Goal: Task Accomplishment & Management: Manage account settings

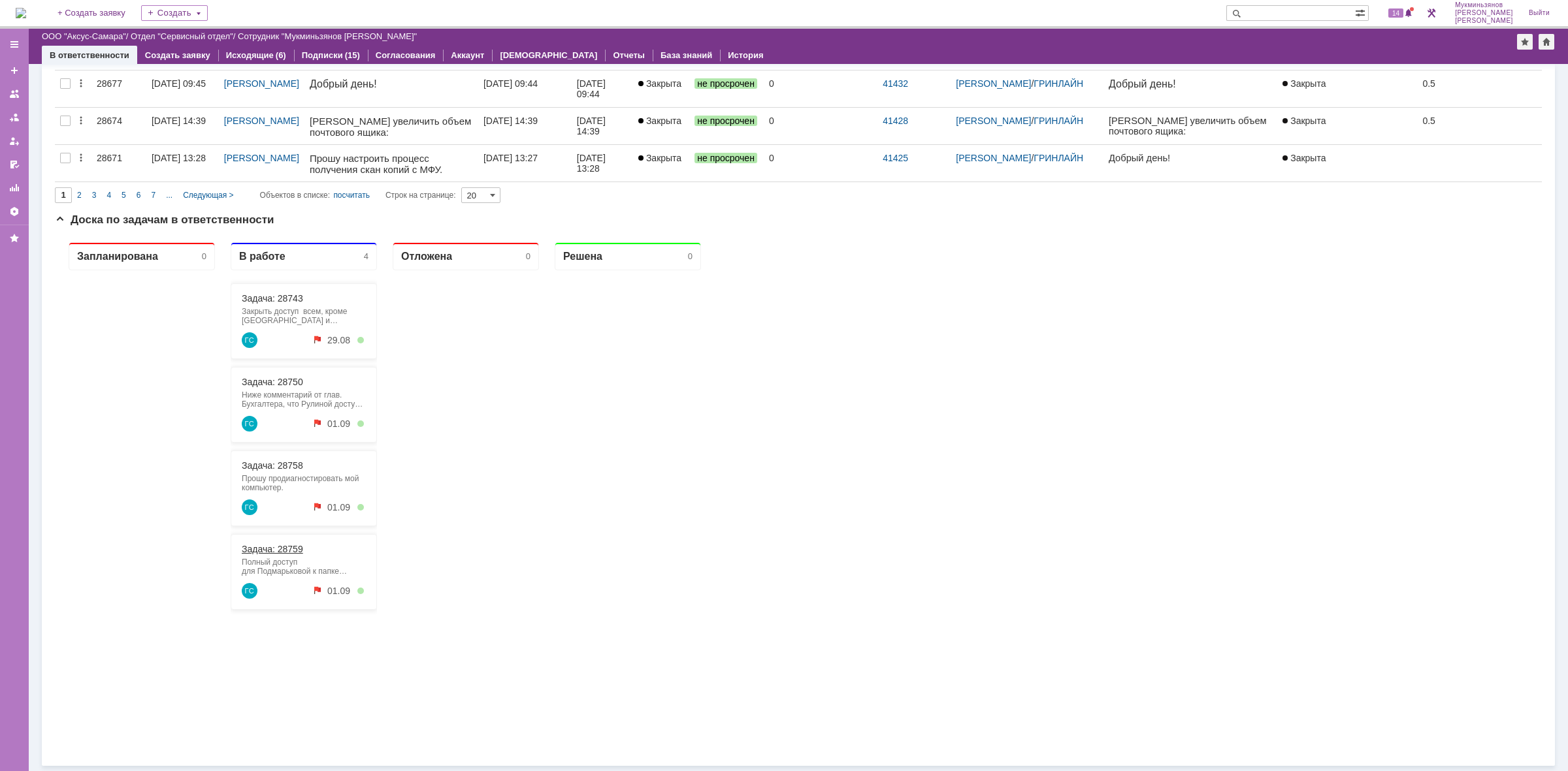
click at [275, 548] on link "Задача: 28759" at bounding box center [272, 549] width 61 height 11
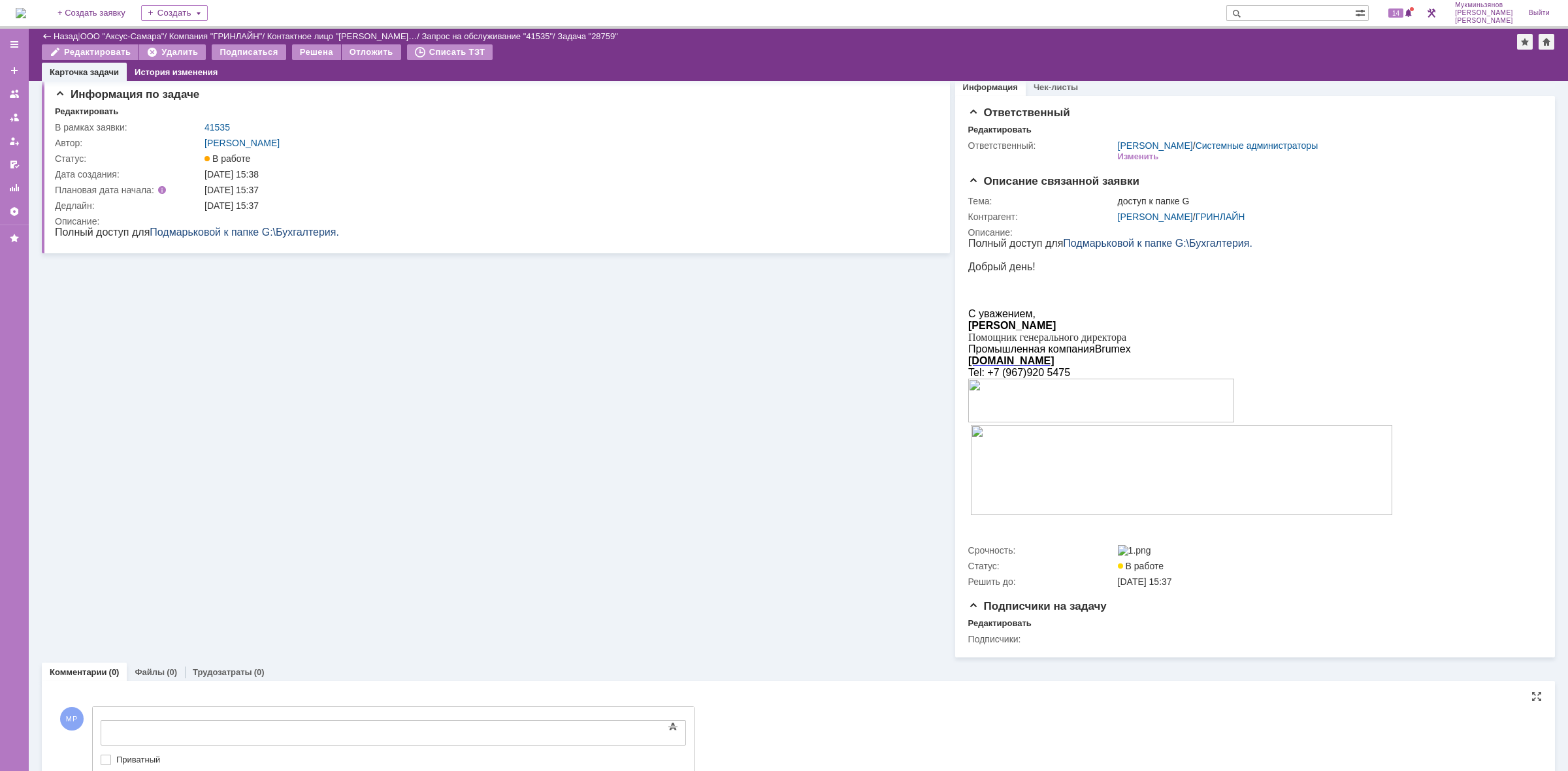
click at [270, 739] on body at bounding box center [207, 732] width 196 height 22
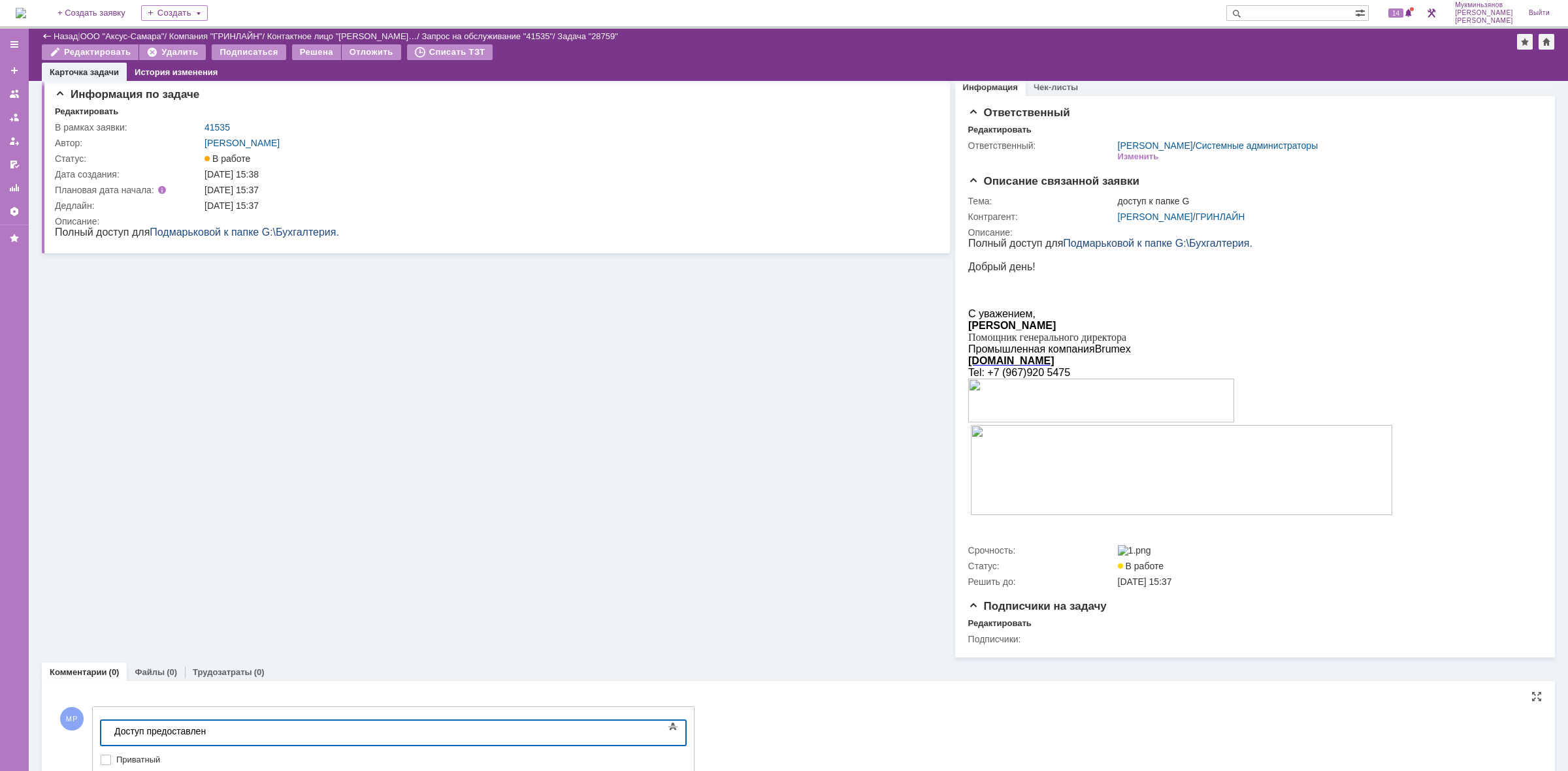
drag, startPoint x: 270, startPoint y: 739, endPoint x: 225, endPoint y: 738, distance: 45.0
click at [214, 743] on html "​Доступ предоставлен" at bounding box center [207, 732] width 196 height 22
drag, startPoint x: 322, startPoint y: 1469, endPoint x: 7, endPoint y: 720, distance: 812.5
click at [109, 721] on html "​Доступ предоставлен" at bounding box center [207, 732] width 196 height 22
copy div "​Доступ предоставлен"
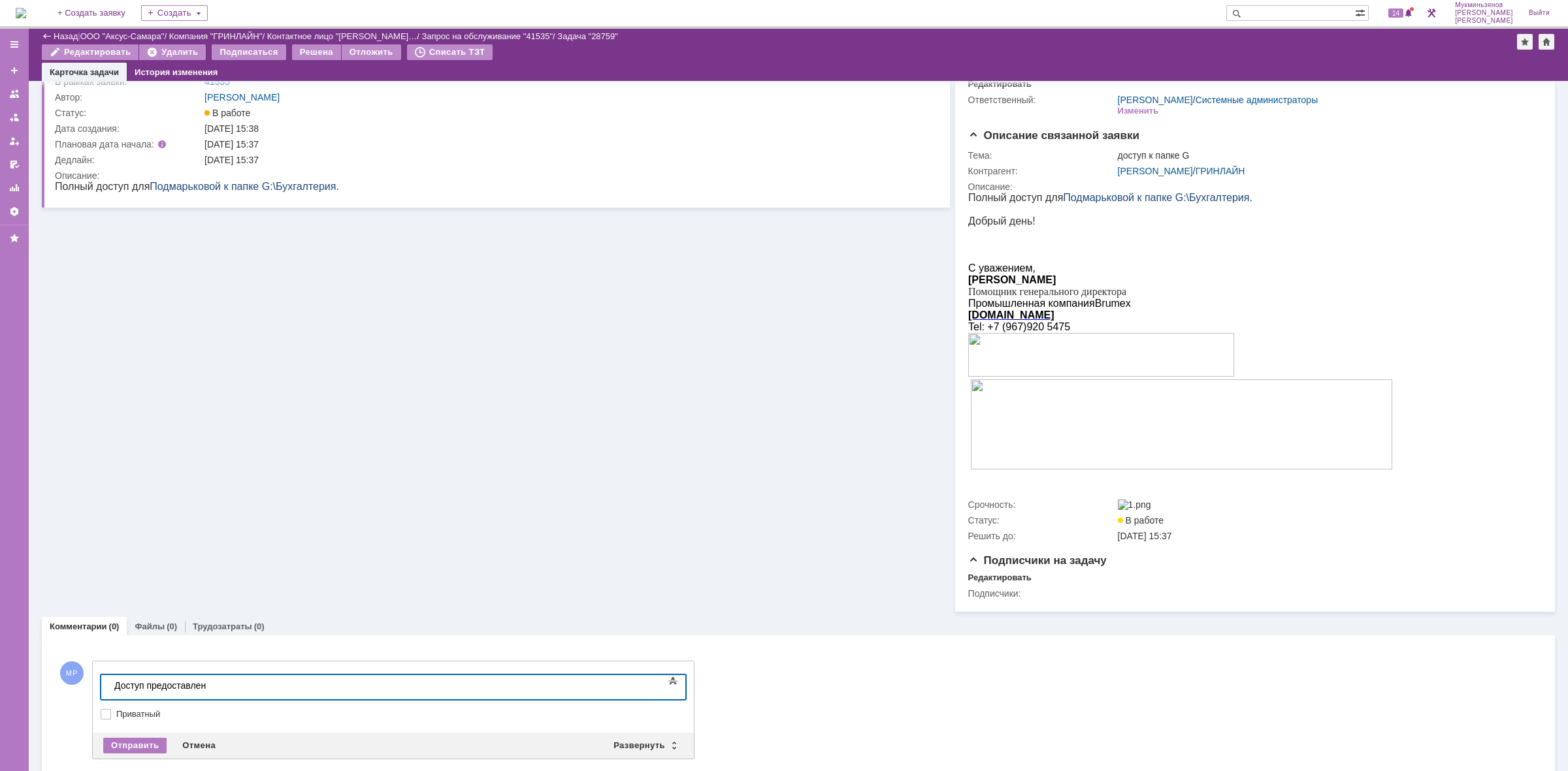
scroll to position [77, 0]
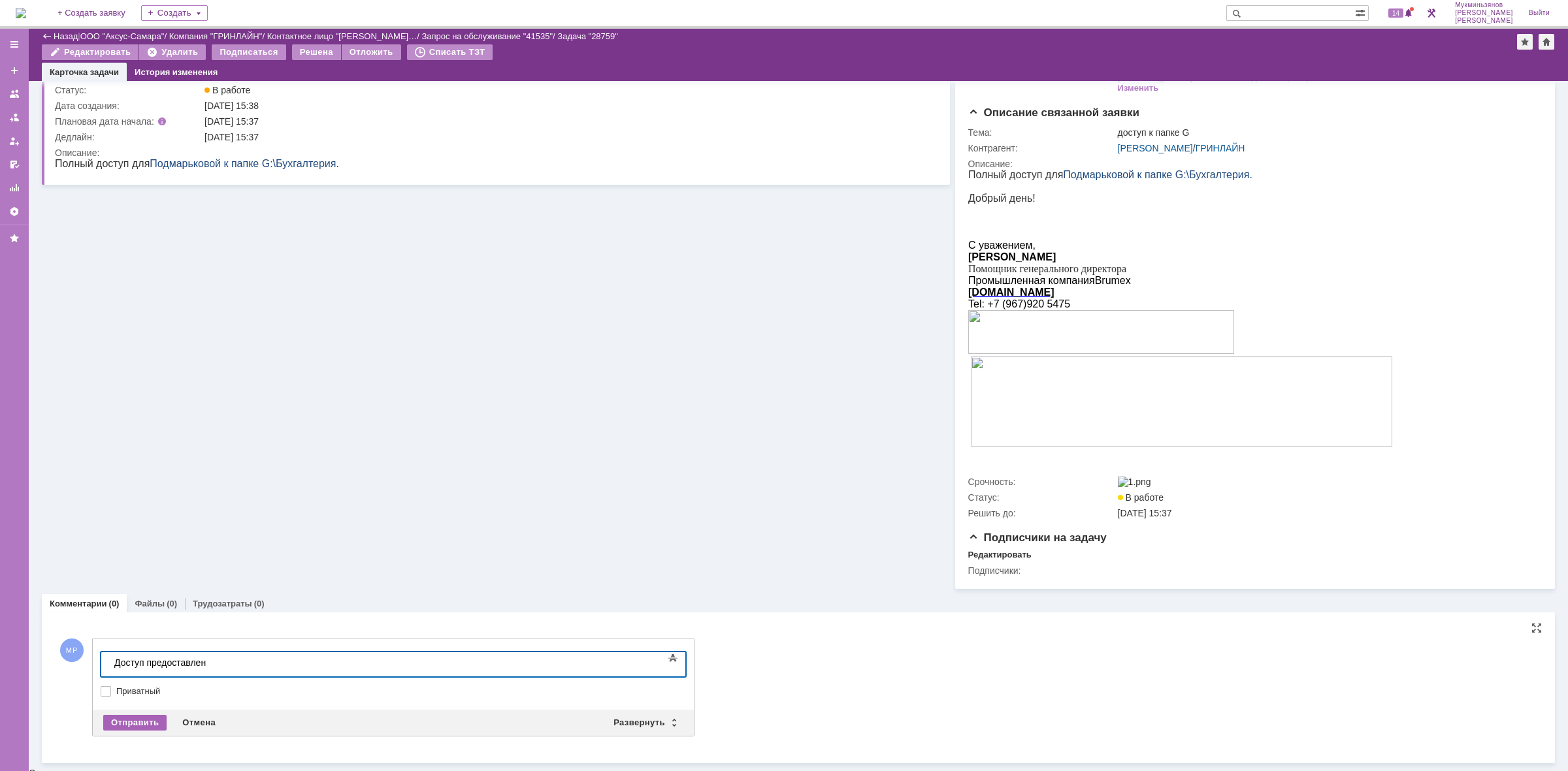
click at [145, 729] on div "Отправить" at bounding box center [135, 723] width 63 height 16
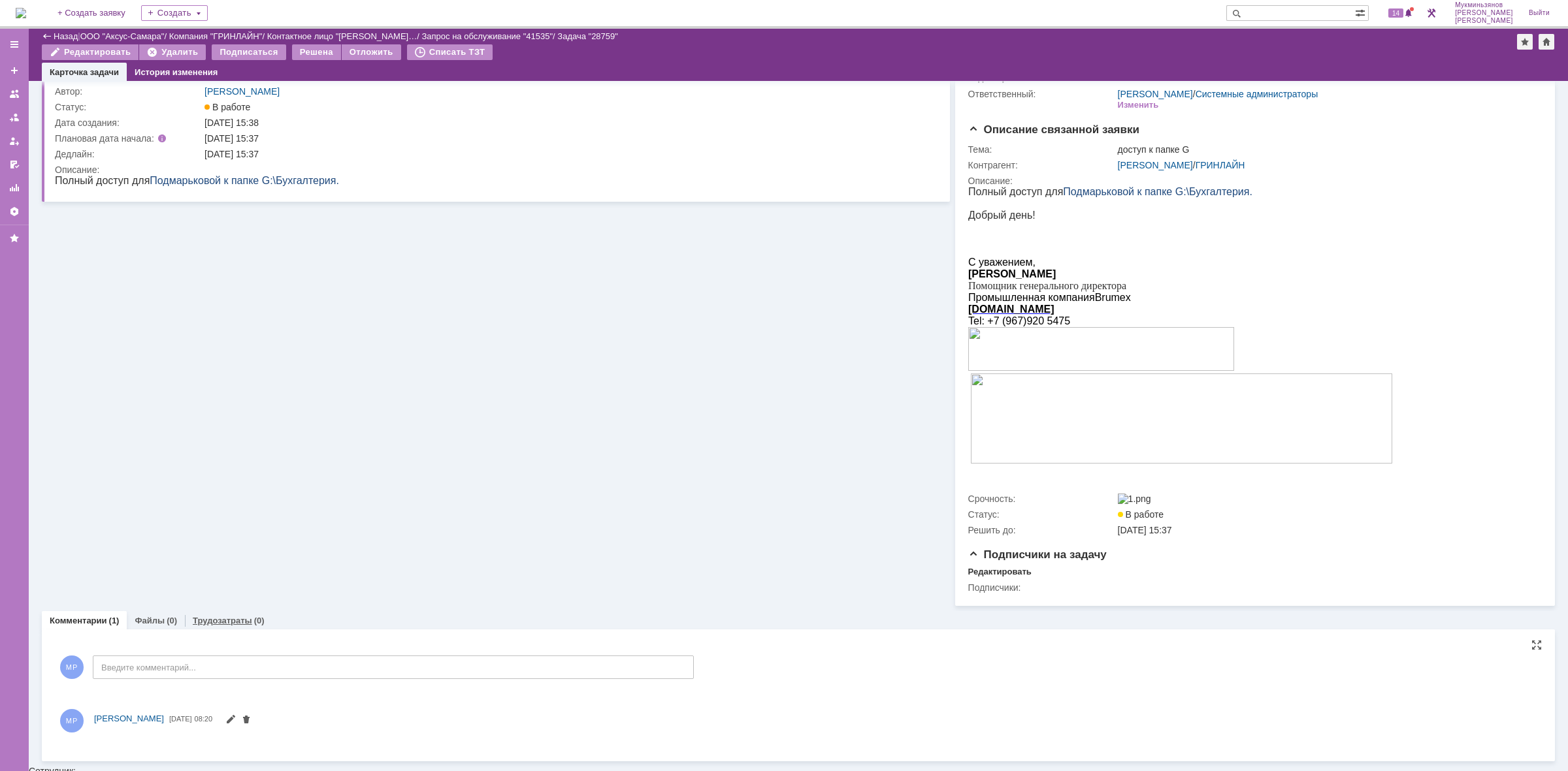
scroll to position [65, 0]
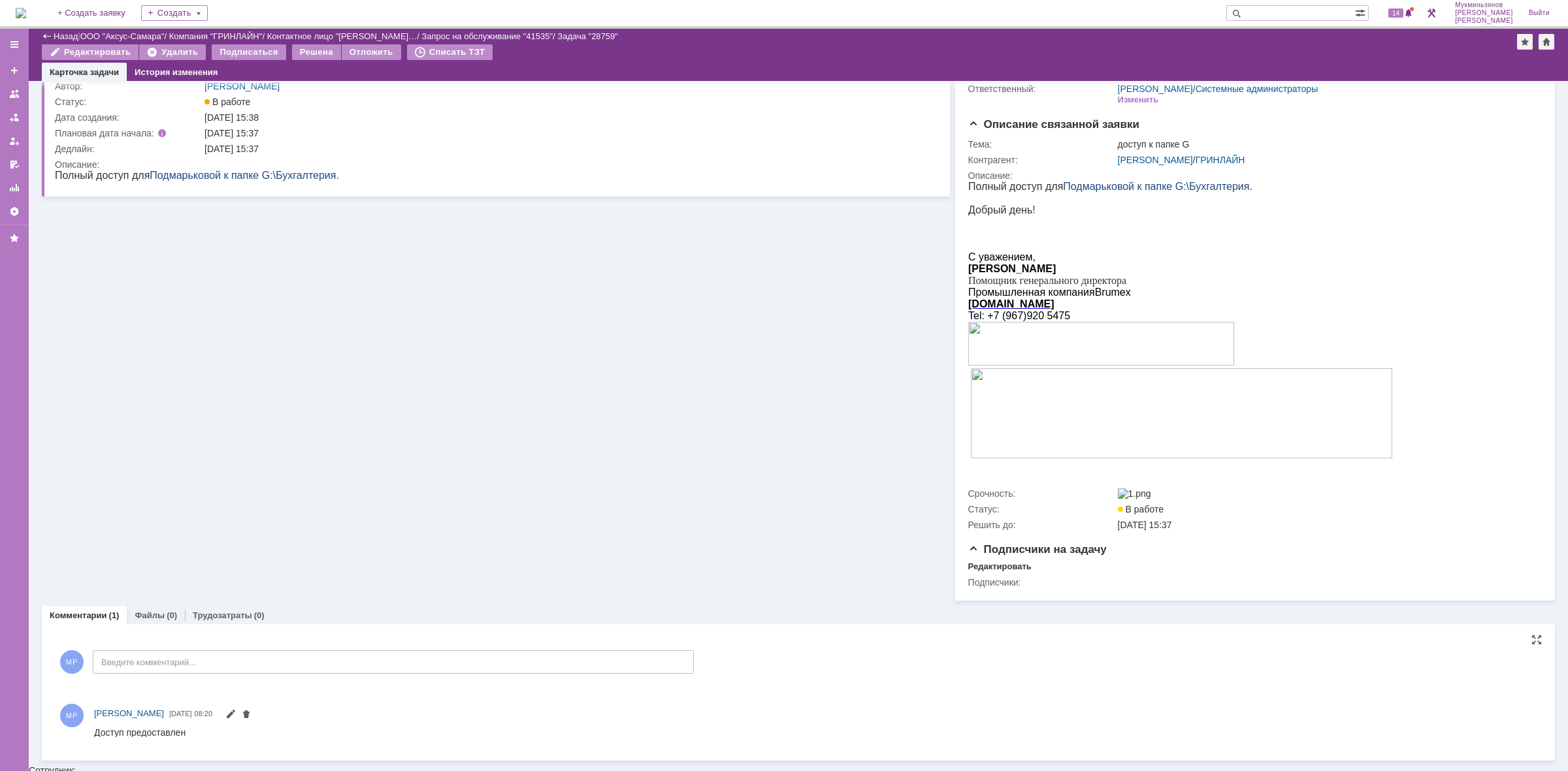
click at [217, 631] on div "Комментарии Добавить комментарий МР Введите комментарий... 1 Всего комментариев…" at bounding box center [798, 692] width 1513 height 137
click at [219, 620] on link "Трудозатраты" at bounding box center [223, 615] width 59 height 10
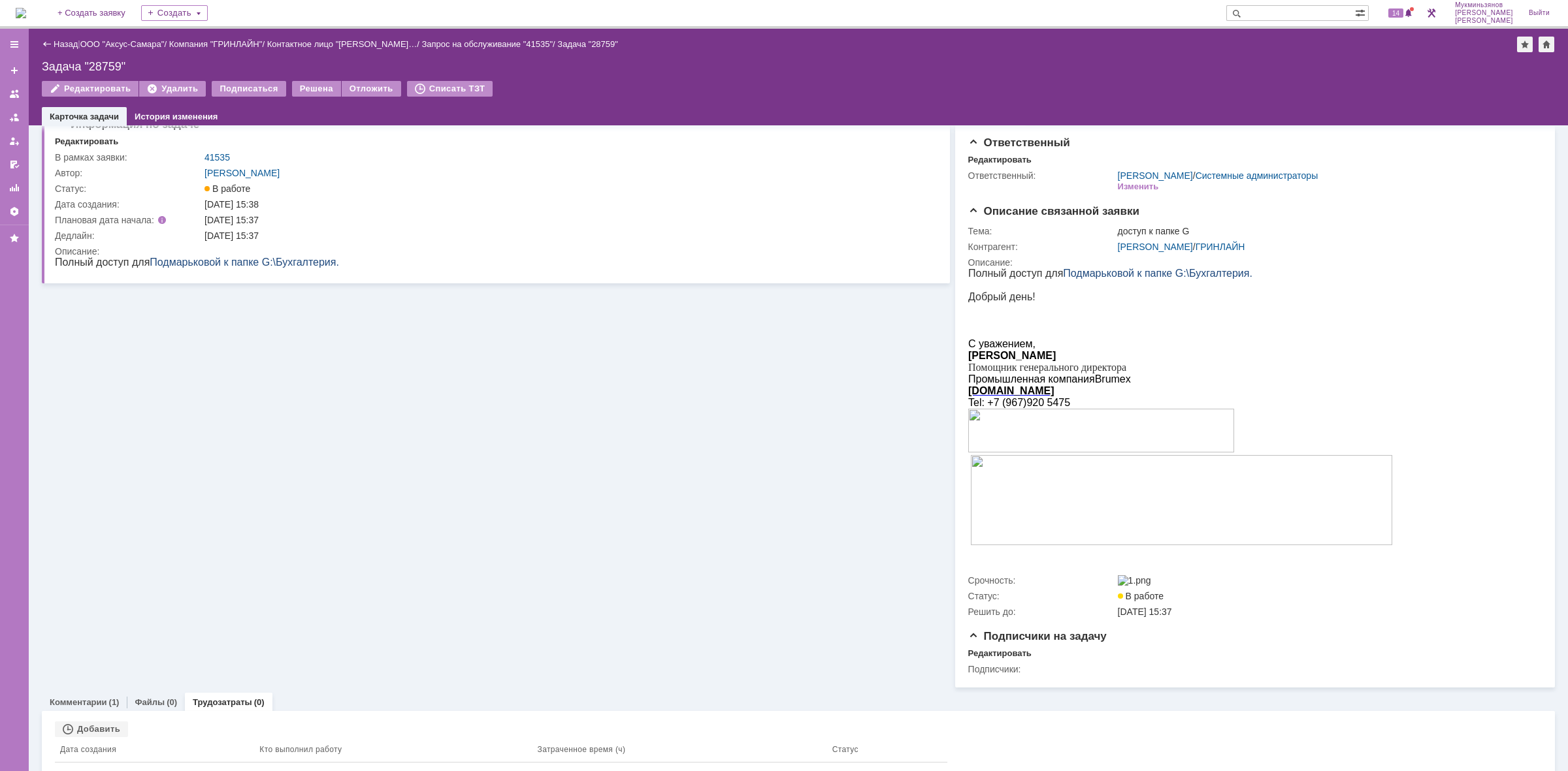
scroll to position [34, 0]
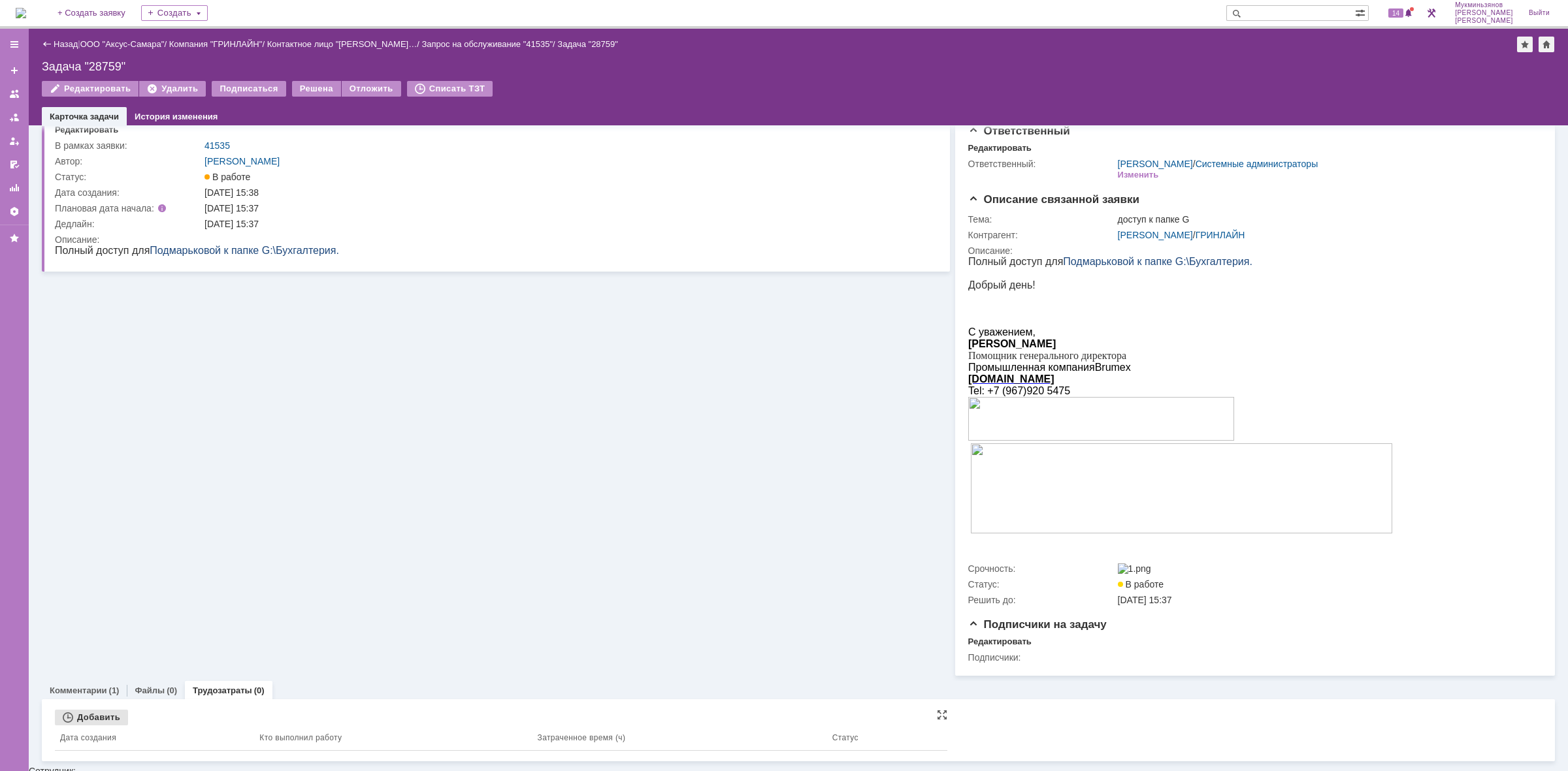
click at [99, 725] on div "Добавить" at bounding box center [91, 718] width 73 height 16
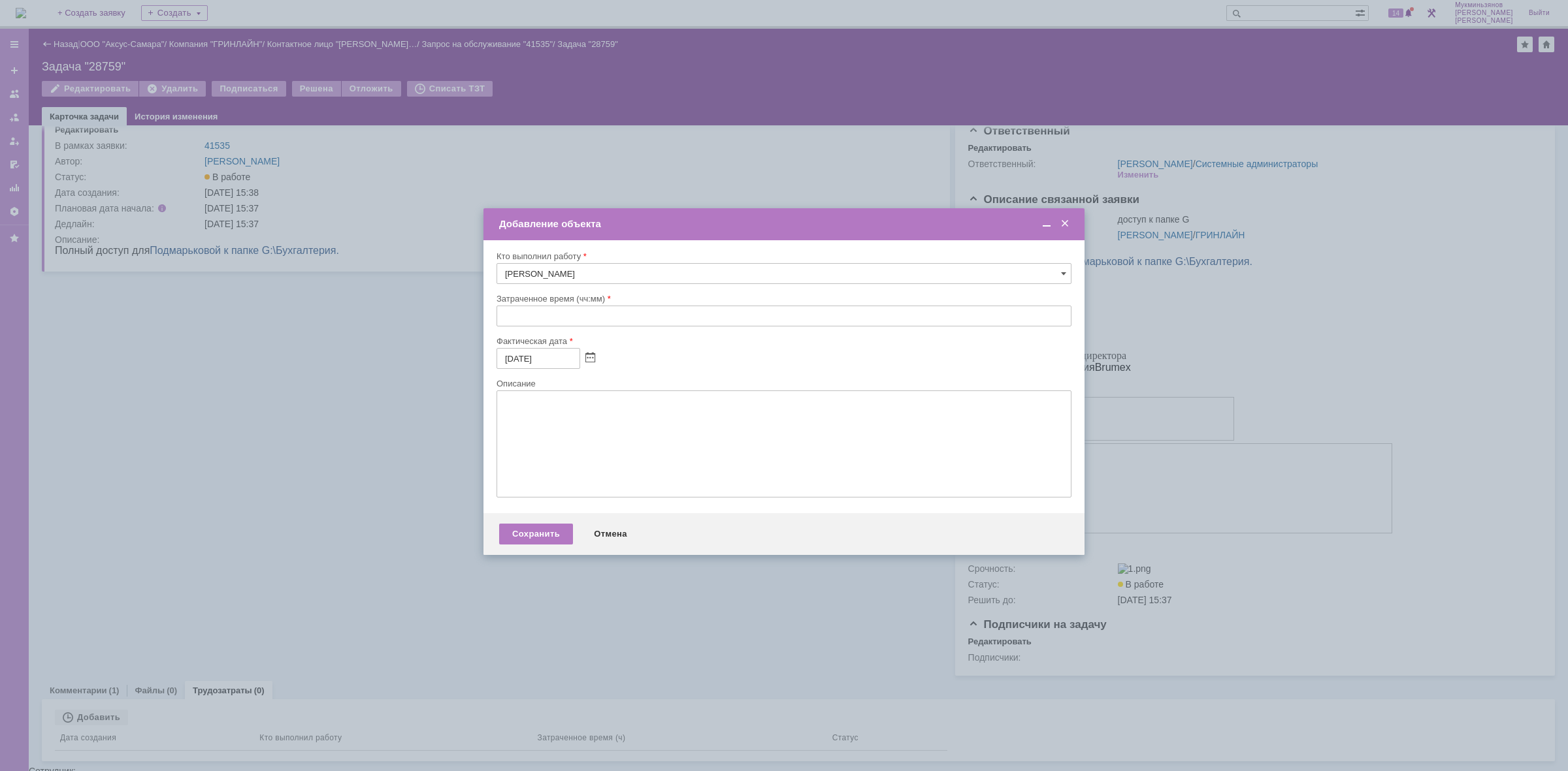
click at [567, 317] on input "text" at bounding box center [784, 316] width 575 height 21
type input "00:30"
click at [553, 435] on textarea at bounding box center [784, 444] width 575 height 107
paste textarea "​Доступ предоставлен"
type textarea "​Доступ предоставлен"
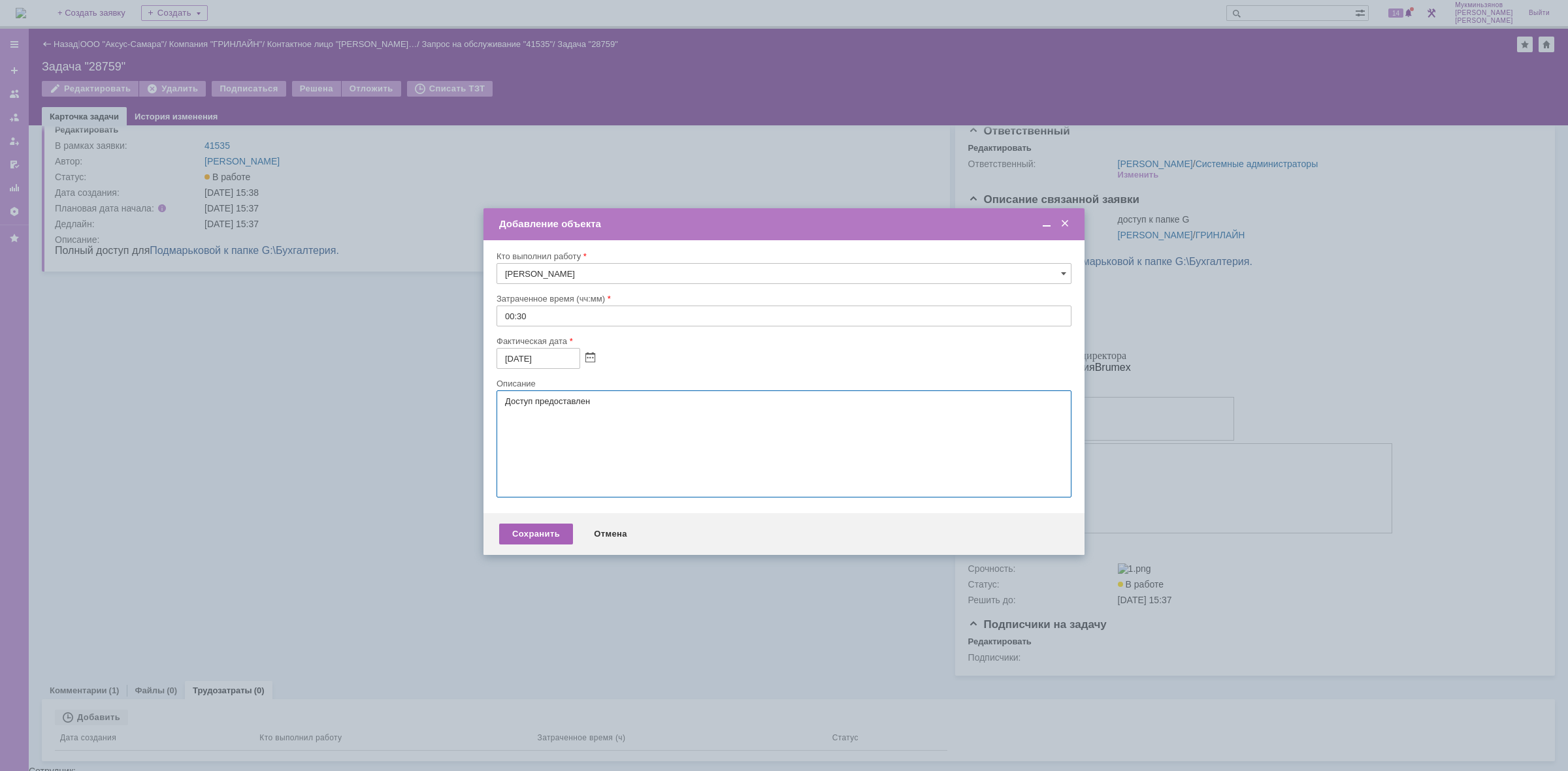
click at [541, 545] on div "Сохранить" at bounding box center [536, 534] width 74 height 21
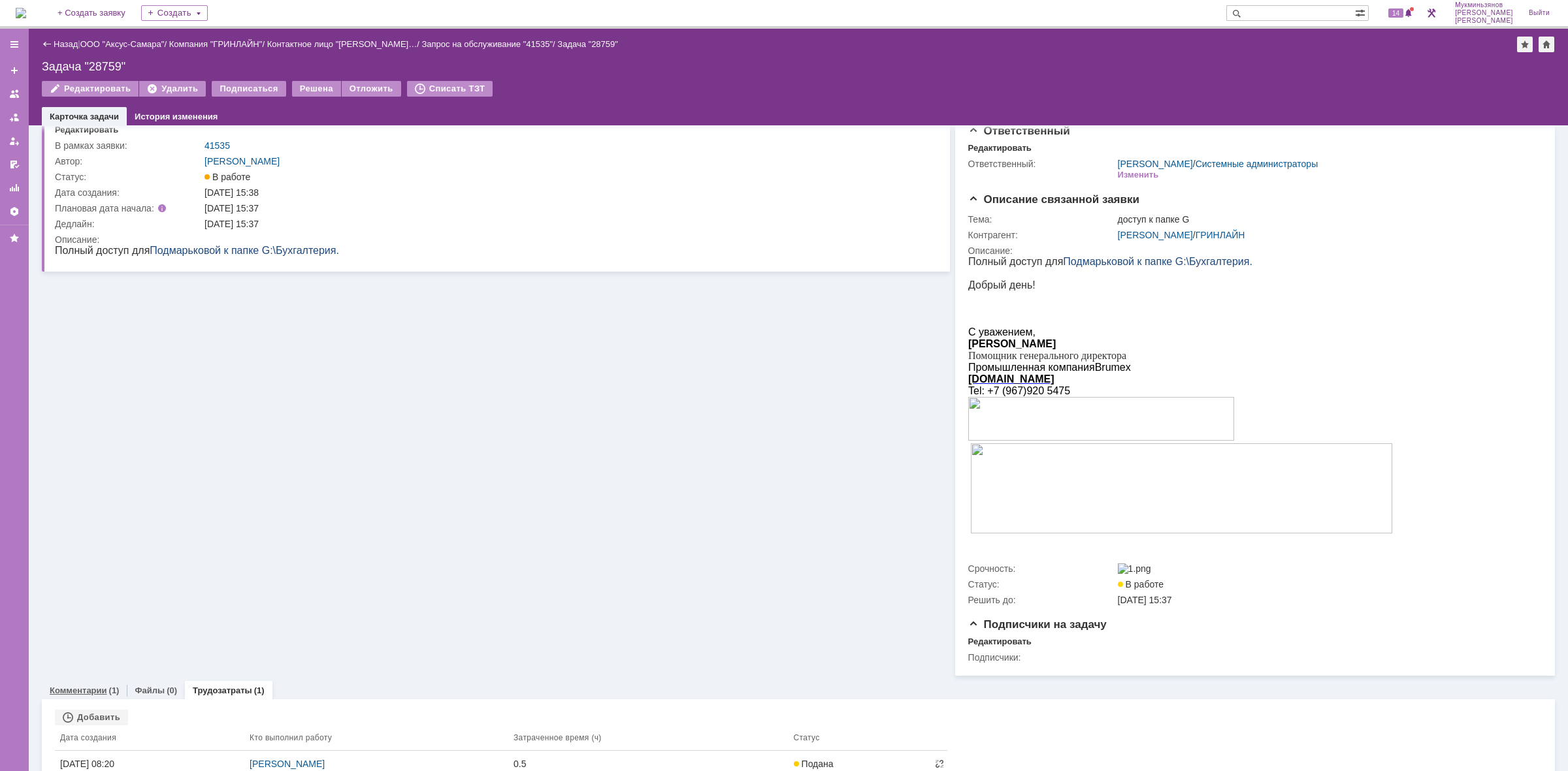
click at [106, 689] on div "Комментарии (1)" at bounding box center [84, 690] width 85 height 19
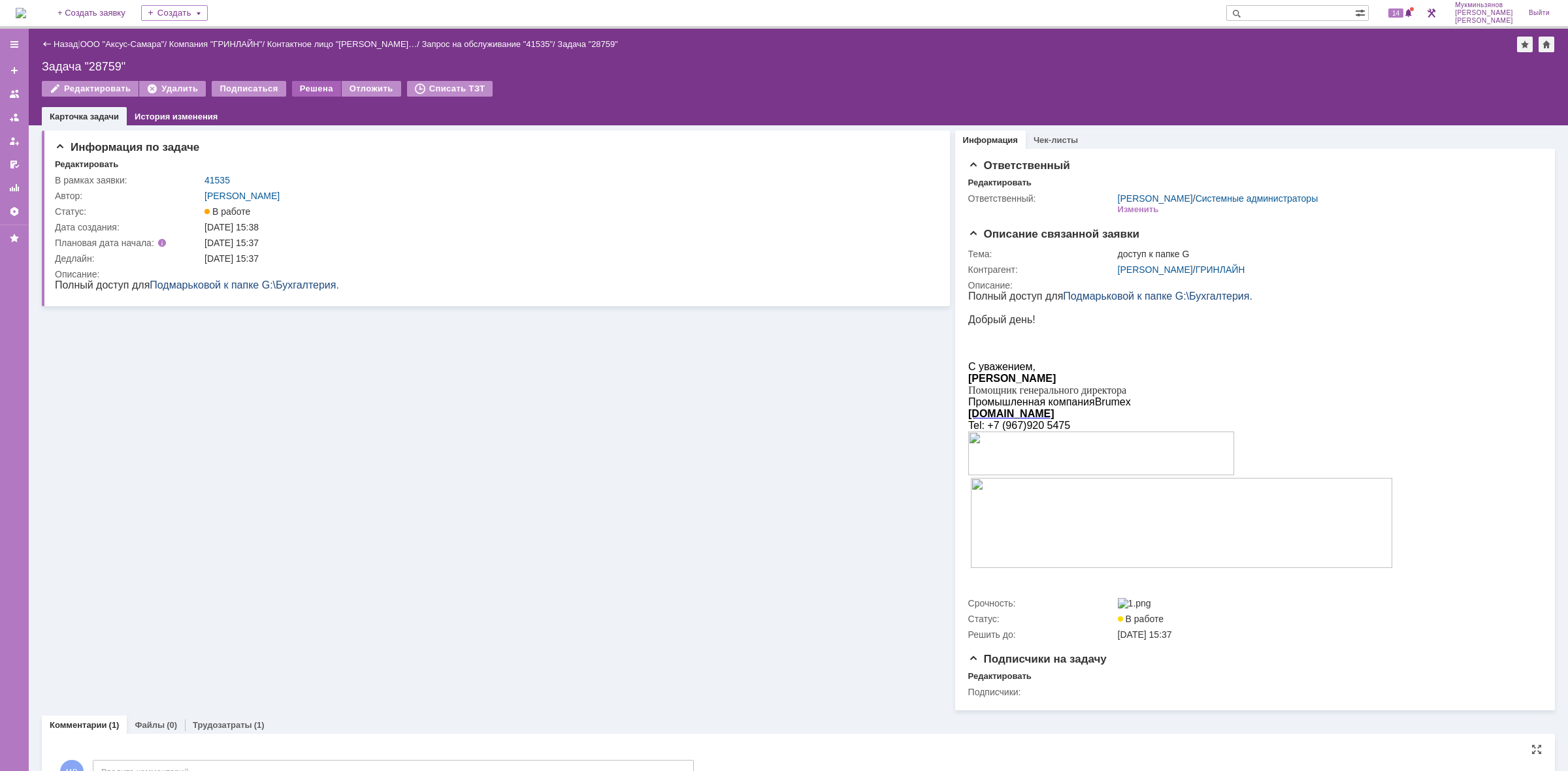
click at [308, 87] on div "Решена" at bounding box center [316, 89] width 49 height 16
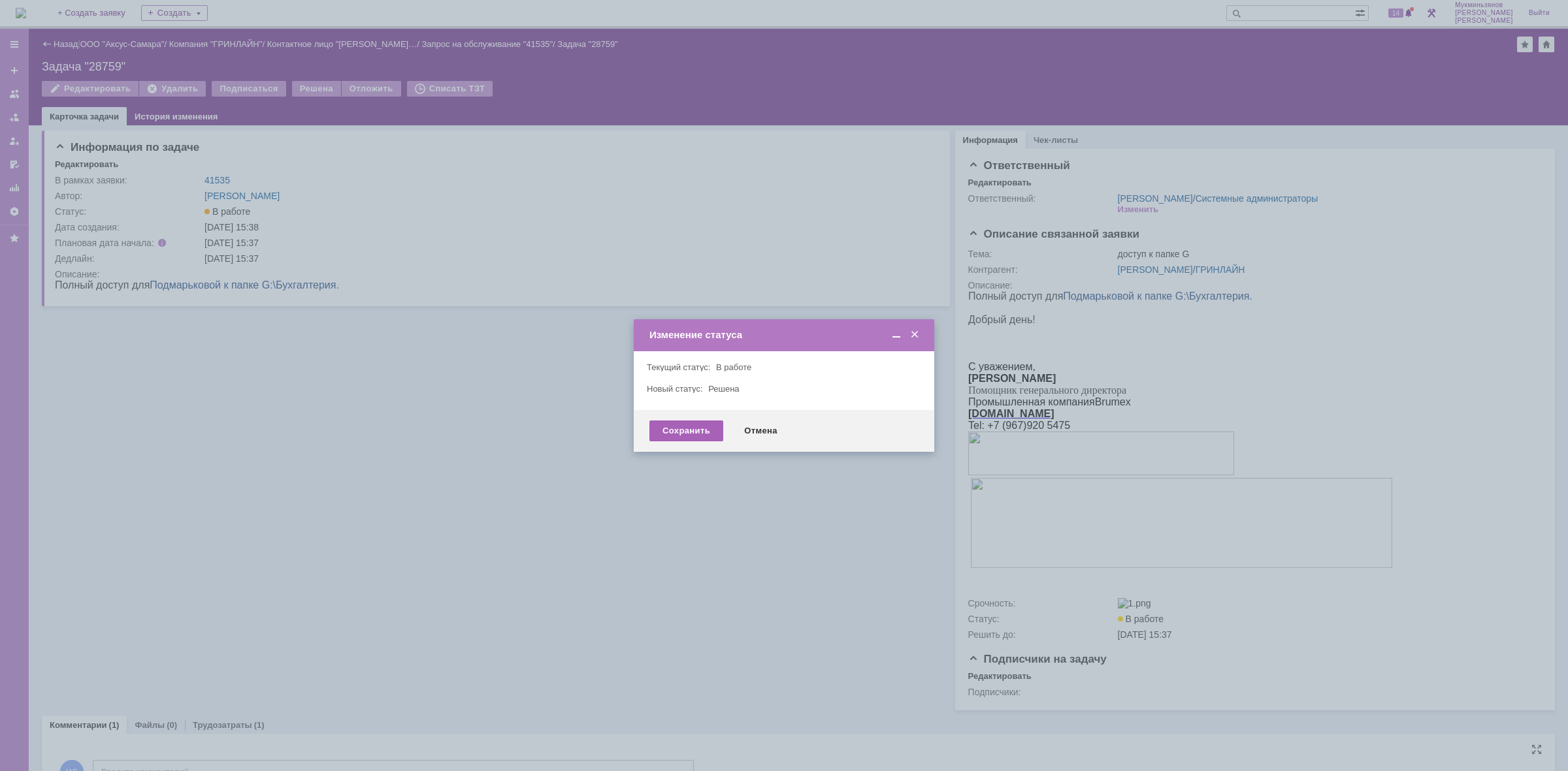
click at [661, 432] on div "Сохранить" at bounding box center [686, 431] width 74 height 21
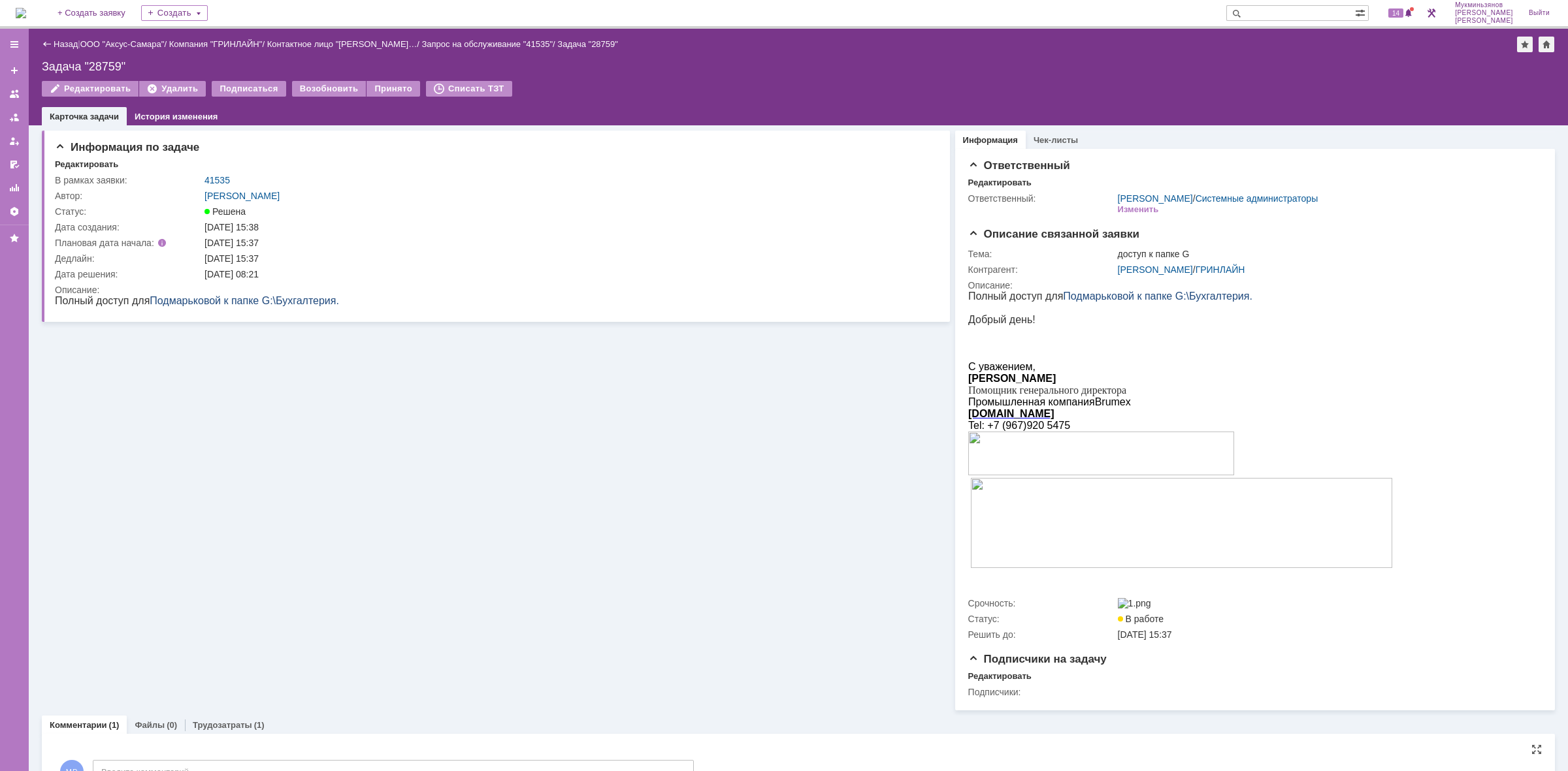
click at [26, 17] on img at bounding box center [21, 13] width 11 height 11
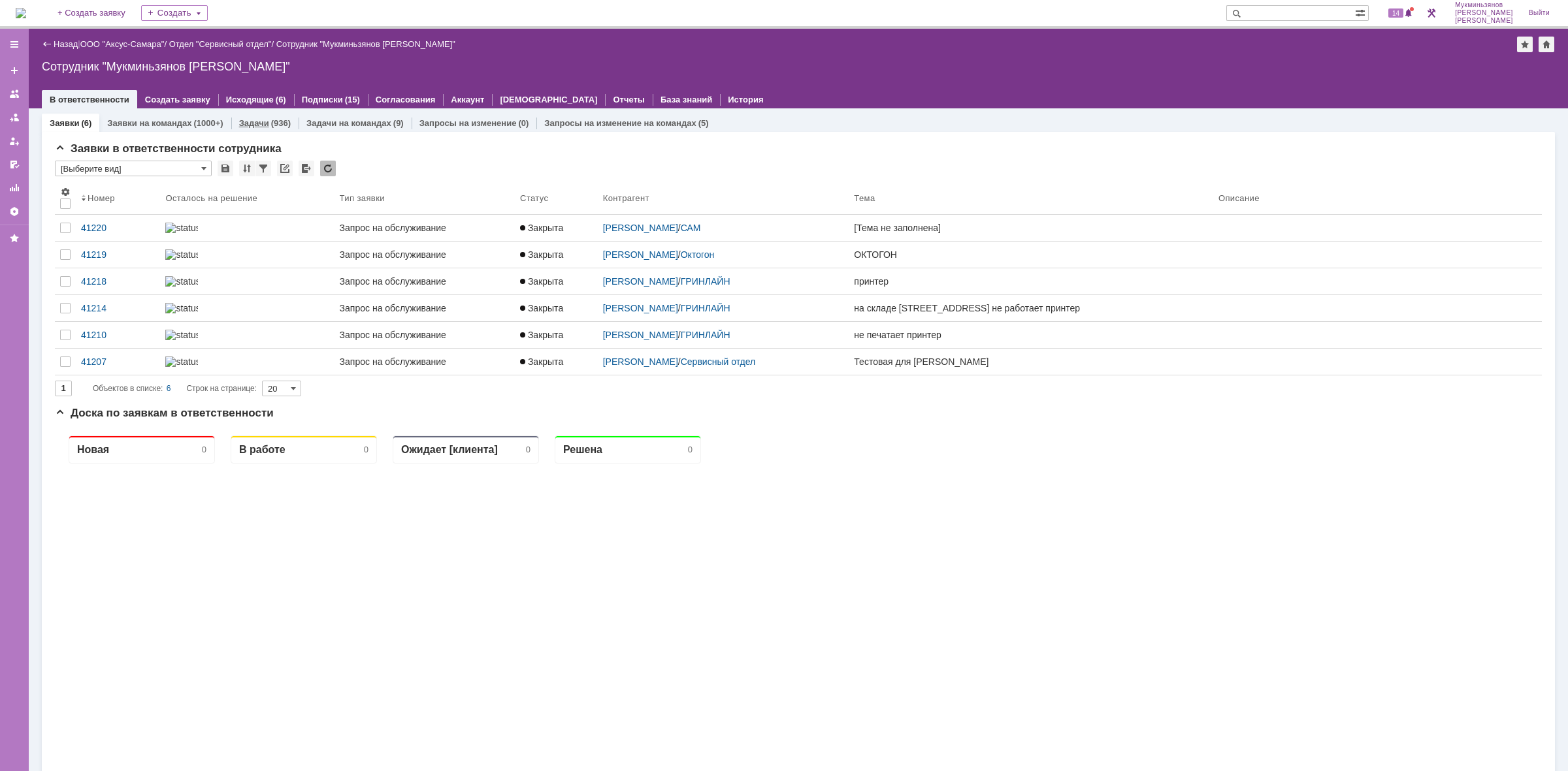
click at [273, 128] on div "Задачи (936)" at bounding box center [265, 123] width 67 height 19
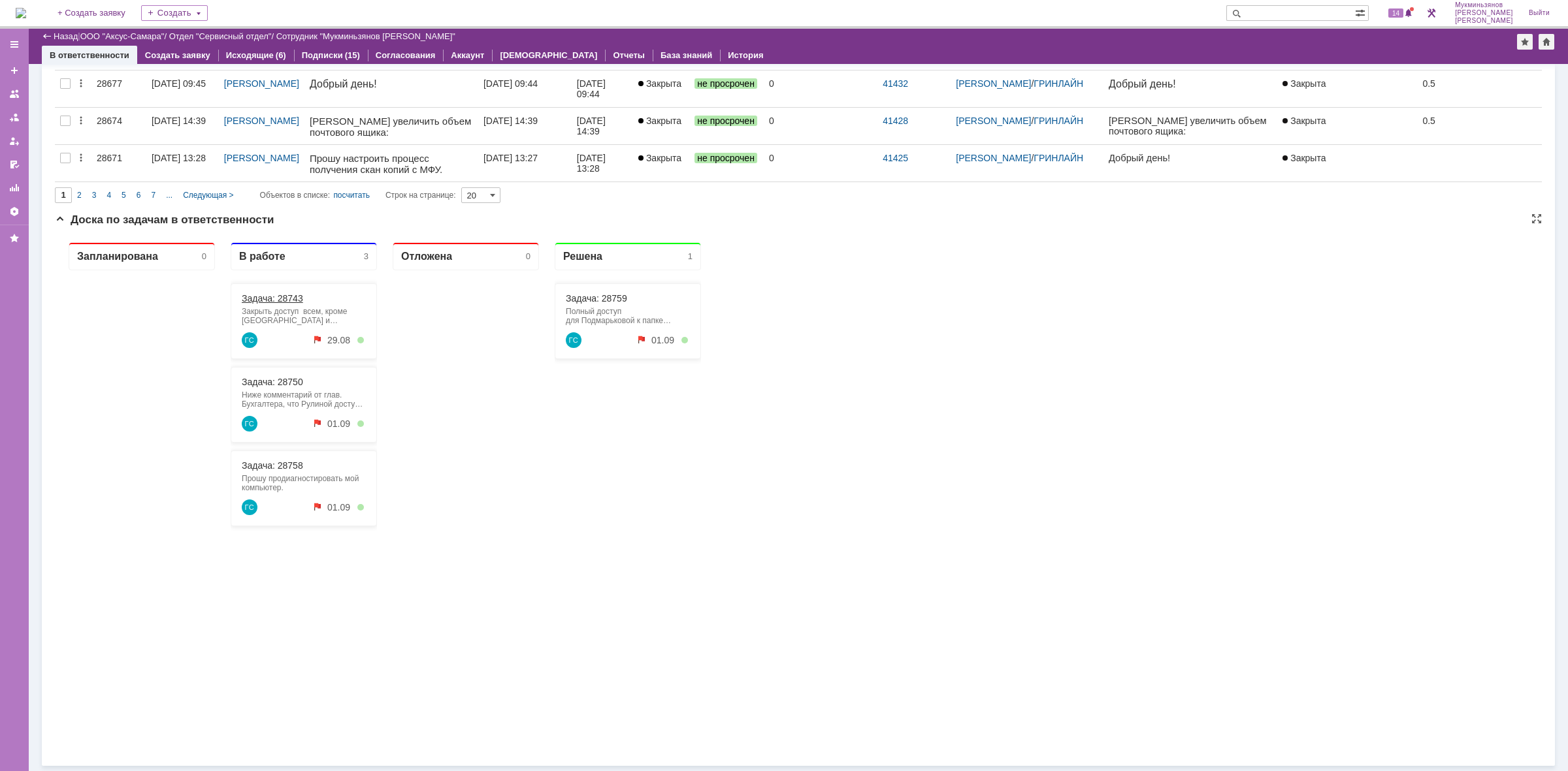
click at [253, 301] on link "Задача: 28743" at bounding box center [272, 298] width 61 height 11
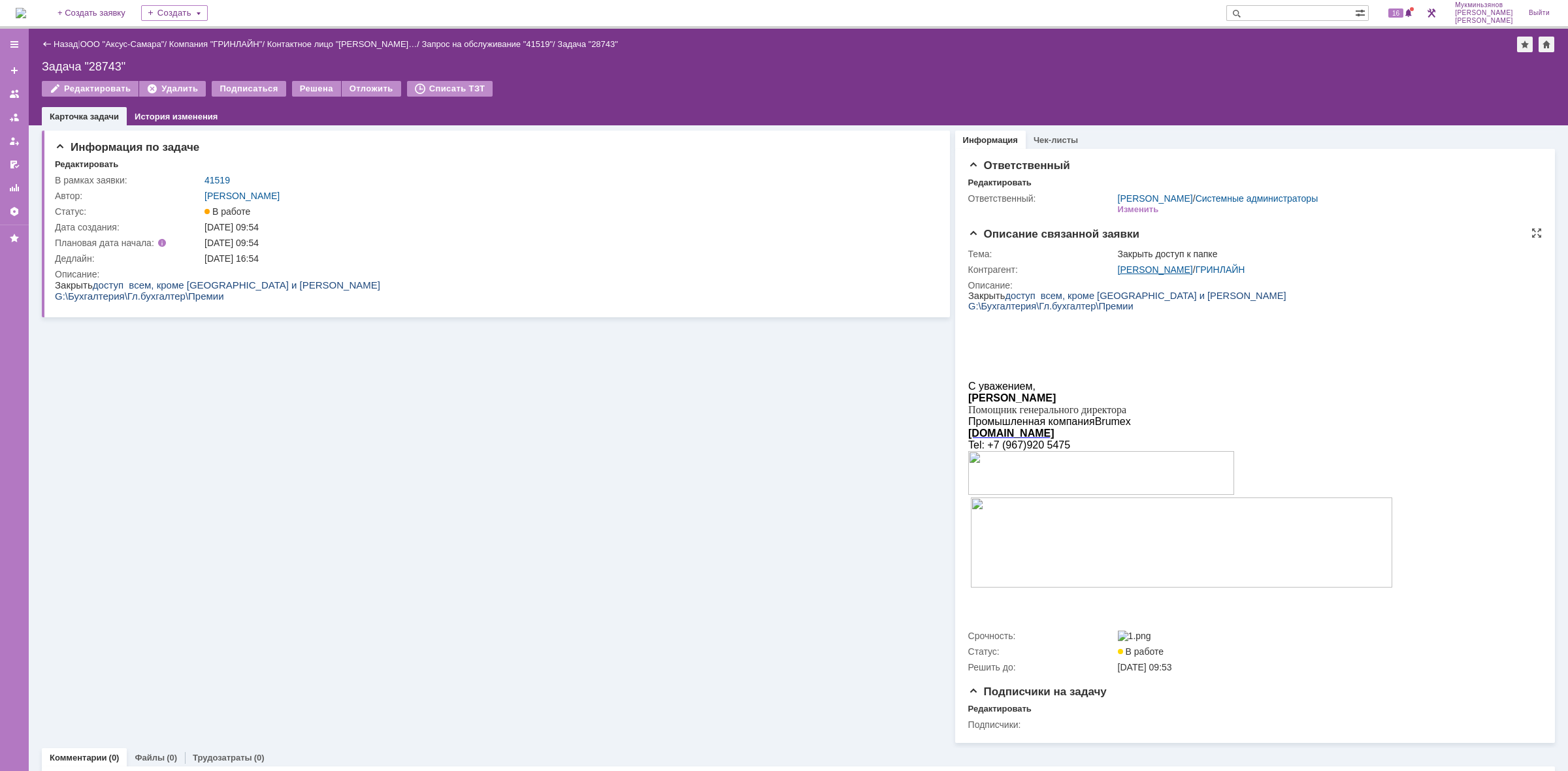
click at [1154, 265] on link "[PERSON_NAME]" at bounding box center [1156, 270] width 75 height 11
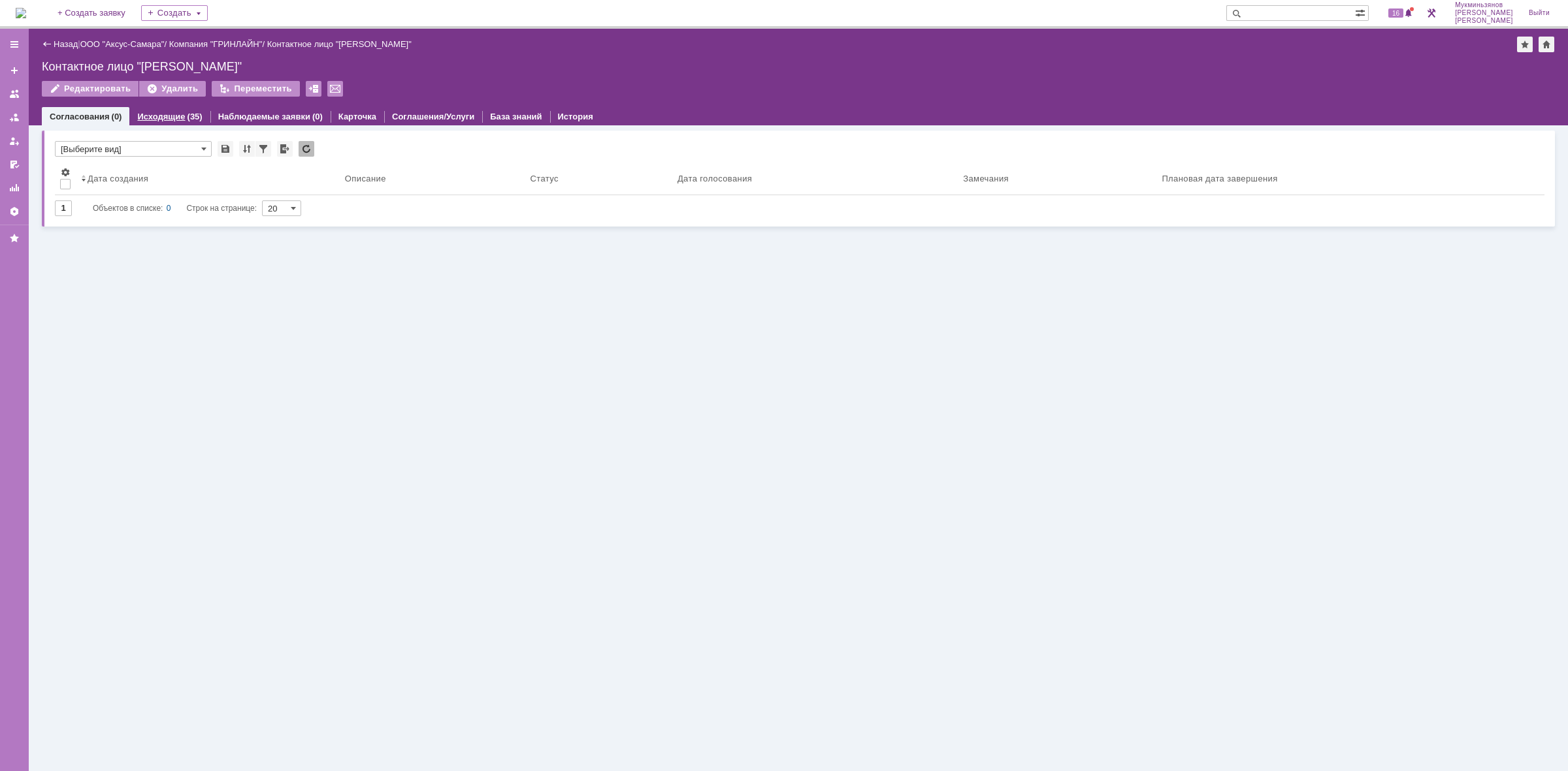
click at [196, 124] on div "Исходящие (35)" at bounding box center [170, 116] width 81 height 19
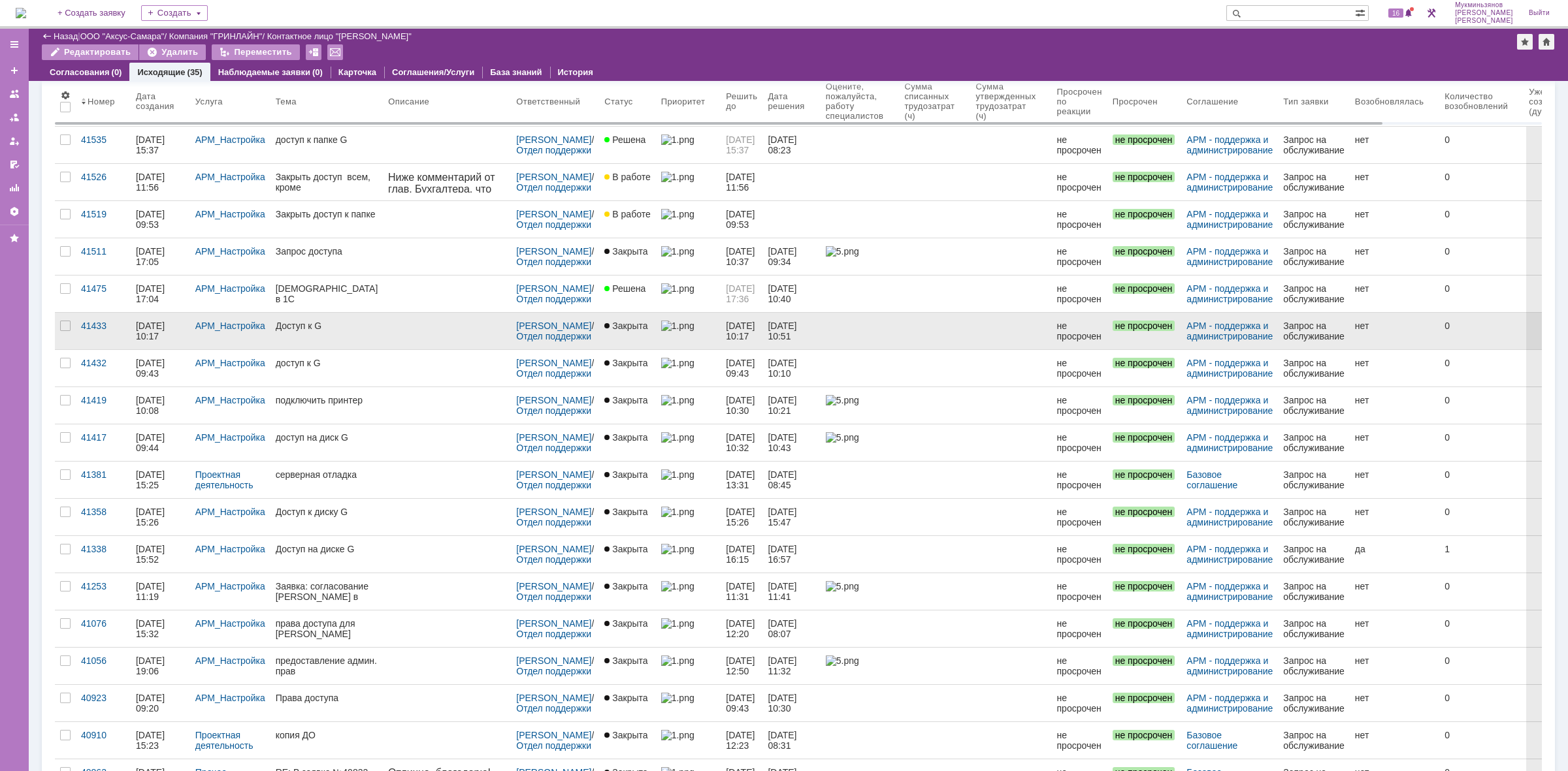
scroll to position [82, 0]
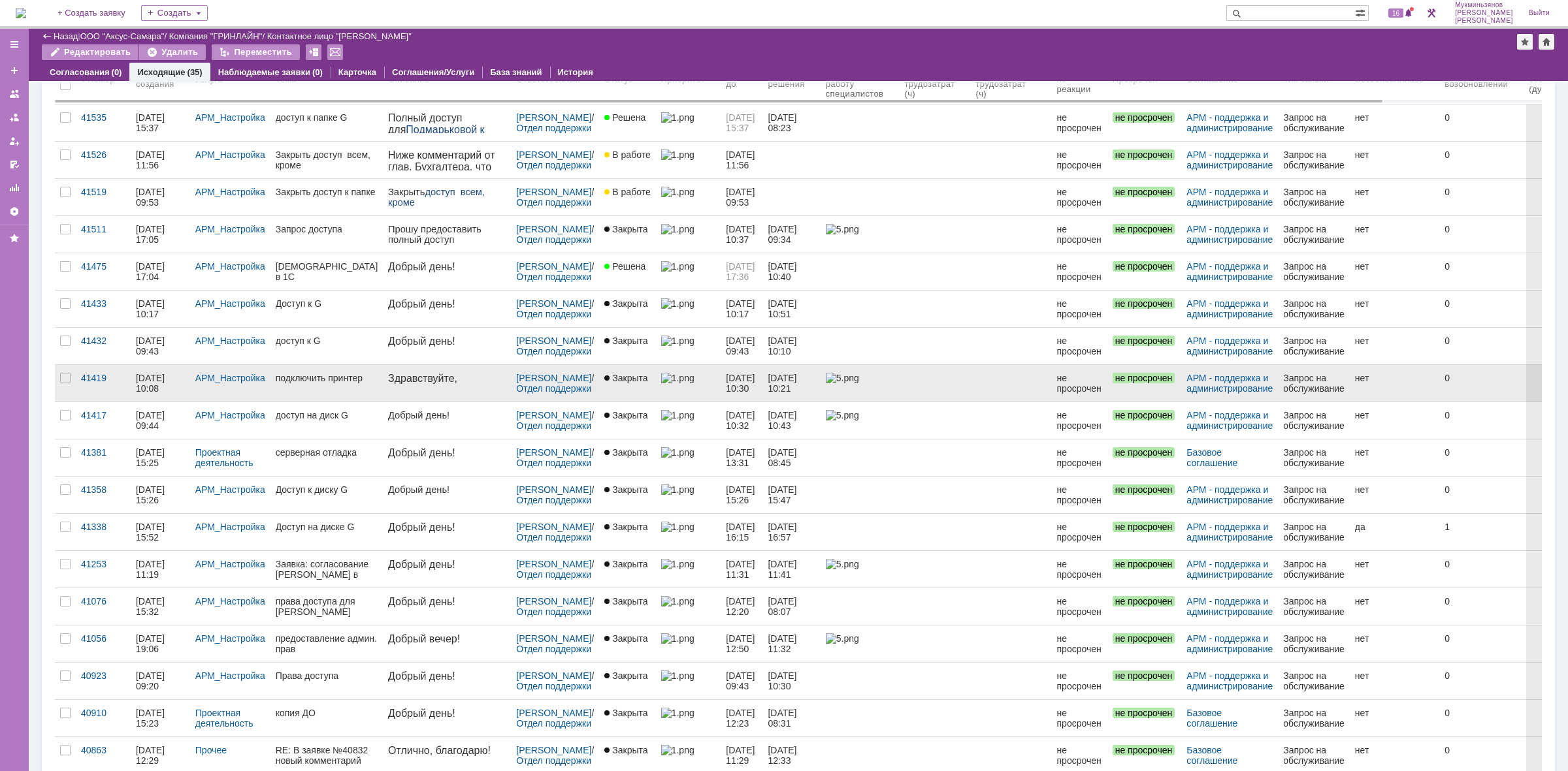
click at [661, 378] on img at bounding box center [677, 378] width 32 height 11
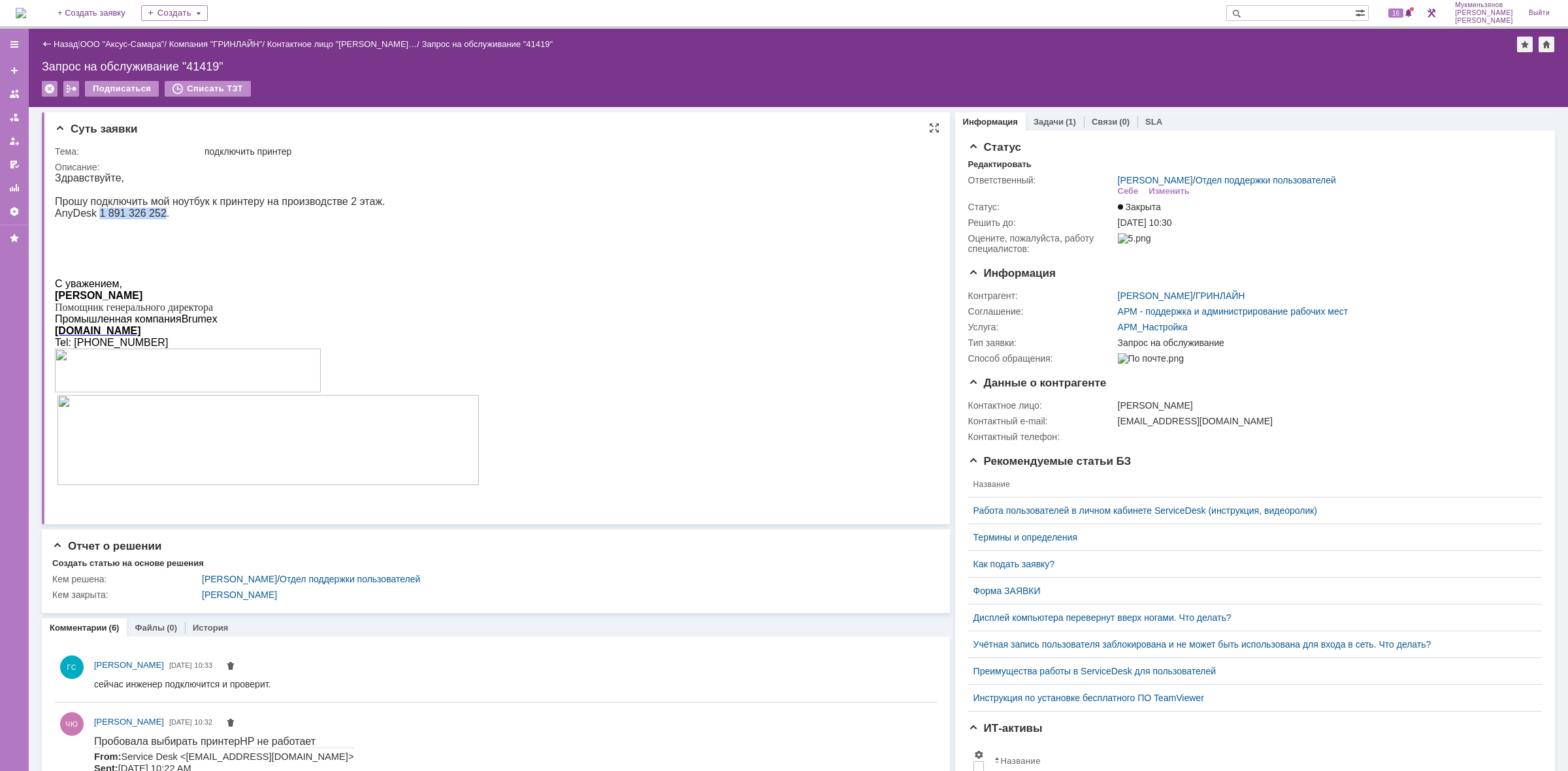
drag, startPoint x: 94, startPoint y: 212, endPoint x: 153, endPoint y: 213, distance: 59.0
click at [153, 213] on p "AnyDesk 1 891 326 252." at bounding box center [267, 214] width 424 height 12
copy p "1 891 326 252"
click at [26, 11] on img at bounding box center [21, 13] width 11 height 11
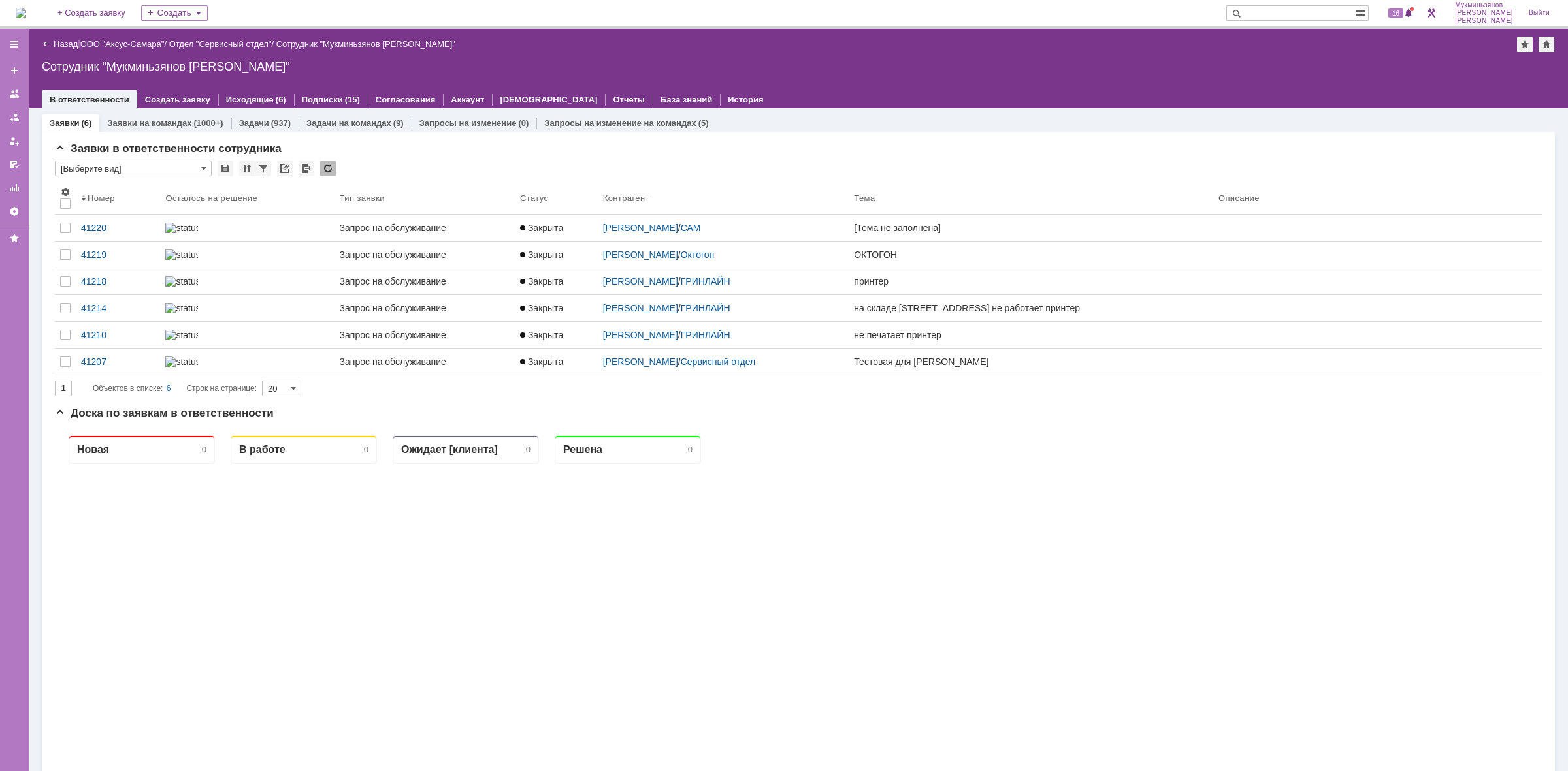
click at [257, 118] on link "Задачи" at bounding box center [254, 123] width 30 height 10
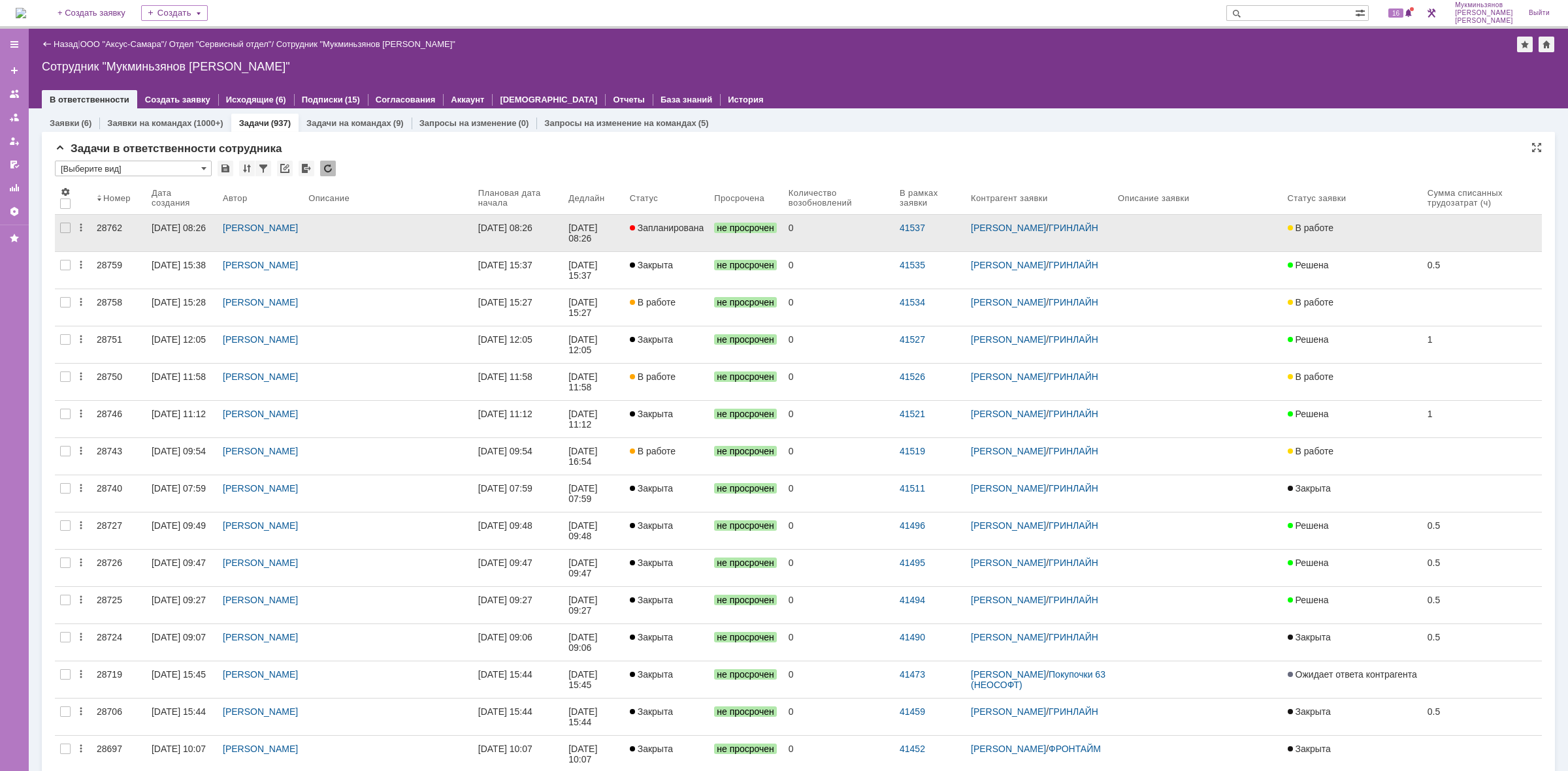
click at [704, 244] on link "Запланирована" at bounding box center [667, 232] width 85 height 36
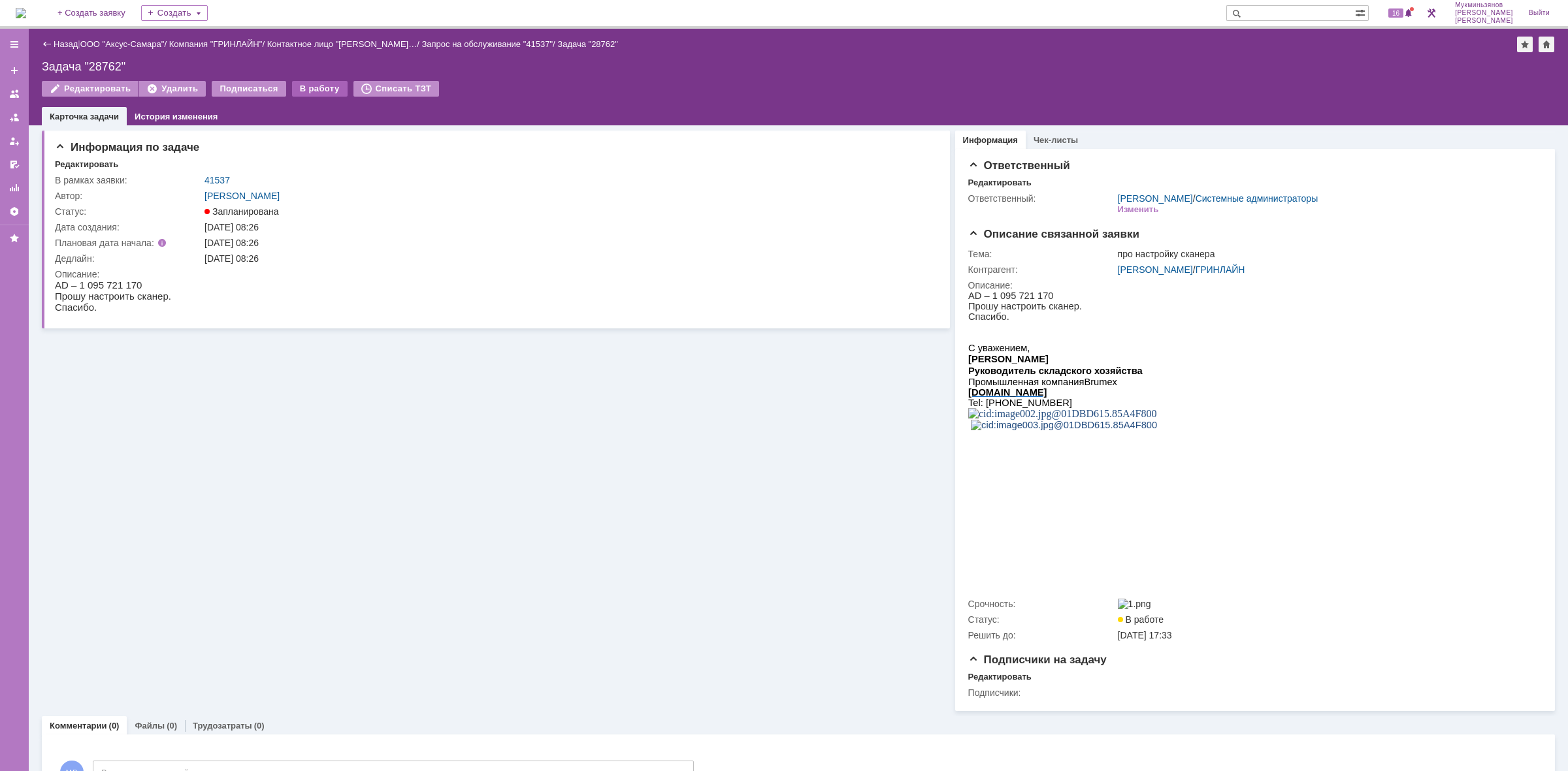
click at [301, 86] on div "В работу" at bounding box center [320, 89] width 55 height 16
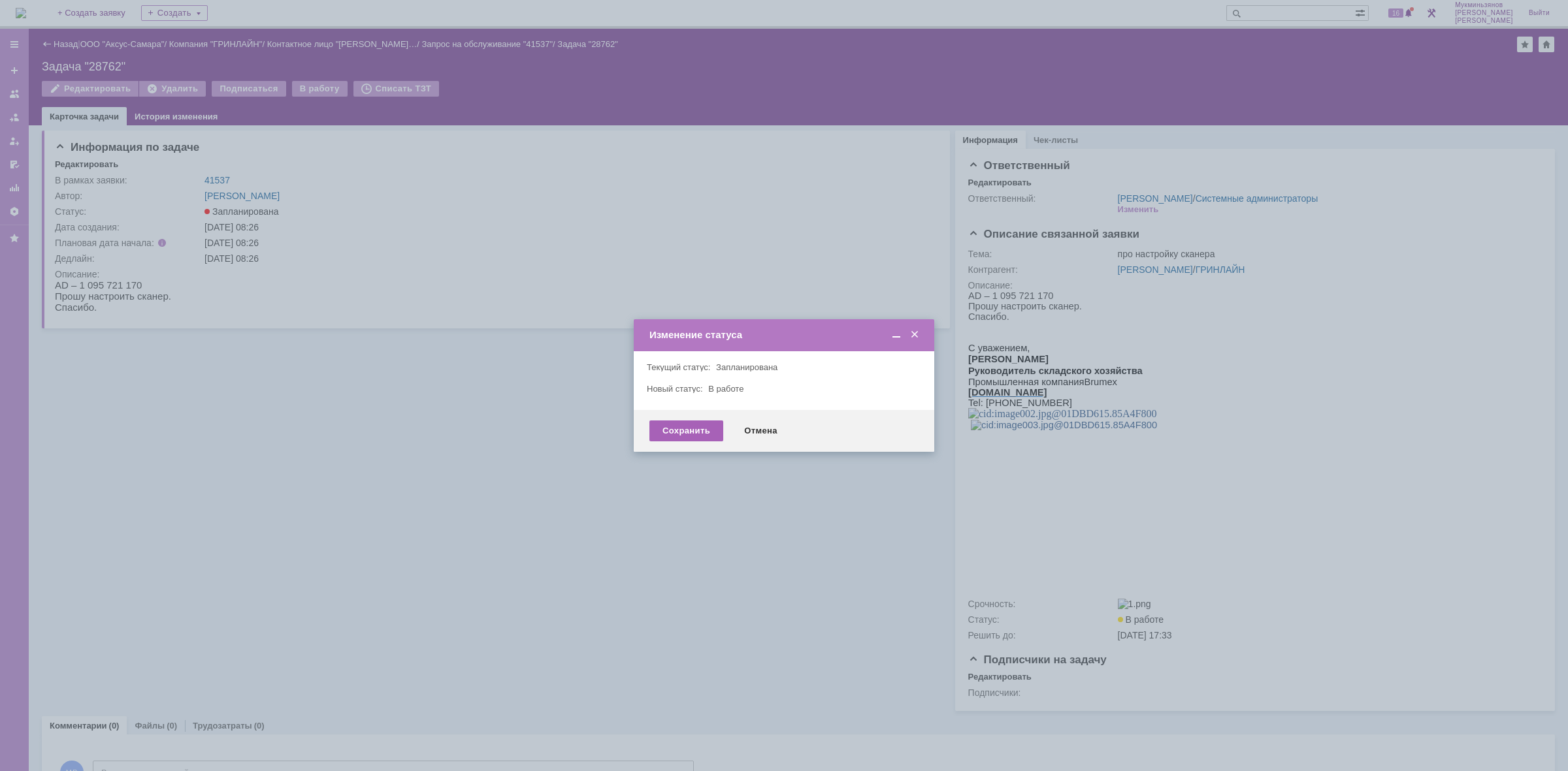
click at [692, 428] on div "Сохранить" at bounding box center [686, 431] width 74 height 21
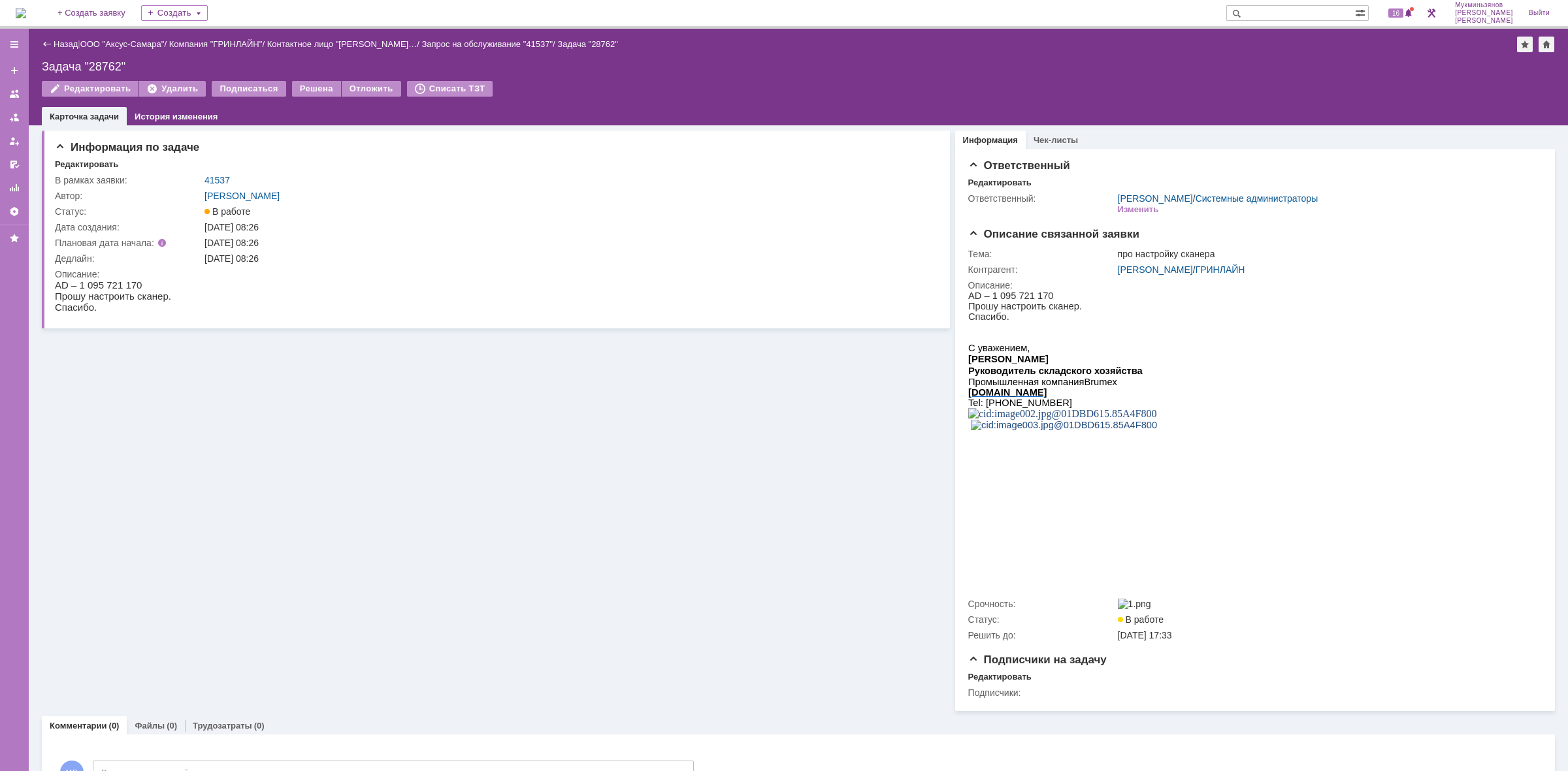
click at [26, 18] on img at bounding box center [21, 13] width 11 height 11
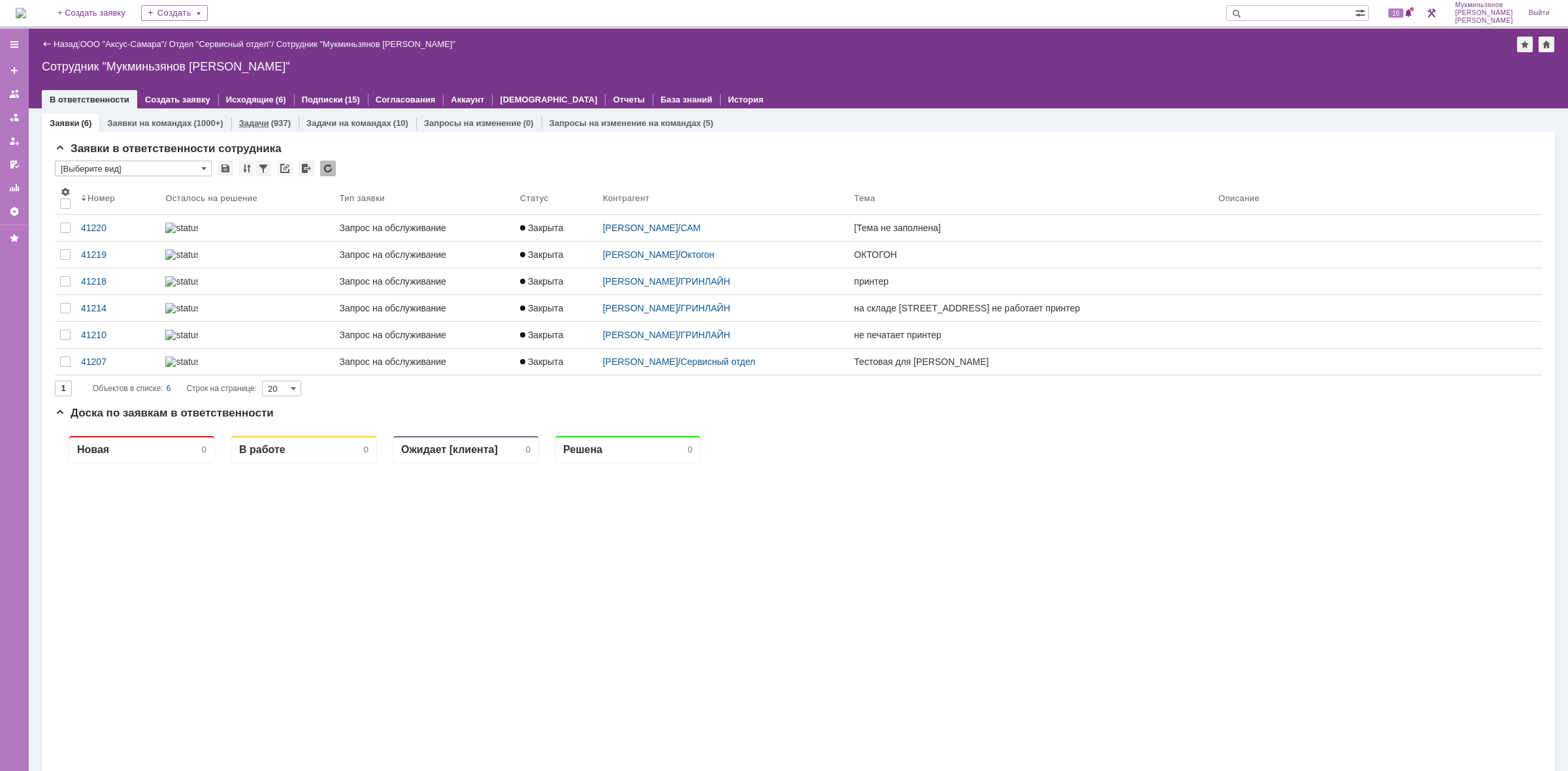
click at [272, 119] on div "(937)" at bounding box center [281, 123] width 20 height 10
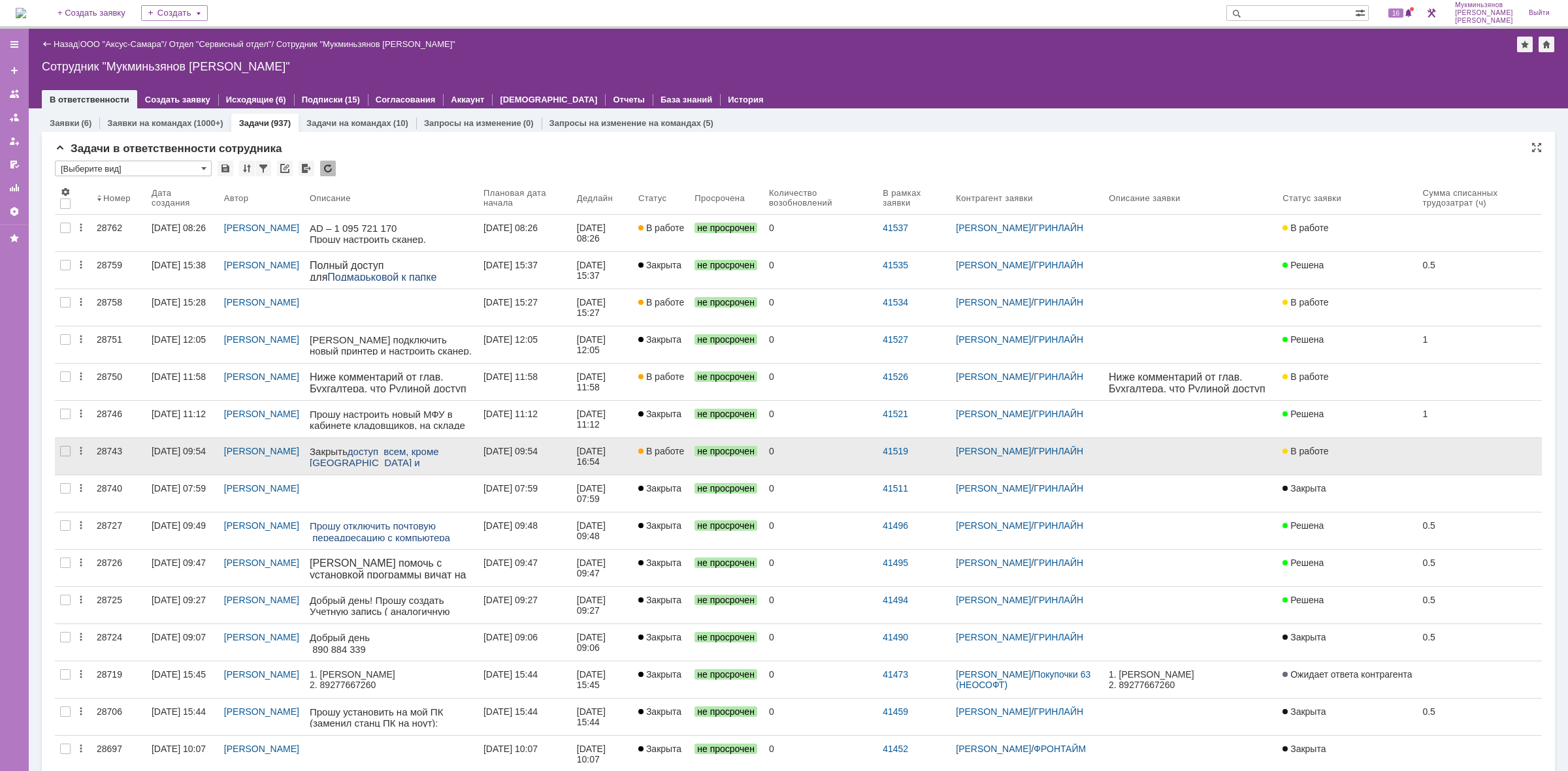
click at [591, 465] on div "[DATE] 16:54" at bounding box center [592, 457] width 31 height 21
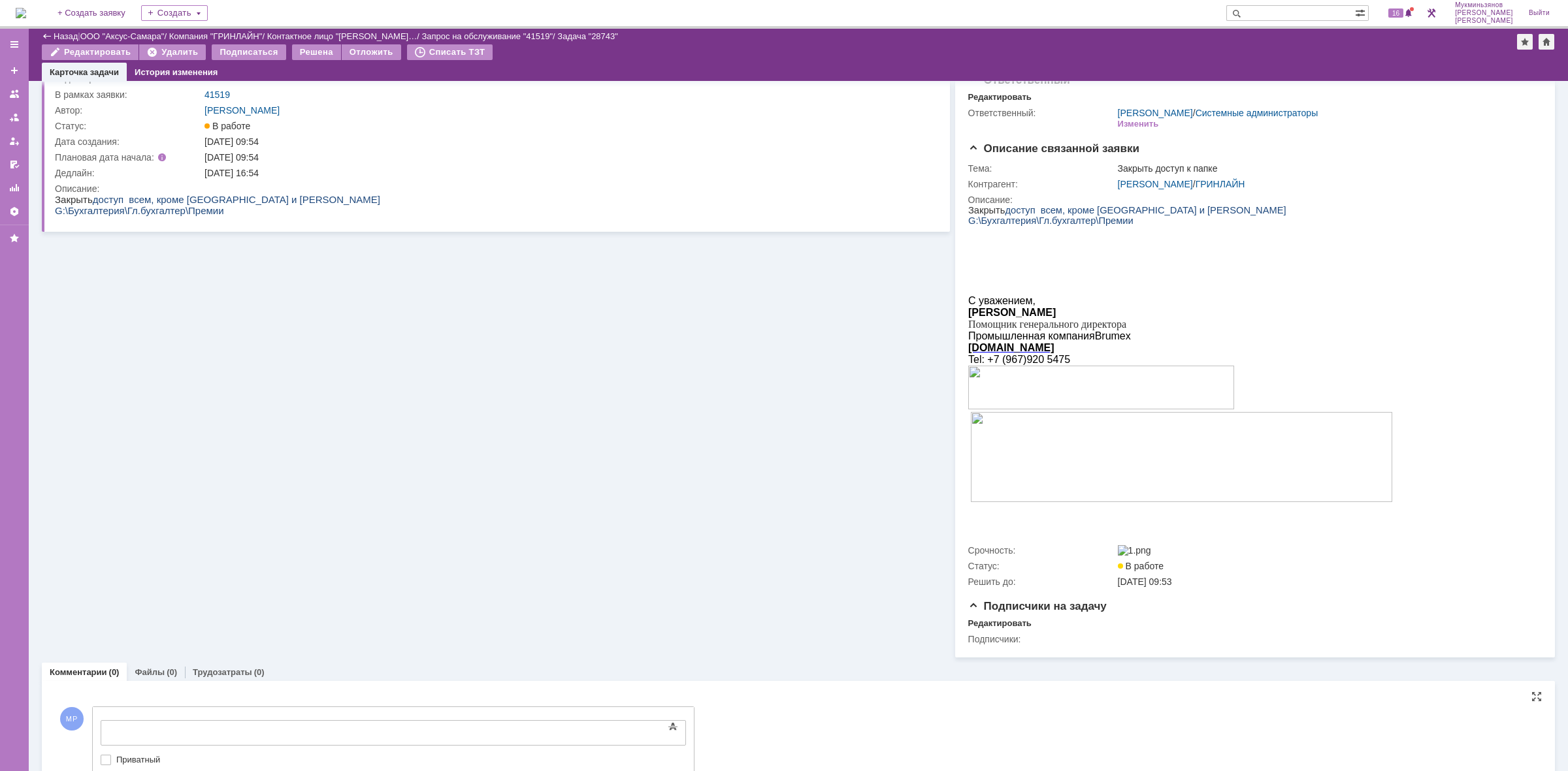
click at [300, 726] on div at bounding box center [207, 731] width 186 height 11
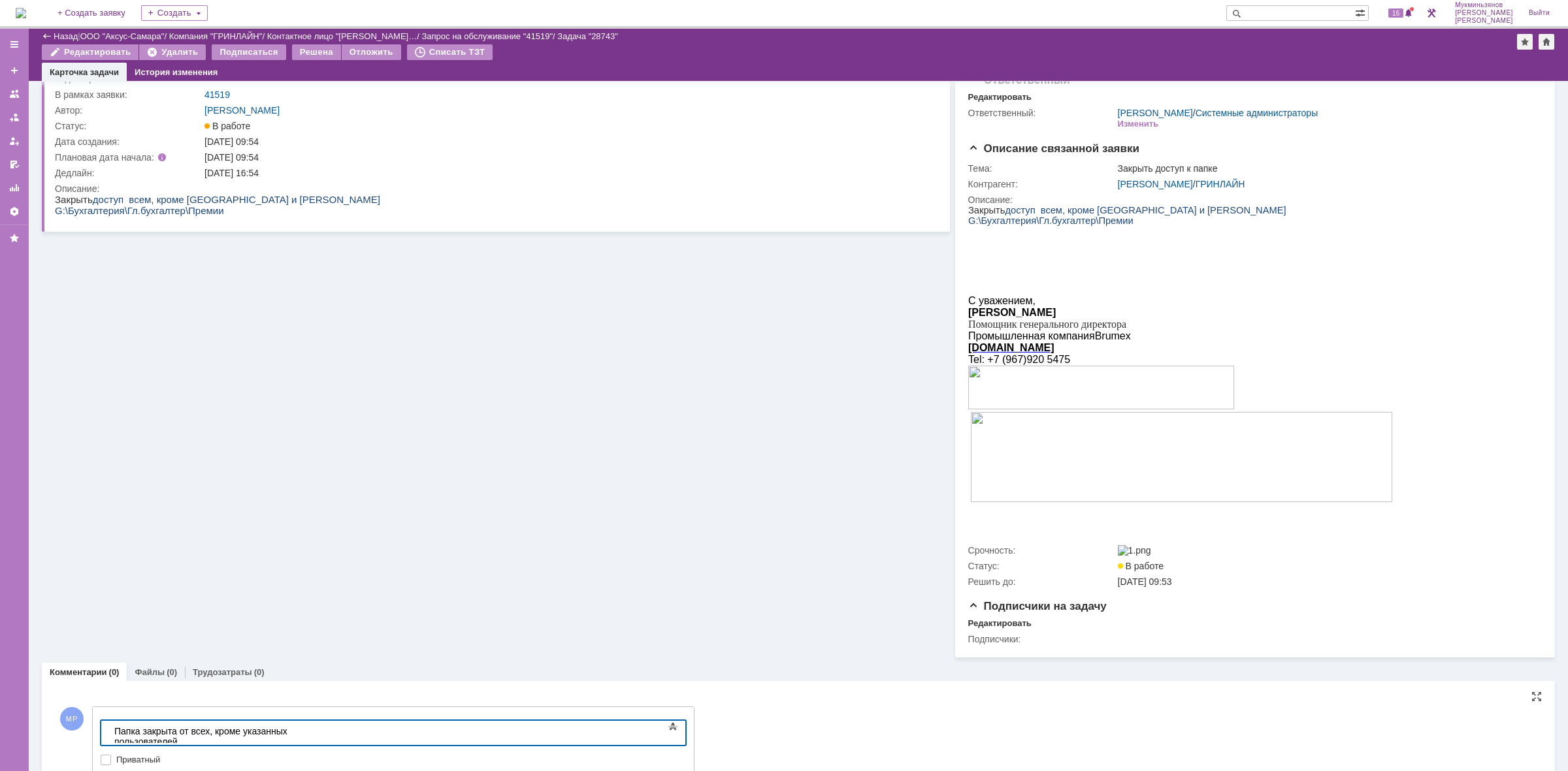
drag, startPoint x: 373, startPoint y: 729, endPoint x: 7, endPoint y: 710, distance: 366.5
click at [109, 721] on html "​Папка закрыта от всех, кроме указанных пользователей" at bounding box center [207, 736] width 196 height 31
copy div "​Папка закрыта от всех, кроме указанных пользователей"
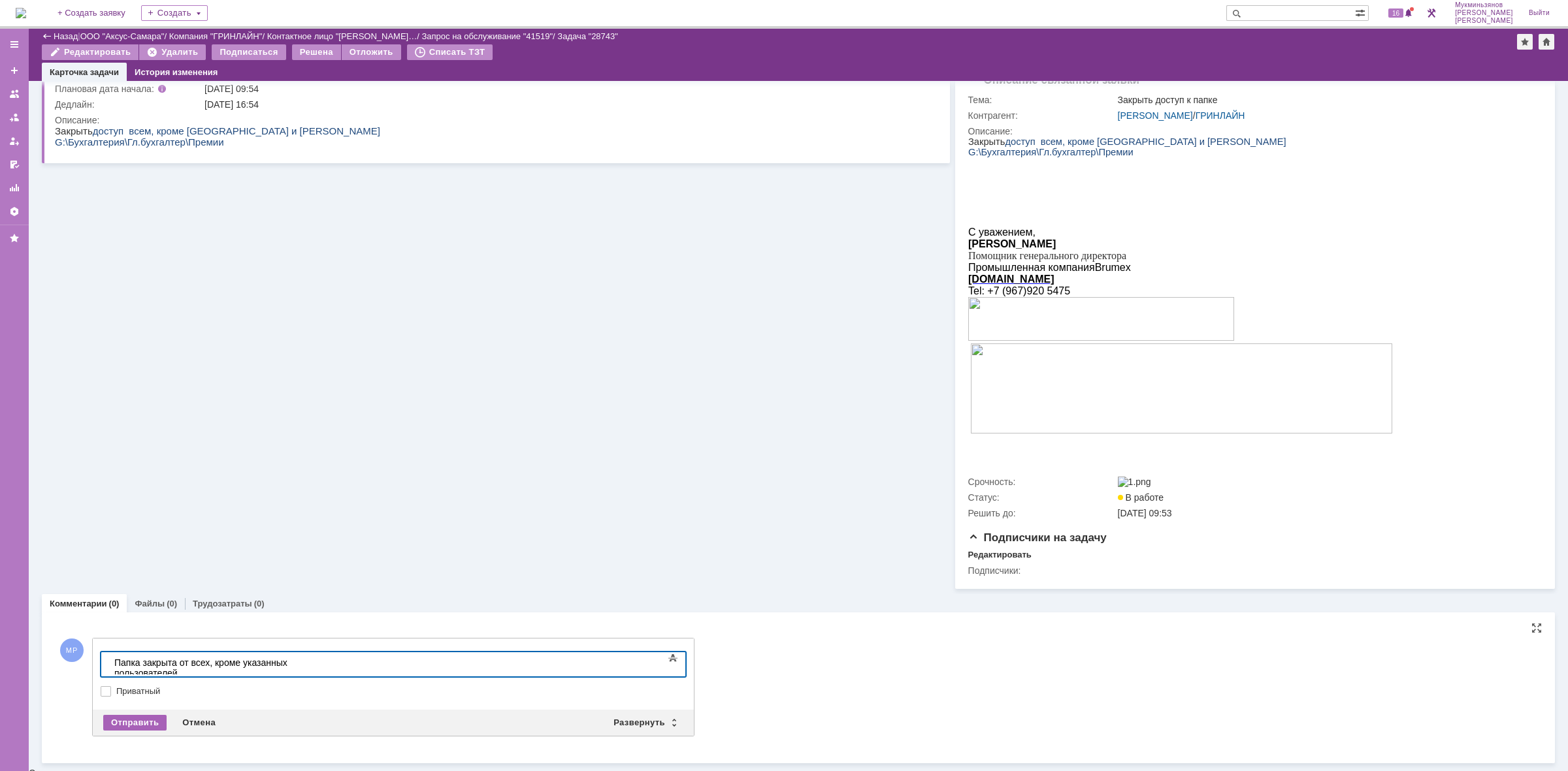
click at [131, 725] on div "Отправить" at bounding box center [135, 723] width 63 height 16
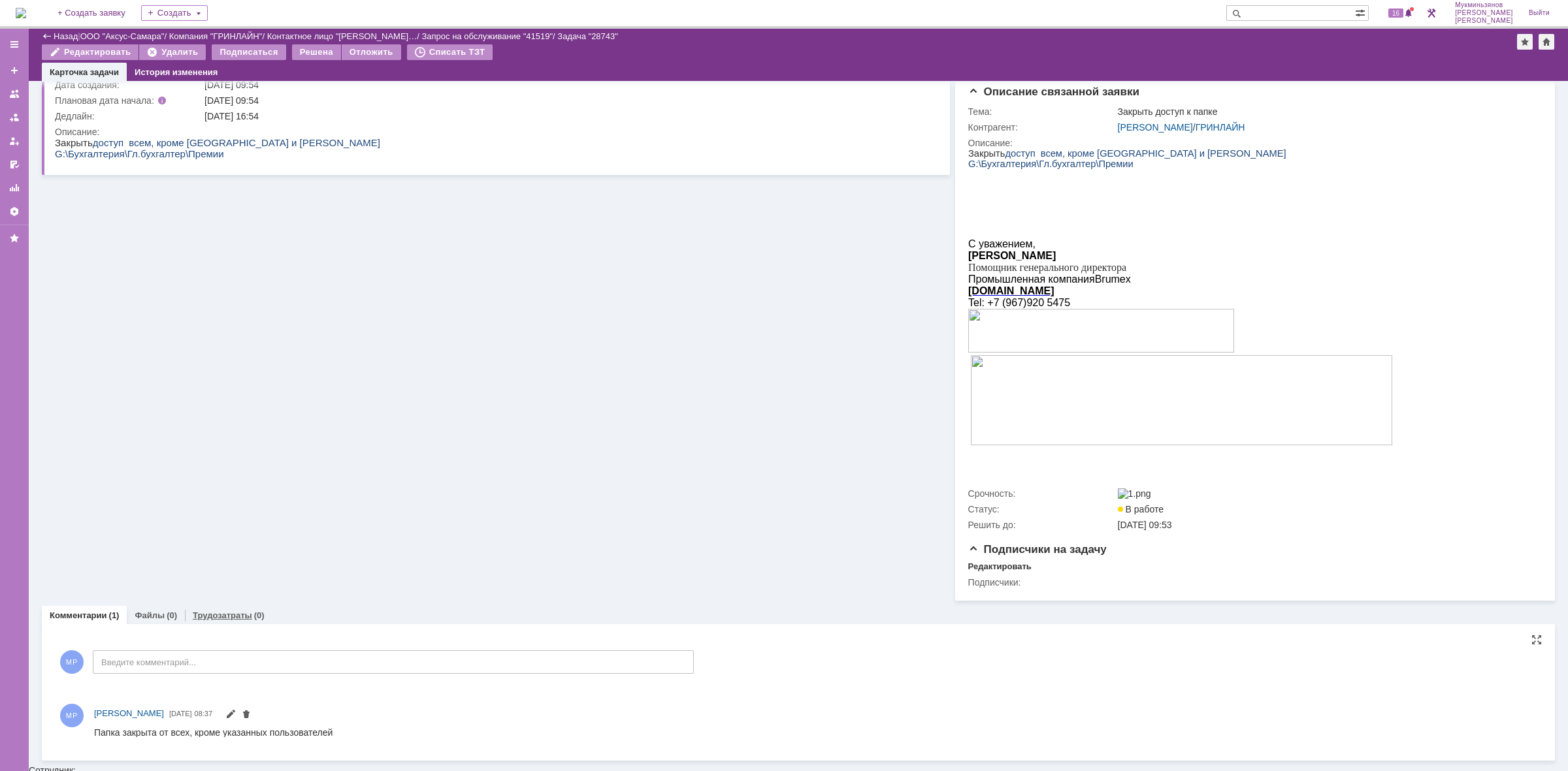
click at [219, 620] on link "Трудозатраты" at bounding box center [223, 615] width 59 height 10
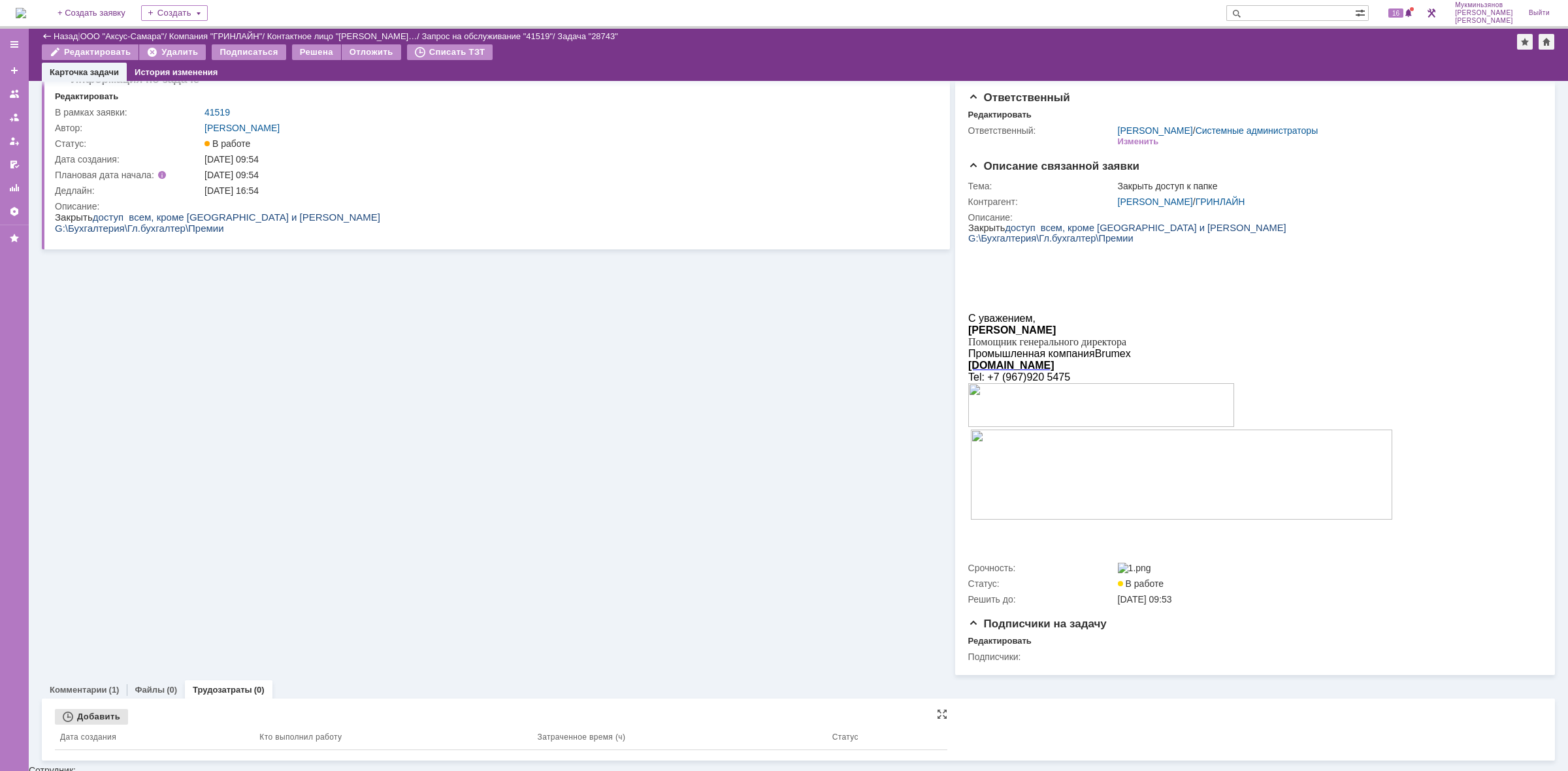
click at [92, 723] on div "Добавить" at bounding box center [91, 717] width 73 height 16
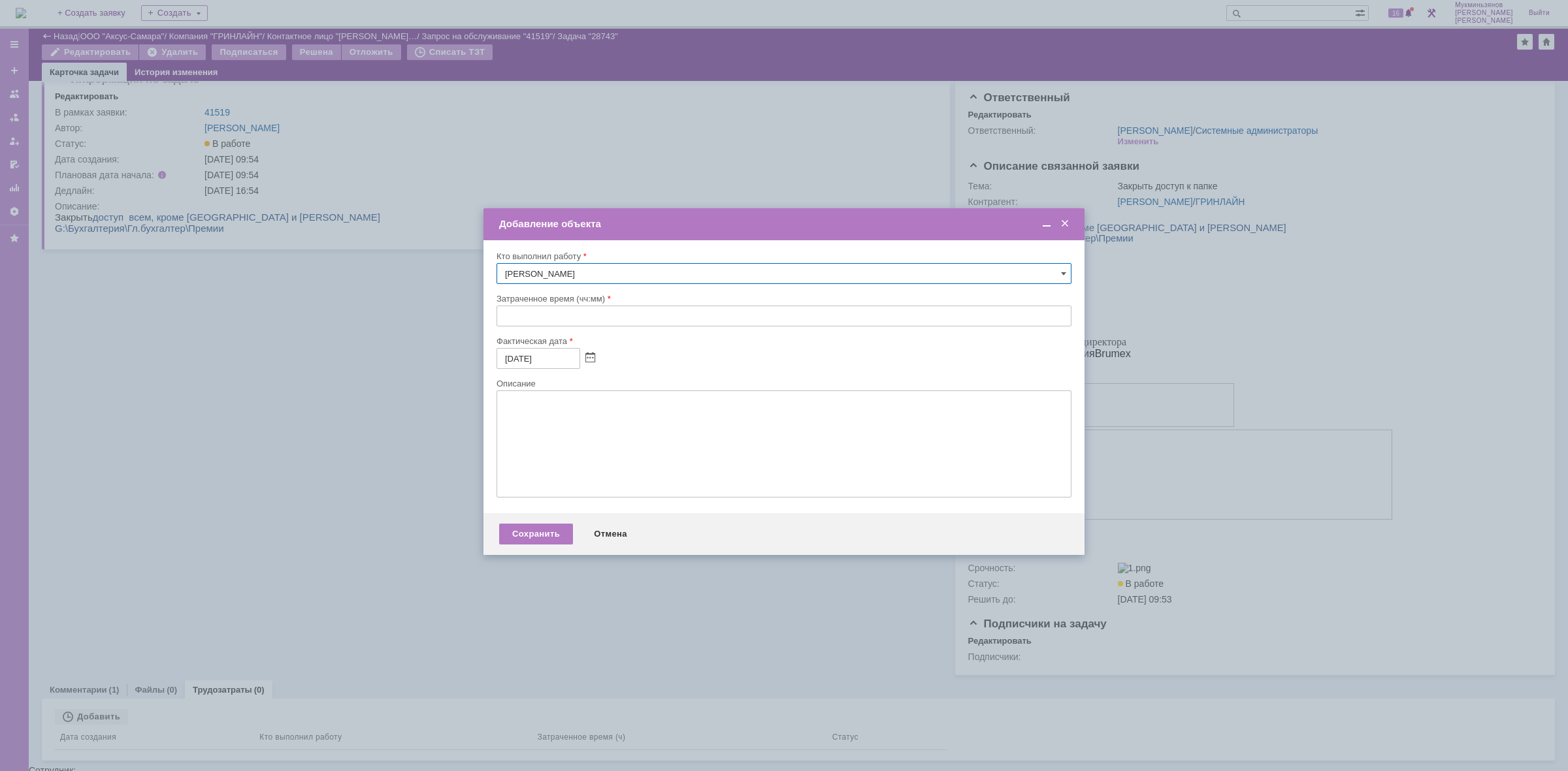
click at [540, 308] on input "text" at bounding box center [784, 316] width 575 height 21
type input "00:30"
click at [541, 452] on textarea at bounding box center [784, 444] width 575 height 107
paste textarea "​Папка закрыта от всех, кроме указанных пользователей"
type textarea "​Папка закрыта от всех, кроме указанных пользователей"
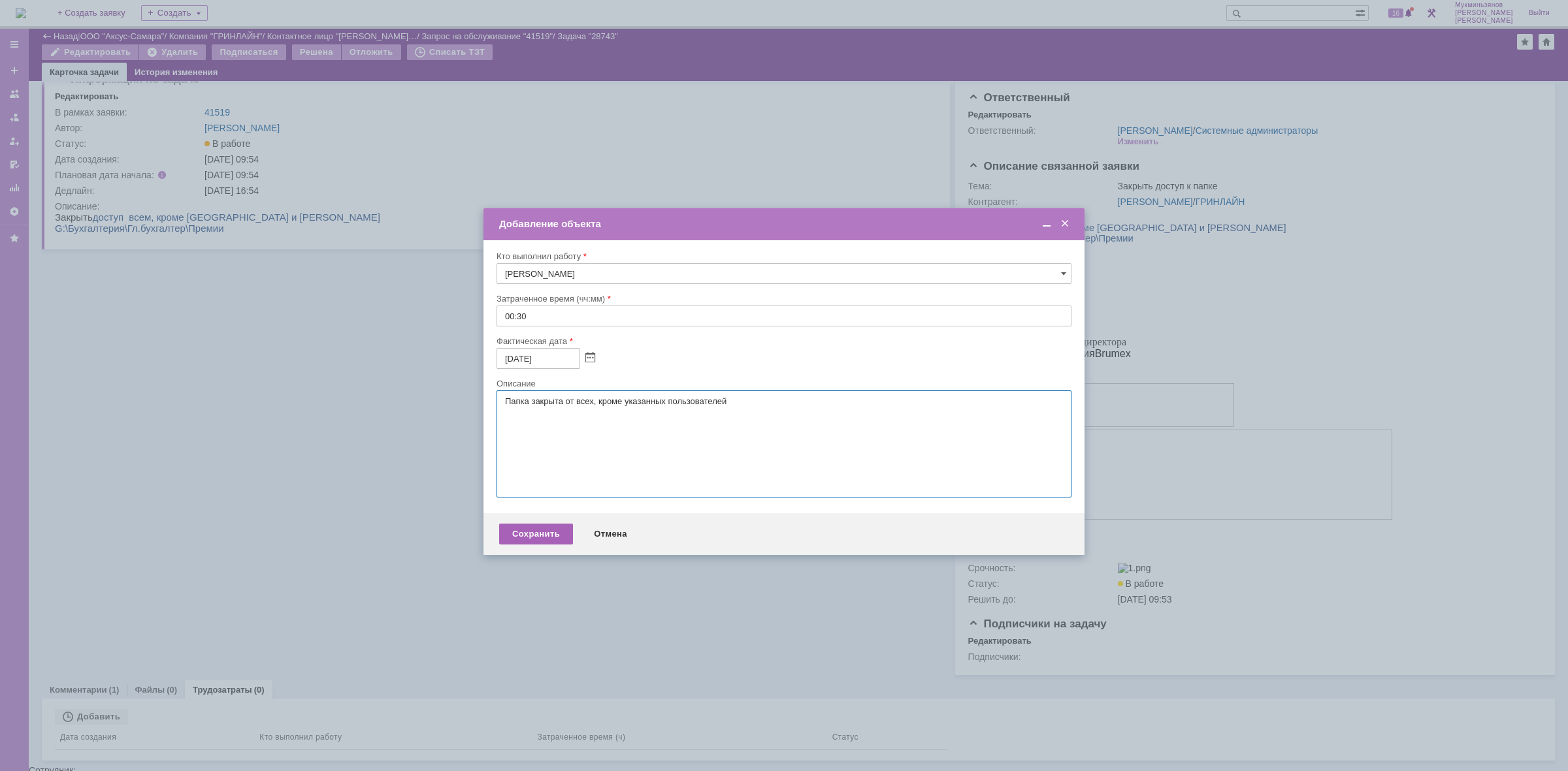
click at [532, 541] on div "Сохранить" at bounding box center [536, 534] width 74 height 21
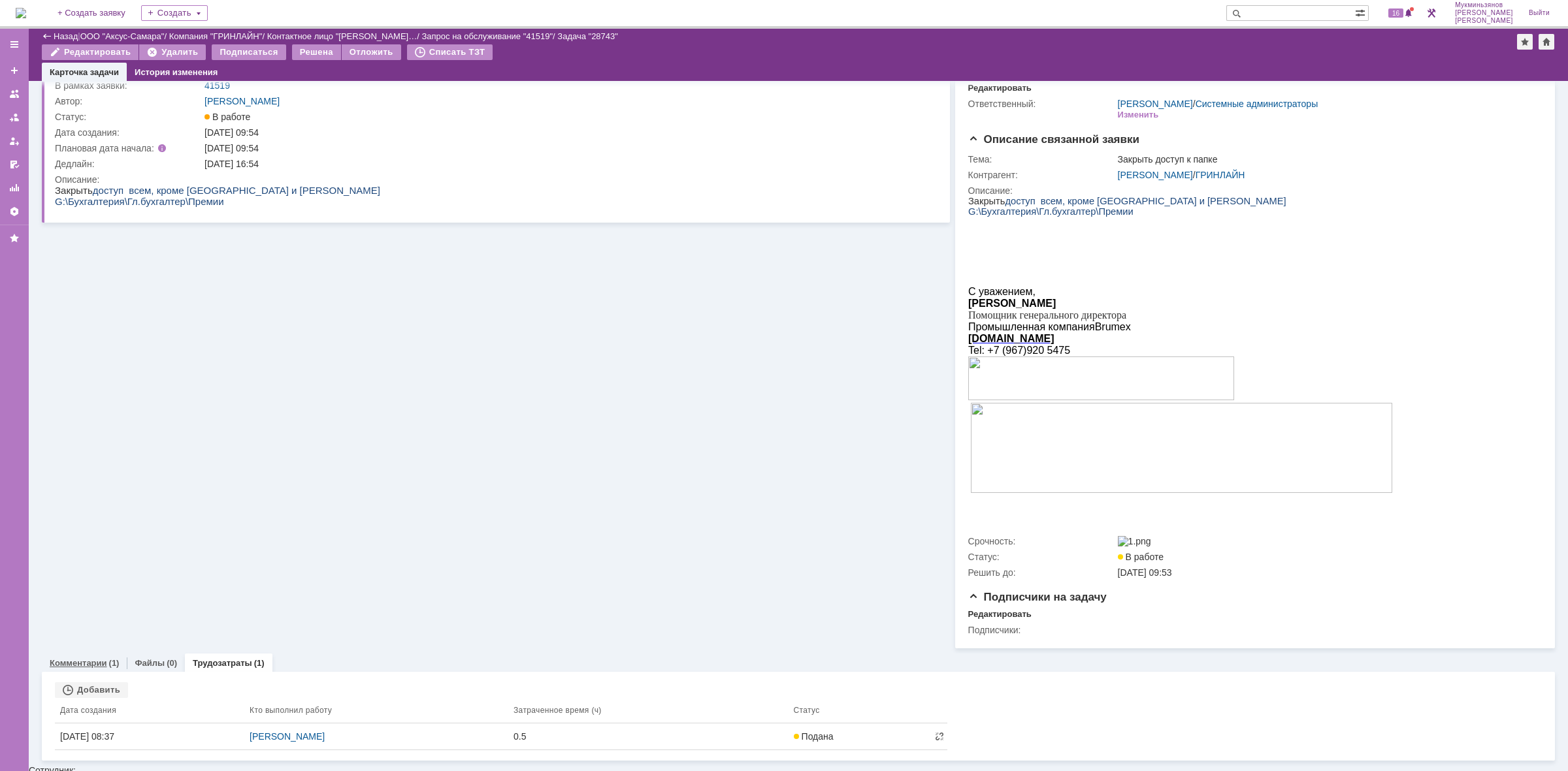
click at [98, 659] on div "Комментарии (1)" at bounding box center [84, 663] width 85 height 19
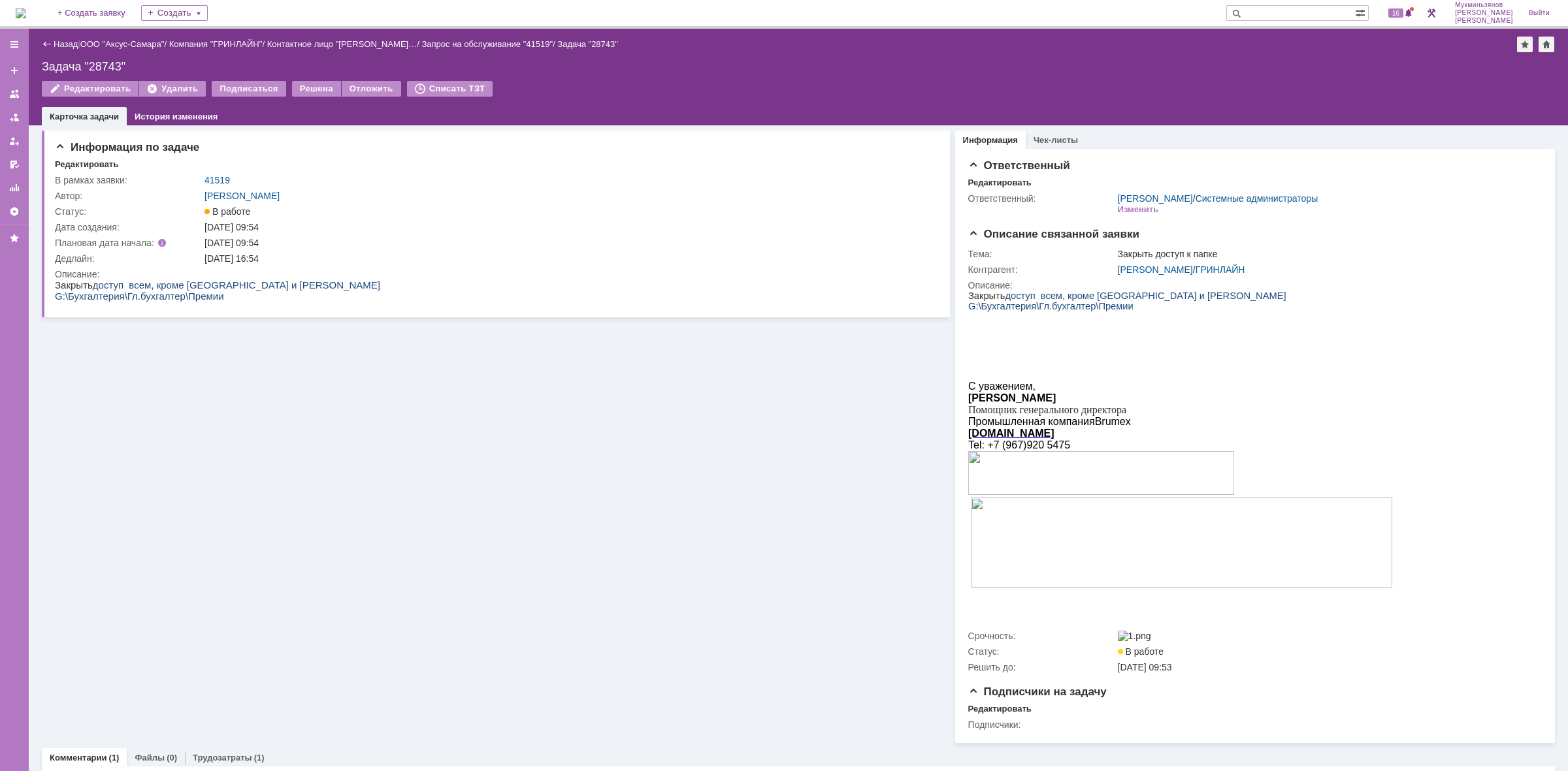
click at [317, 76] on div "Назад | ООО "Аксус-Самара" / Компания "ГРИНЛАЙН" / Контактное лицо "[PERSON_NAM…" at bounding box center [799, 77] width 1540 height 96
click at [318, 83] on div "Решена" at bounding box center [316, 89] width 49 height 16
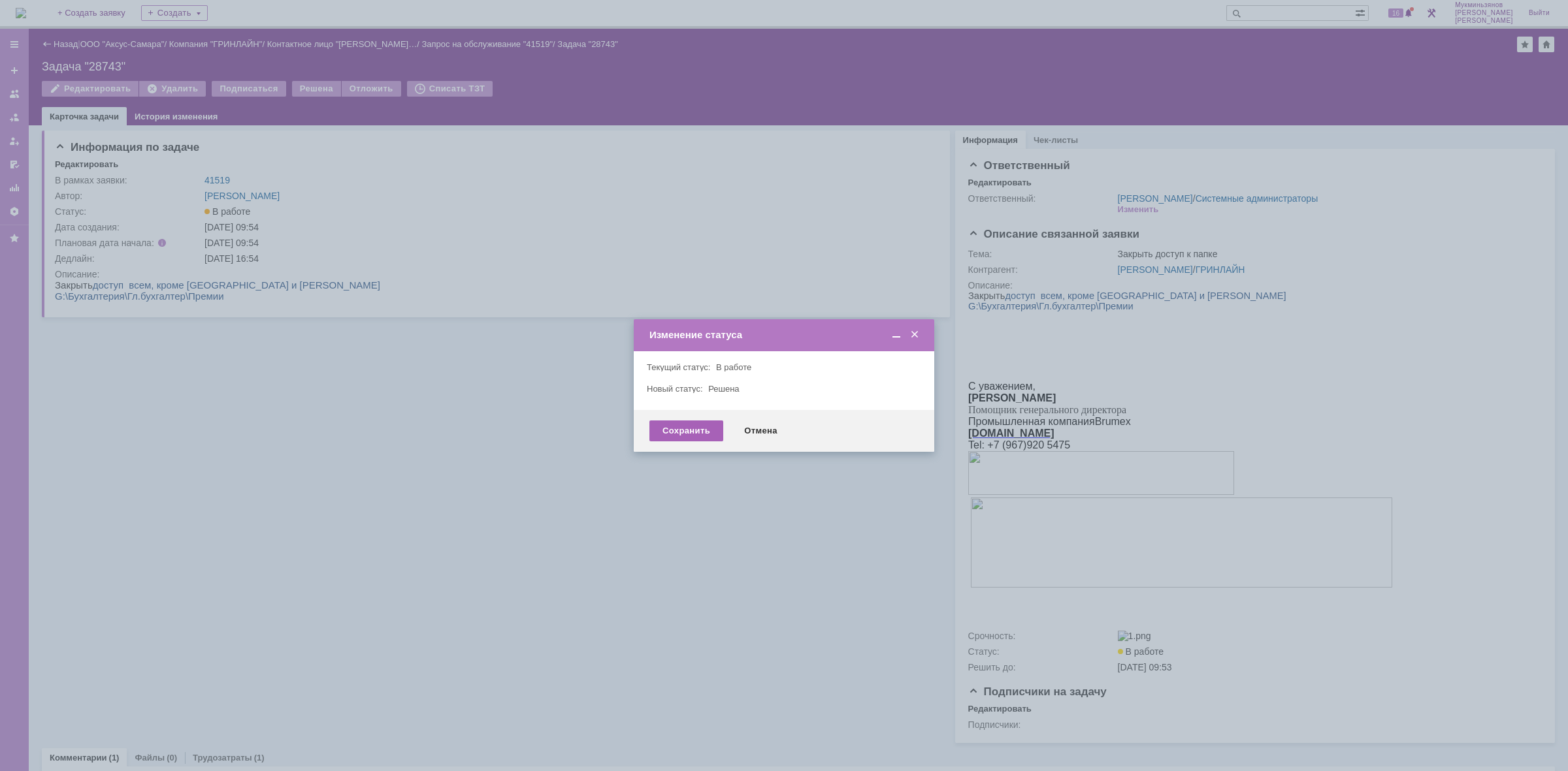
click at [677, 423] on div "Сохранить" at bounding box center [686, 431] width 74 height 21
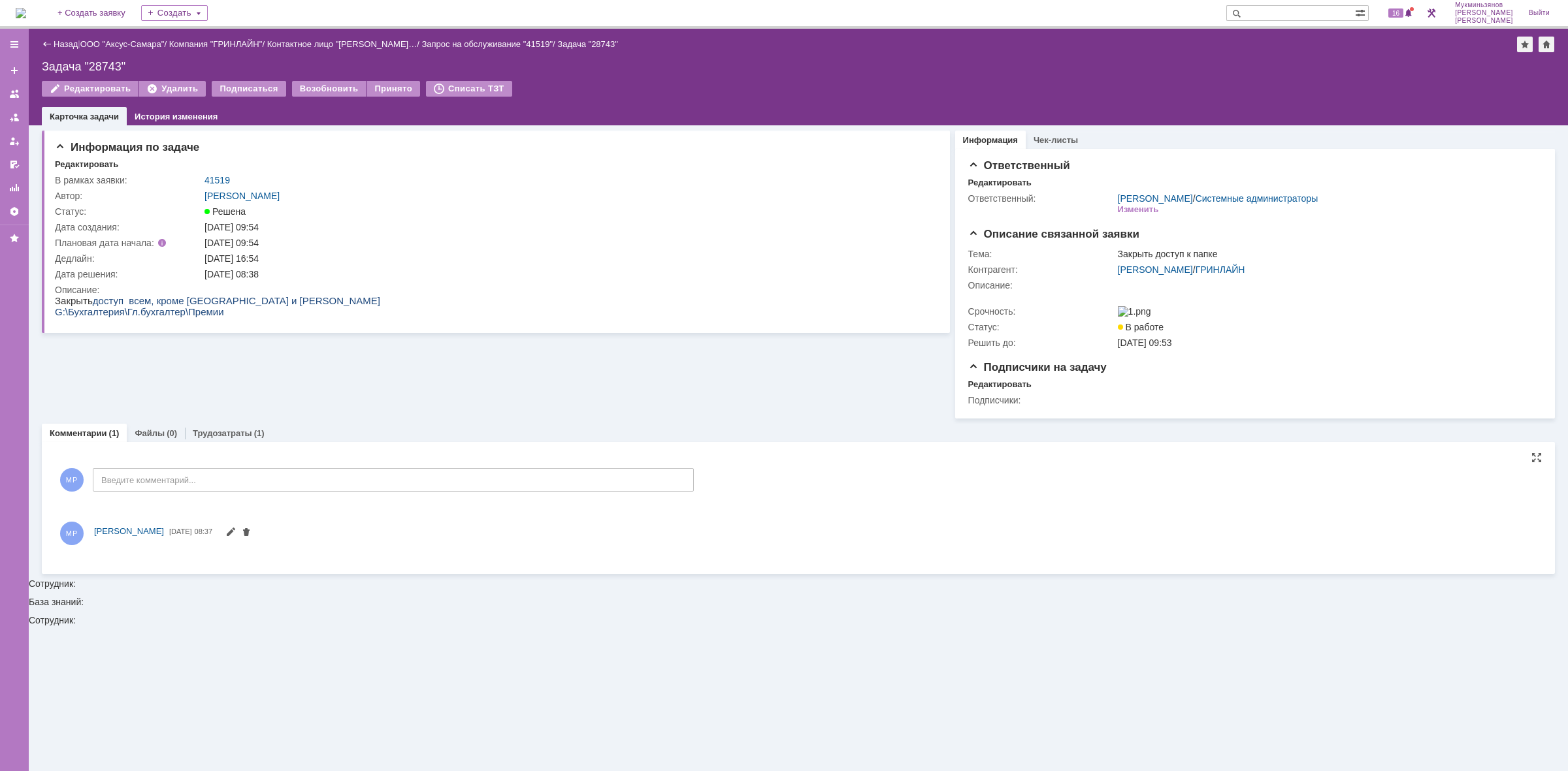
click at [26, 18] on img at bounding box center [21, 13] width 11 height 11
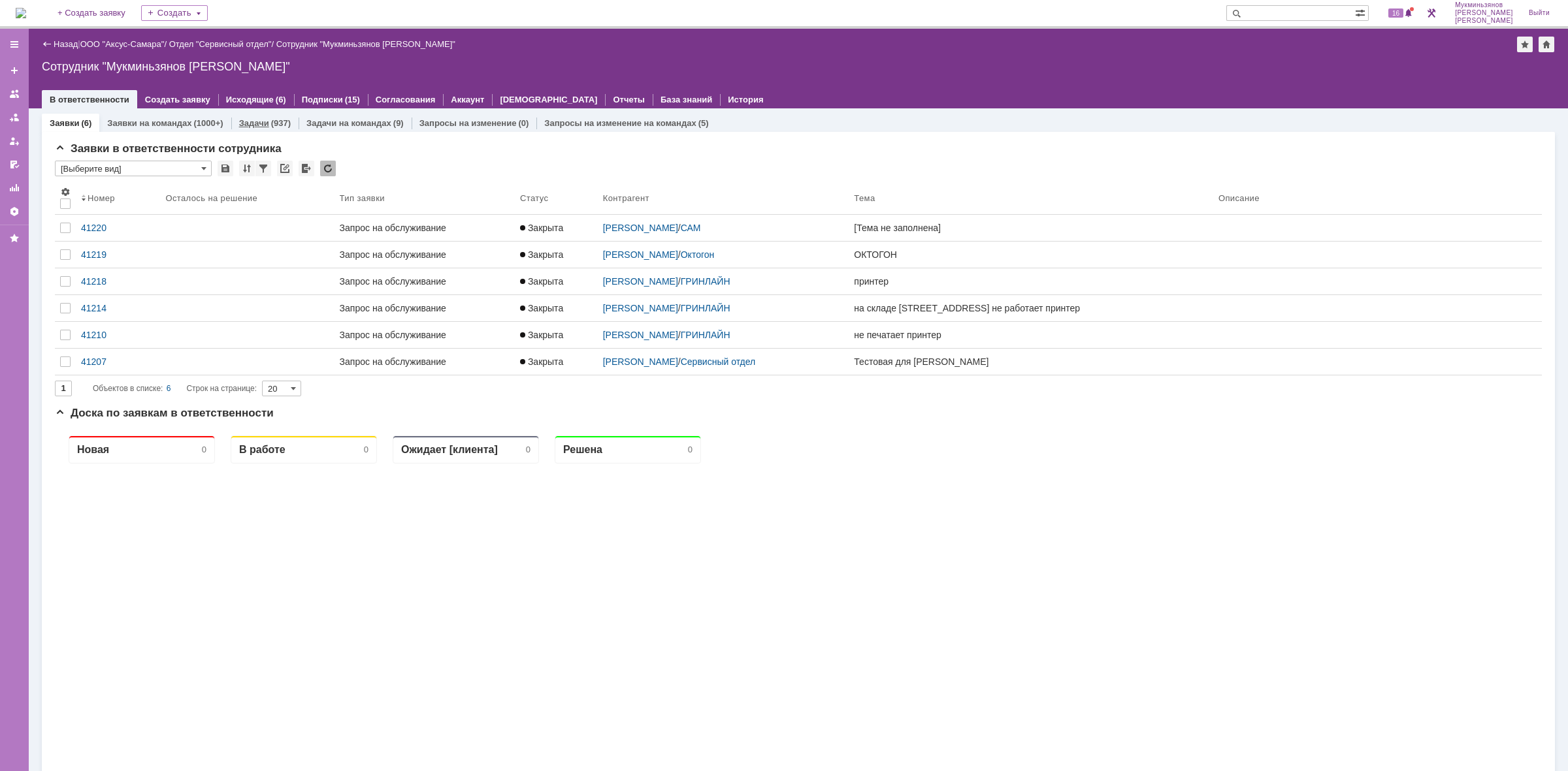
click at [289, 122] on div "Задачи (937)" at bounding box center [265, 123] width 67 height 19
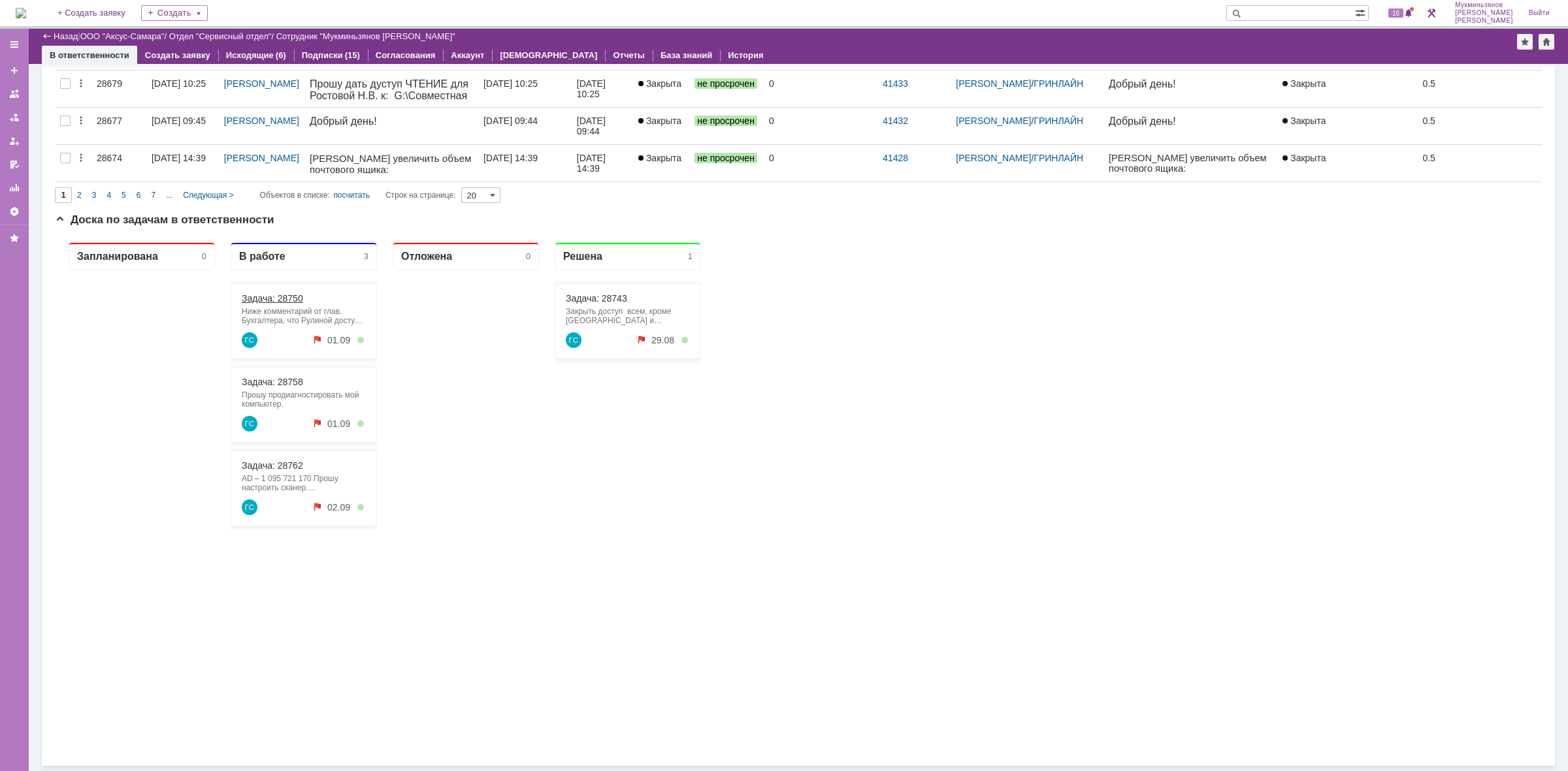
click at [278, 294] on link "Задача: 28750" at bounding box center [272, 298] width 61 height 11
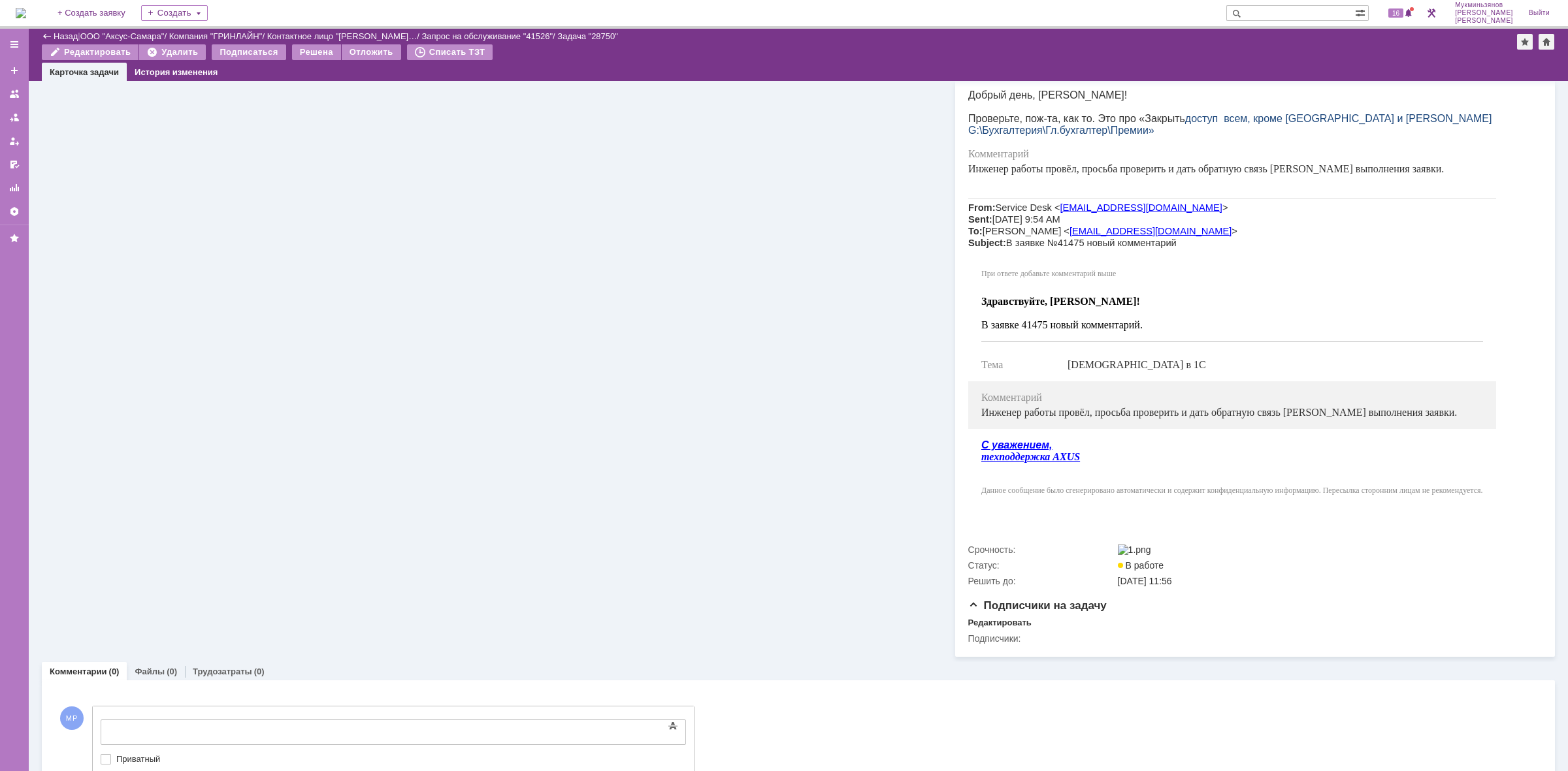
drag, startPoint x: 280, startPoint y: 720, endPoint x: 380, endPoint y: 1444, distance: 730.9
click at [280, 720] on body at bounding box center [207, 731] width 196 height 22
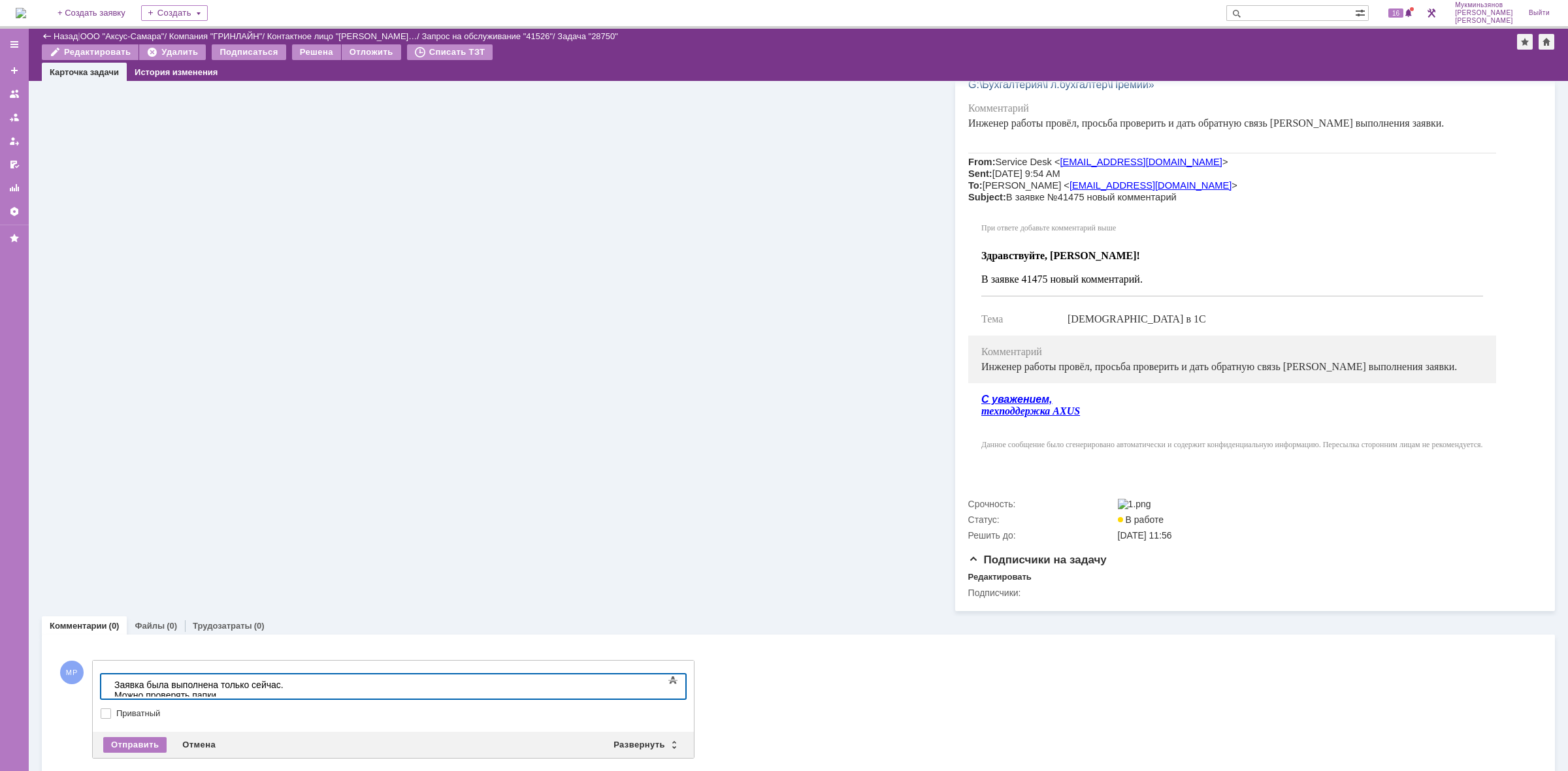
scroll to position [408, 0]
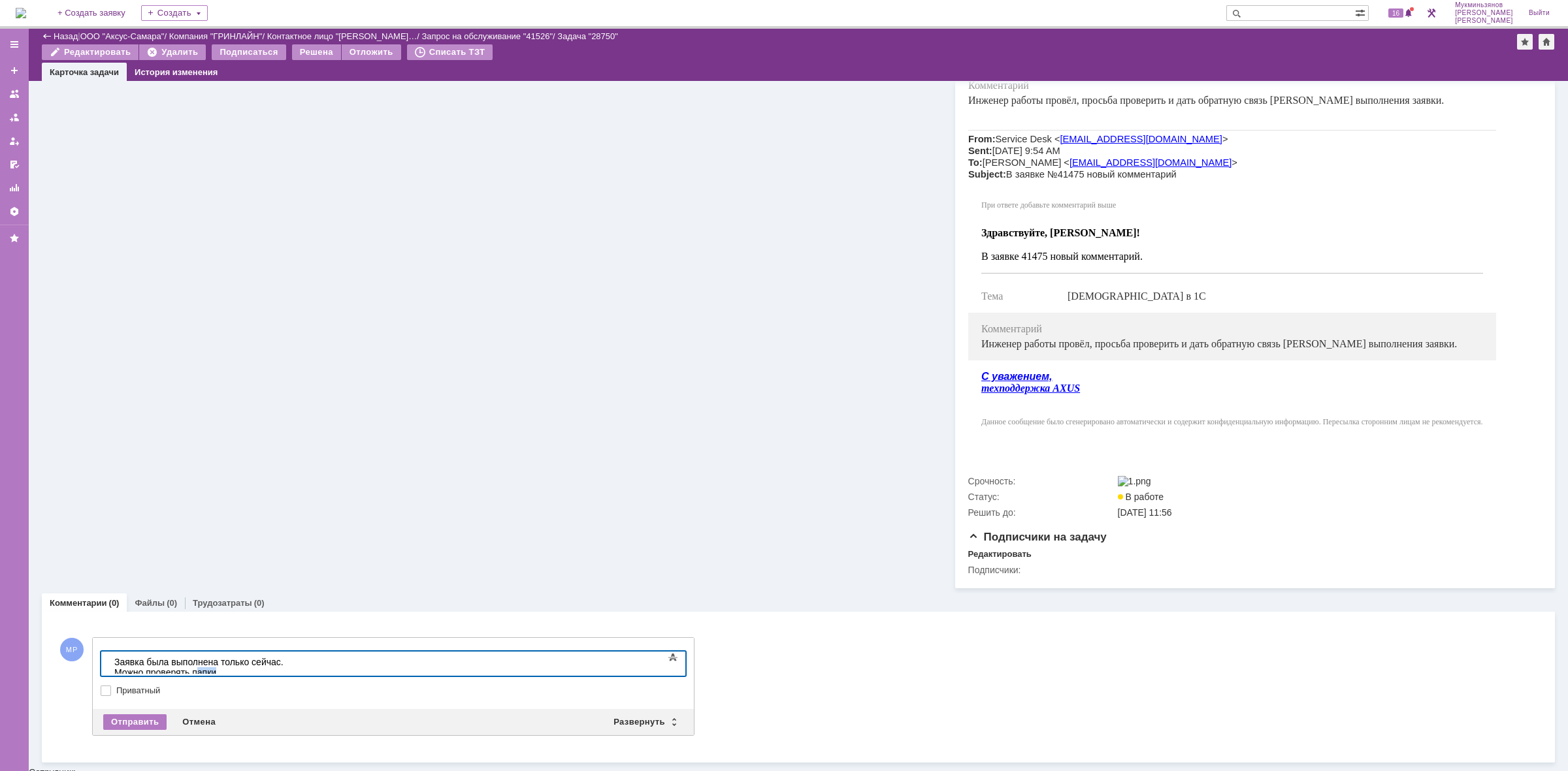
drag, startPoint x: 406, startPoint y: 661, endPoint x: 370, endPoint y: 661, distance: 36.0
click at [300, 661] on div "​Заявка была выполнена только сейчас. Можно проверять папки" at bounding box center [207, 667] width 186 height 21
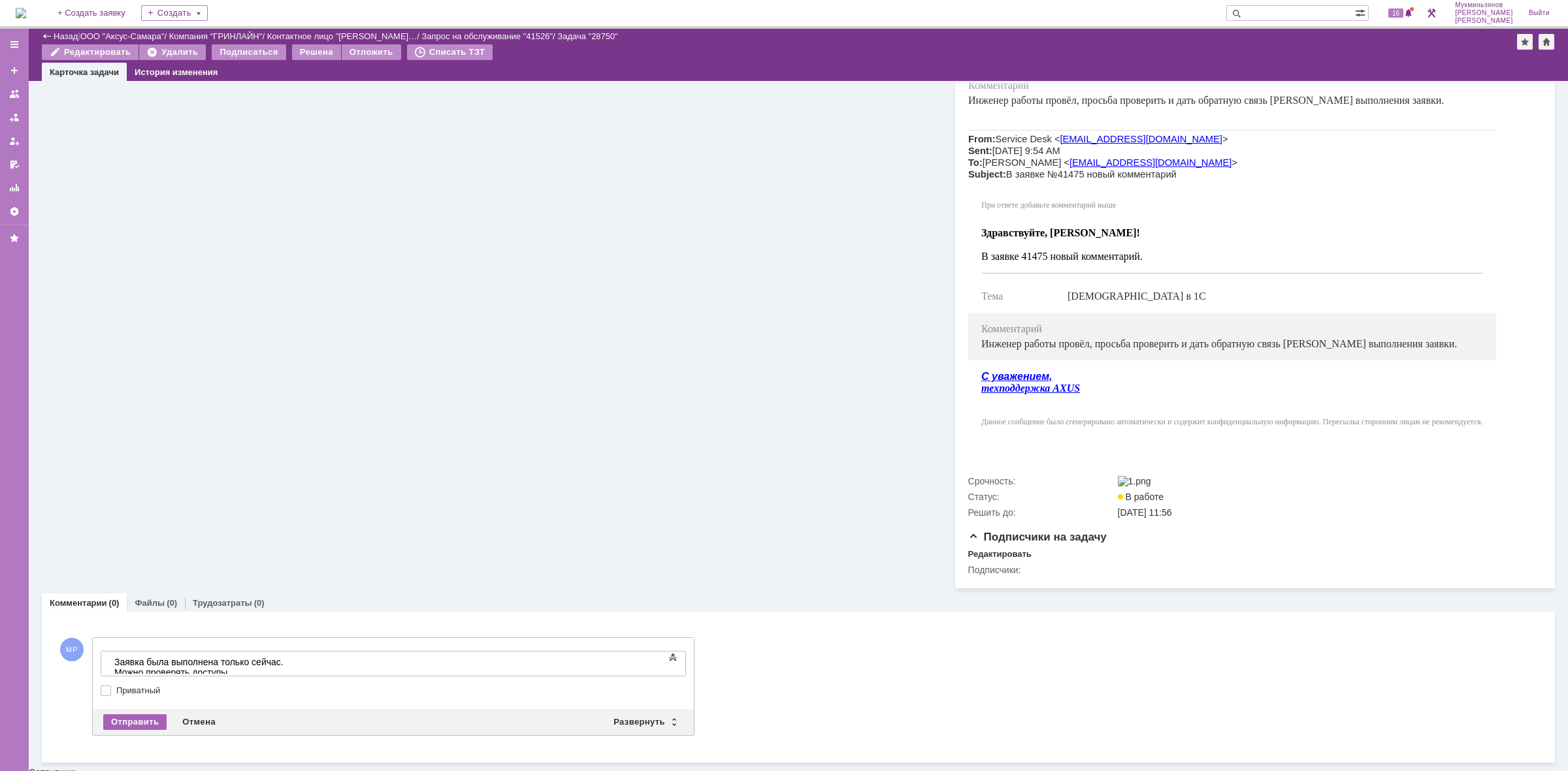
click at [123, 725] on div "Отправить" at bounding box center [135, 722] width 63 height 16
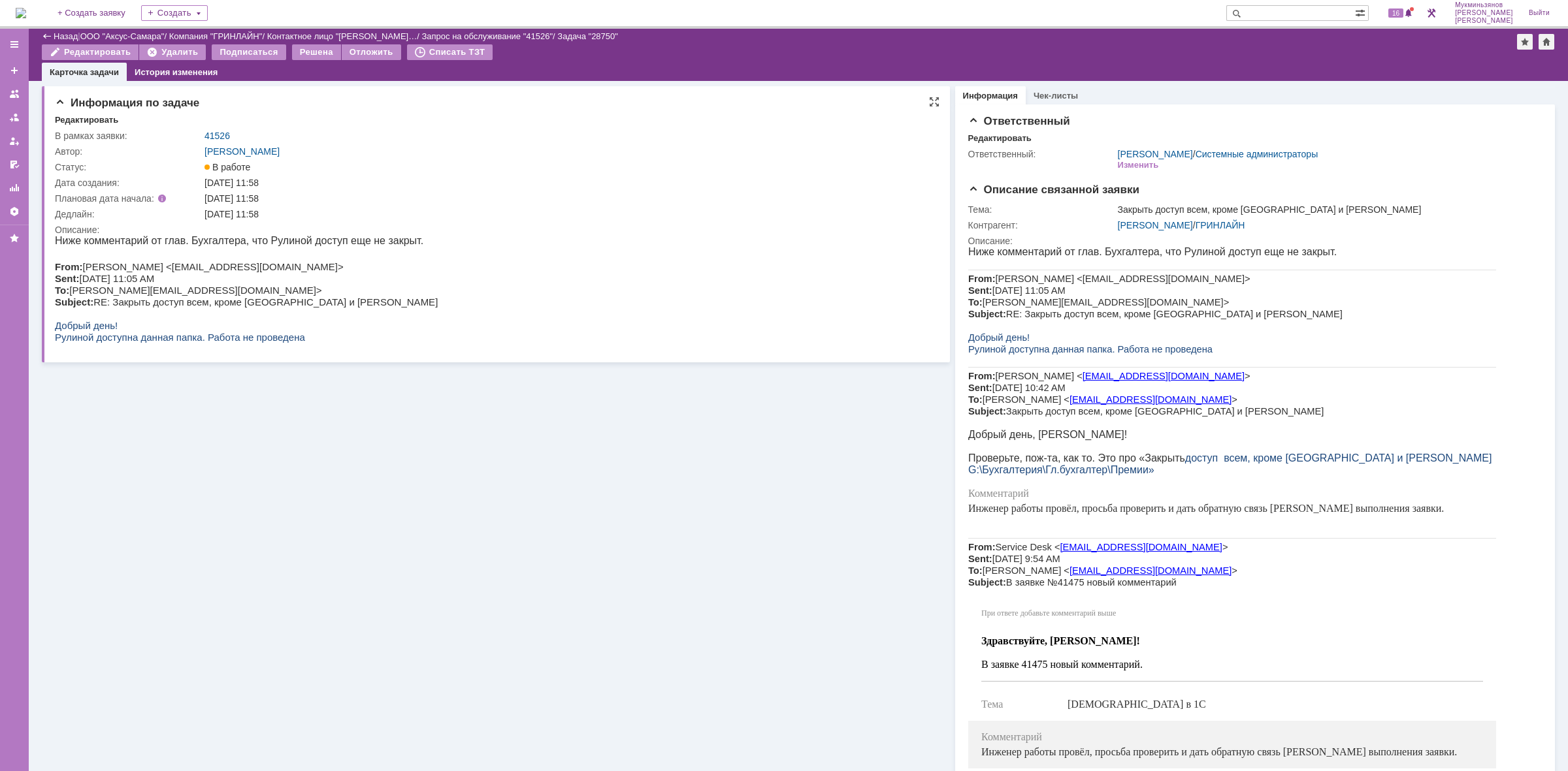
scroll to position [0, 0]
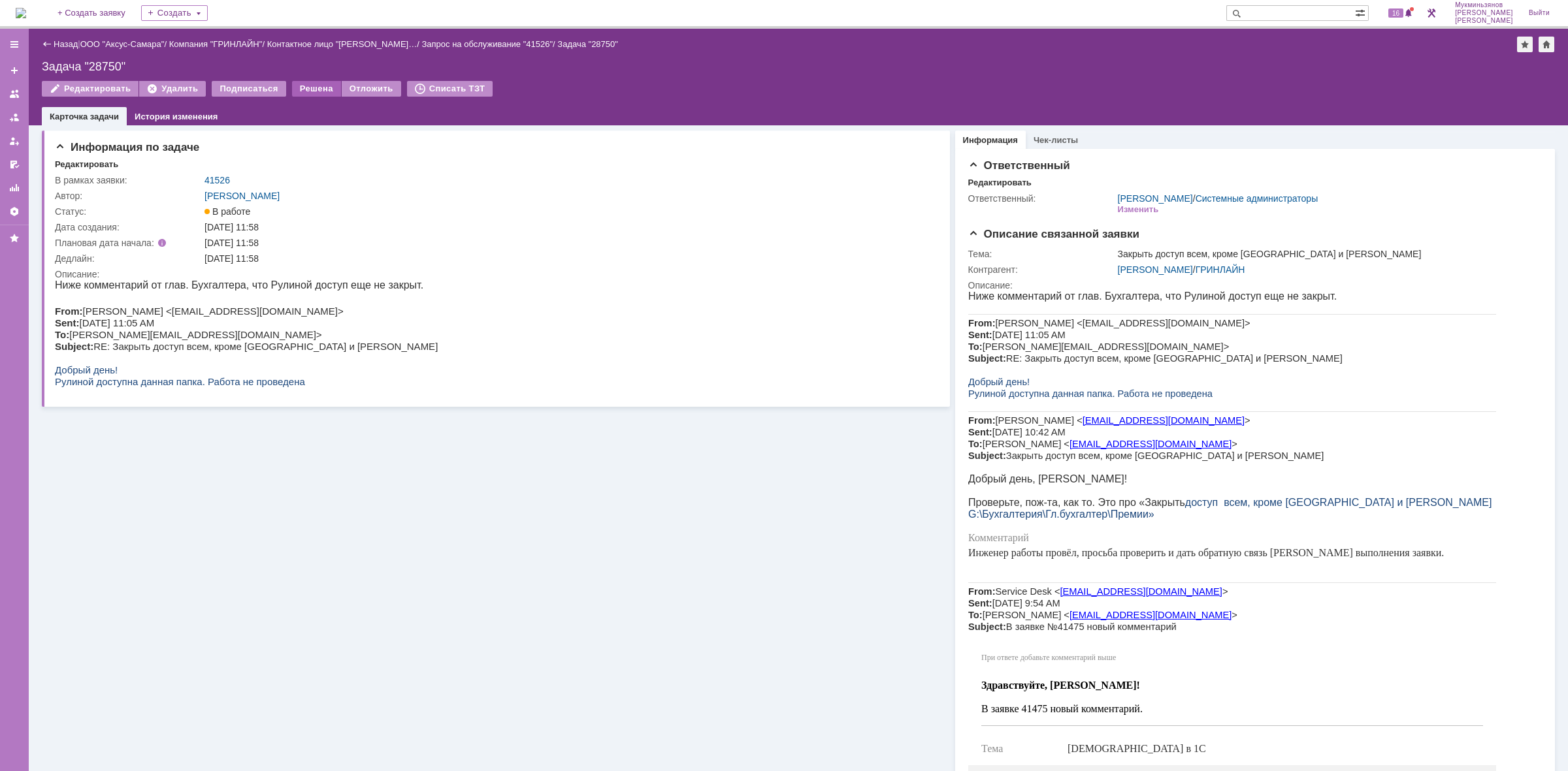
click at [304, 91] on div "Решена" at bounding box center [316, 89] width 49 height 16
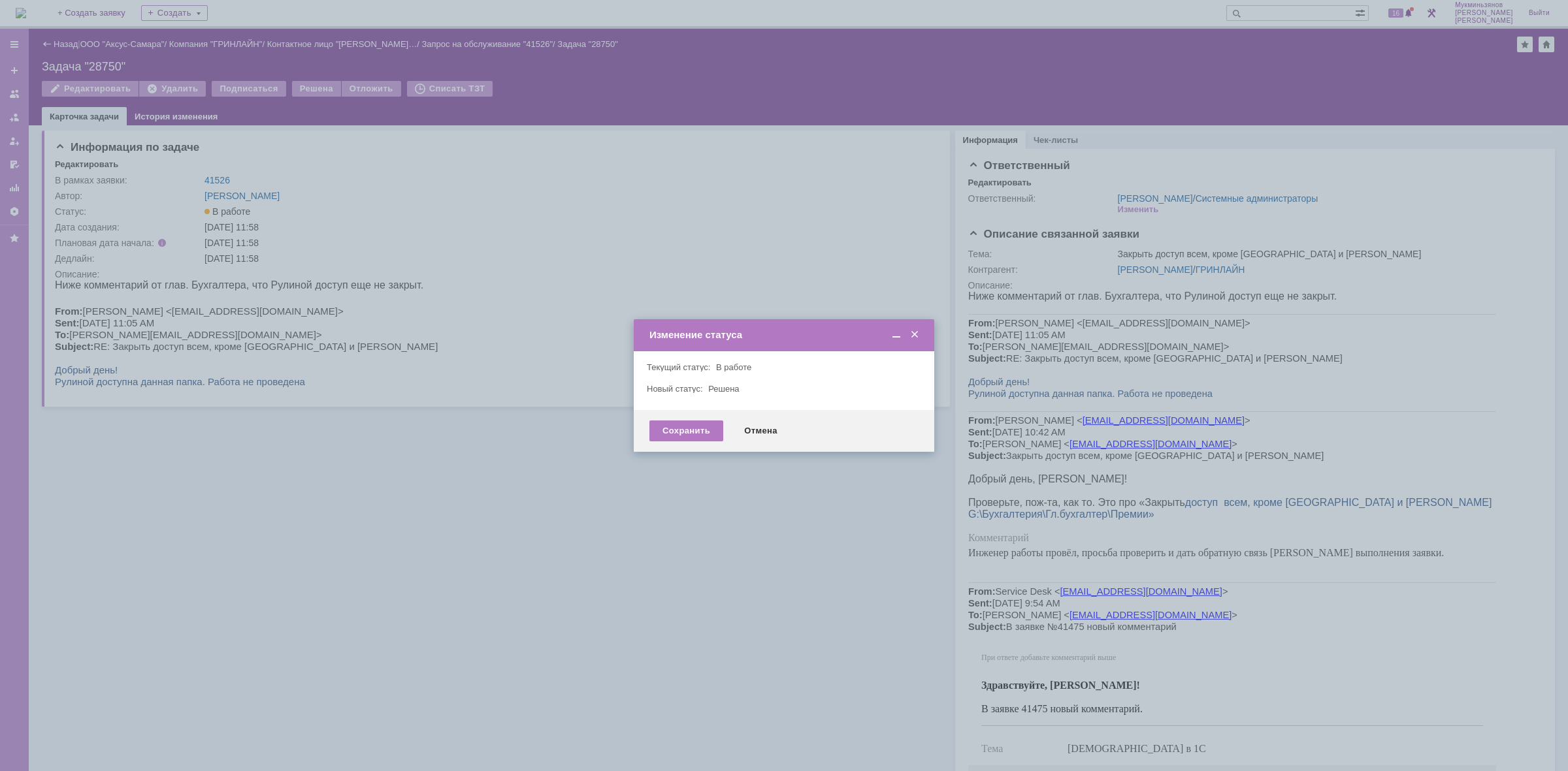
click at [668, 417] on div "Сохранить Отмена" at bounding box center [784, 430] width 301 height 42
click at [668, 422] on div "Сохранить" at bounding box center [686, 431] width 74 height 21
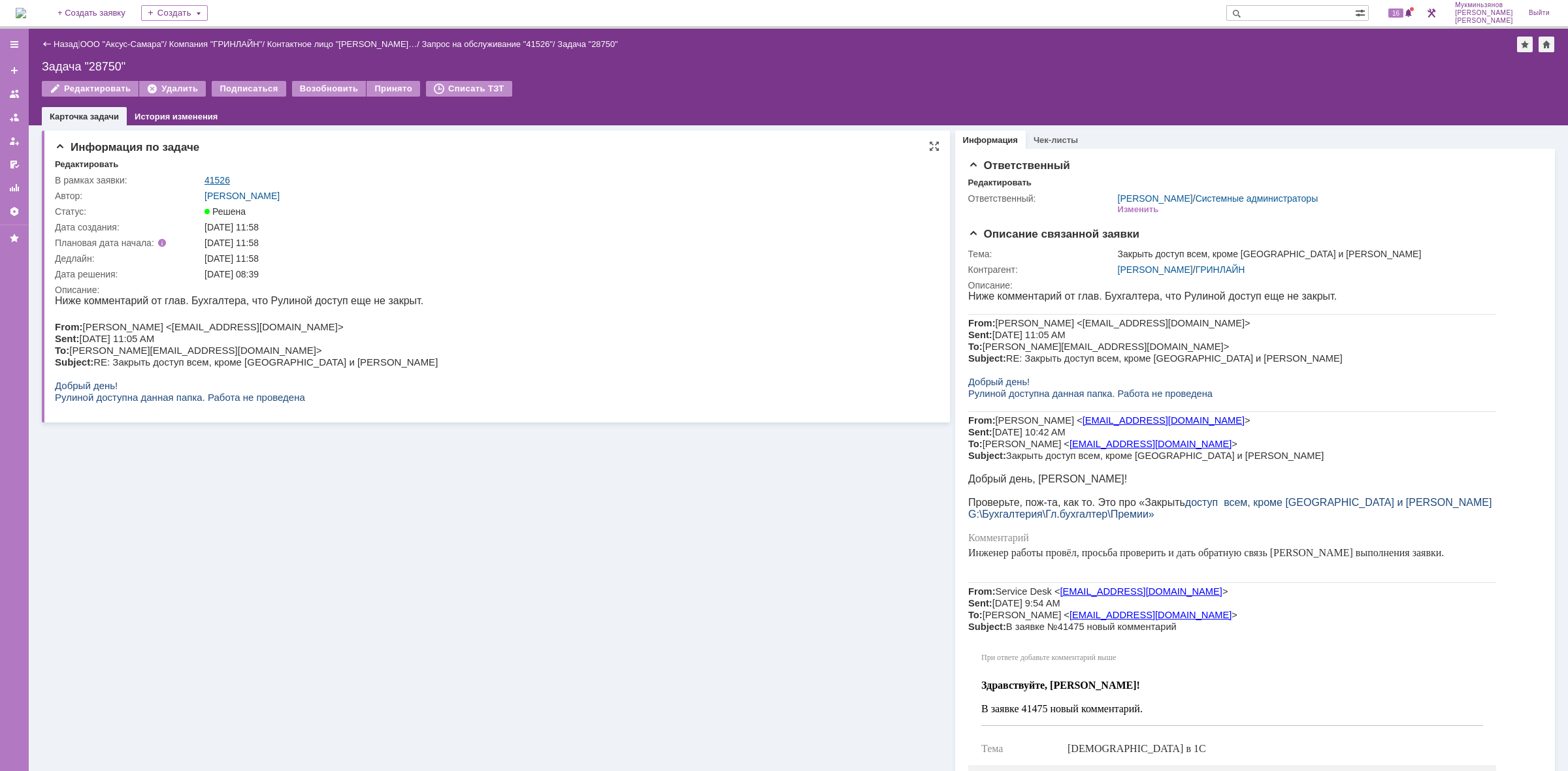
click at [211, 175] on link "41526" at bounding box center [217, 180] width 26 height 11
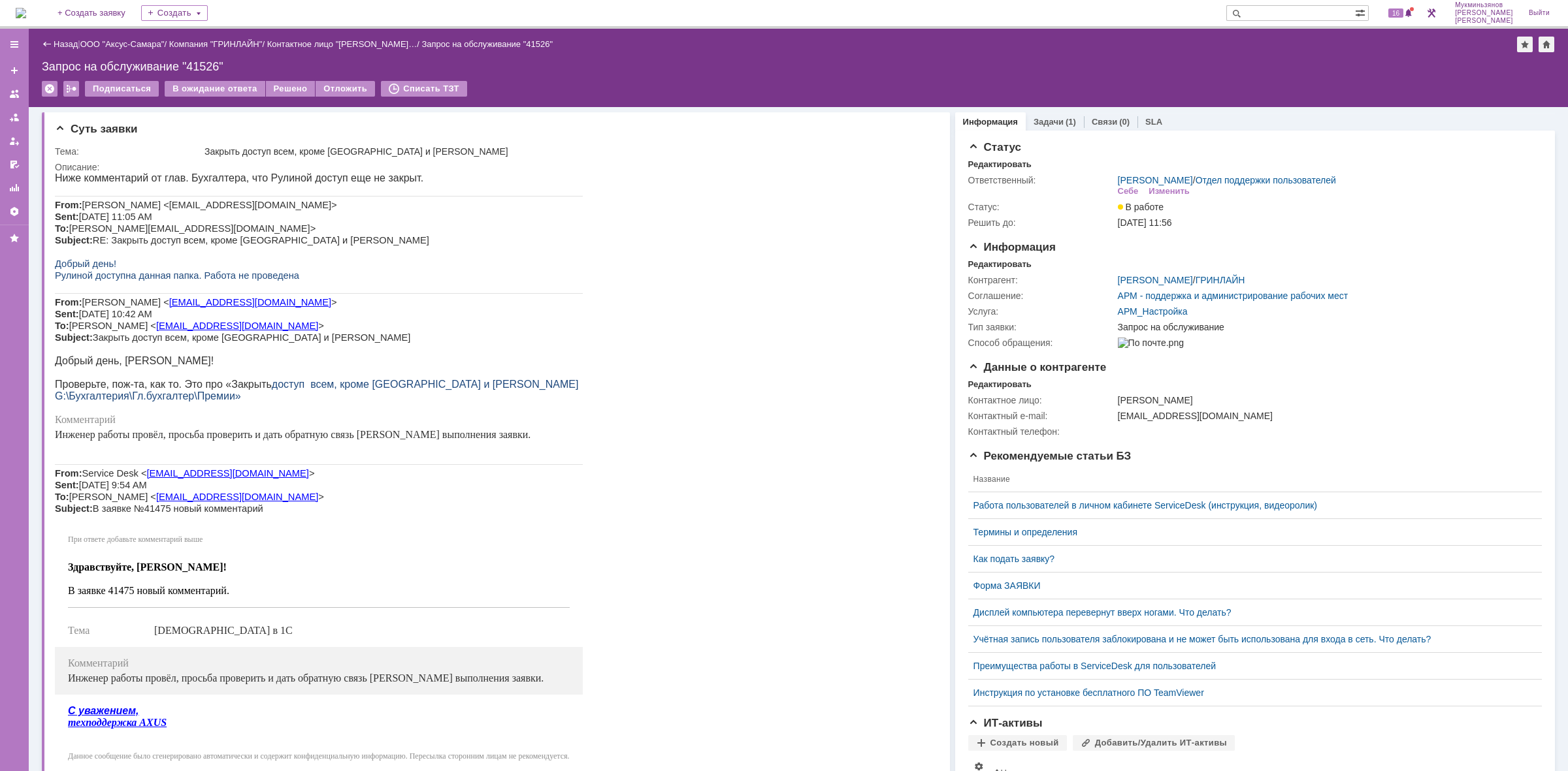
click at [50, 40] on div "Назад" at bounding box center [59, 44] width 36 height 10
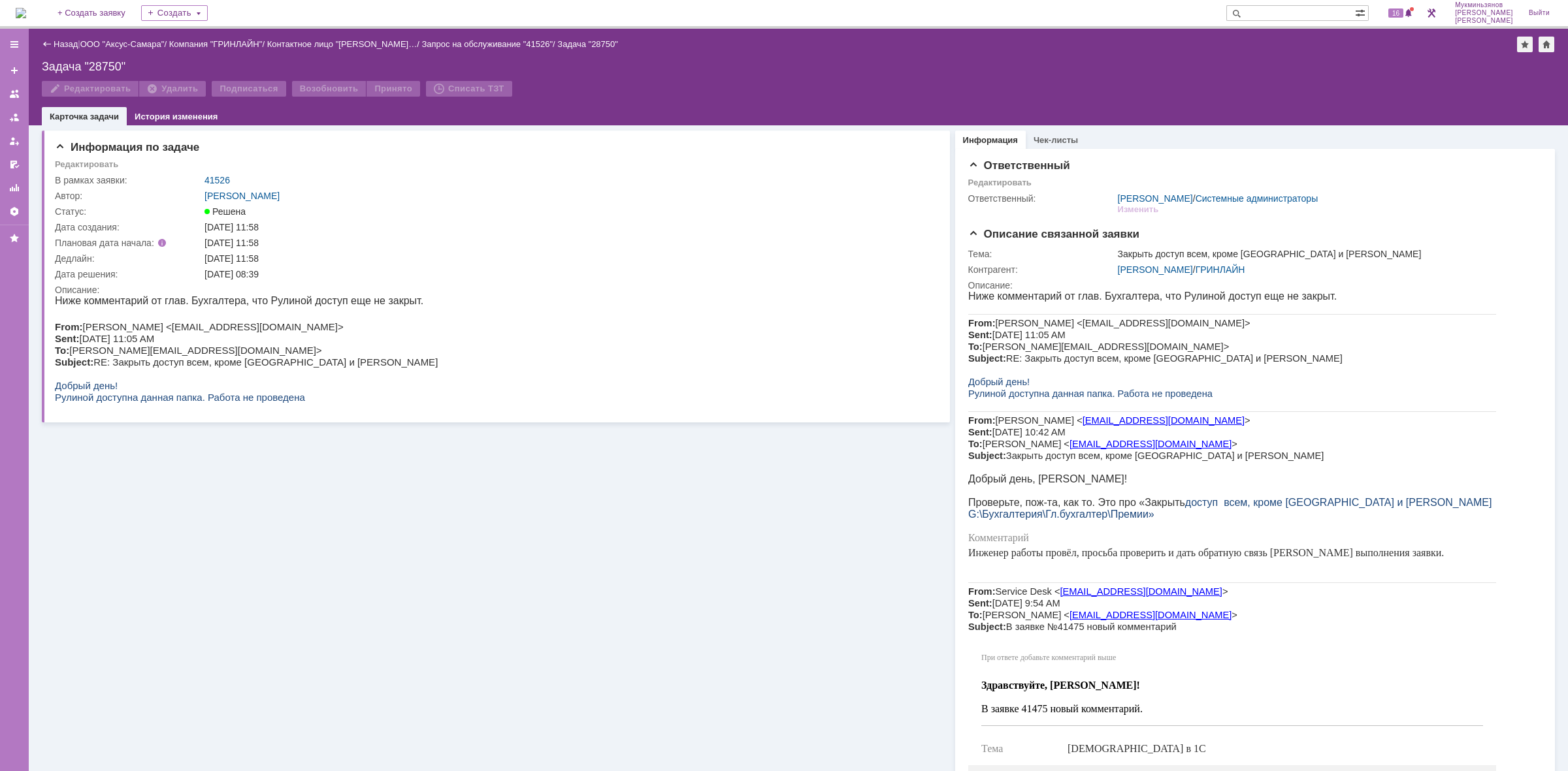
click at [26, 17] on img at bounding box center [21, 13] width 11 height 11
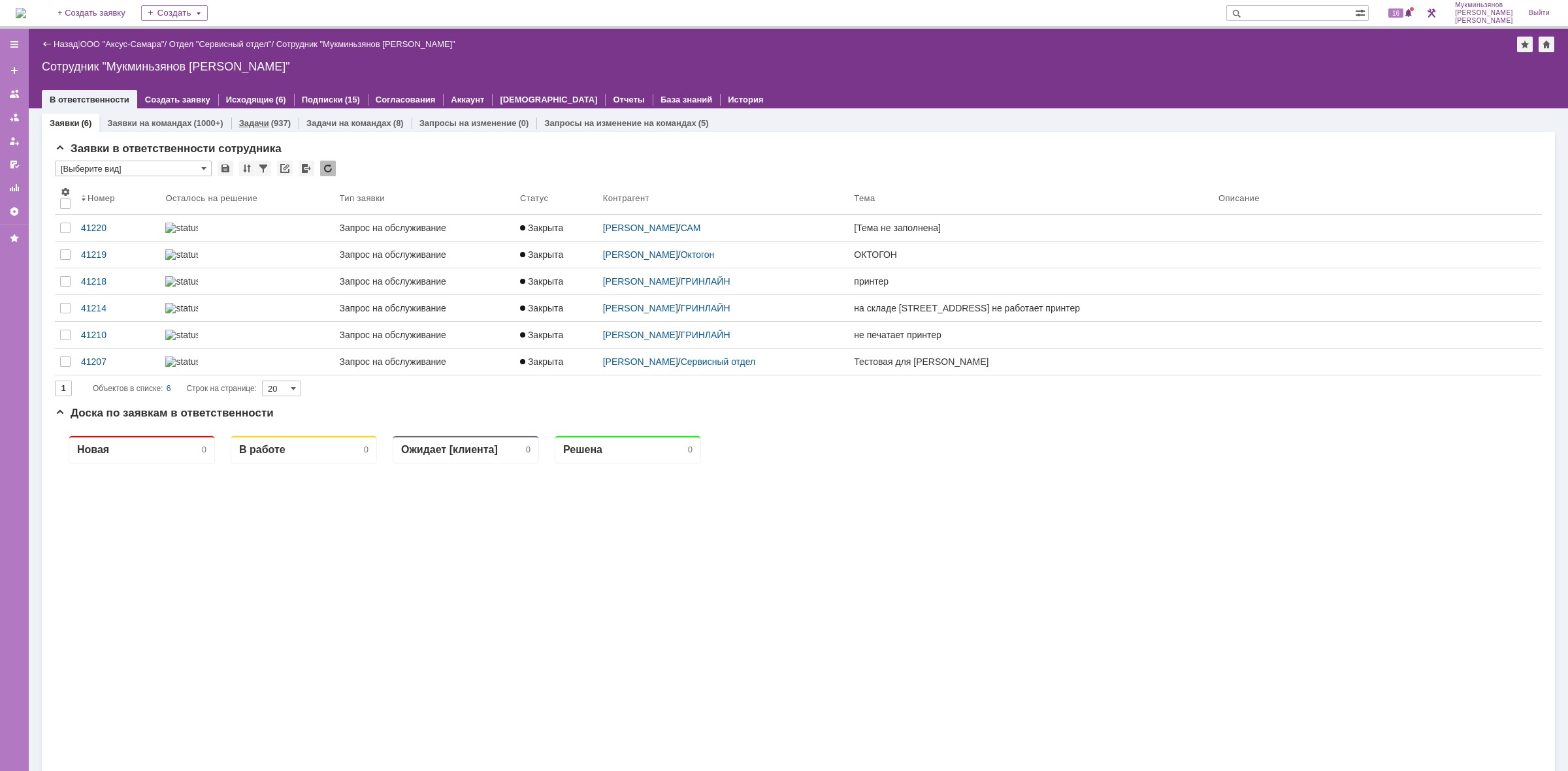
click at [262, 126] on link "Задачи" at bounding box center [254, 123] width 30 height 10
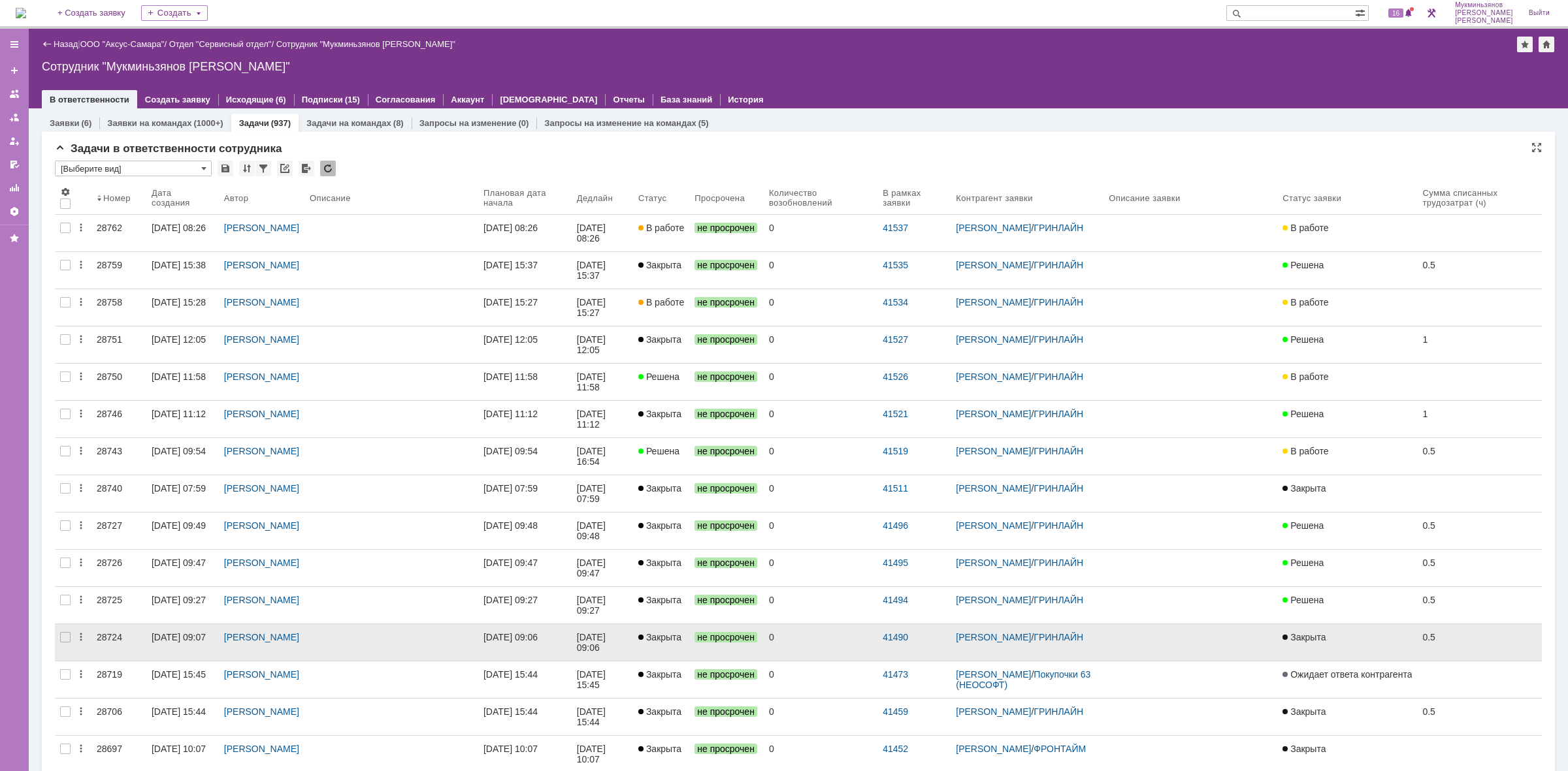
scroll to position [285, 0]
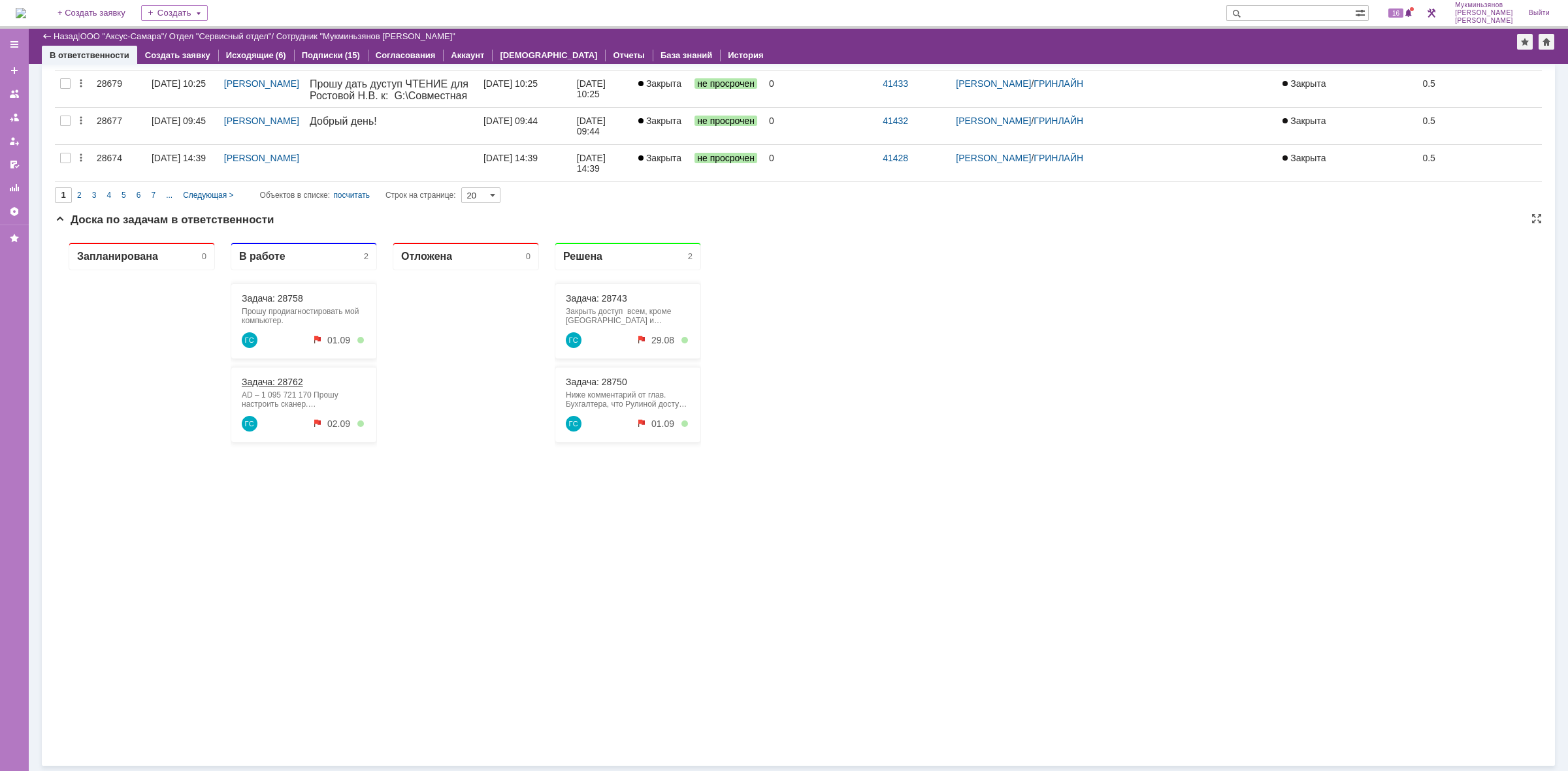
click at [276, 378] on link "Задача: 28762" at bounding box center [272, 382] width 61 height 11
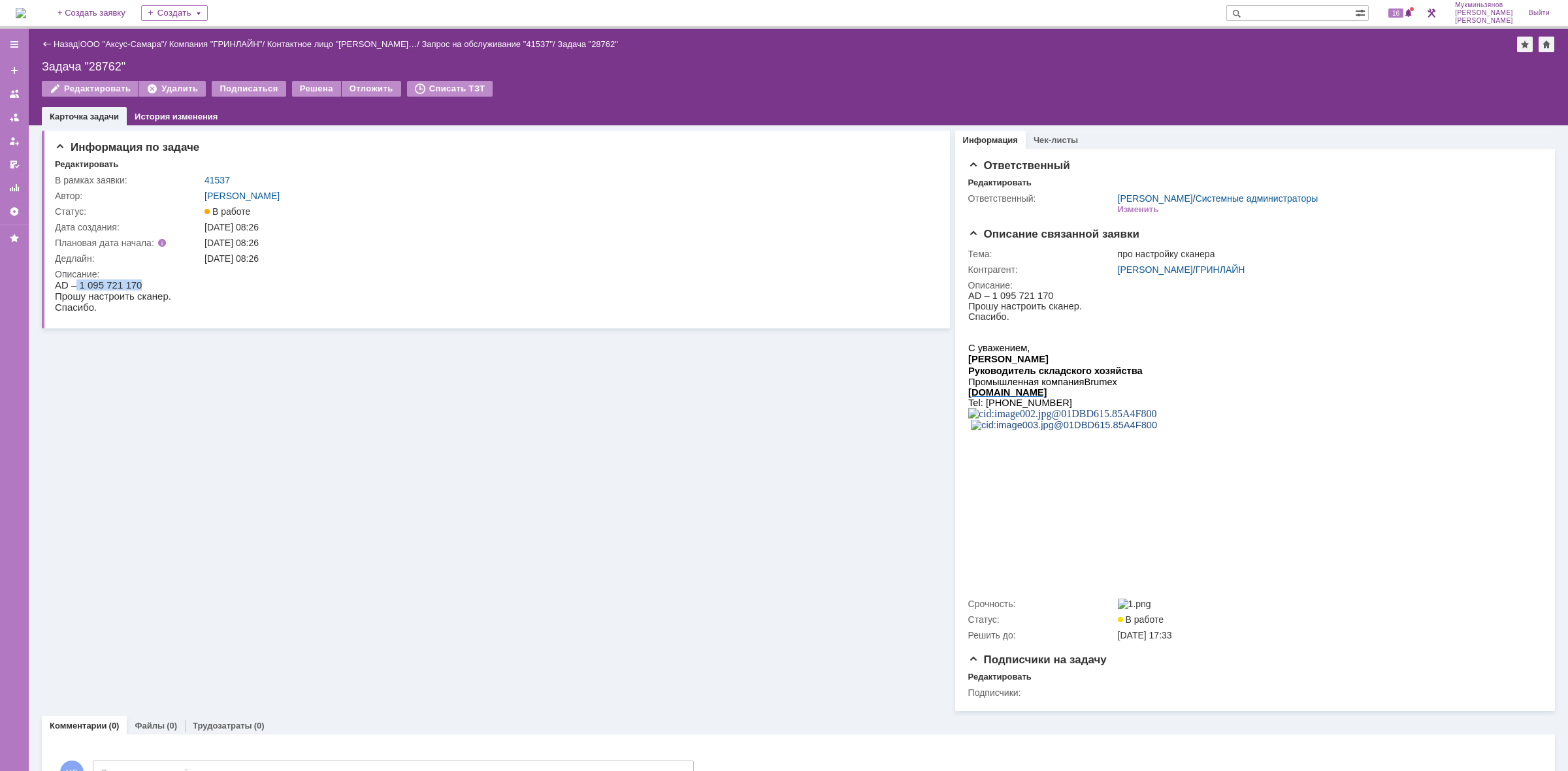
drag, startPoint x: 75, startPoint y: 284, endPoint x: 135, endPoint y: 280, distance: 60.1
click at [135, 280] on p "AD – 1 095 721 170" at bounding box center [113, 285] width 116 height 11
click at [26, 10] on img at bounding box center [21, 13] width 11 height 11
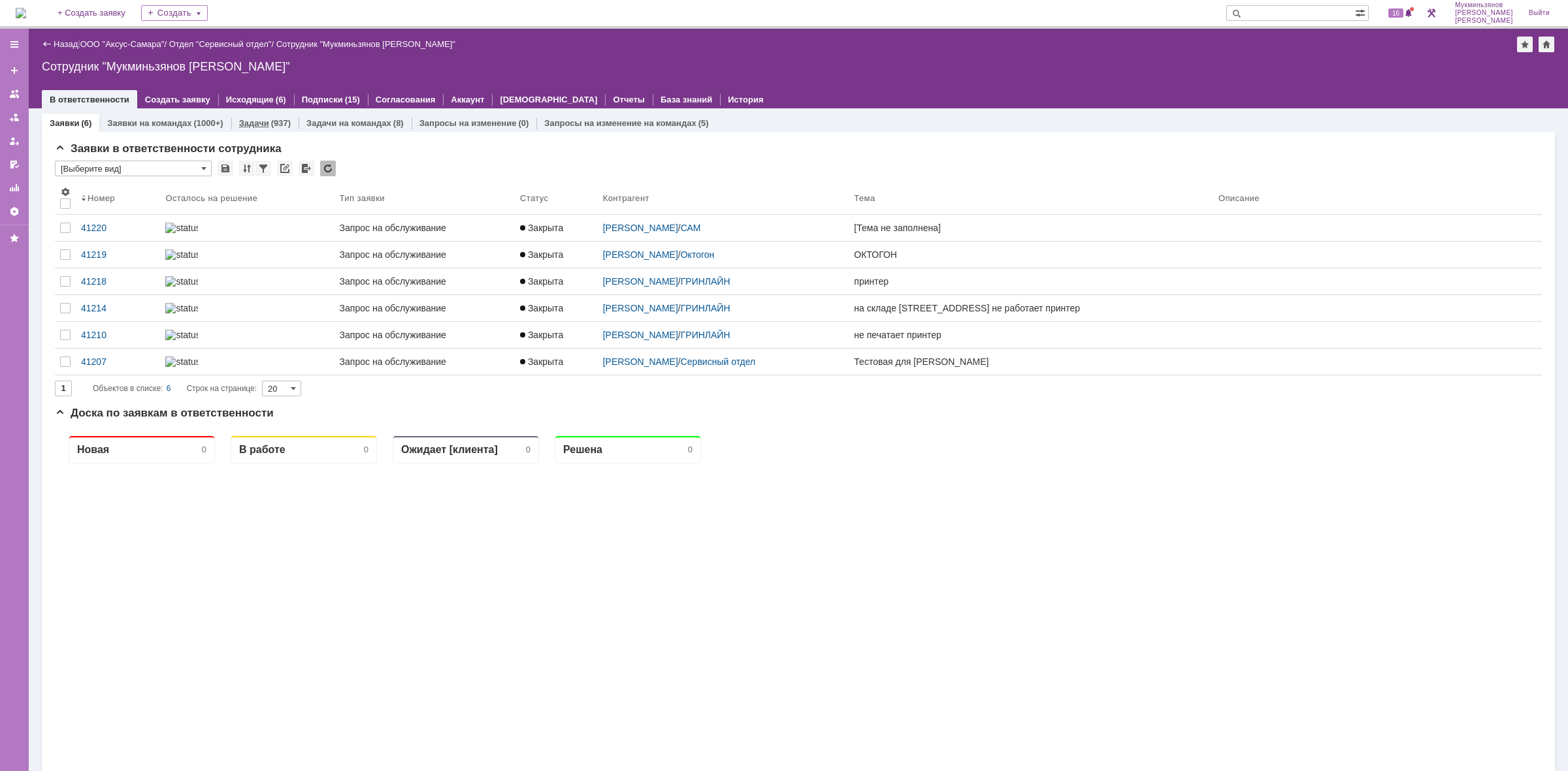
click at [257, 125] on link "Задачи" at bounding box center [254, 123] width 30 height 10
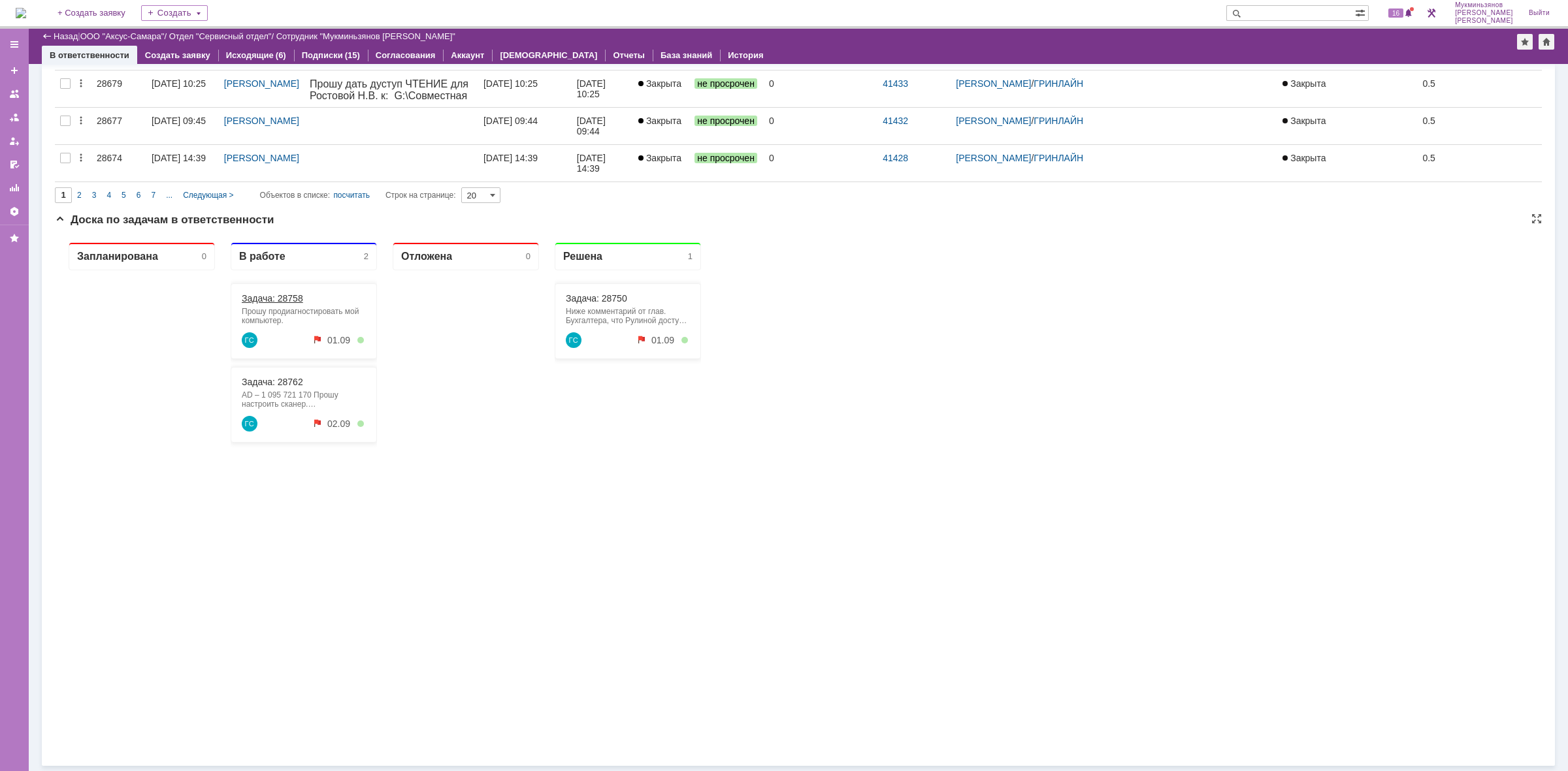
click at [274, 300] on link "Задача: 28758" at bounding box center [272, 298] width 61 height 11
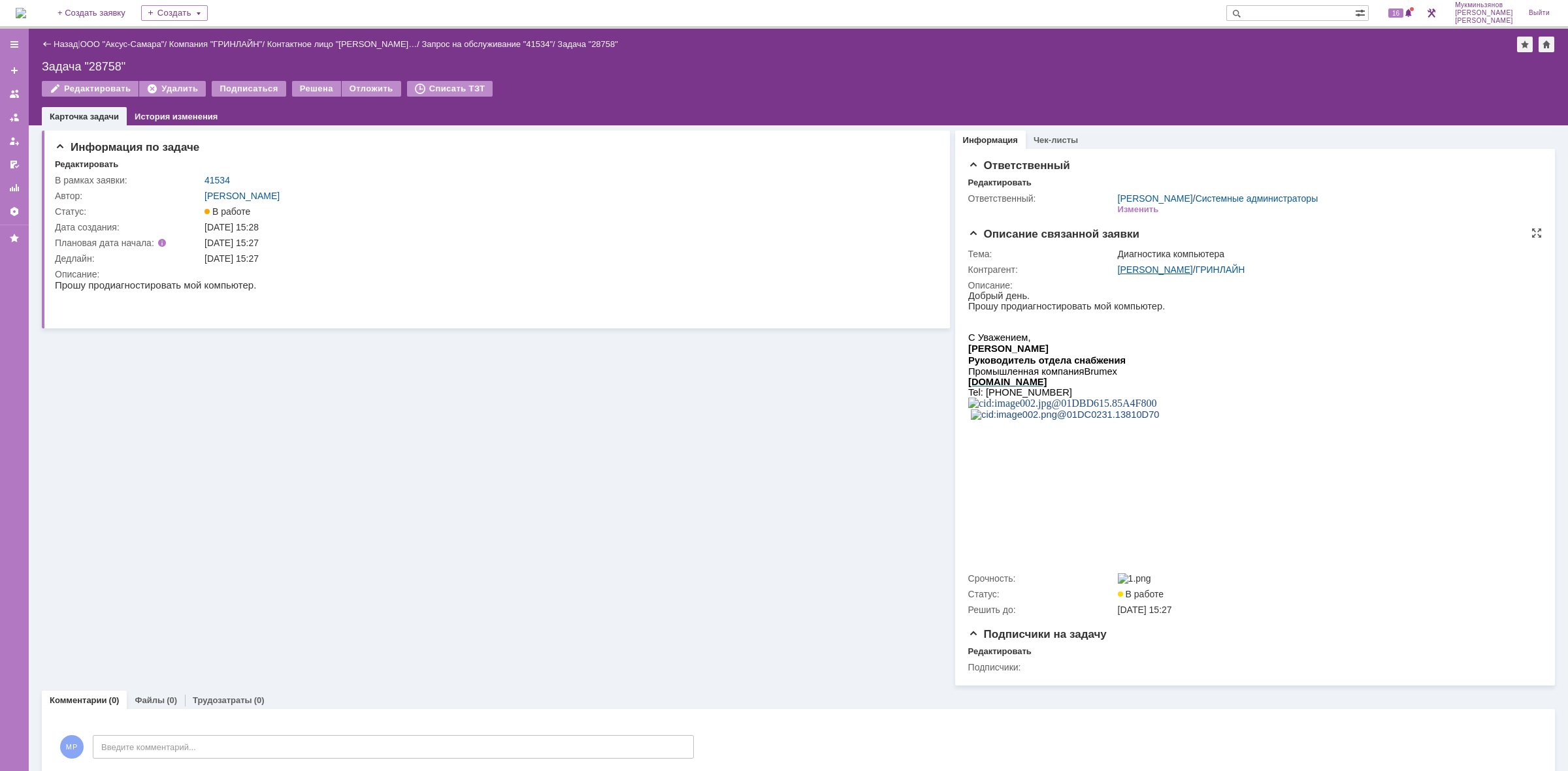
click at [1131, 273] on link "[PERSON_NAME]" at bounding box center [1156, 270] width 75 height 11
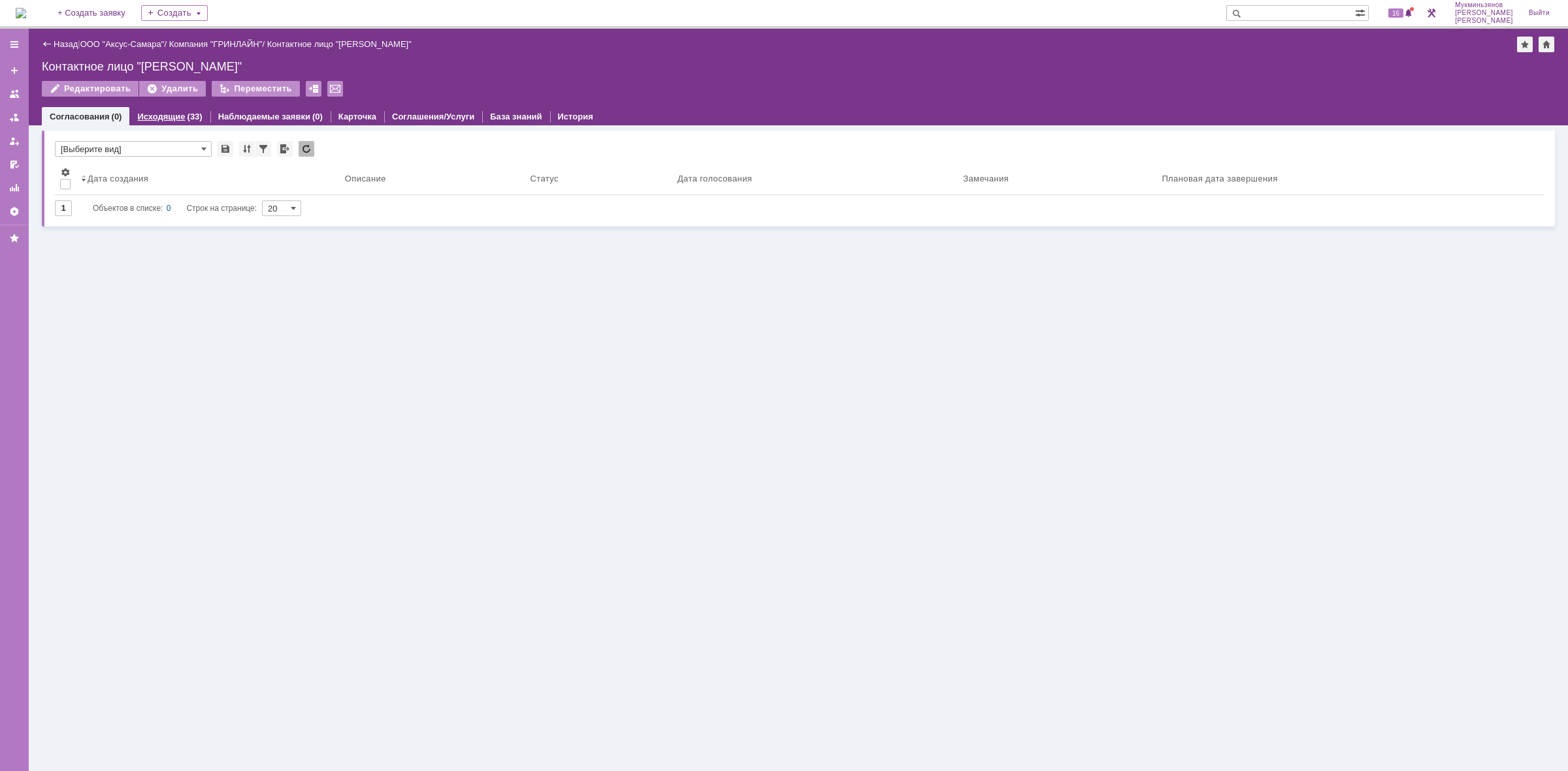
click at [192, 112] on div "(33)" at bounding box center [195, 116] width 15 height 10
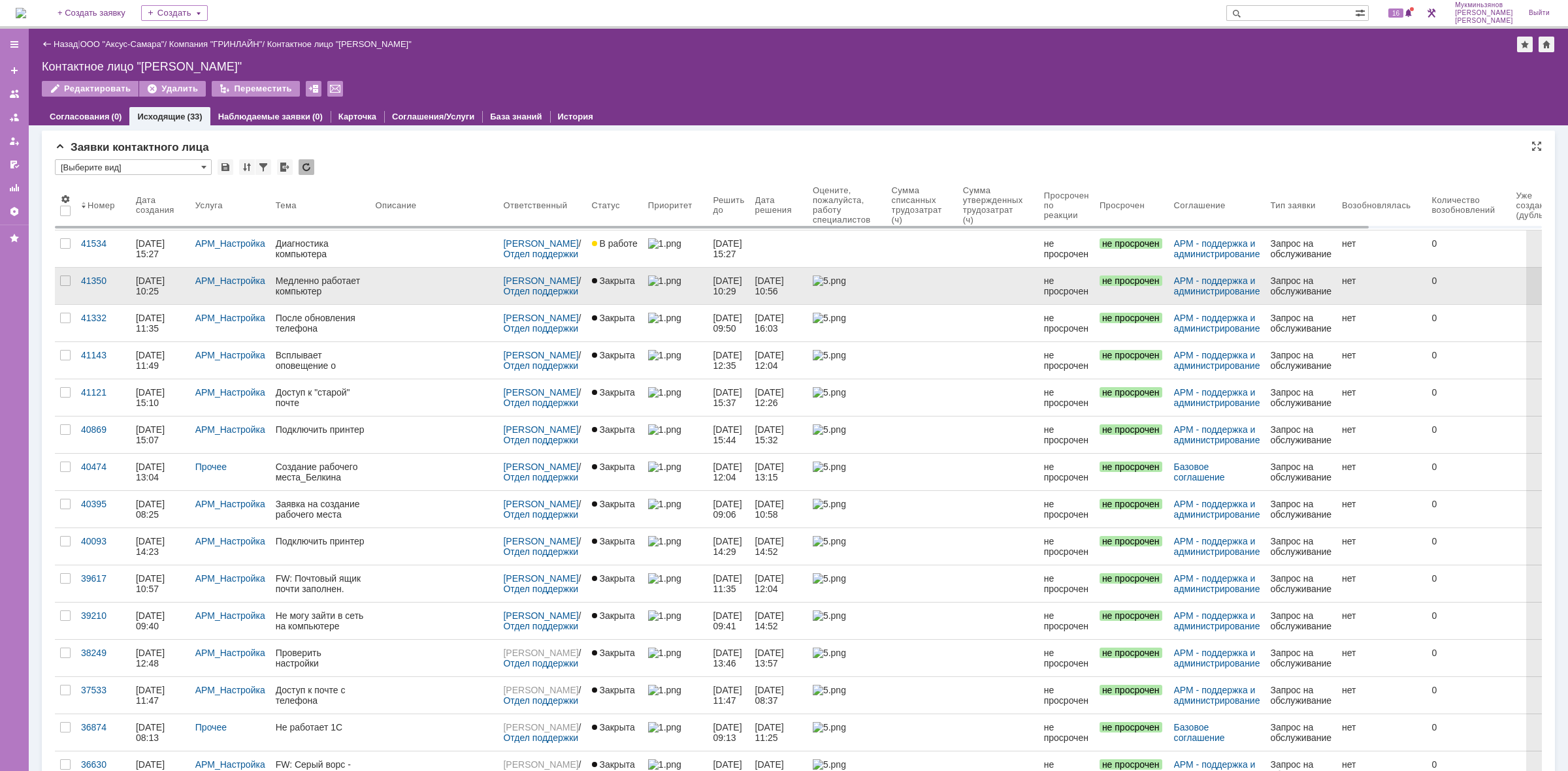
click at [462, 288] on link at bounding box center [434, 286] width 128 height 36
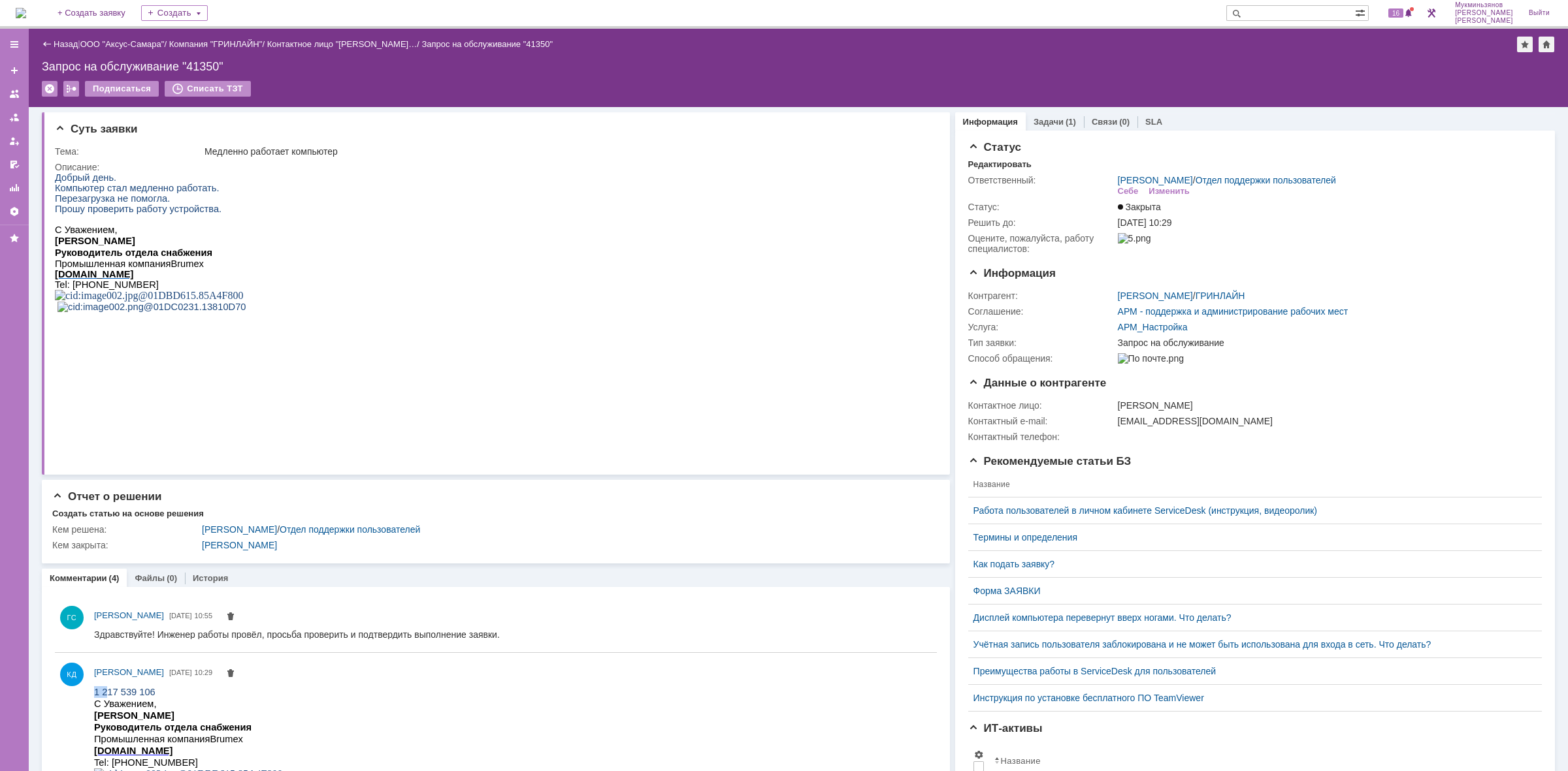
drag, startPoint x: 94, startPoint y: 690, endPoint x: 108, endPoint y: 688, distance: 14.1
click at [108, 688] on span "1 217 539 106" at bounding box center [124, 692] width 61 height 11
click at [135, 688] on span "1 217 539 106" at bounding box center [124, 692] width 61 height 11
drag, startPoint x: 149, startPoint y: 687, endPoint x: 93, endPoint y: 690, distance: 56.1
click at [94, 690] on span "1 217 539 106" at bounding box center [124, 692] width 61 height 11
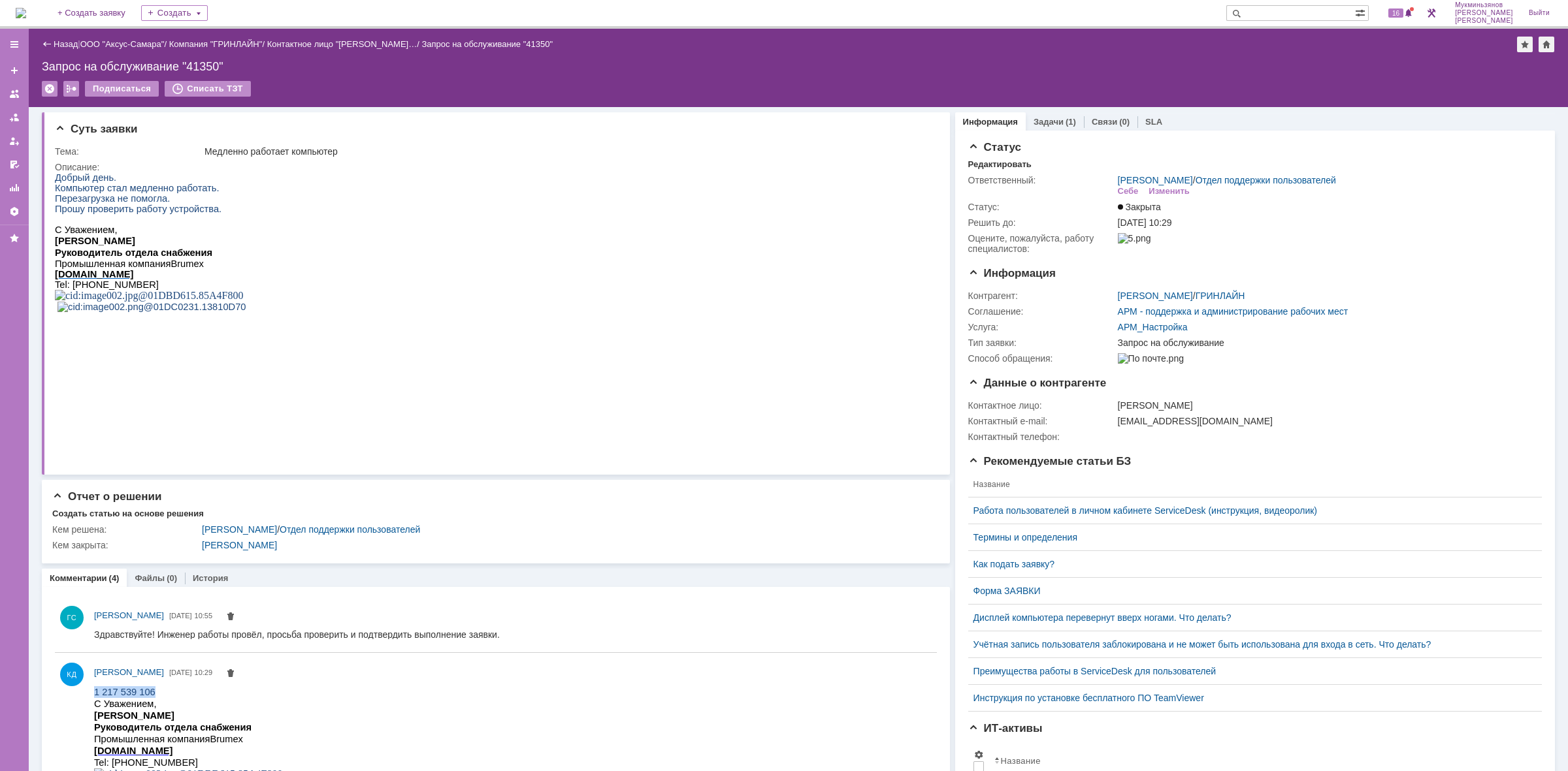
copy span "1 217 539 106"
click at [26, 8] on img at bounding box center [21, 13] width 11 height 11
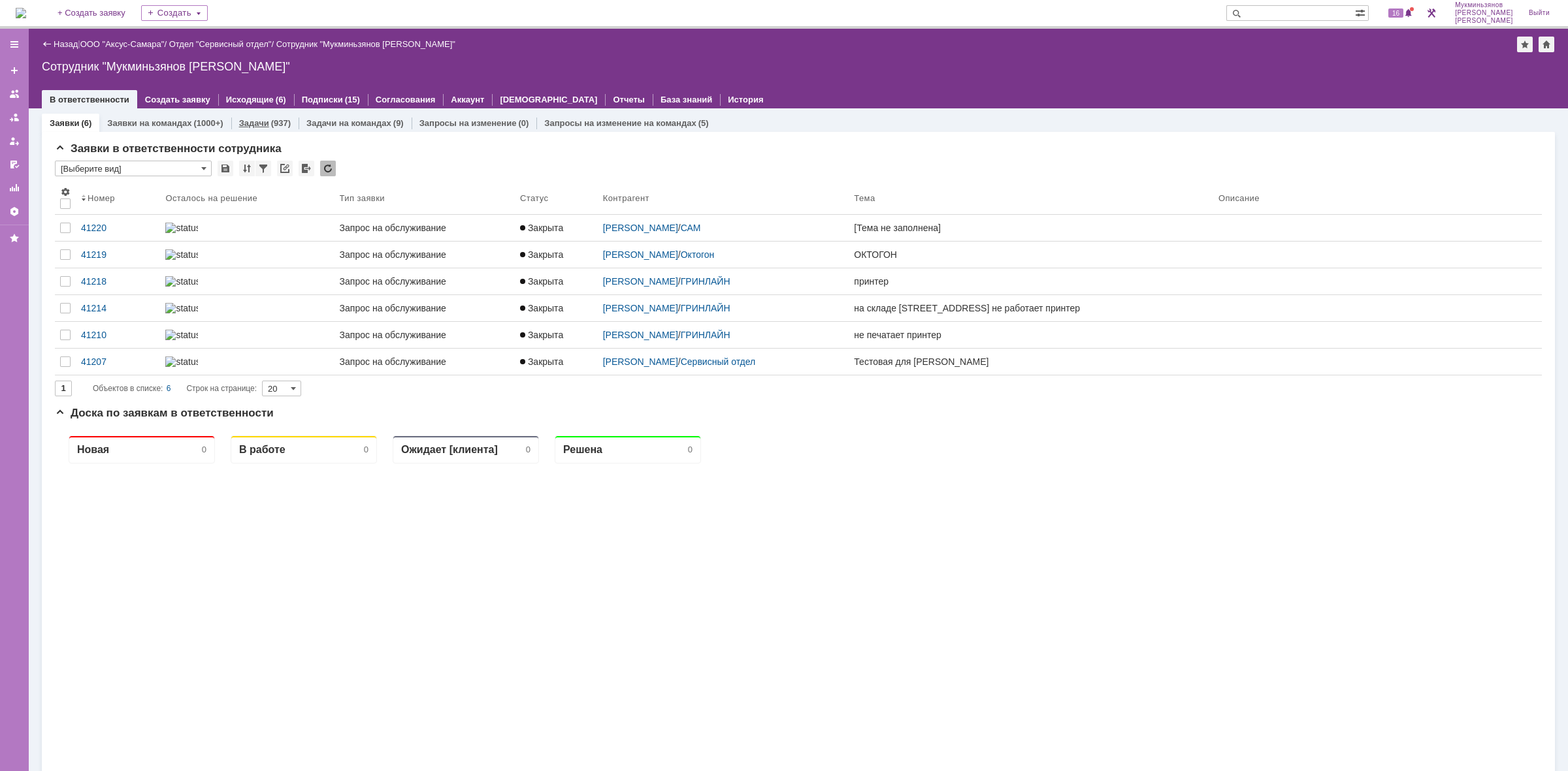
click at [277, 118] on div "(937)" at bounding box center [281, 123] width 20 height 10
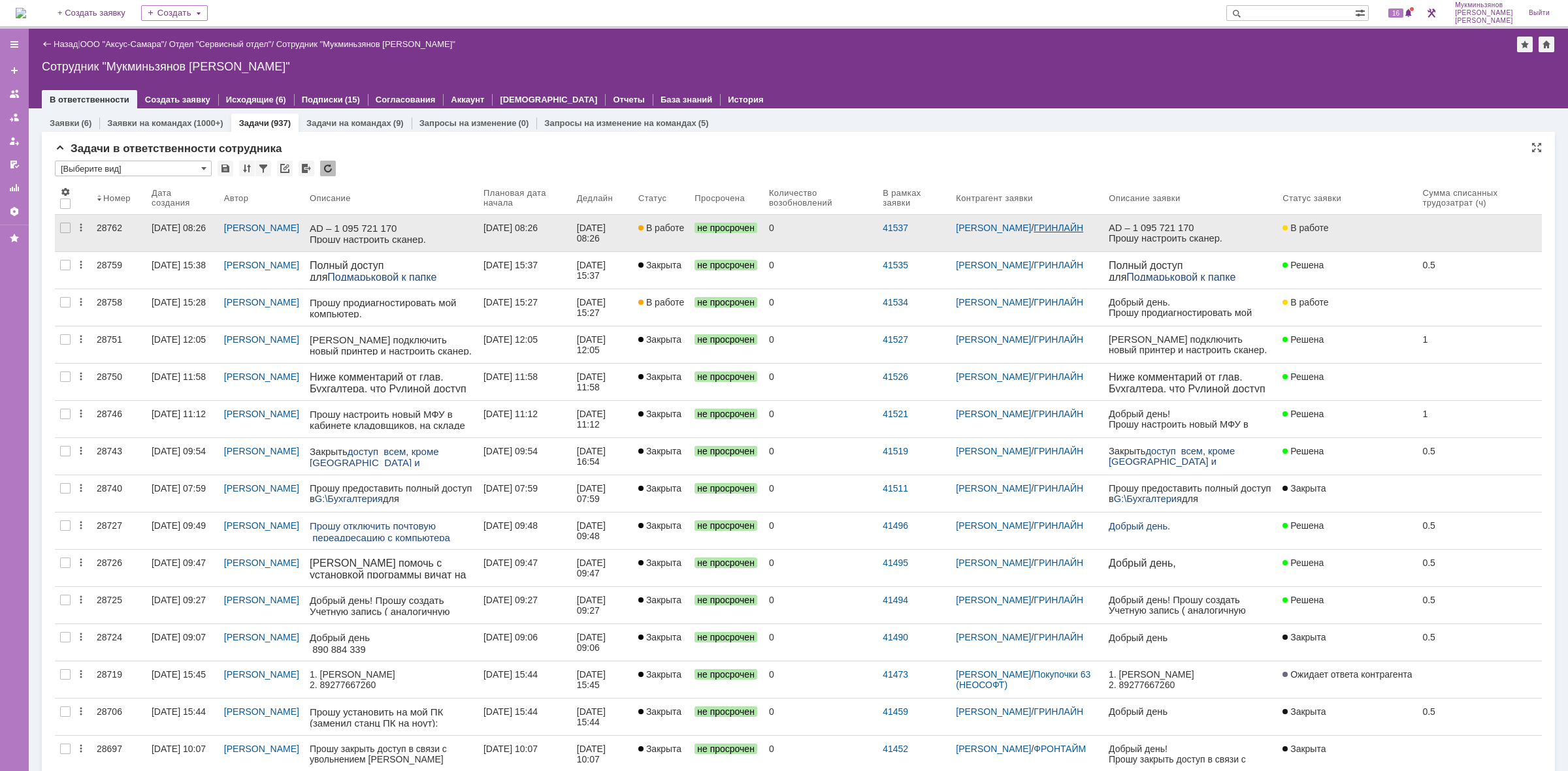
click at [1034, 233] on link "ГРИНЛАЙН" at bounding box center [1058, 228] width 50 height 11
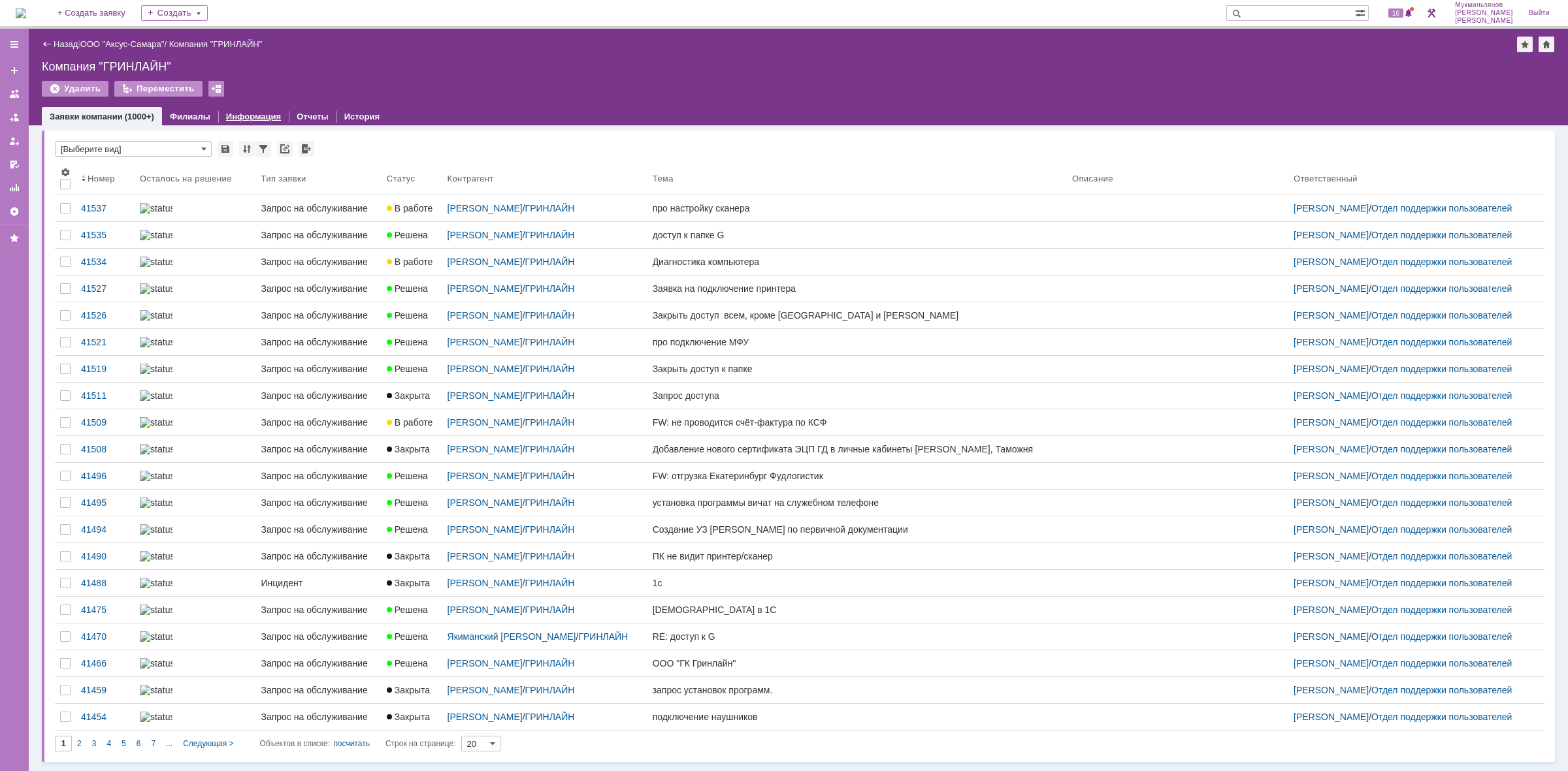
click at [242, 112] on link "Информация" at bounding box center [253, 116] width 55 height 10
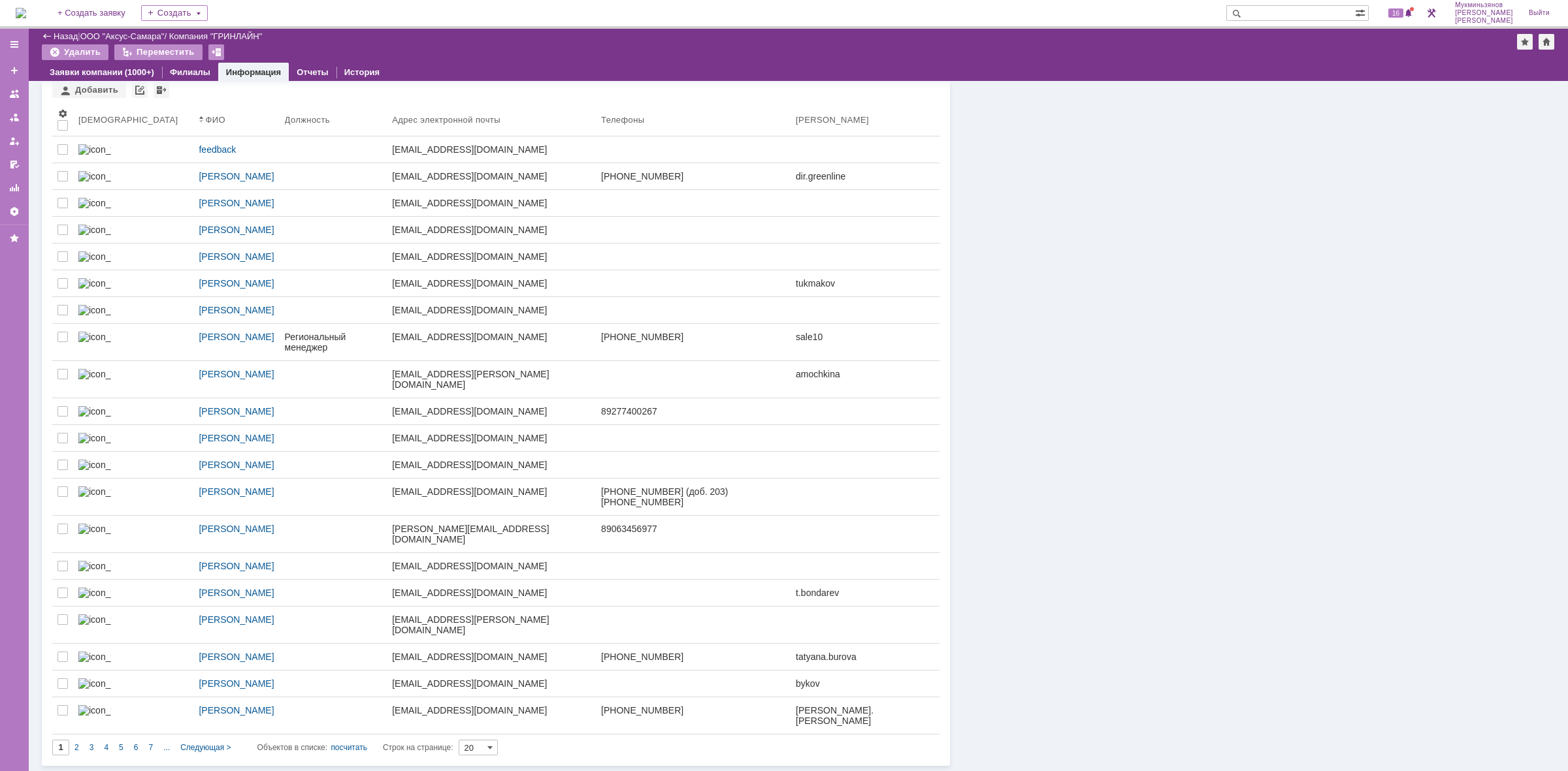
click at [354, 738] on div "Добавить Просмотреть архив Результаты поиска: Изменить Сбросить Сортировать по:…" at bounding box center [495, 419] width 887 height 673
click at [348, 746] on div "посчитать" at bounding box center [349, 748] width 36 height 16
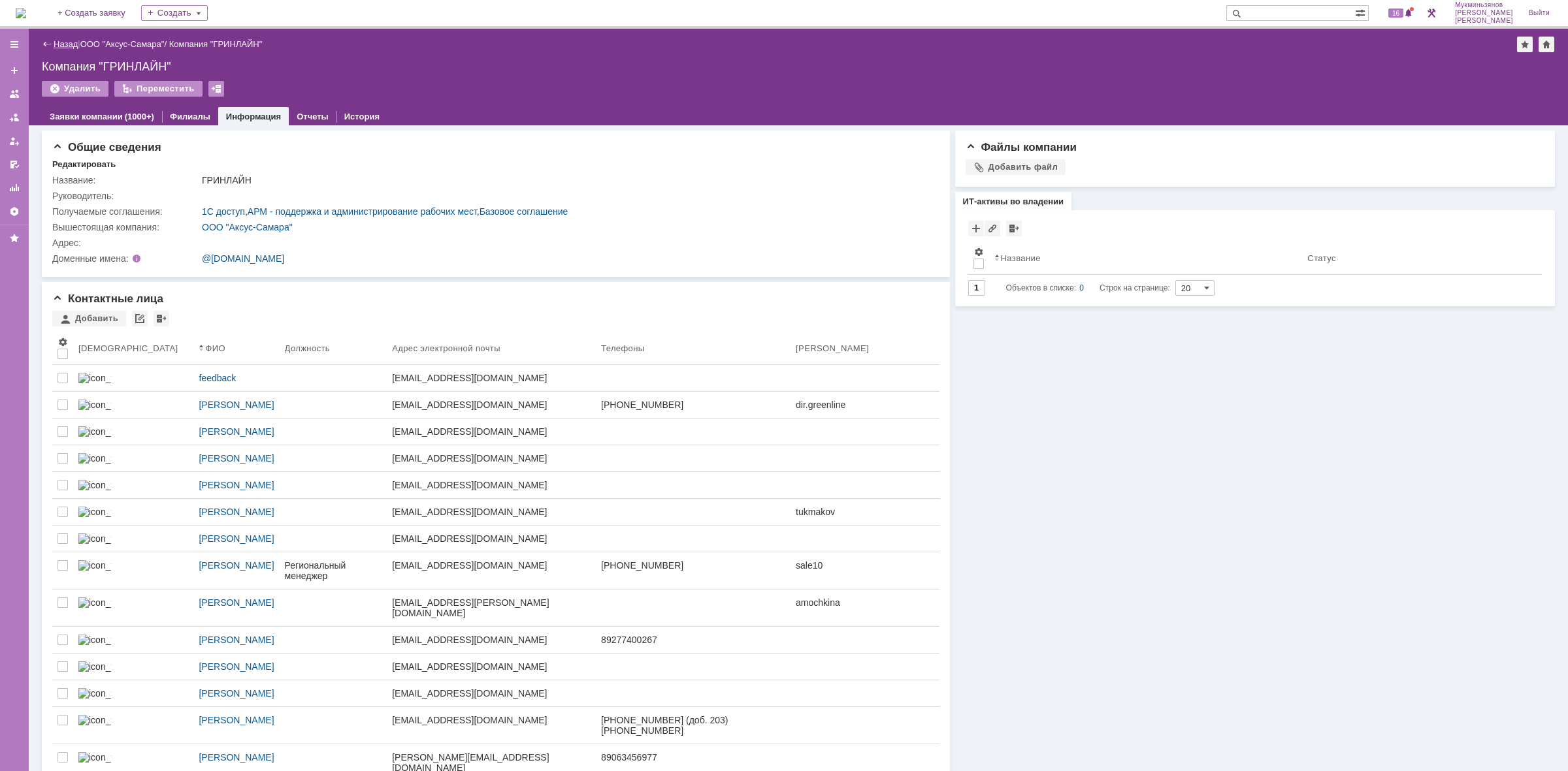
click at [67, 39] on link "Назад" at bounding box center [65, 44] width 24 height 10
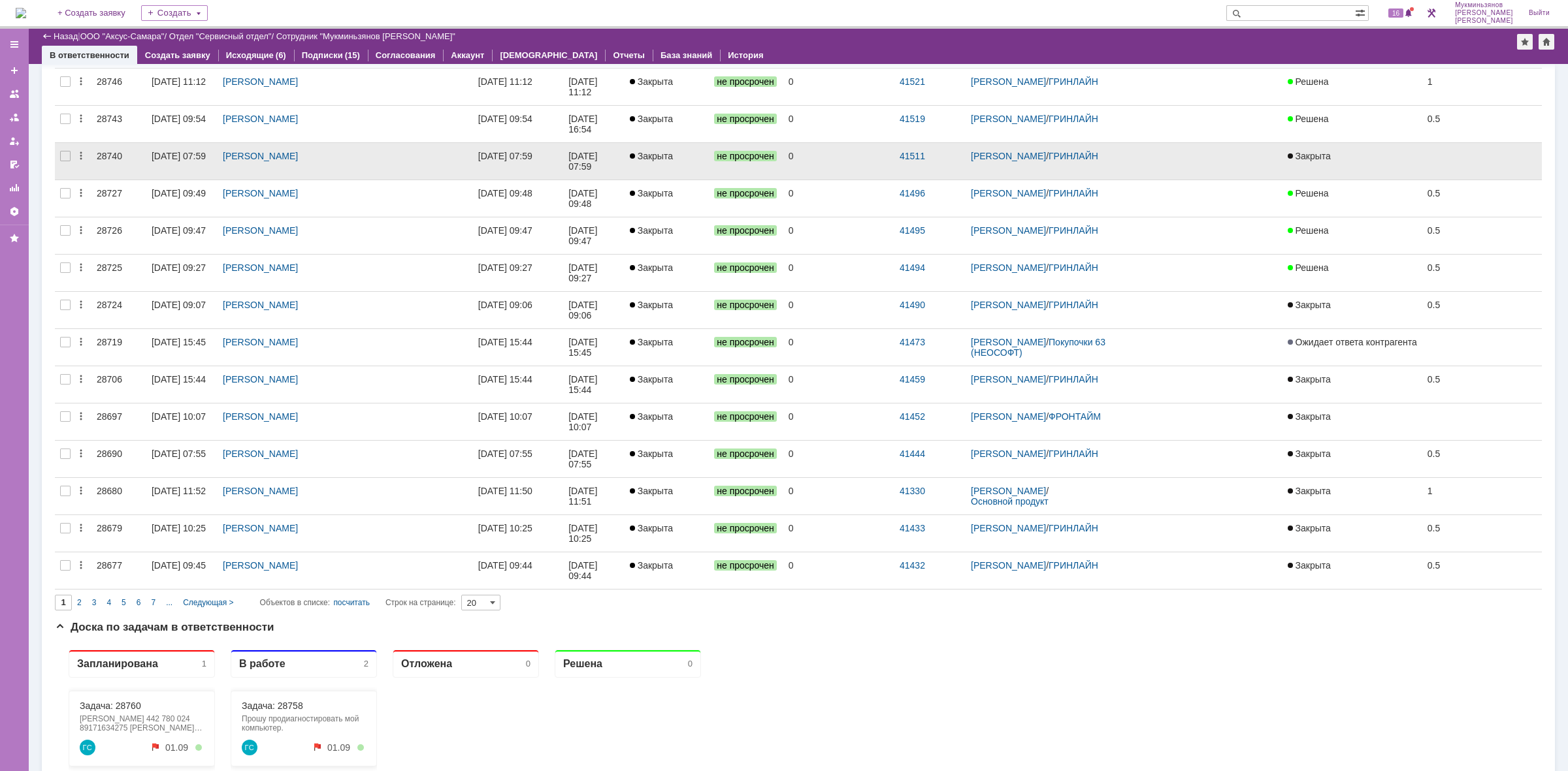
scroll to position [163, 0]
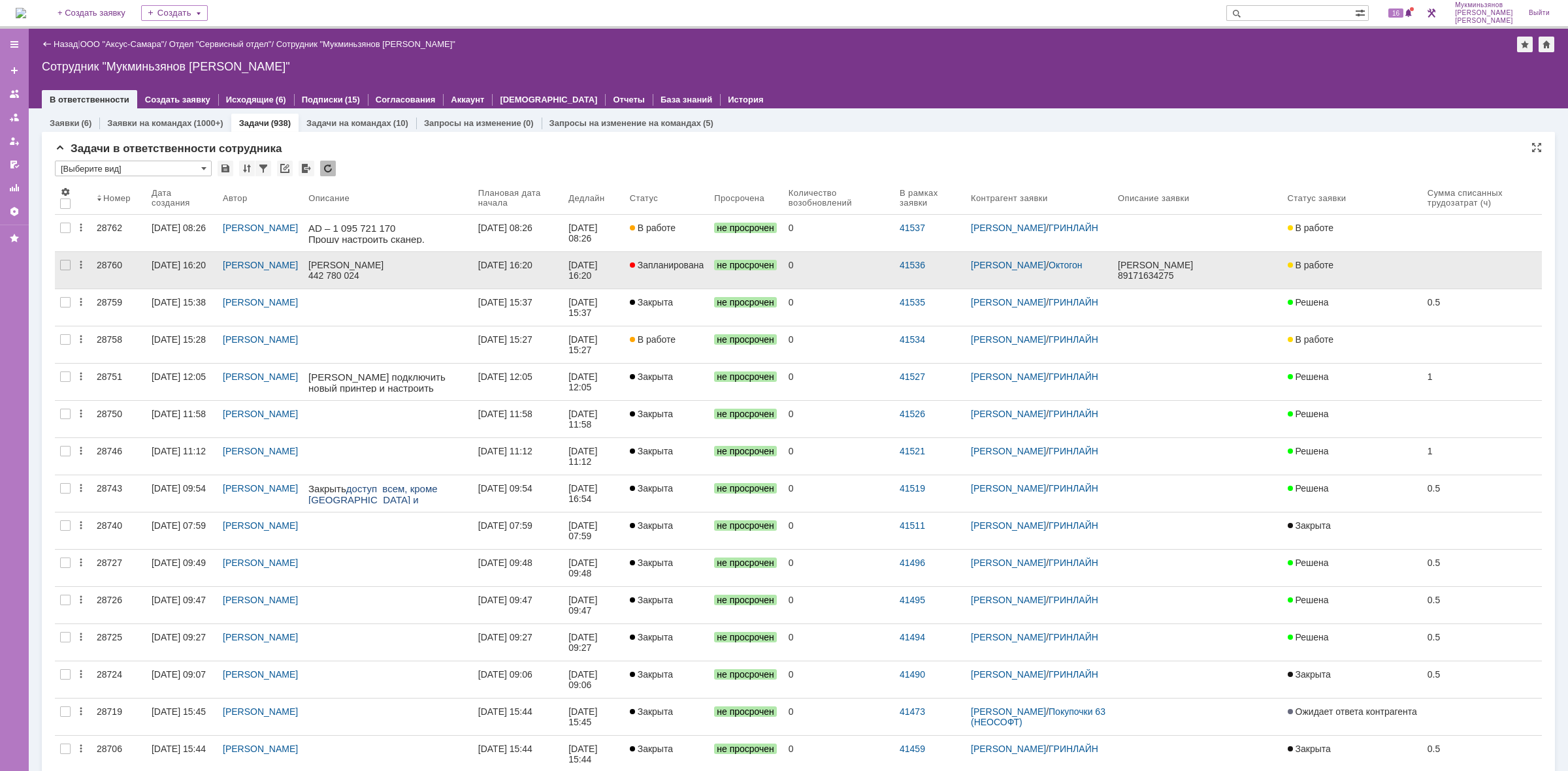
click at [651, 275] on link "Запланирована" at bounding box center [667, 270] width 85 height 36
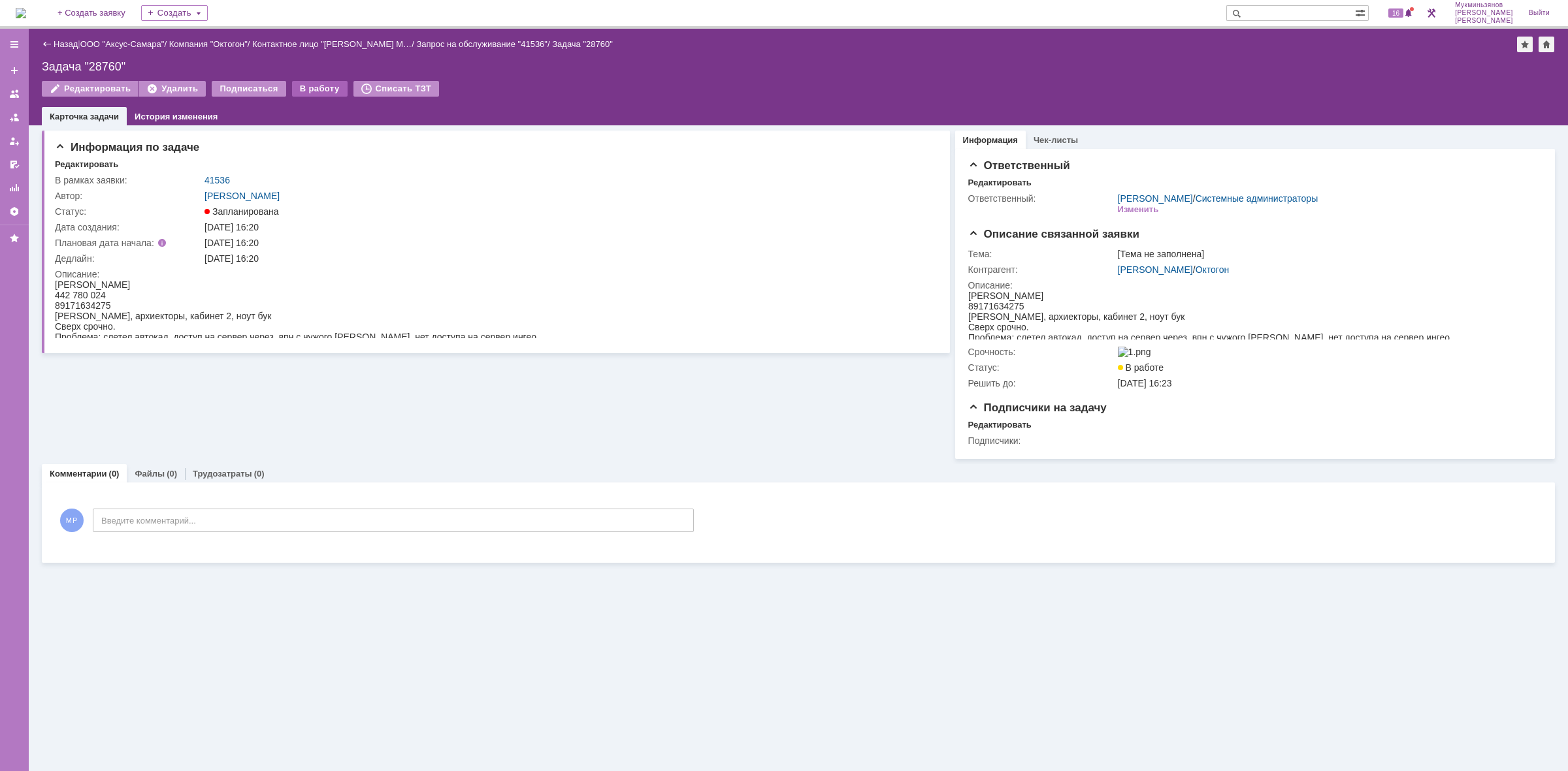
click at [306, 90] on div "В работу" at bounding box center [320, 89] width 55 height 16
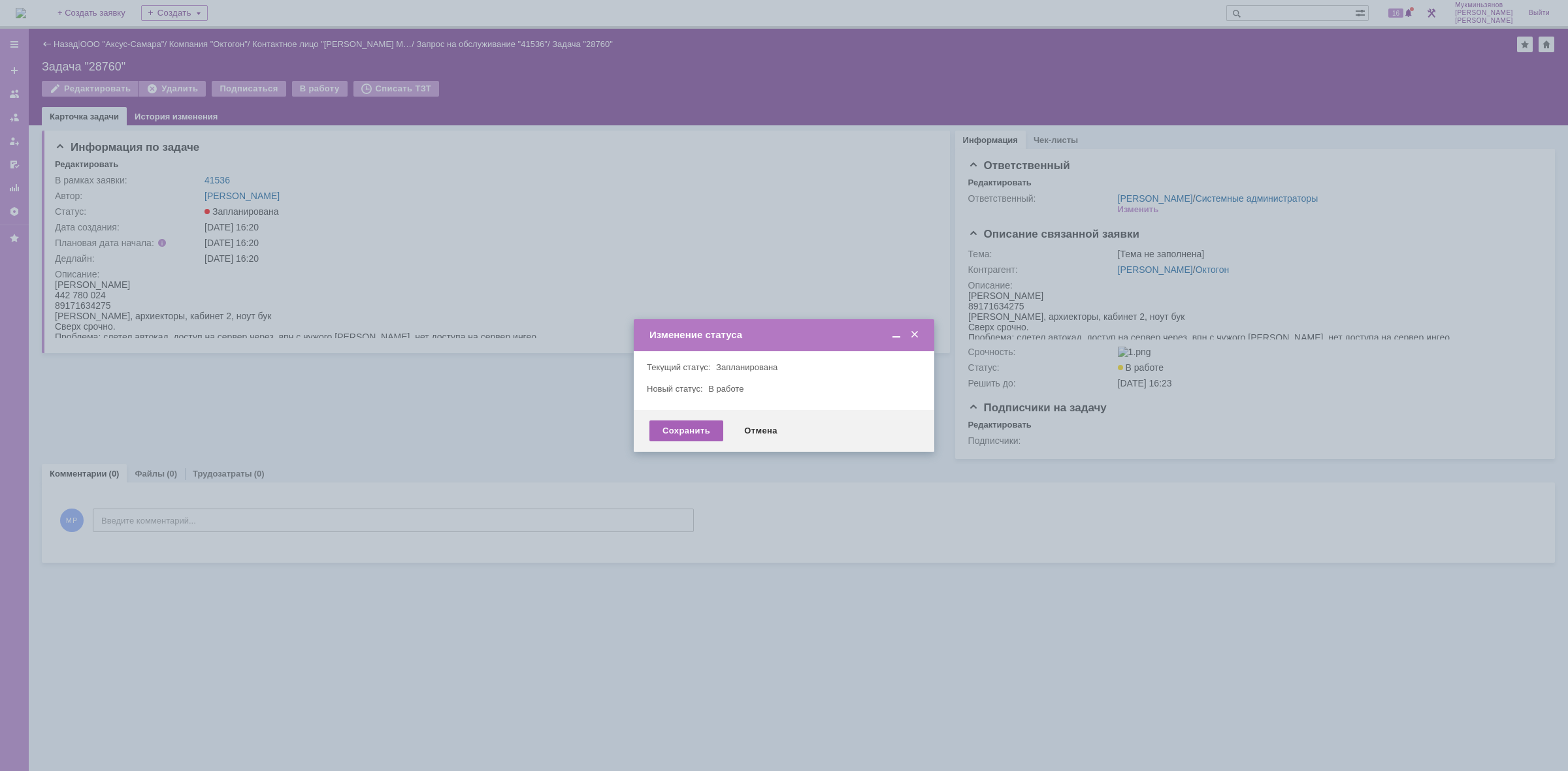
click at [678, 420] on div "Сохранить" at bounding box center [686, 431] width 74 height 21
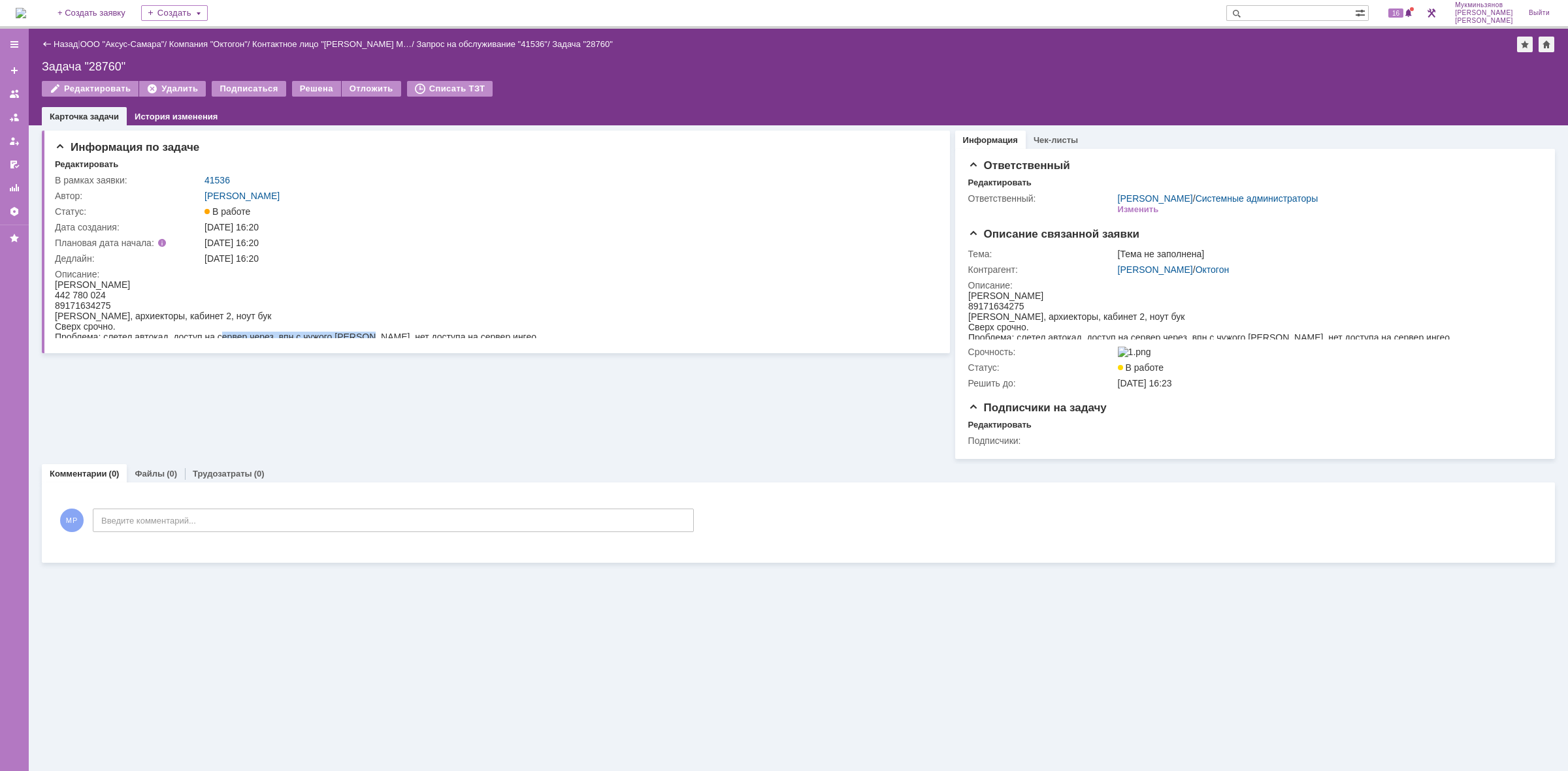
drag, startPoint x: 225, startPoint y: 334, endPoint x: 369, endPoint y: 333, distance: 144.0
click at [369, 333] on div "Проблема: слетел автокад, доступ на сервер через впн с чужого [PERSON_NAME], не…" at bounding box center [295, 337] width 481 height 11
drag, startPoint x: 390, startPoint y: 332, endPoint x: 549, endPoint y: 334, distance: 159.0
click at [542, 329] on html "[PERSON_NAME] 442 780 024 89171634275 [PERSON_NAME], архиекторы, кабинет 2, ноу…" at bounding box center [492, 310] width 875 height 63
click at [553, 340] on td "Описание:" at bounding box center [493, 305] width 876 height 77
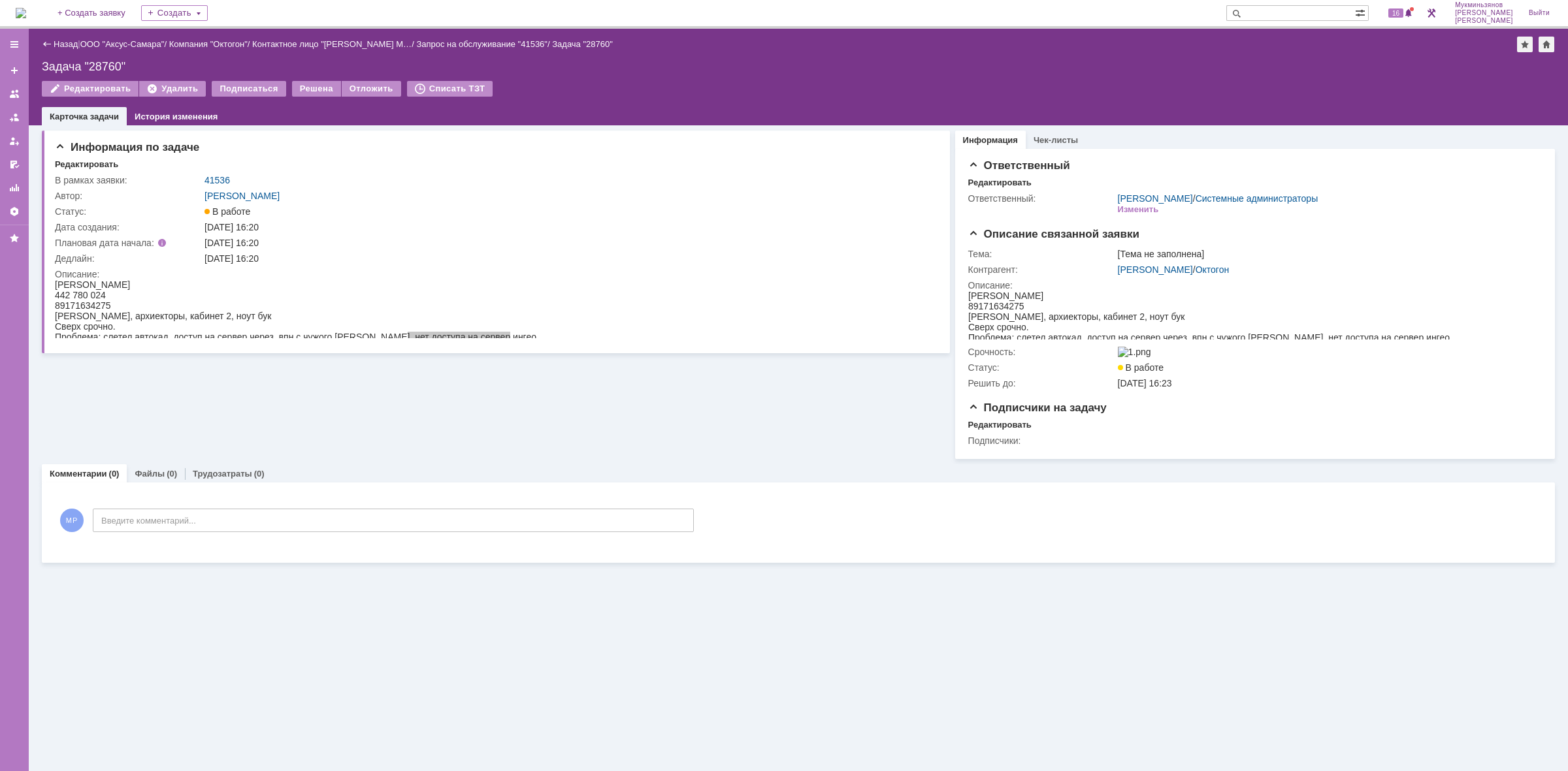
click at [14, 18] on div "На домашнюю + Создать заявку Создать 16 Мукминьзянов [PERSON_NAME]" at bounding box center [784, 15] width 1568 height 29
click at [20, 13] on img at bounding box center [21, 13] width 11 height 11
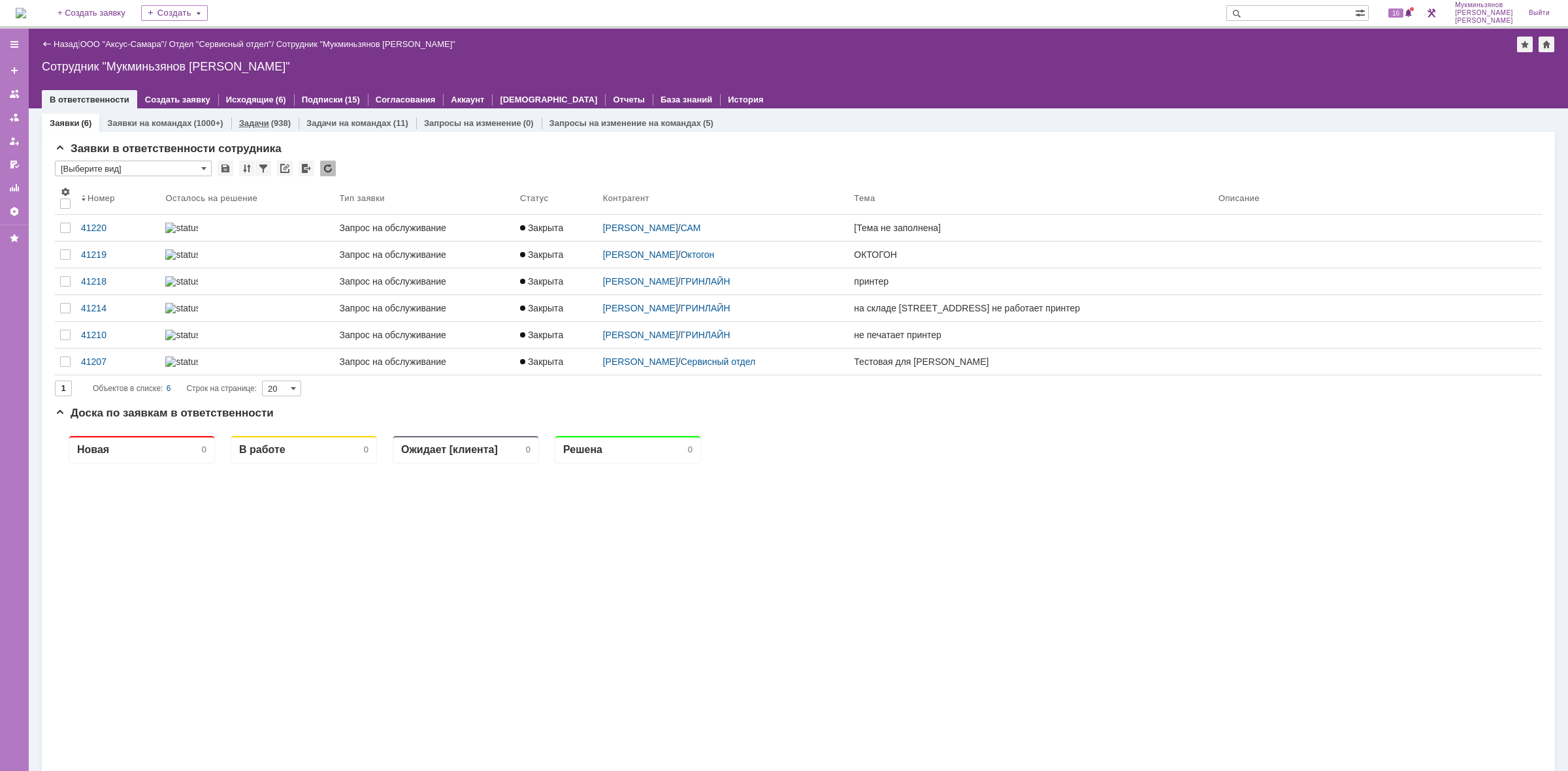
click at [267, 124] on div "Задачи (938)" at bounding box center [265, 123] width 52 height 9
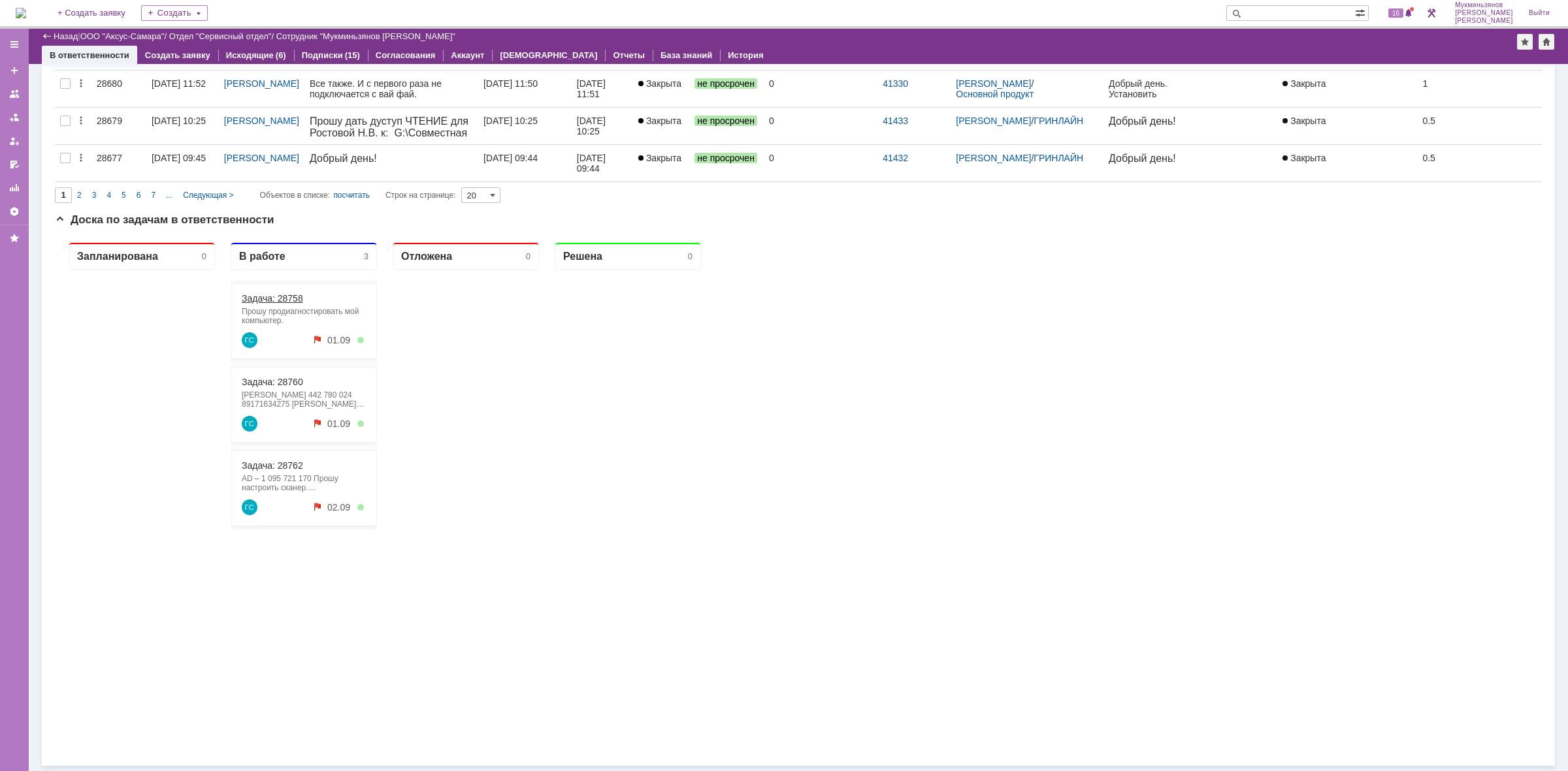
click at [283, 298] on link "Задача: 28758" at bounding box center [272, 298] width 61 height 11
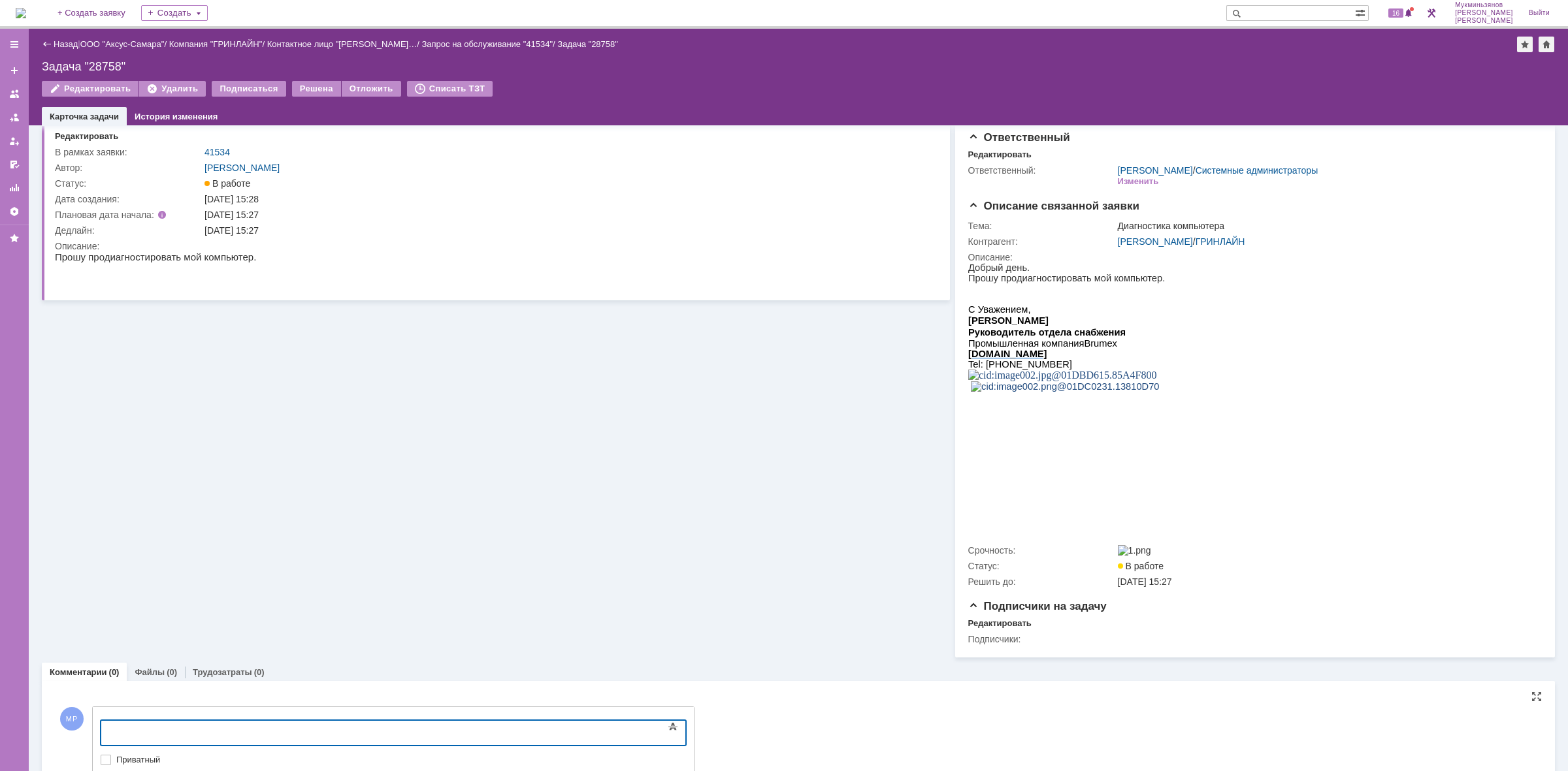
click at [300, 728] on div at bounding box center [207, 731] width 186 height 11
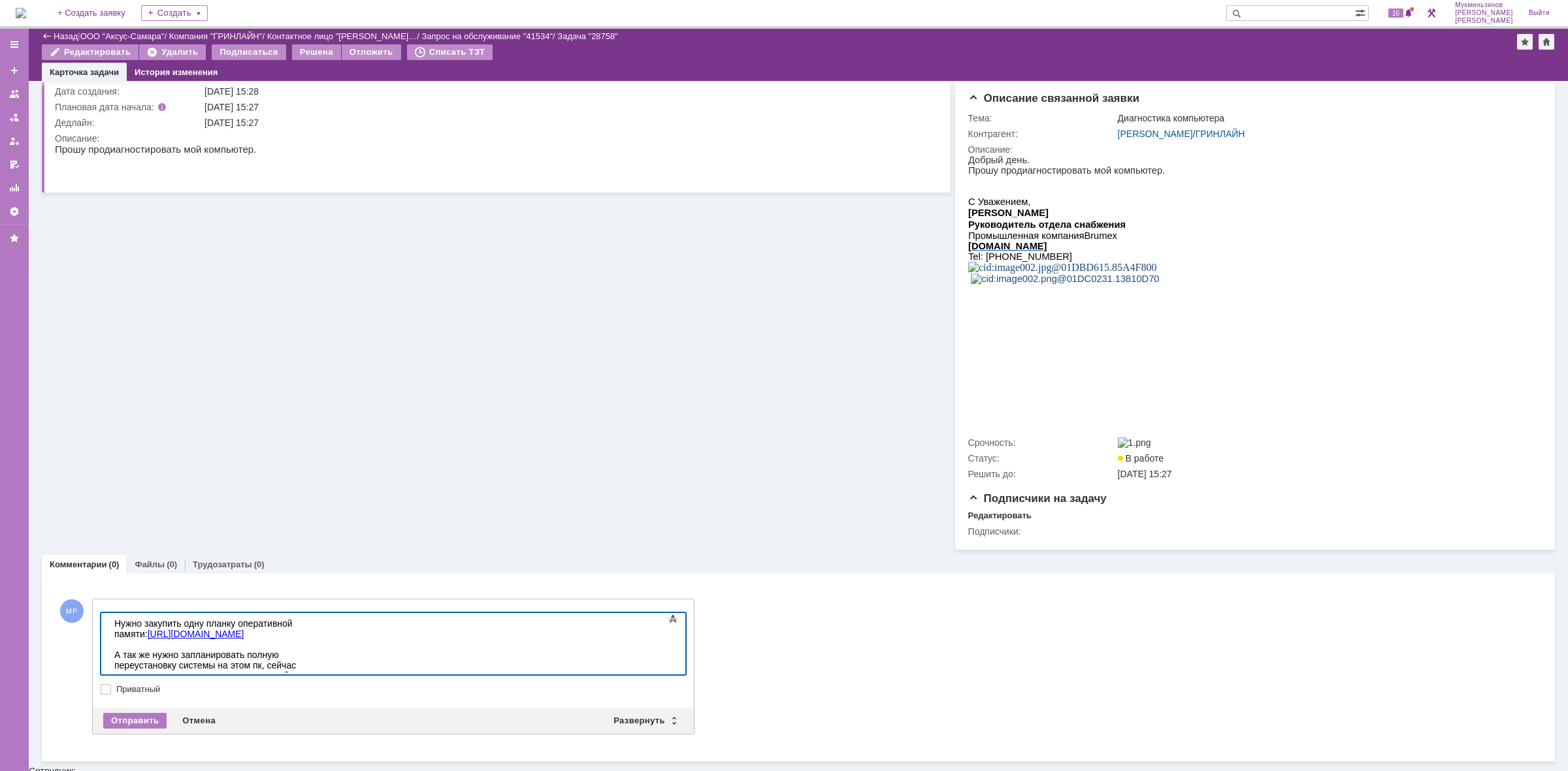
scroll to position [90, 0]
drag, startPoint x: 145, startPoint y: 661, endPoint x: 124, endPoint y: 664, distance: 21.2
click at [124, 664] on div "Нужно закупить одну планку оперативной памяти: [URL][DOMAIN_NAME] А так же нужн…" at bounding box center [207, 656] width 186 height 73
click at [134, 663] on div "Нужно закупить одну планку оперативной памяти: [URL][DOMAIN_NAME] А так же нужн…" at bounding box center [207, 656] width 186 height 73
click at [139, 663] on div "Нужно закупить одну планку оперативной памяти: [URL][DOMAIN_NAME] А так же нужн…" at bounding box center [207, 656] width 186 height 73
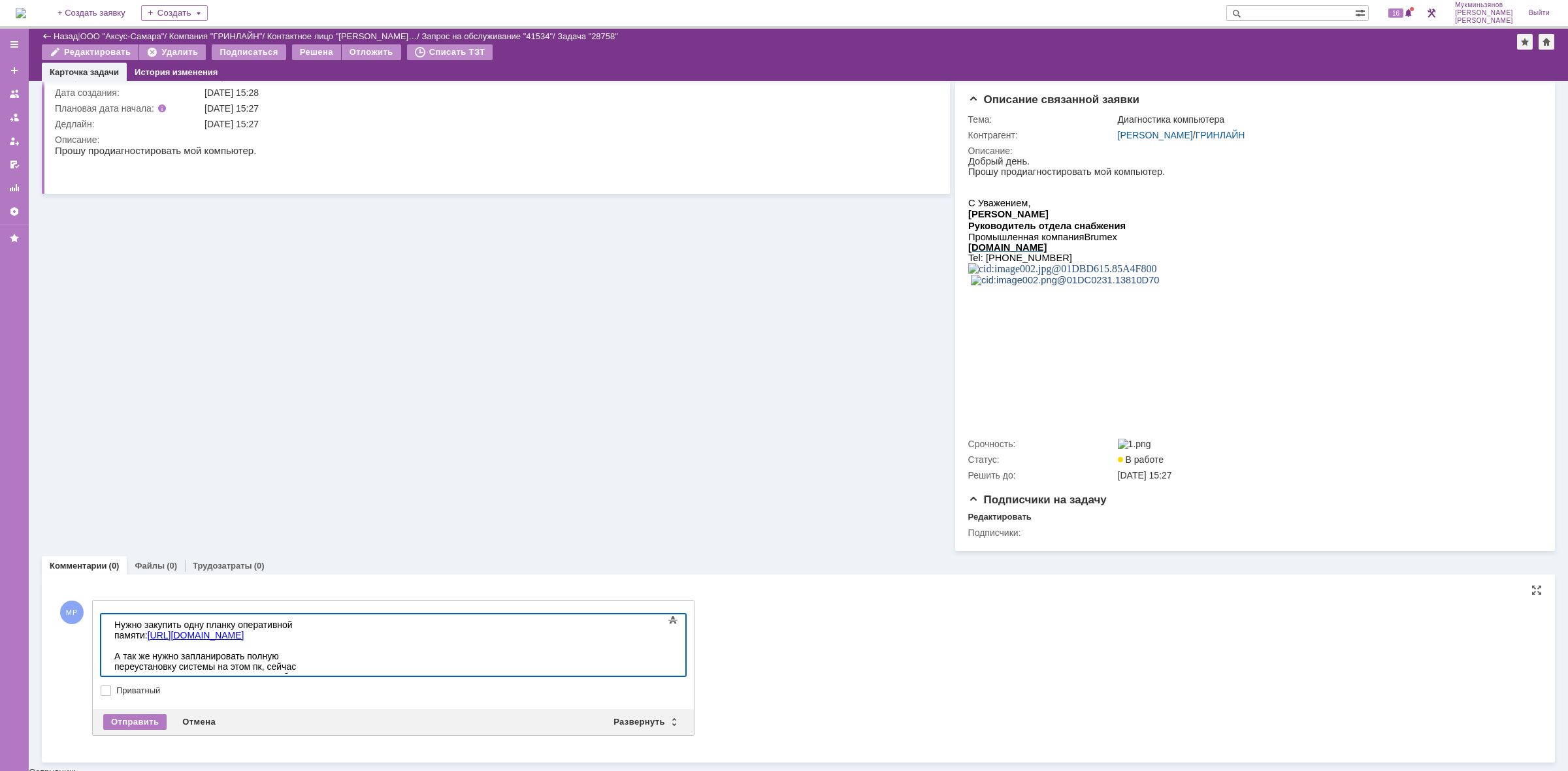
click at [144, 664] on div "Нужно закупить одну планку оперативной памяти: [URL][DOMAIN_NAME] А так же нужн…" at bounding box center [207, 656] width 186 height 73
click at [149, 664] on div "Нужно закупить одну планку оперативной памяти: [URL][DOMAIN_NAME] А так же нужн…" at bounding box center [207, 656] width 186 height 73
click at [247, 664] on div "Нужно закупить одну планку оперативной памяти: [URL][DOMAIN_NAME] А так же нужн…" at bounding box center [207, 656] width 186 height 73
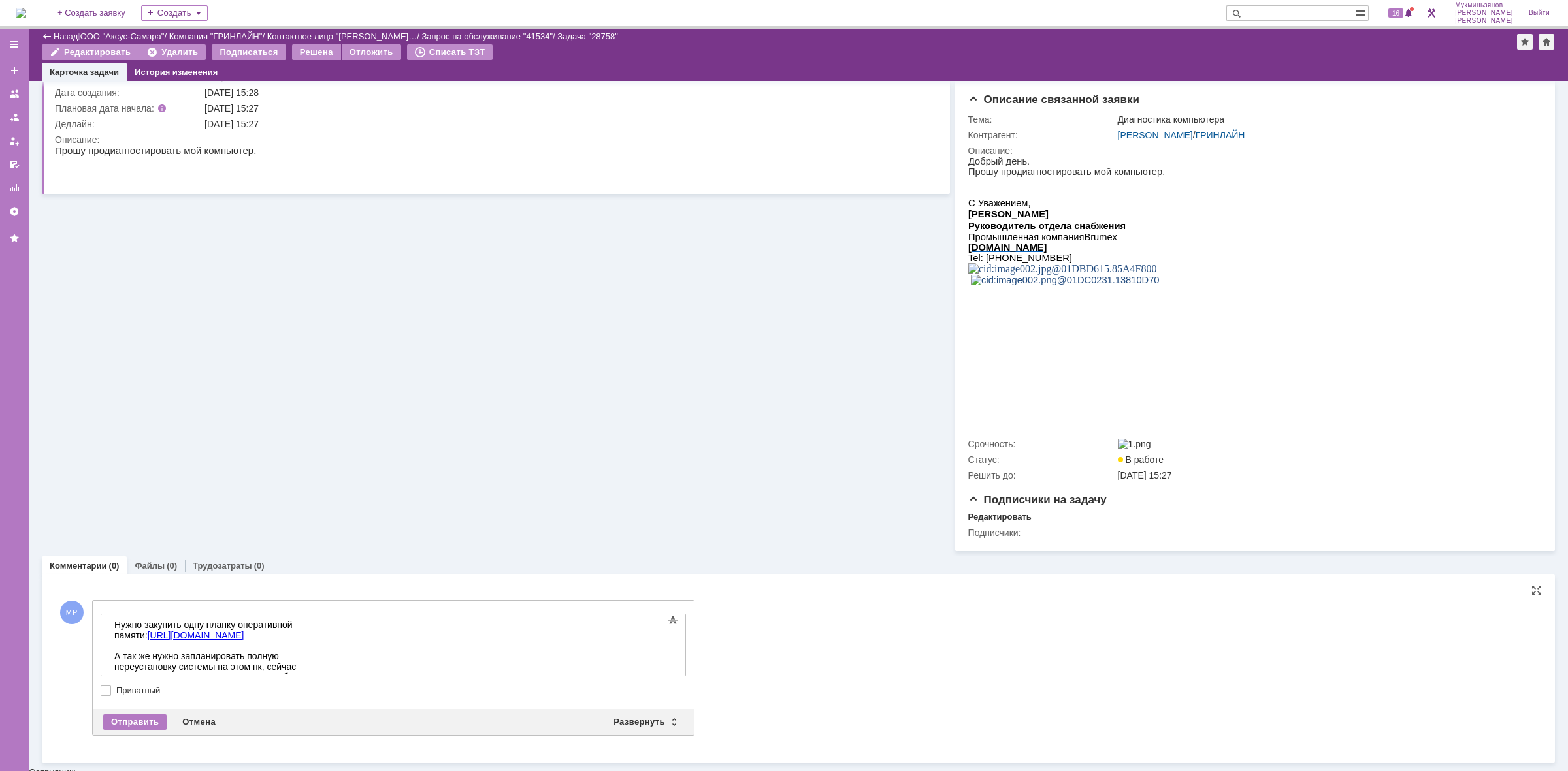
drag, startPoint x: 30, startPoint y: 50, endPoint x: 112, endPoint y: 687, distance: 642.3
click at [112, 686] on div at bounding box center [393, 681] width 585 height 9
click at [124, 664] on div "Нужно закупить одну планку оперативной памяти: [URL][DOMAIN_NAME] А так же нужн…" at bounding box center [207, 656] width 186 height 73
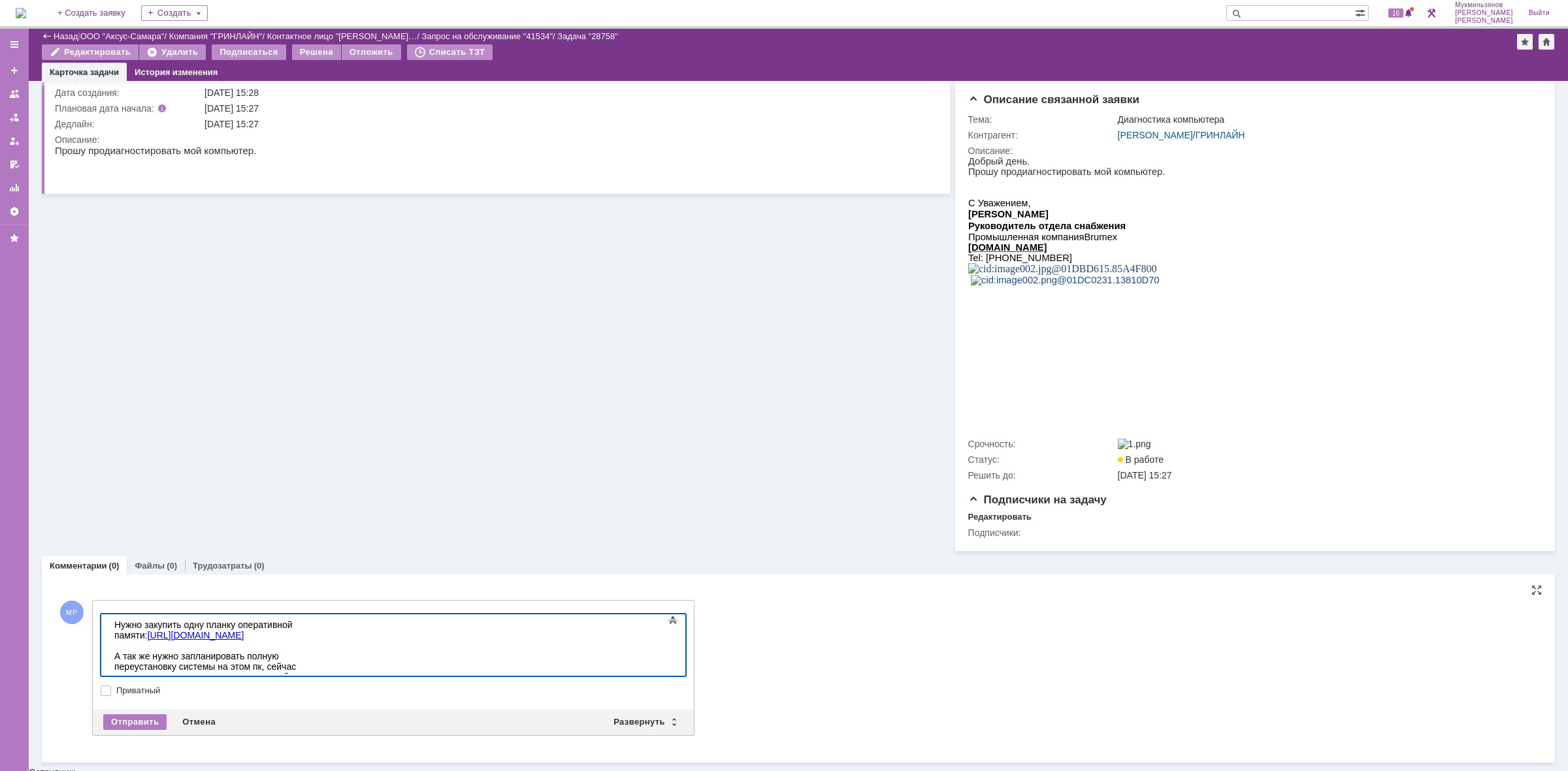
click at [131, 664] on div "Нужно закупить одну планку оперативной памяти: [URL][DOMAIN_NAME] А так же нужн…" at bounding box center [207, 656] width 186 height 73
click at [137, 663] on div "Нужно закупить одну планку оперативной памяти: [URL][DOMAIN_NAME] А так же нужн…" at bounding box center [207, 656] width 186 height 73
click at [140, 664] on div "Нужно закупить одну планку оперативной памяти: [URL][DOMAIN_NAME] А так же нужн…" at bounding box center [207, 656] width 186 height 73
drag, startPoint x: 157, startPoint y: 663, endPoint x: 115, endPoint y: 668, distance: 42.3
click at [115, 667] on div "Нужно закупить одну планку оперативной памяти: [URL][DOMAIN_NAME] А так же нужн…" at bounding box center [207, 656] width 186 height 73
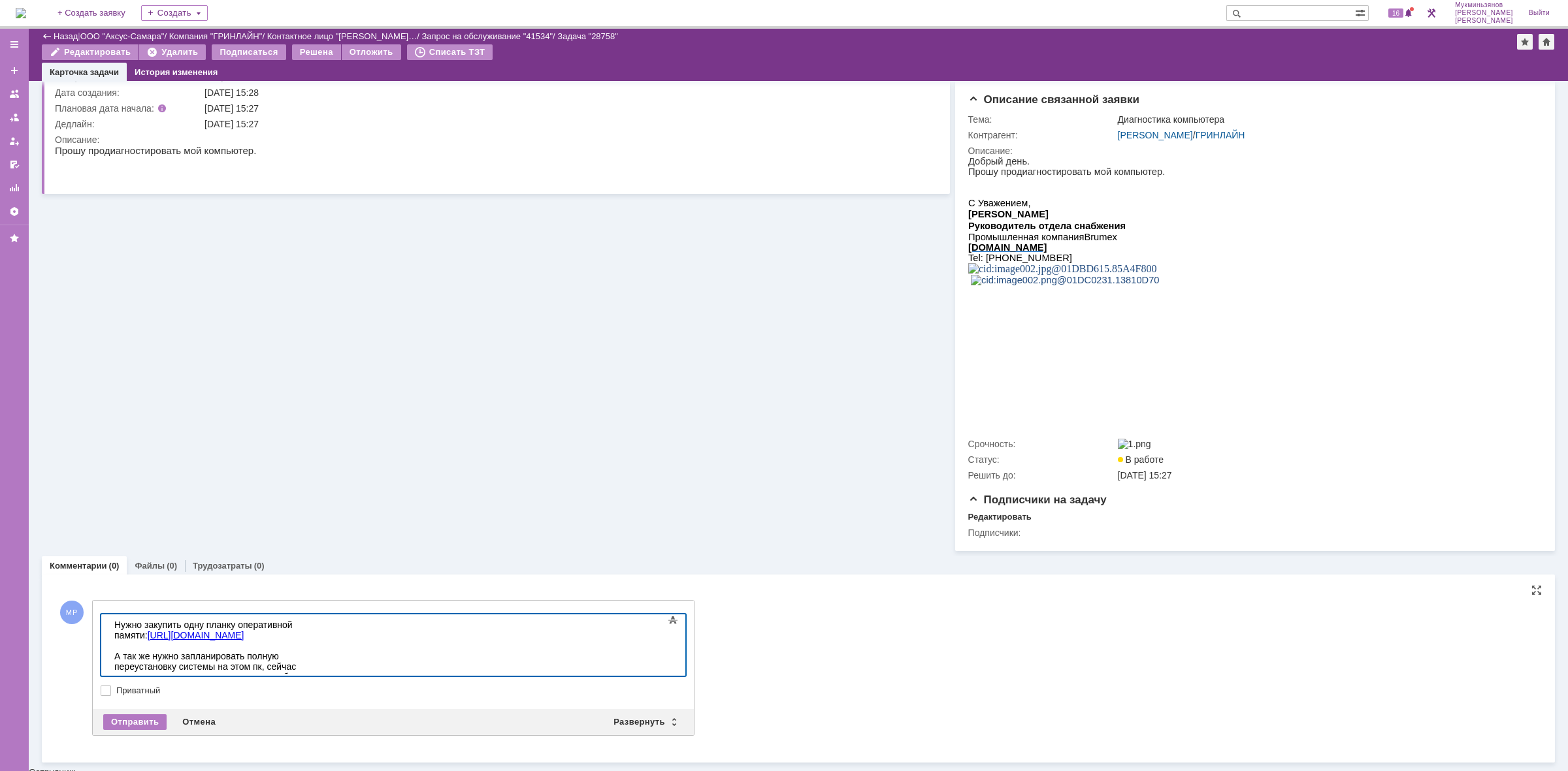
click at [186, 670] on body "Нужно закупить одну планку оперативной памяти: [URL][DOMAIN_NAME] А так же нужн…" at bounding box center [207, 656] width 196 height 84
drag, startPoint x: 376, startPoint y: 669, endPoint x: 7, endPoint y: 567, distance: 382.8
click at [109, 615] on html "Нужно закупить одну планку оперативной памяти: [URL][DOMAIN_NAME] А так же нужн…" at bounding box center [207, 662] width 196 height 94
copy div "Нужно закупить одну планку оперативной памяти: [URL][DOMAIN_NAME] А так же нужн…"
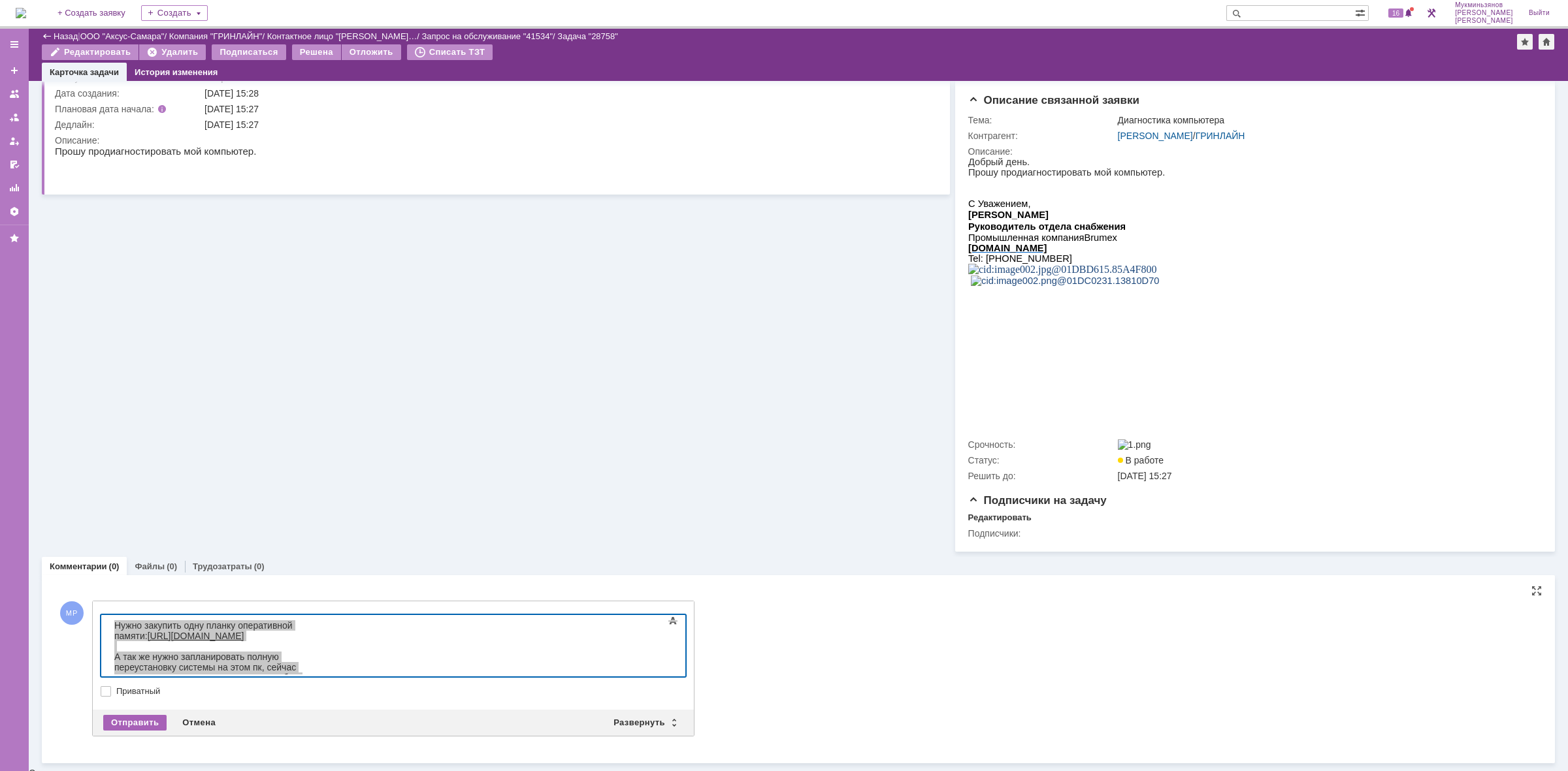
click at [131, 727] on div "Отправить" at bounding box center [135, 723] width 63 height 16
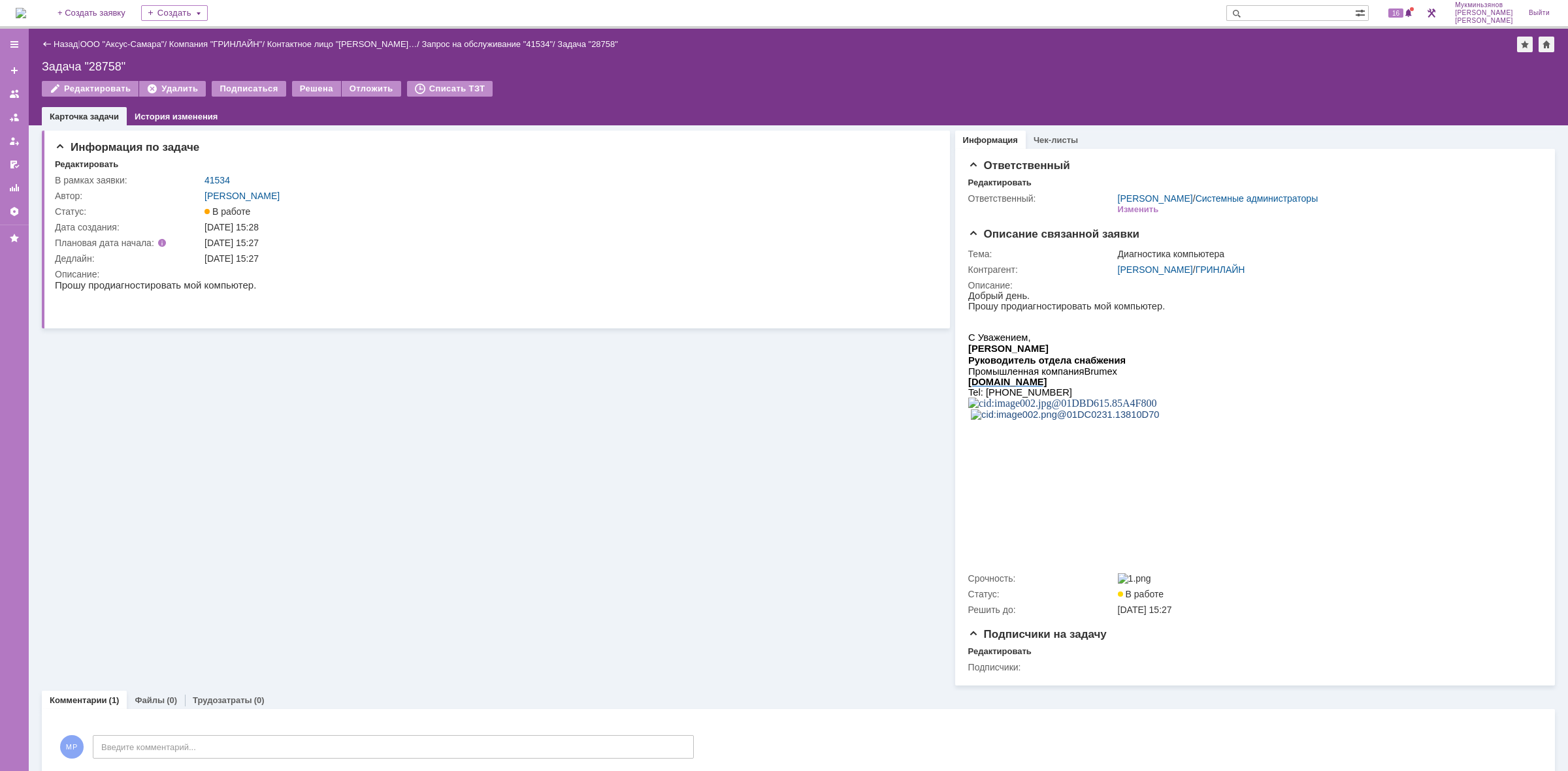
scroll to position [0, 0]
click at [221, 696] on div "Трудозатраты (0)" at bounding box center [229, 700] width 88 height 19
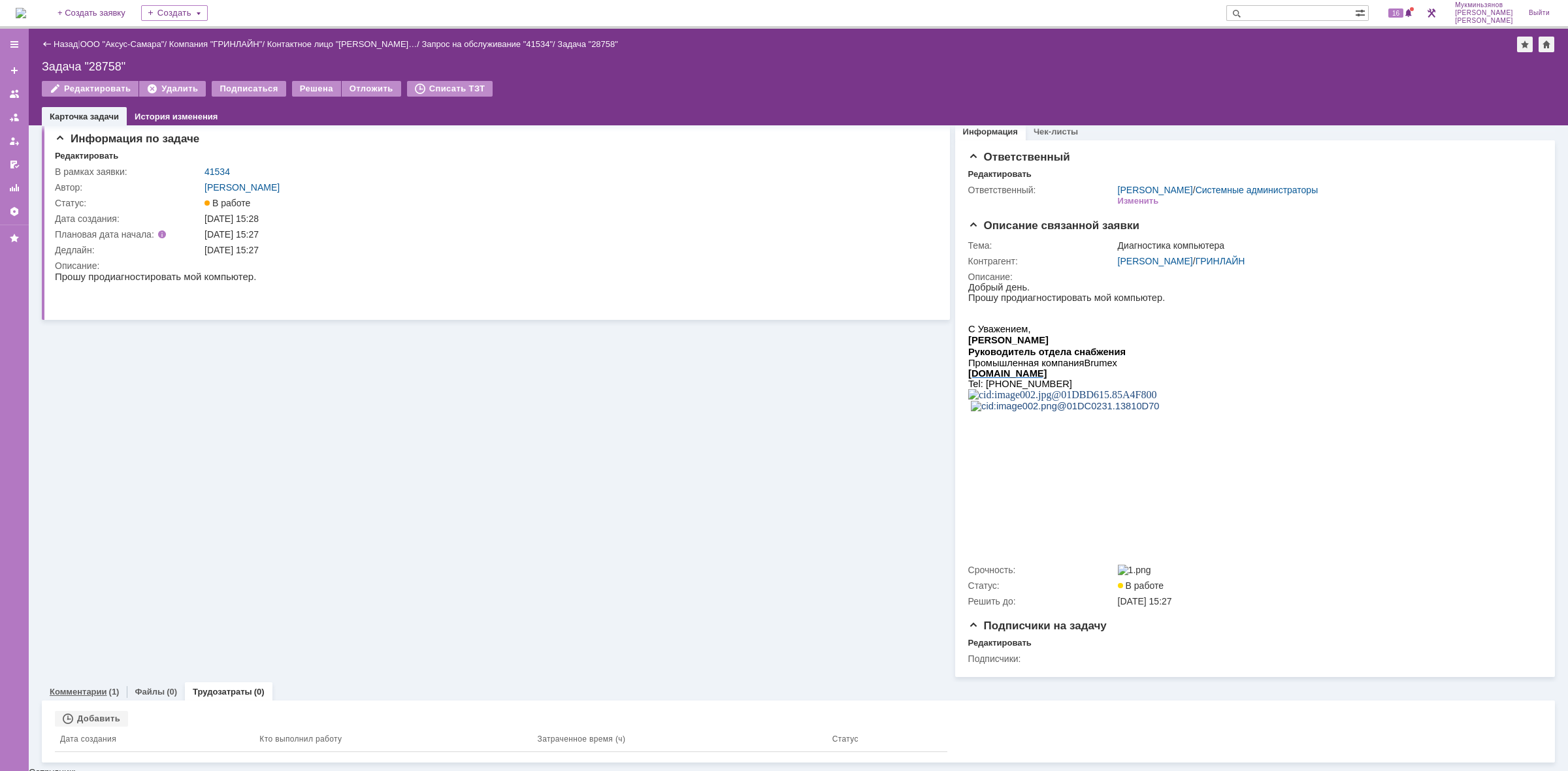
scroll to position [10, 0]
click at [96, 710] on div "Связанные объекты Добавить Дата создания Кто выполнил работу Затраченное время …" at bounding box center [798, 731] width 1513 height 62
click at [106, 725] on div "Добавить" at bounding box center [91, 718] width 73 height 16
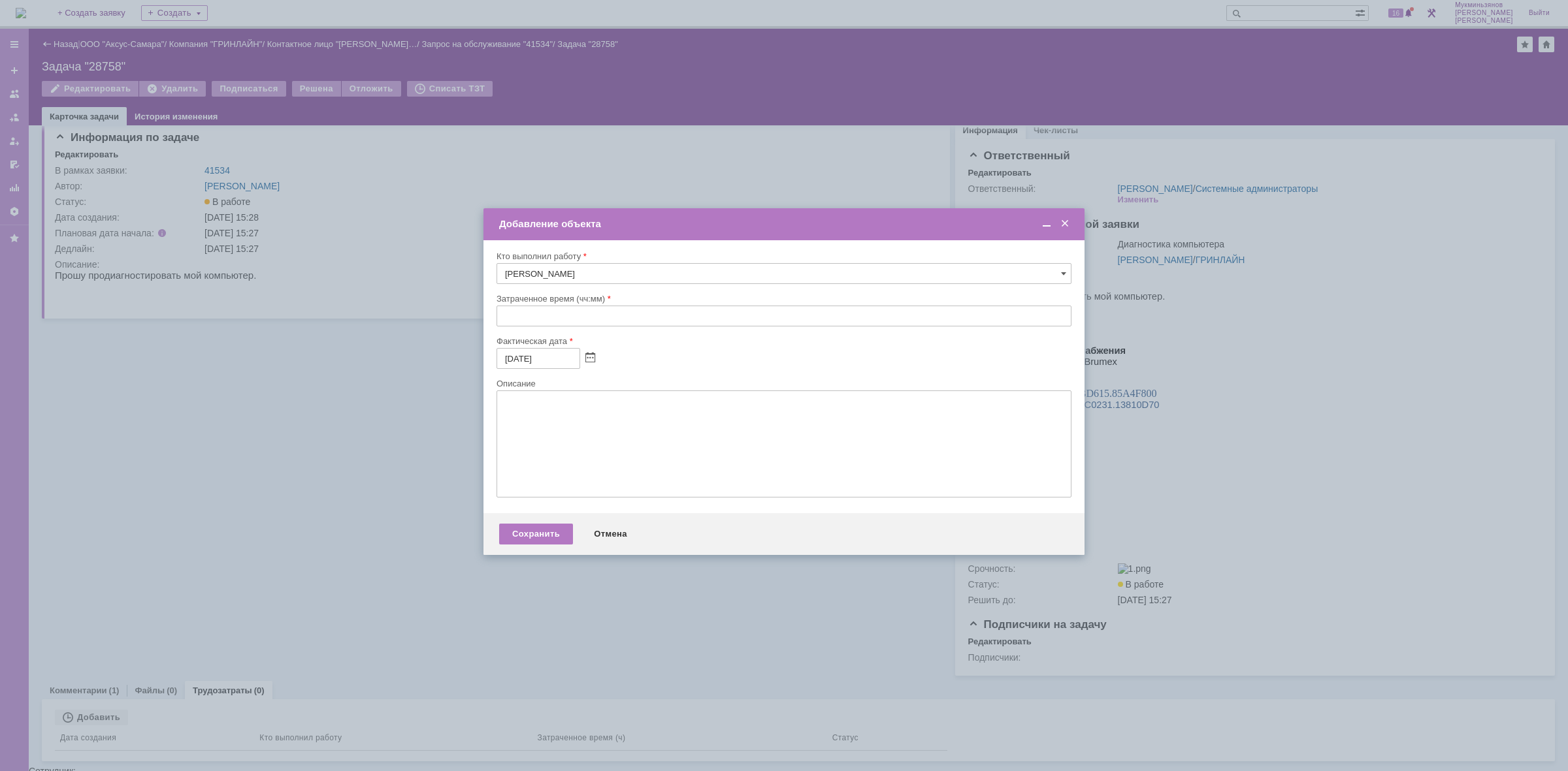
click at [539, 328] on div at bounding box center [784, 331] width 575 height 9
click at [539, 321] on input "text" at bounding box center [784, 316] width 575 height 21
type input "00:30"
click at [528, 457] on textarea at bounding box center [784, 444] width 575 height 107
paste textarea "Нужно закупить одну планку оперативной памяти: [URL][DOMAIN_NAME] А так же нужн…"
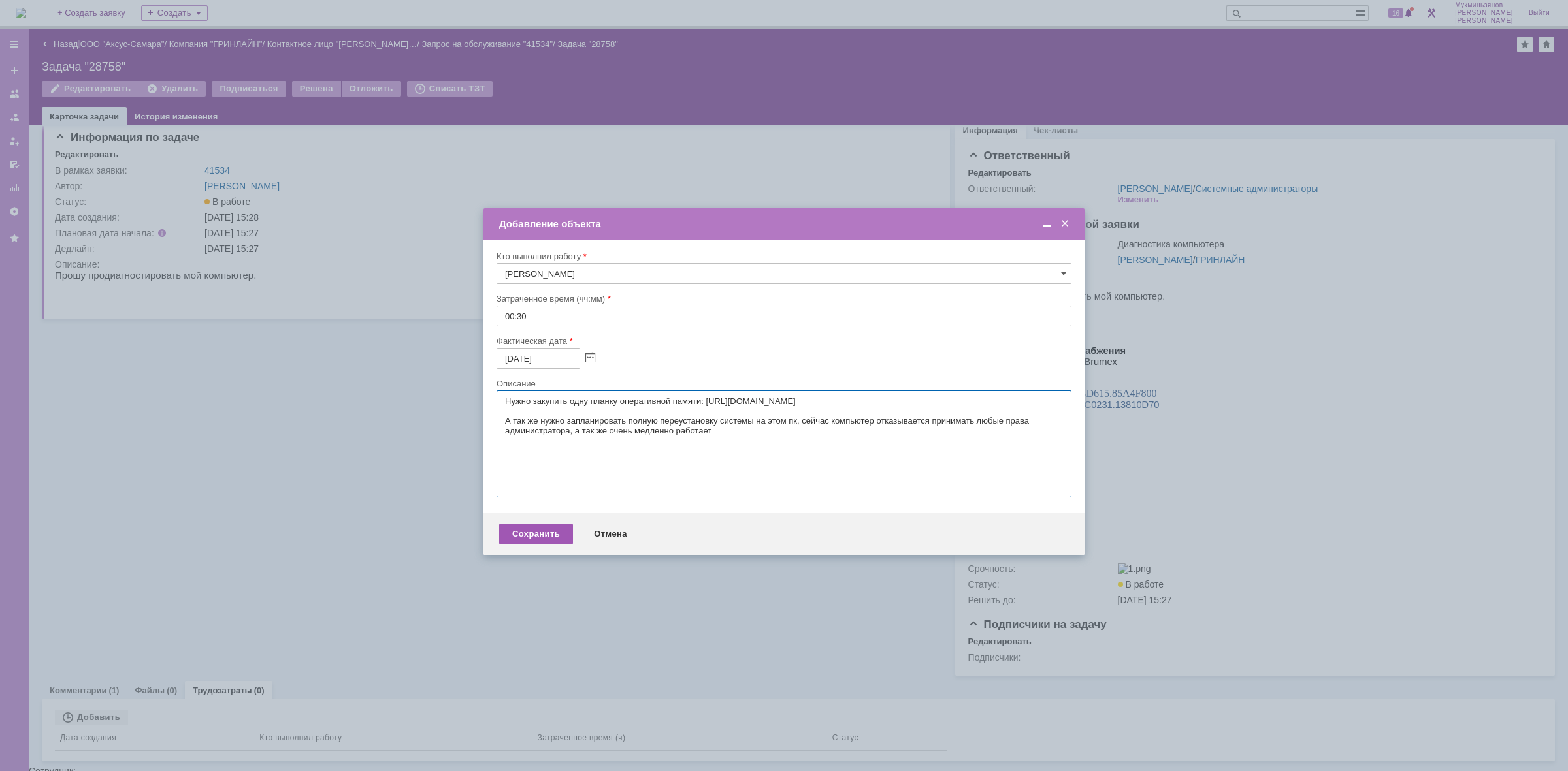
type textarea "Нужно закупить одну планку оперативной памяти: [URL][DOMAIN_NAME] А так же нужн…"
click at [548, 545] on div "Сохранить" at bounding box center [536, 534] width 74 height 21
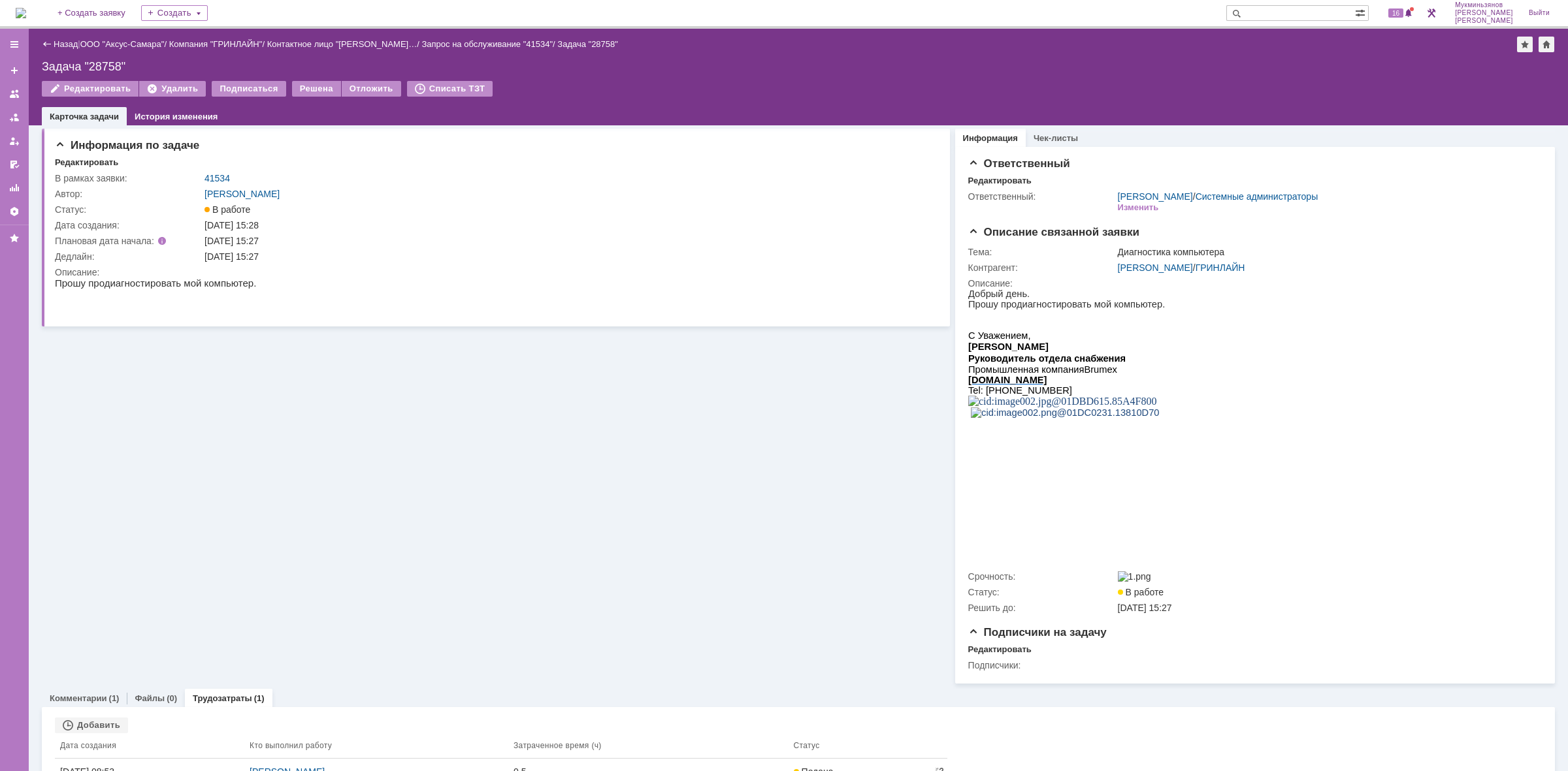
scroll to position [0, 0]
click at [303, 92] on div "Решена" at bounding box center [316, 89] width 49 height 16
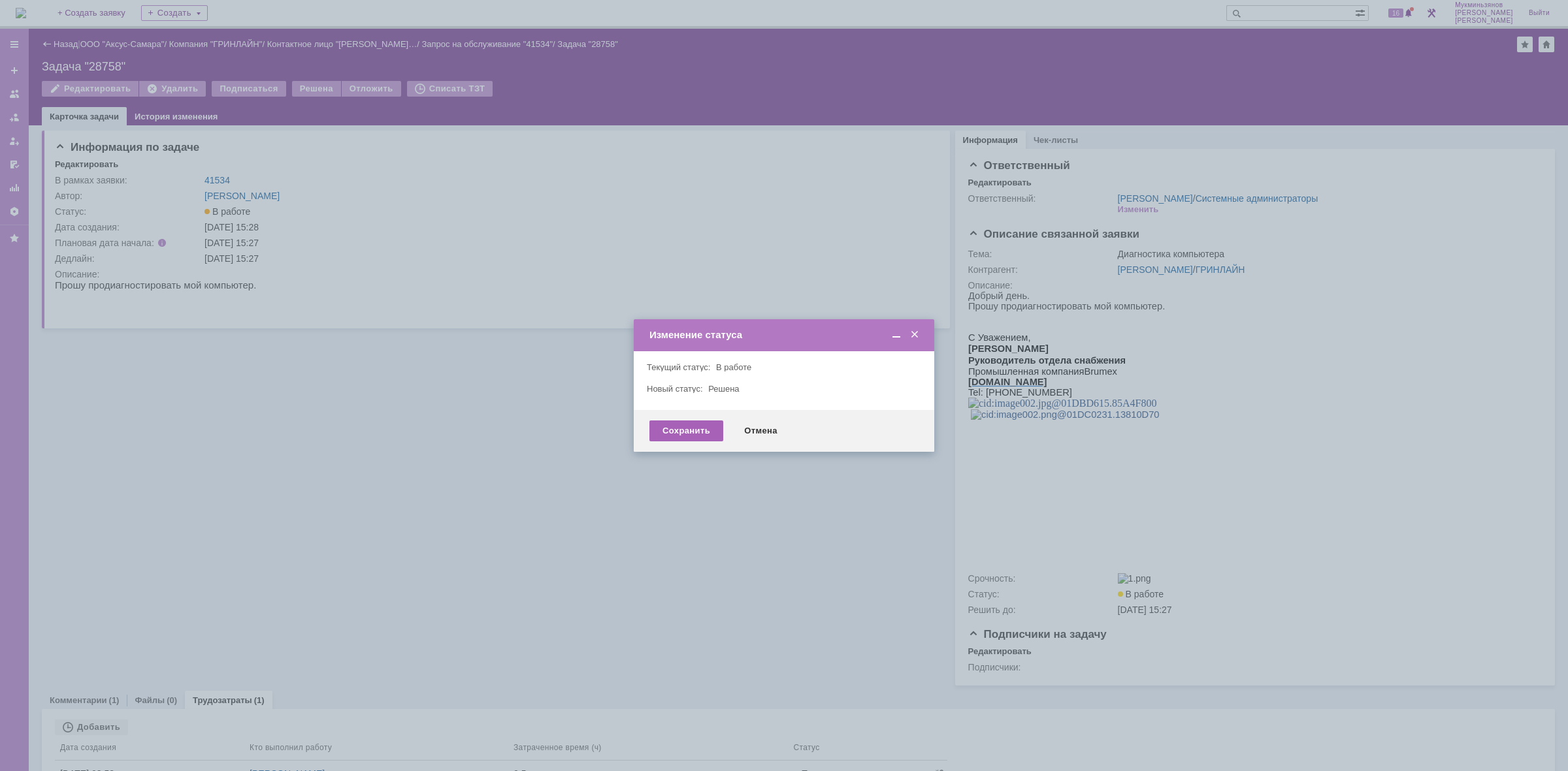
click at [699, 428] on div "Сохранить" at bounding box center [686, 431] width 74 height 21
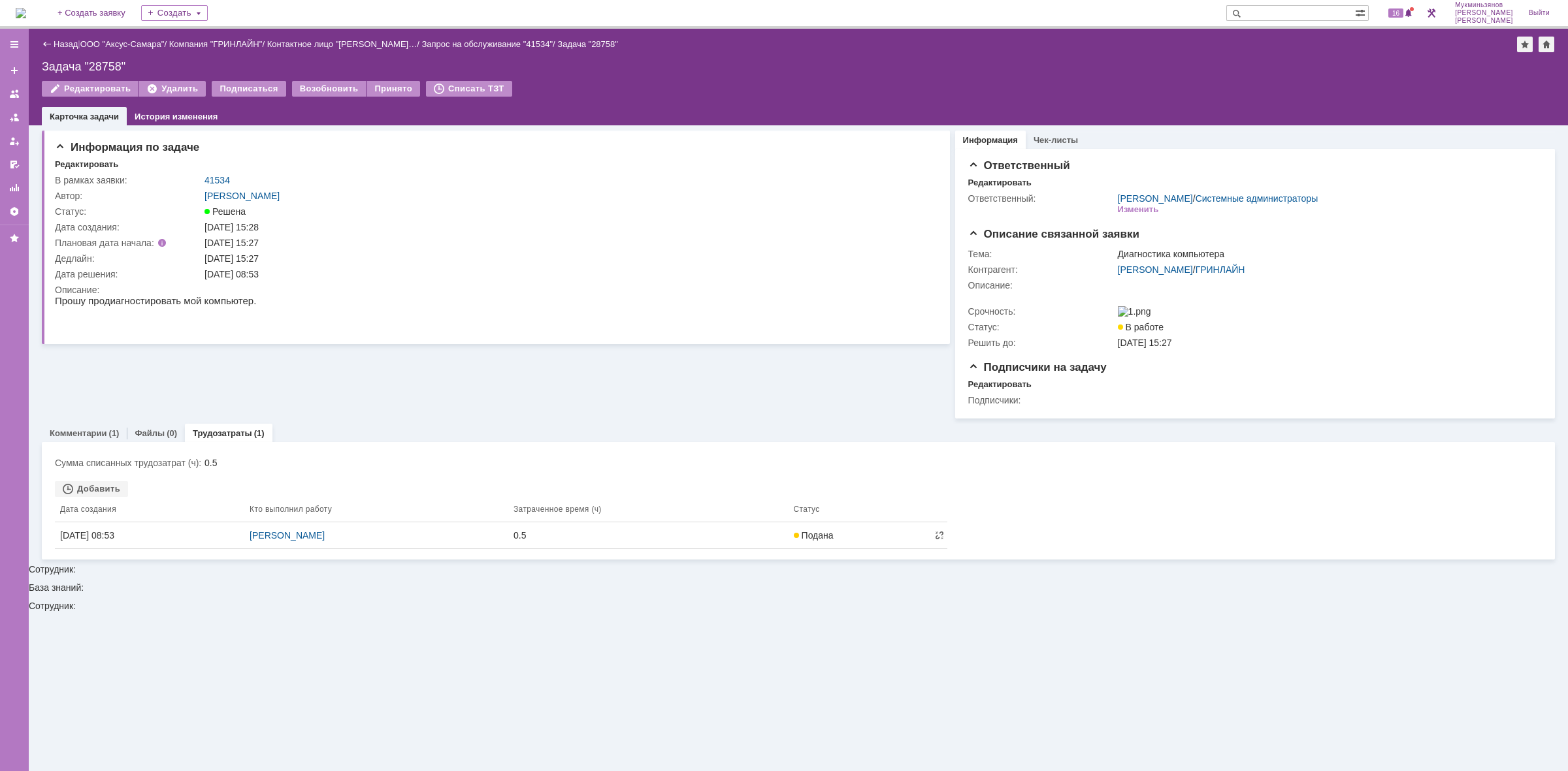
click at [26, 14] on img at bounding box center [21, 13] width 11 height 11
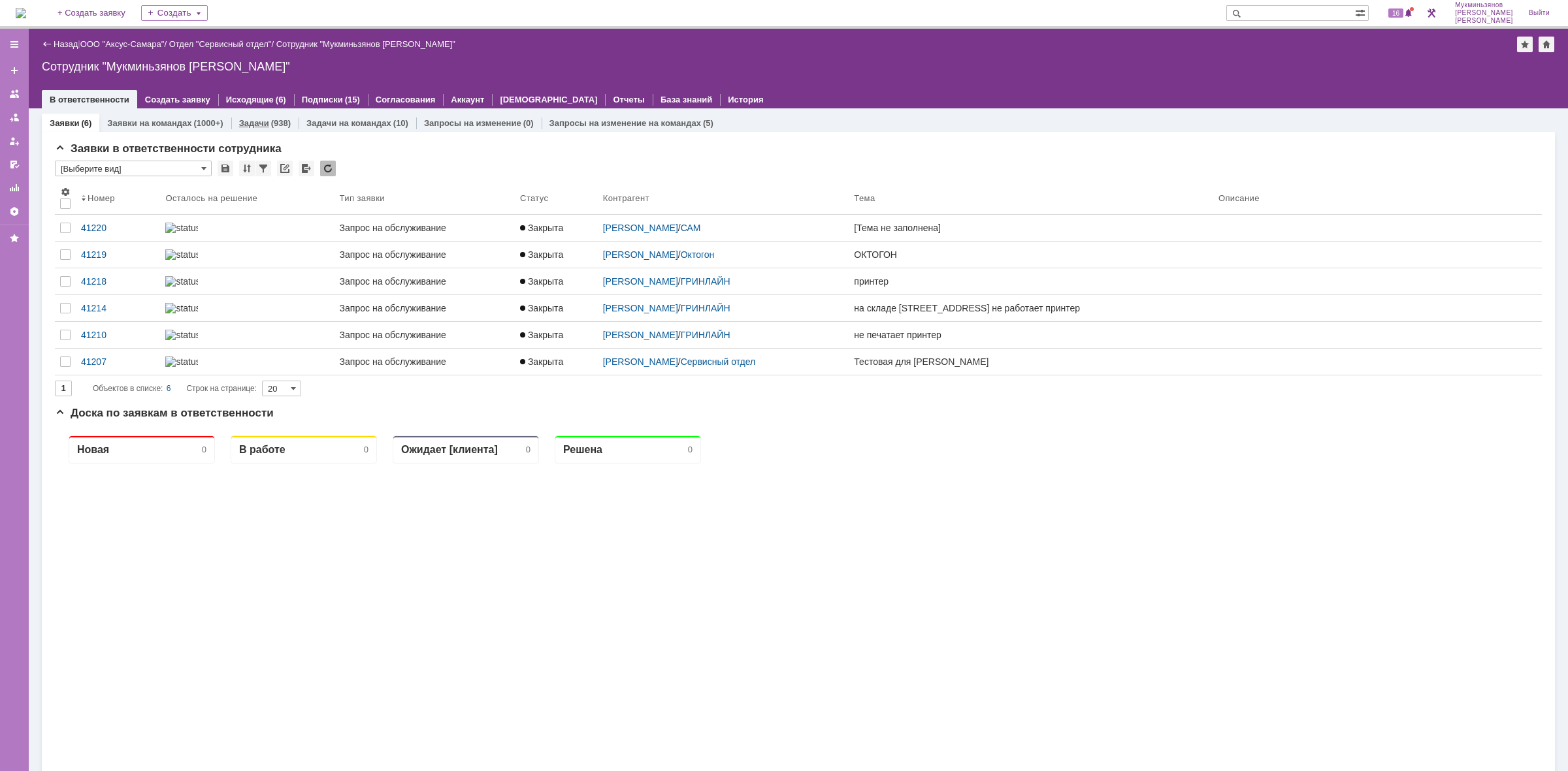
click at [250, 121] on link "Задачи" at bounding box center [254, 123] width 30 height 10
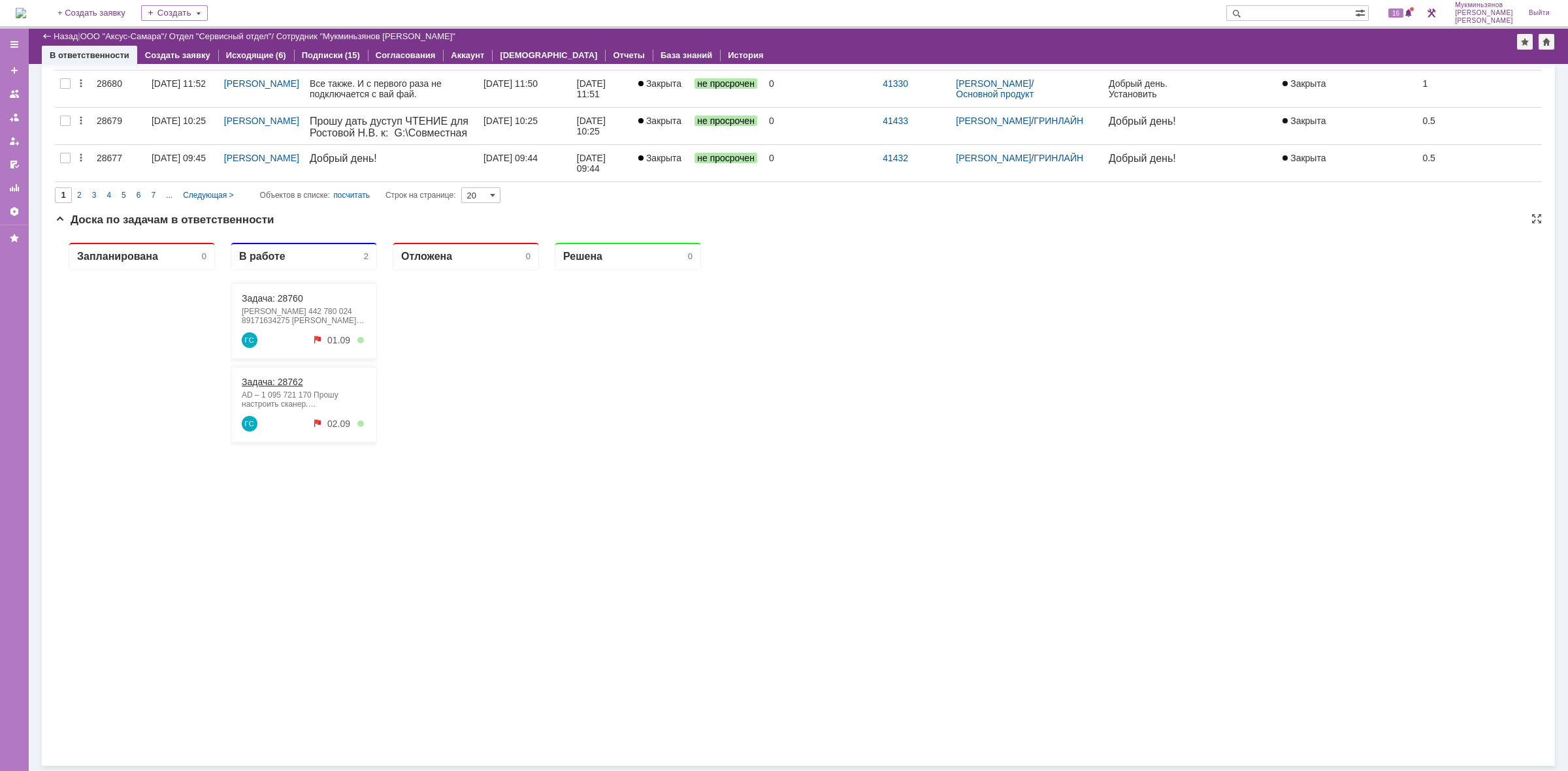
click at [285, 382] on link "Задача: 28762" at bounding box center [272, 382] width 61 height 11
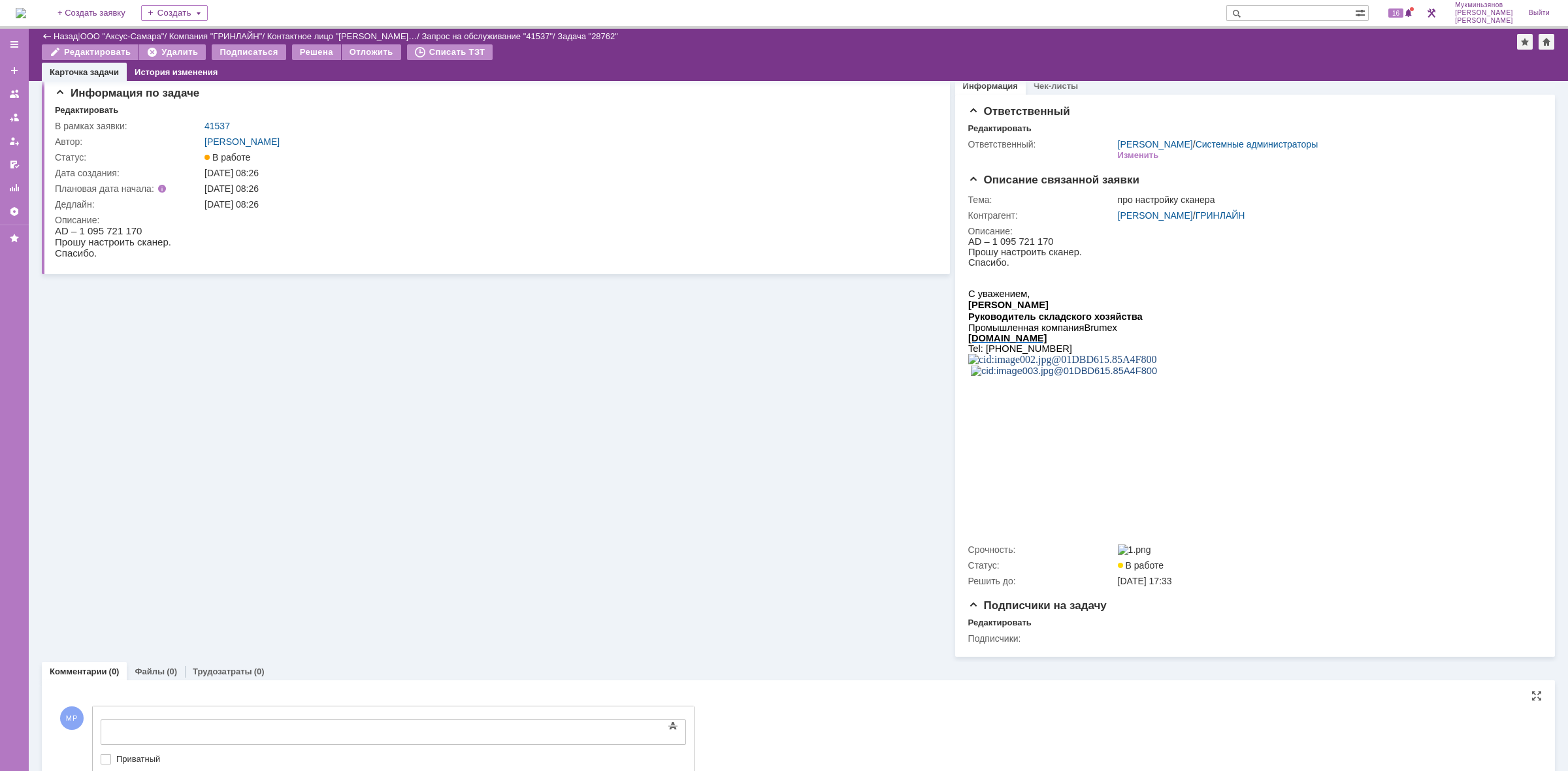
click at [300, 725] on div at bounding box center [207, 731] width 186 height 11
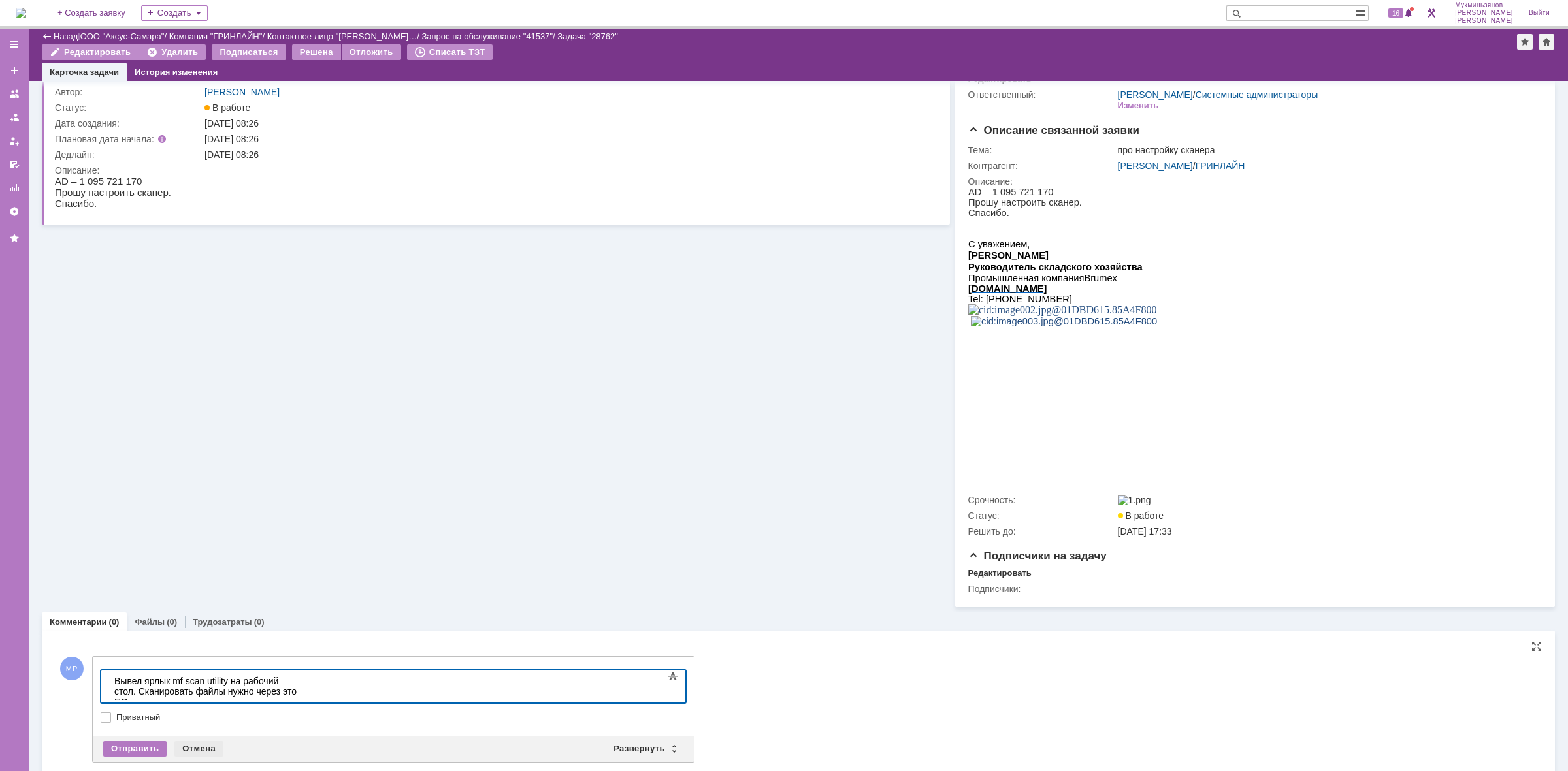
scroll to position [86, 0]
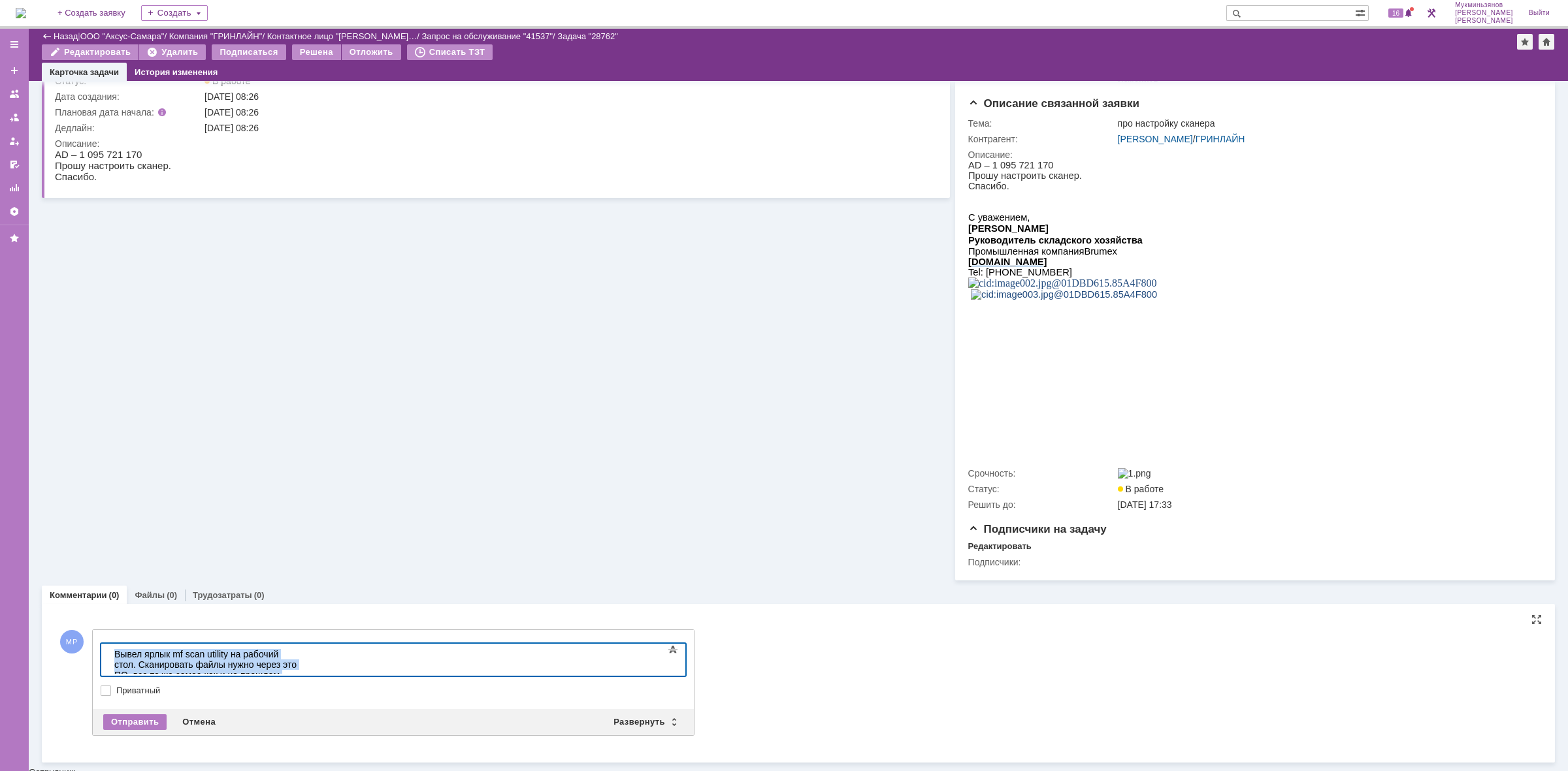
drag, startPoint x: 167, startPoint y: 670, endPoint x: 45, endPoint y: 626, distance: 129.7
click at [109, 644] on html "​Вывел ярлык mf scan utility на рабочий стол. Сканировать файлы нужно через это…" at bounding box center [207, 669] width 196 height 52
copy div "​Вывел ярлык mf scan utility на рабочий стол. Сканировать файлы нужно через это…"
click at [124, 723] on div "Отправить" at bounding box center [135, 722] width 63 height 16
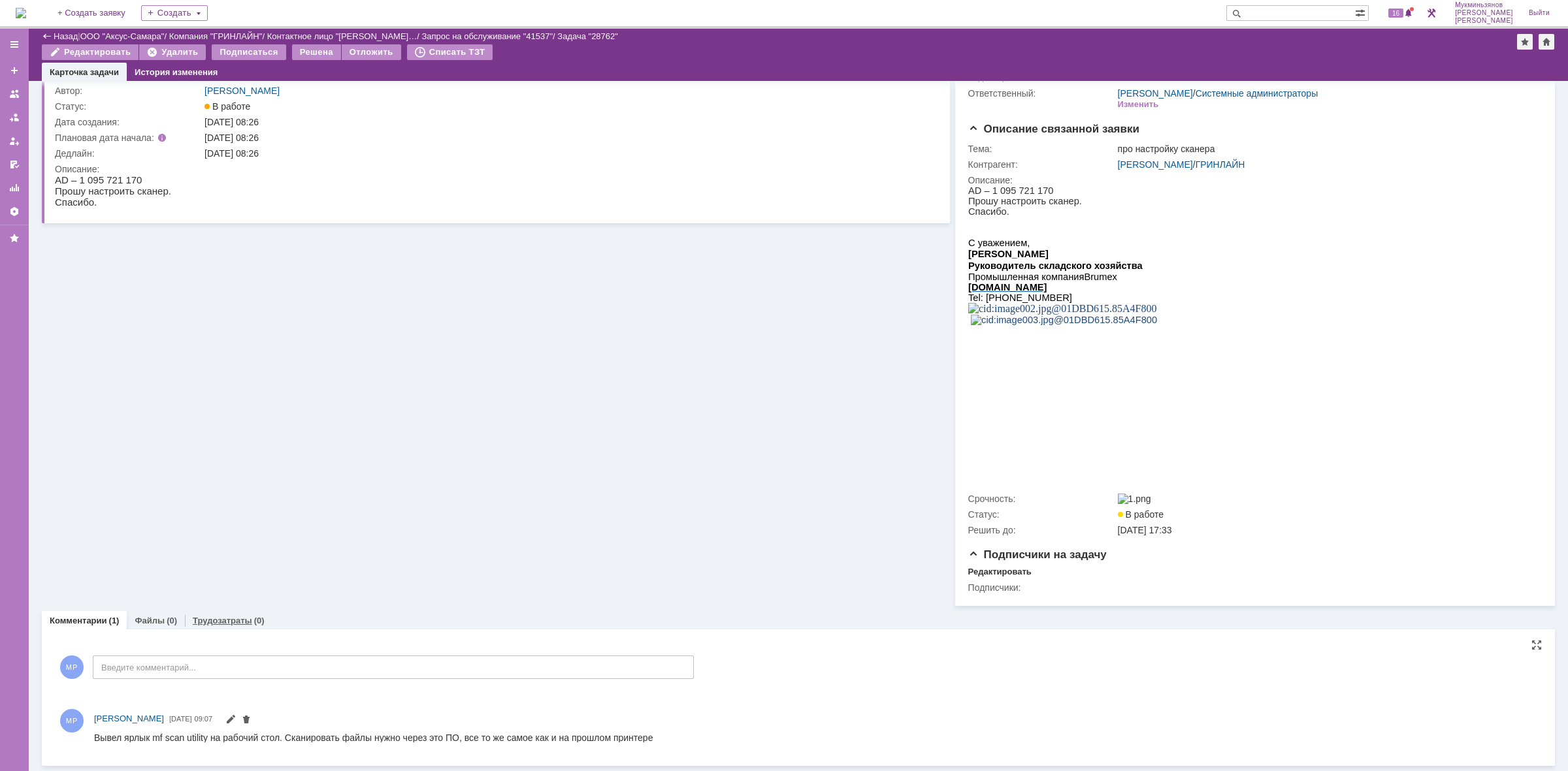
scroll to position [0, 0]
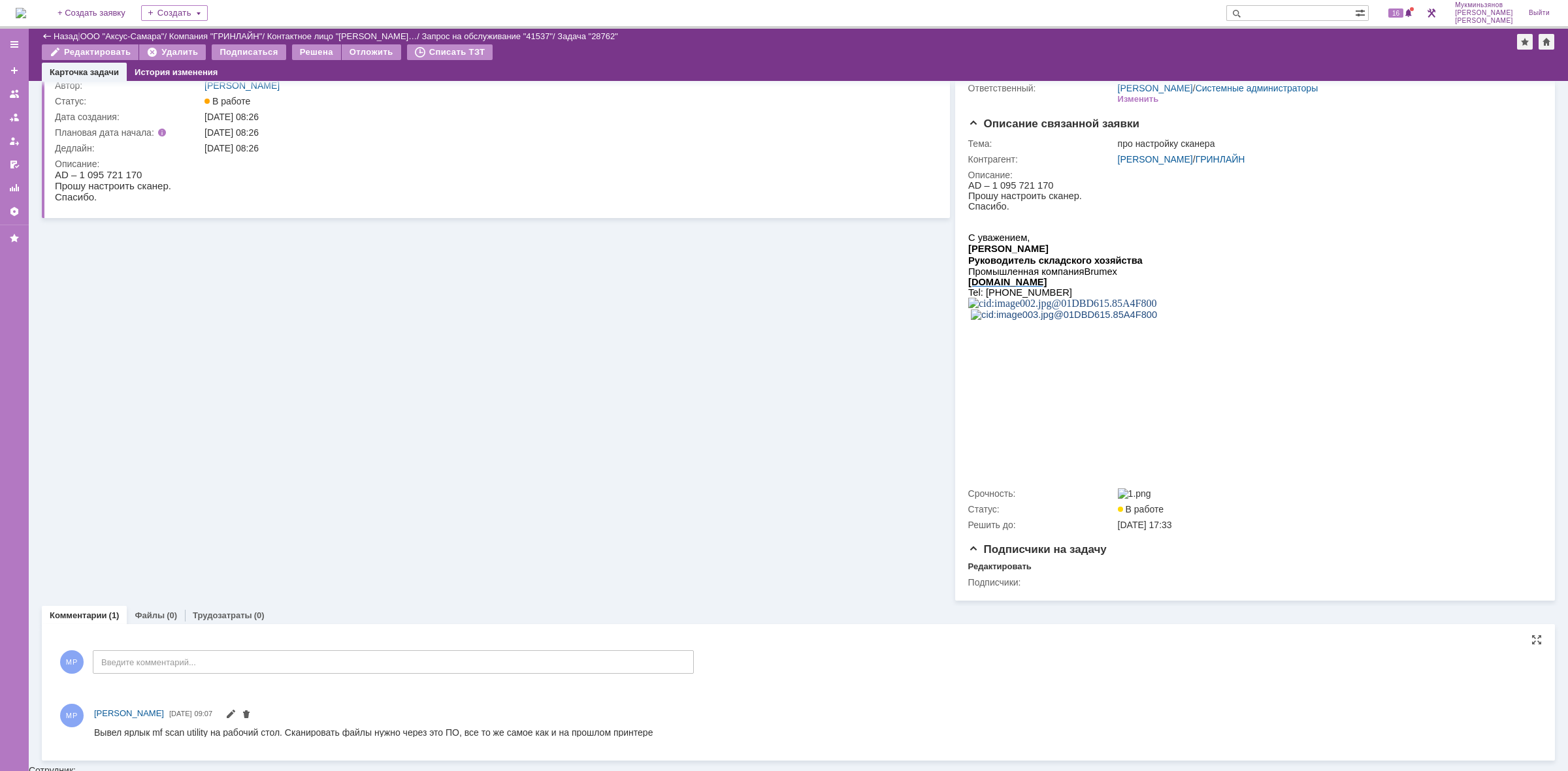
click at [216, 619] on link "Трудозатраты" at bounding box center [223, 615] width 59 height 10
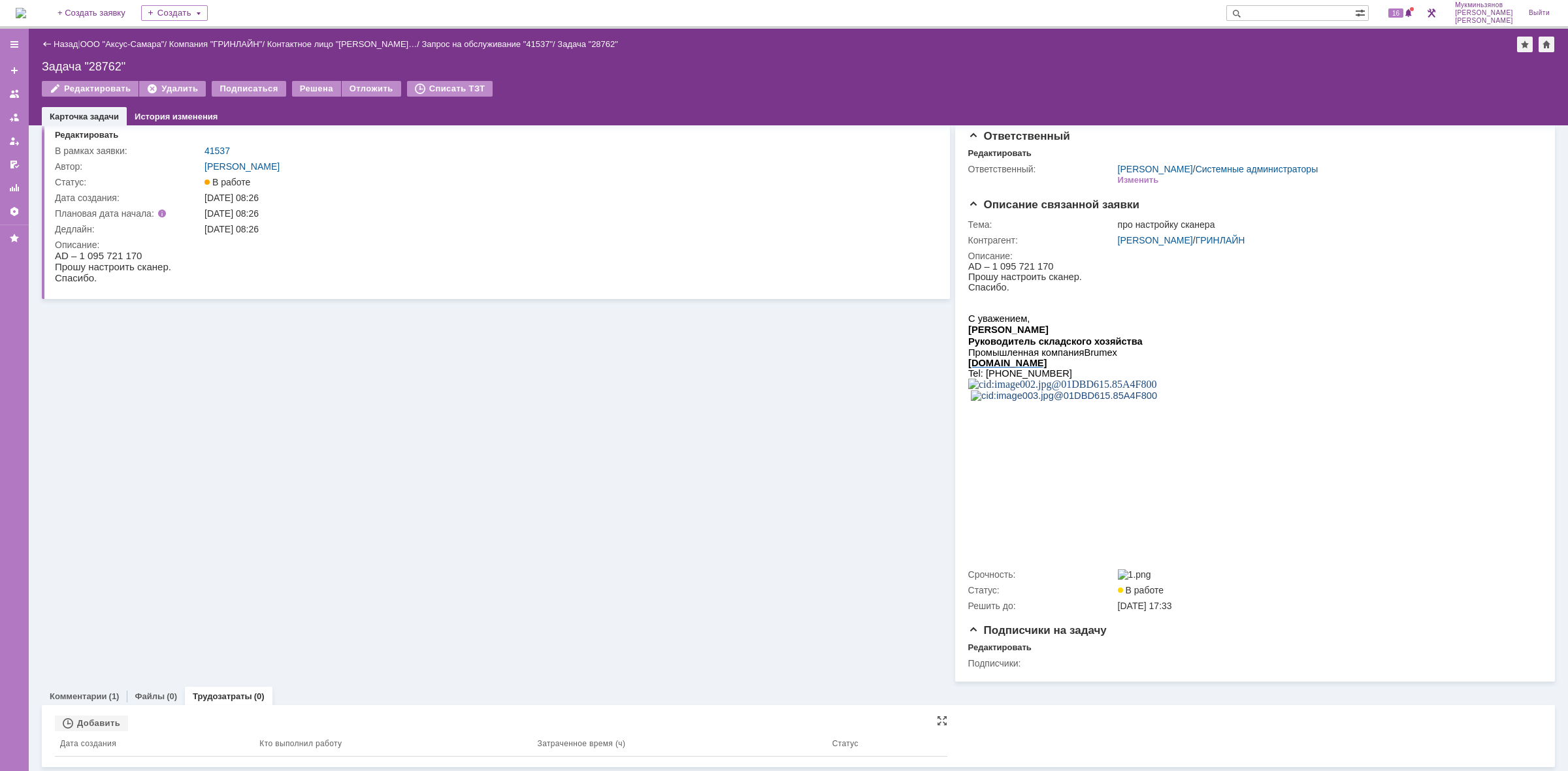
scroll to position [36, 0]
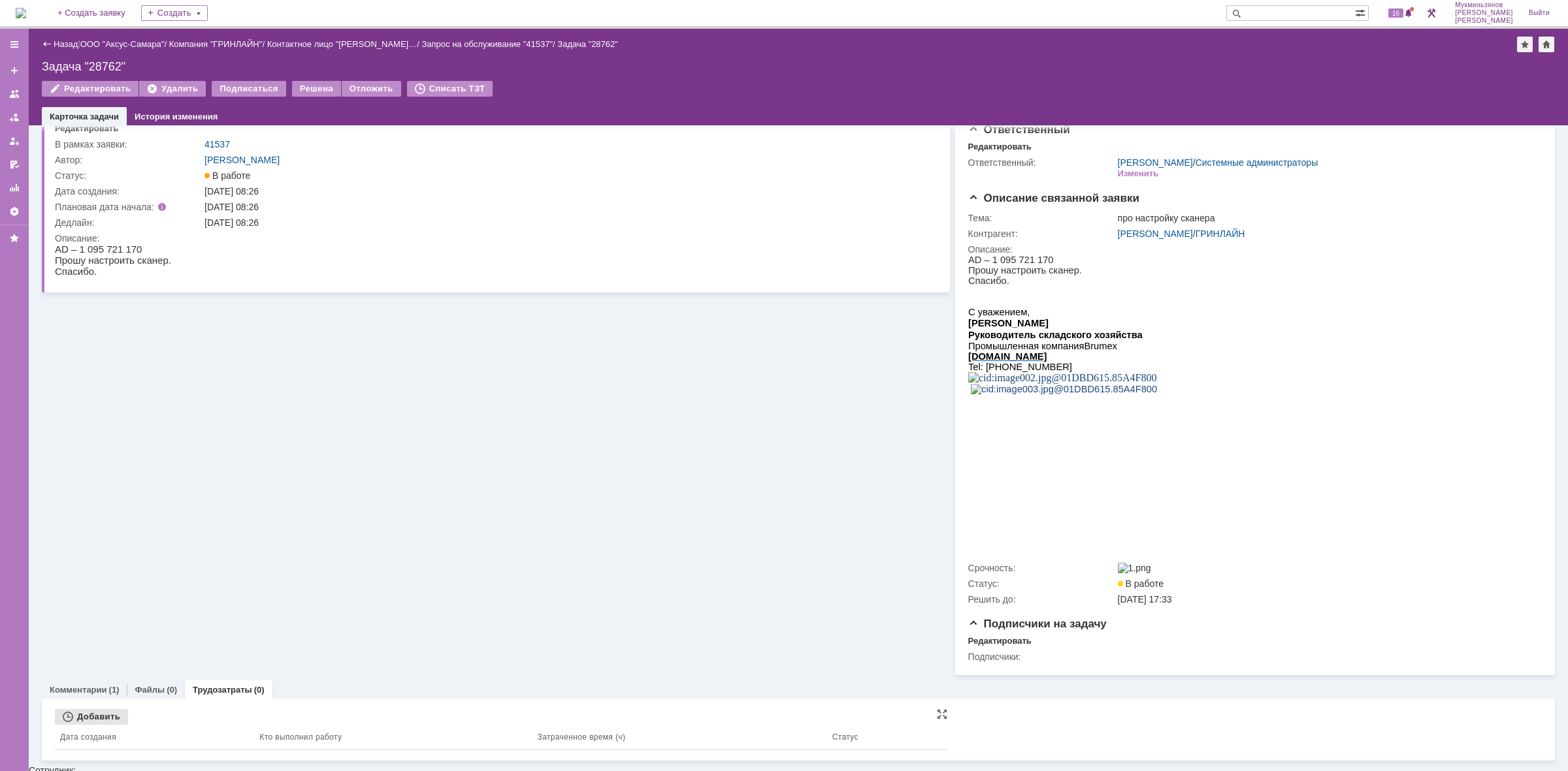
click at [96, 721] on div "Добавить" at bounding box center [91, 717] width 73 height 16
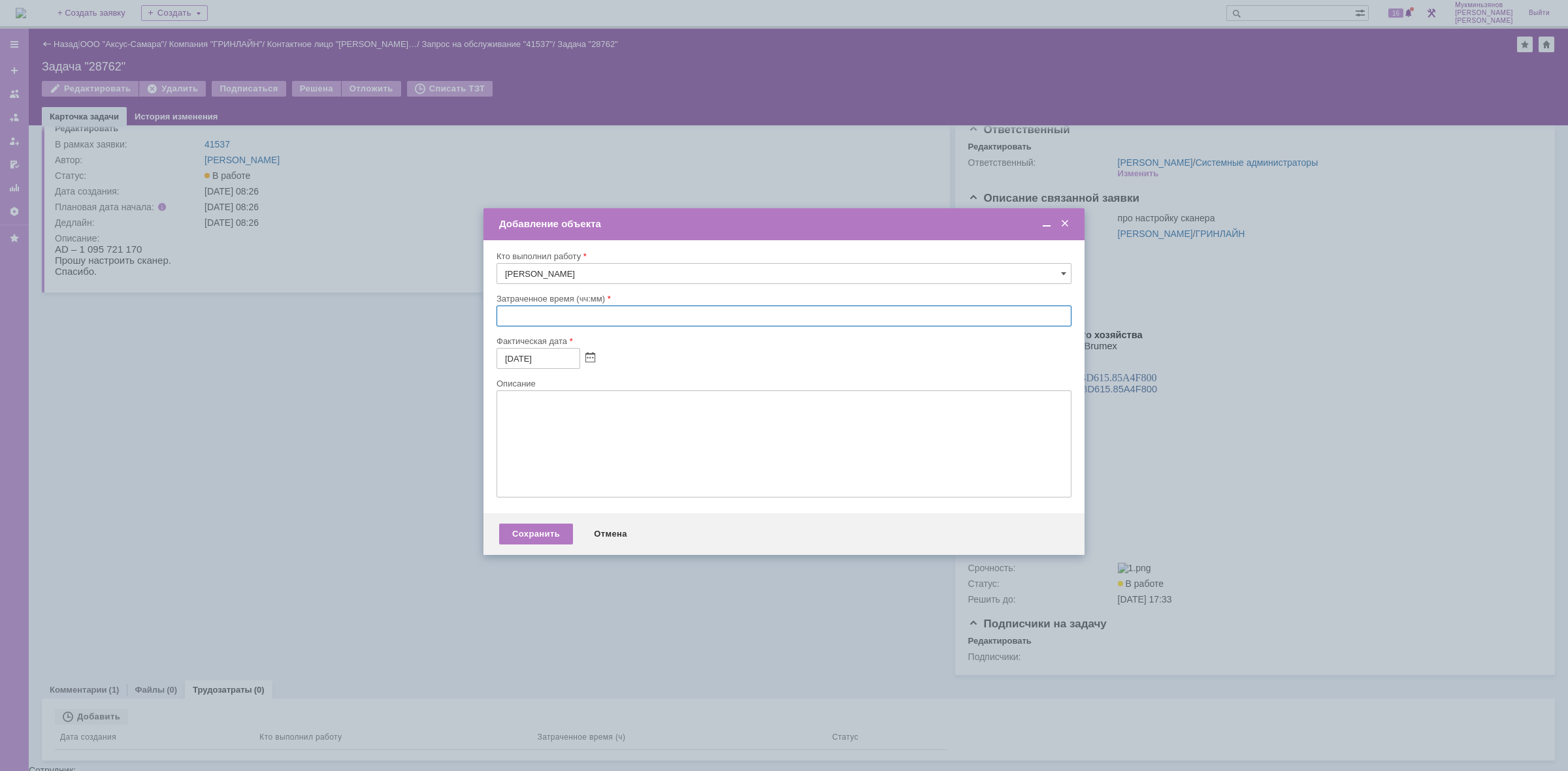
drag, startPoint x: 527, startPoint y: 321, endPoint x: 534, endPoint y: 335, distance: 15.7
click at [531, 331] on div "Затраченное время (чч:мм)" at bounding box center [784, 314] width 575 height 42
type input "00:30"
click at [575, 408] on textarea at bounding box center [784, 444] width 575 height 107
paste textarea "​Вывел ярлык mf scan utility на рабочий стол. Сканировать файлы нужно через это…"
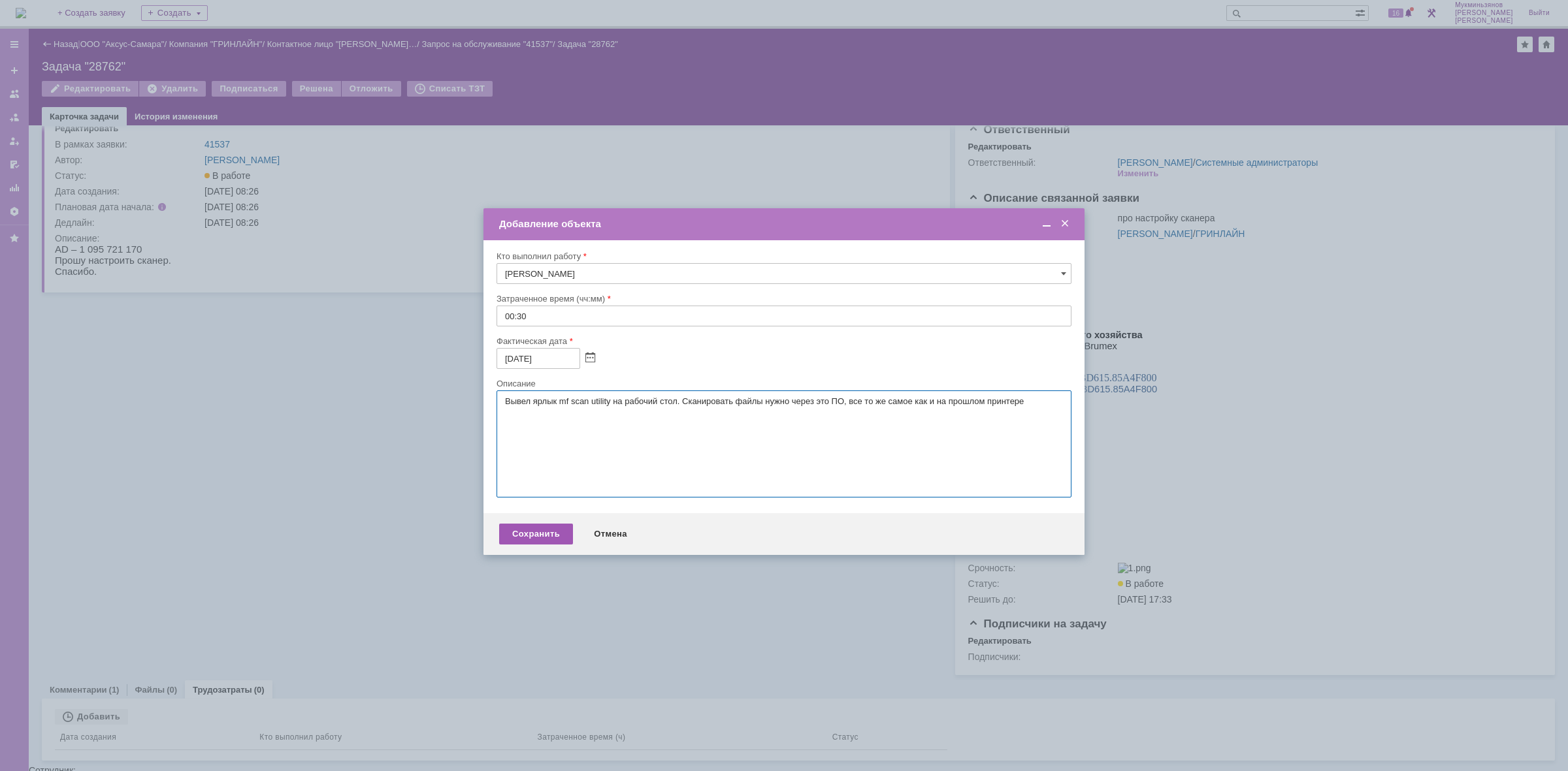
type textarea "​Вывел ярлык mf scan utility на рабочий стол. Сканировать файлы нужно через это…"
click at [520, 539] on div "Сохранить" at bounding box center [536, 534] width 74 height 21
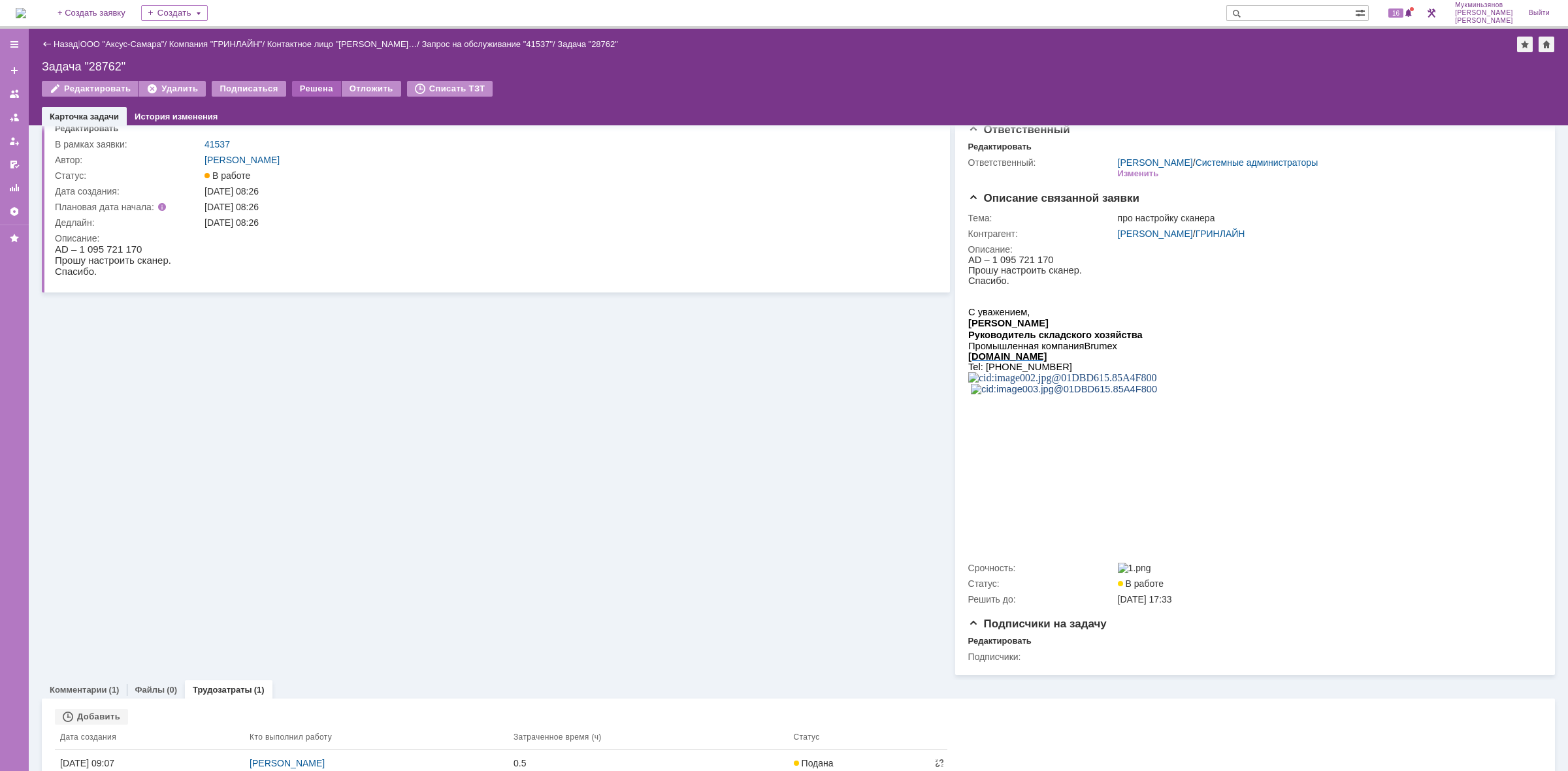
click at [292, 87] on div "Решена" at bounding box center [316, 89] width 49 height 16
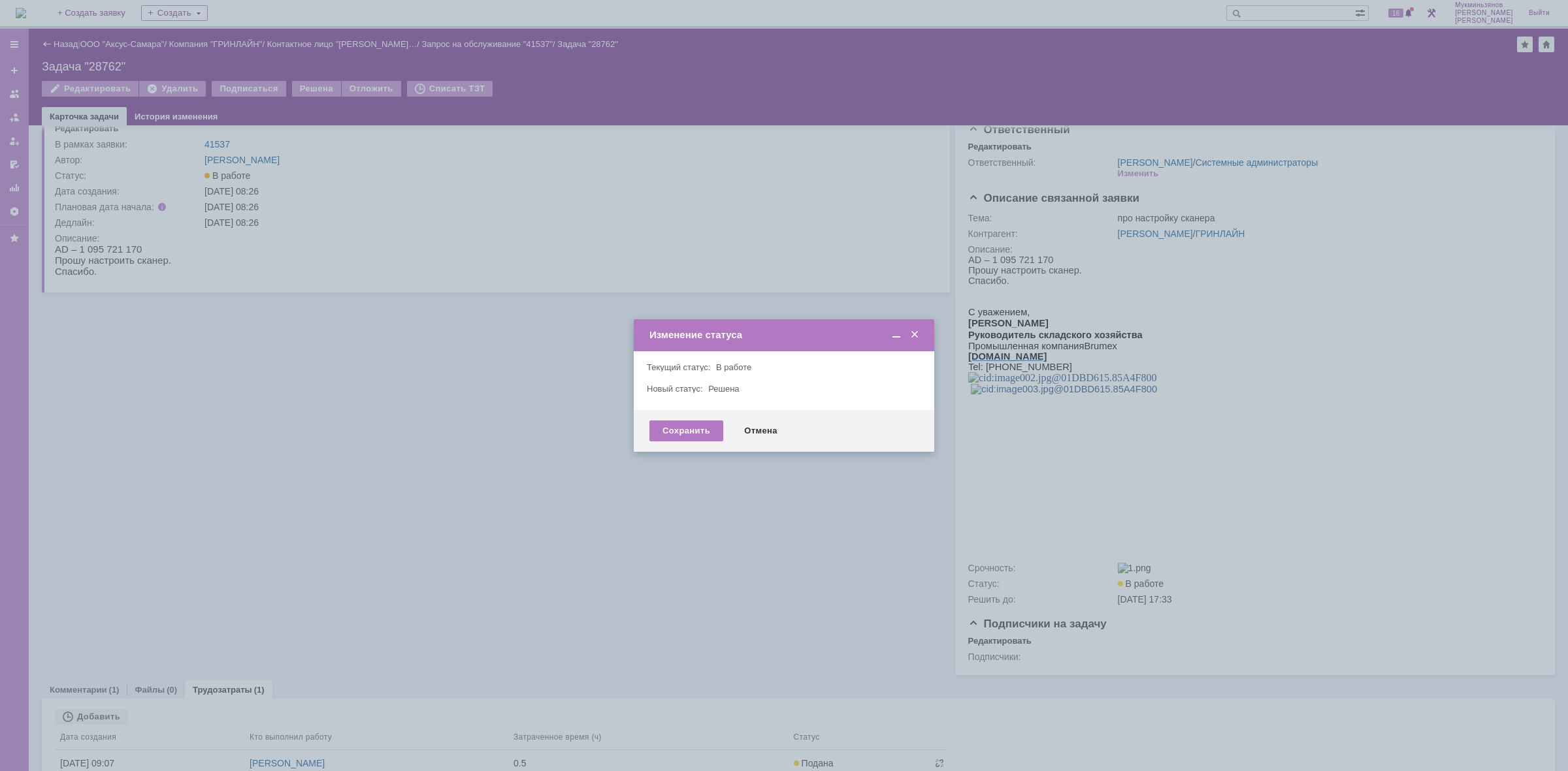
click at [673, 415] on div "Сохранить Отмена" at bounding box center [784, 430] width 301 height 42
click at [683, 423] on div "Сохранить" at bounding box center [686, 431] width 74 height 21
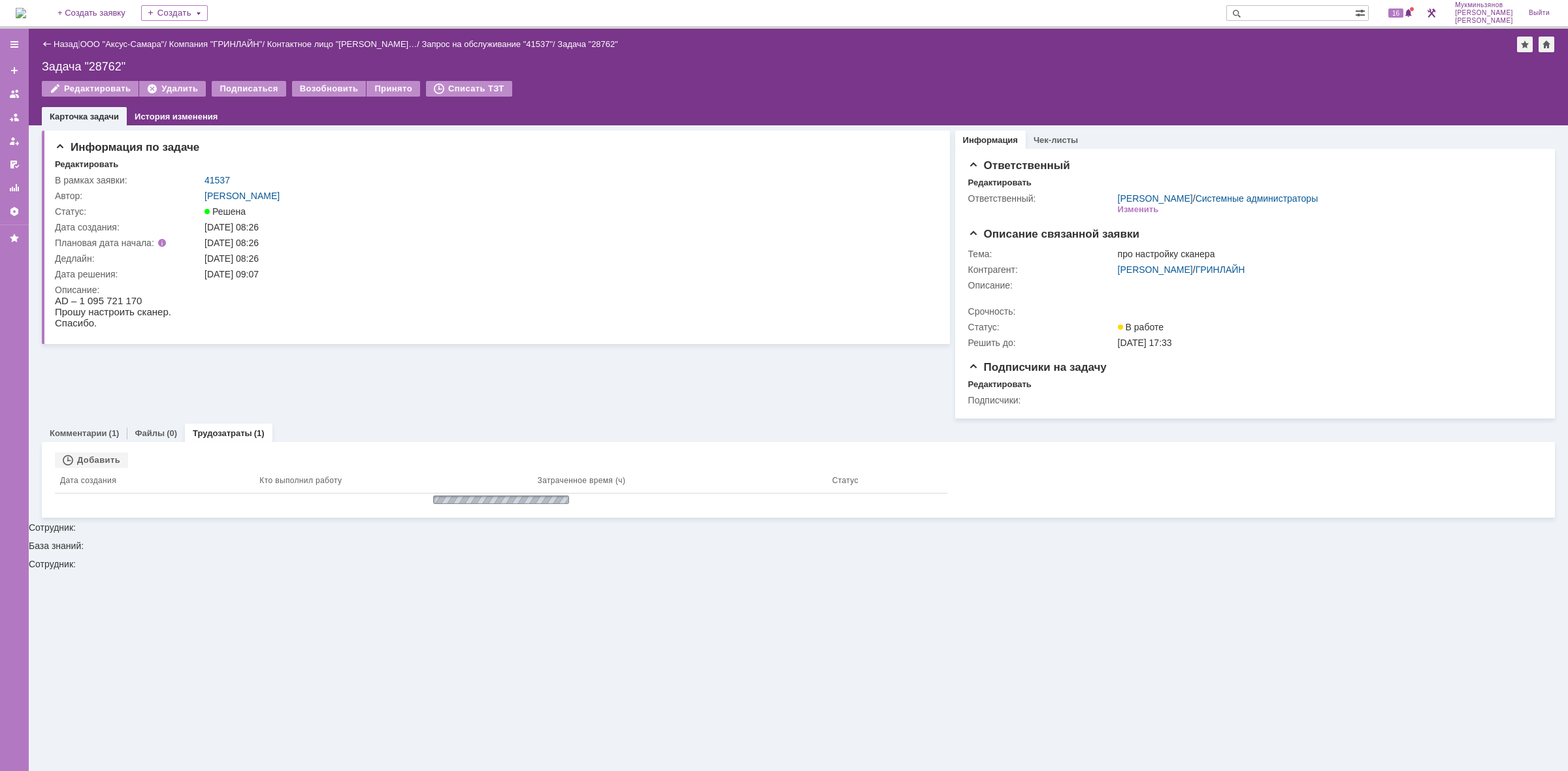
scroll to position [0, 0]
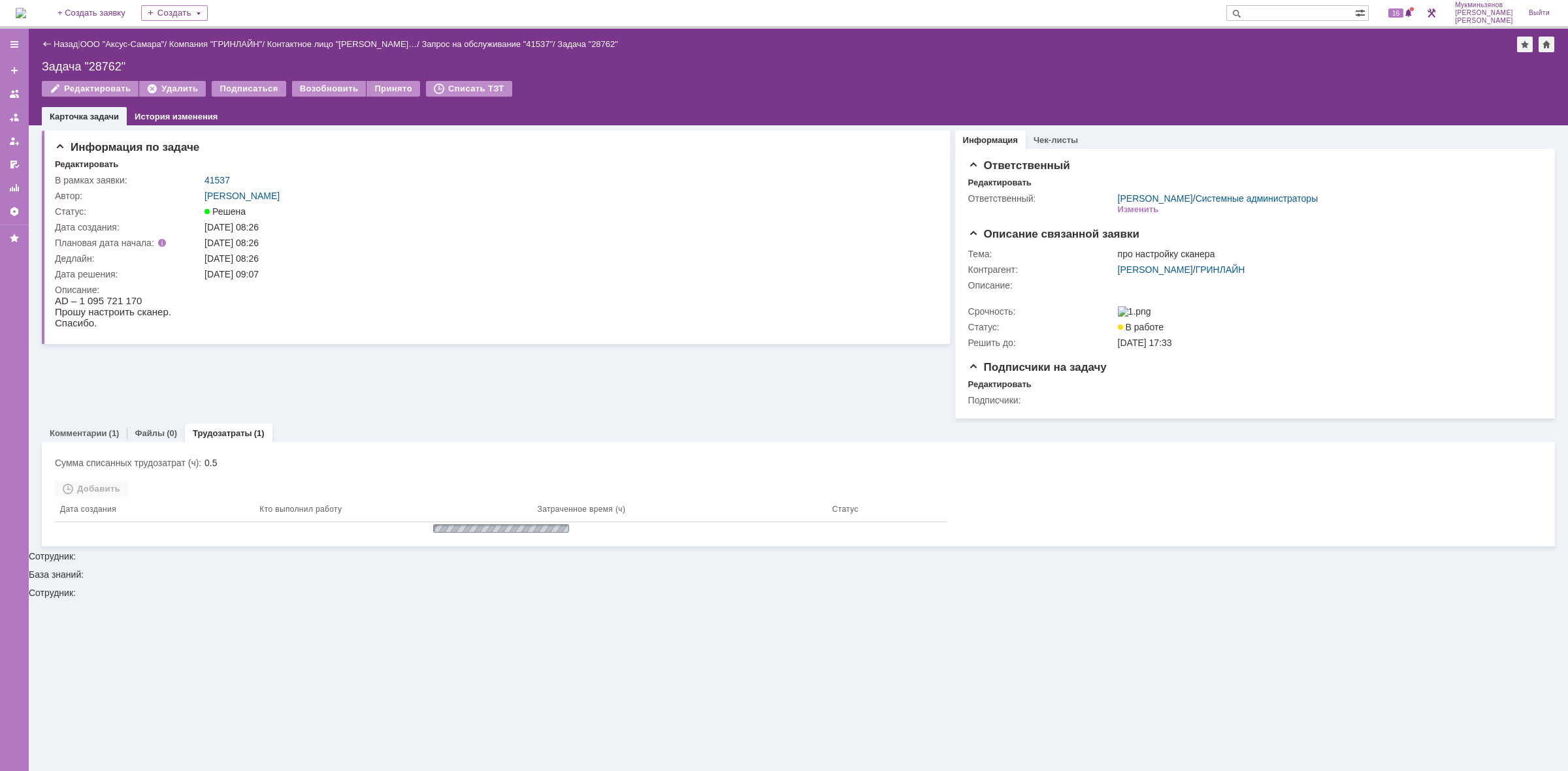
click at [26, 15] on img at bounding box center [21, 13] width 11 height 11
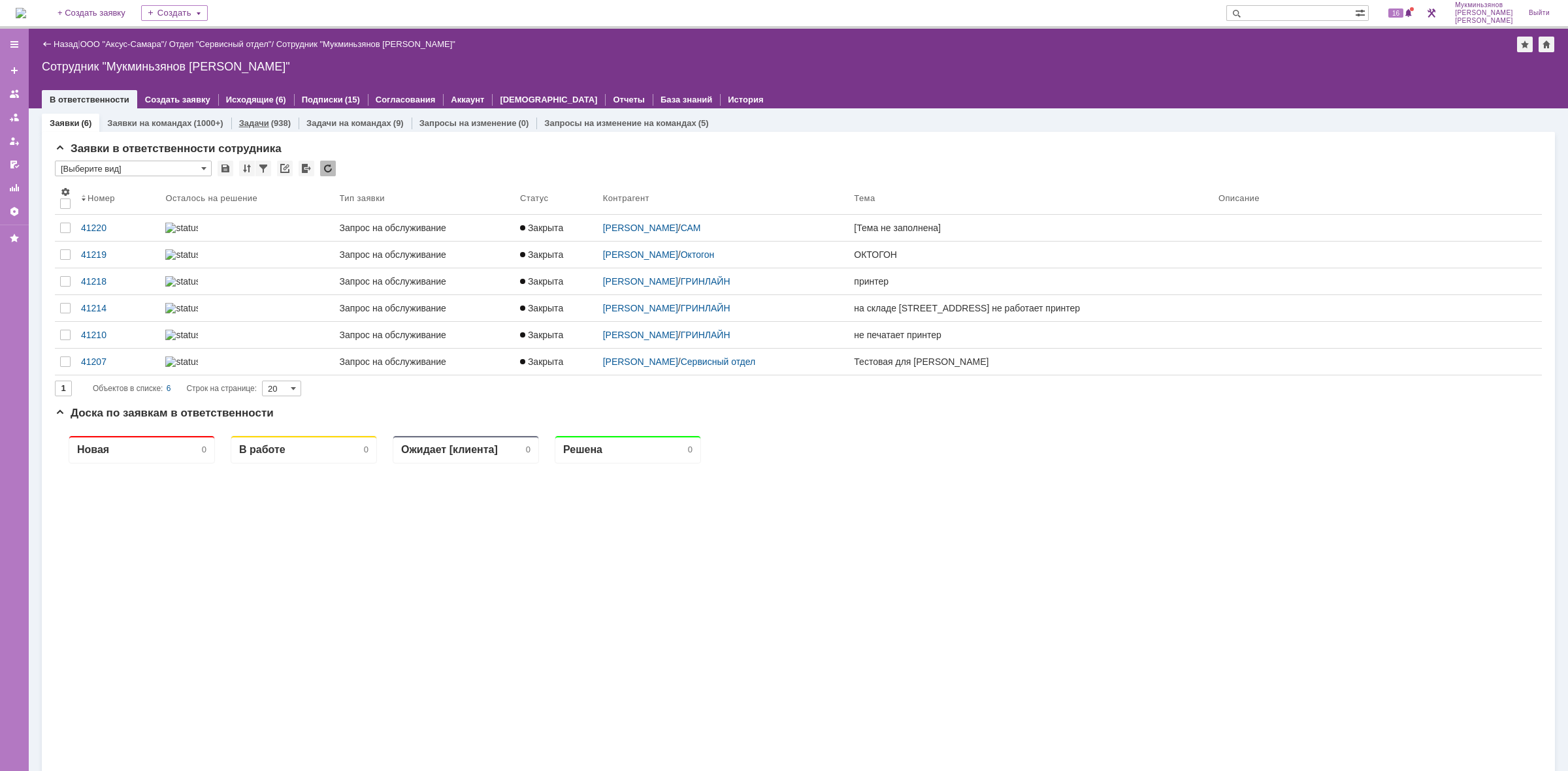
click at [285, 123] on div "(938)" at bounding box center [281, 123] width 20 height 10
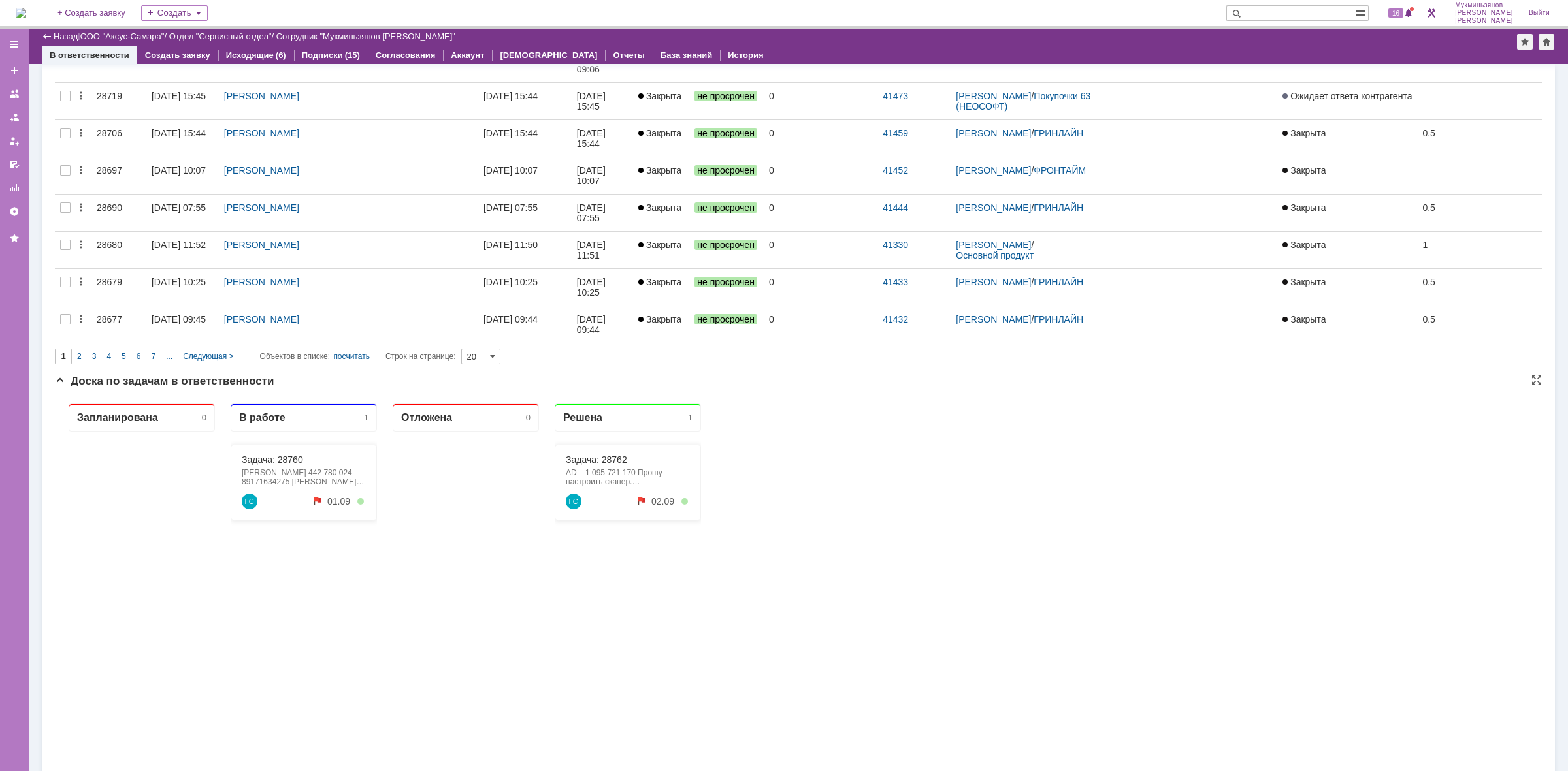
scroll to position [735, 0]
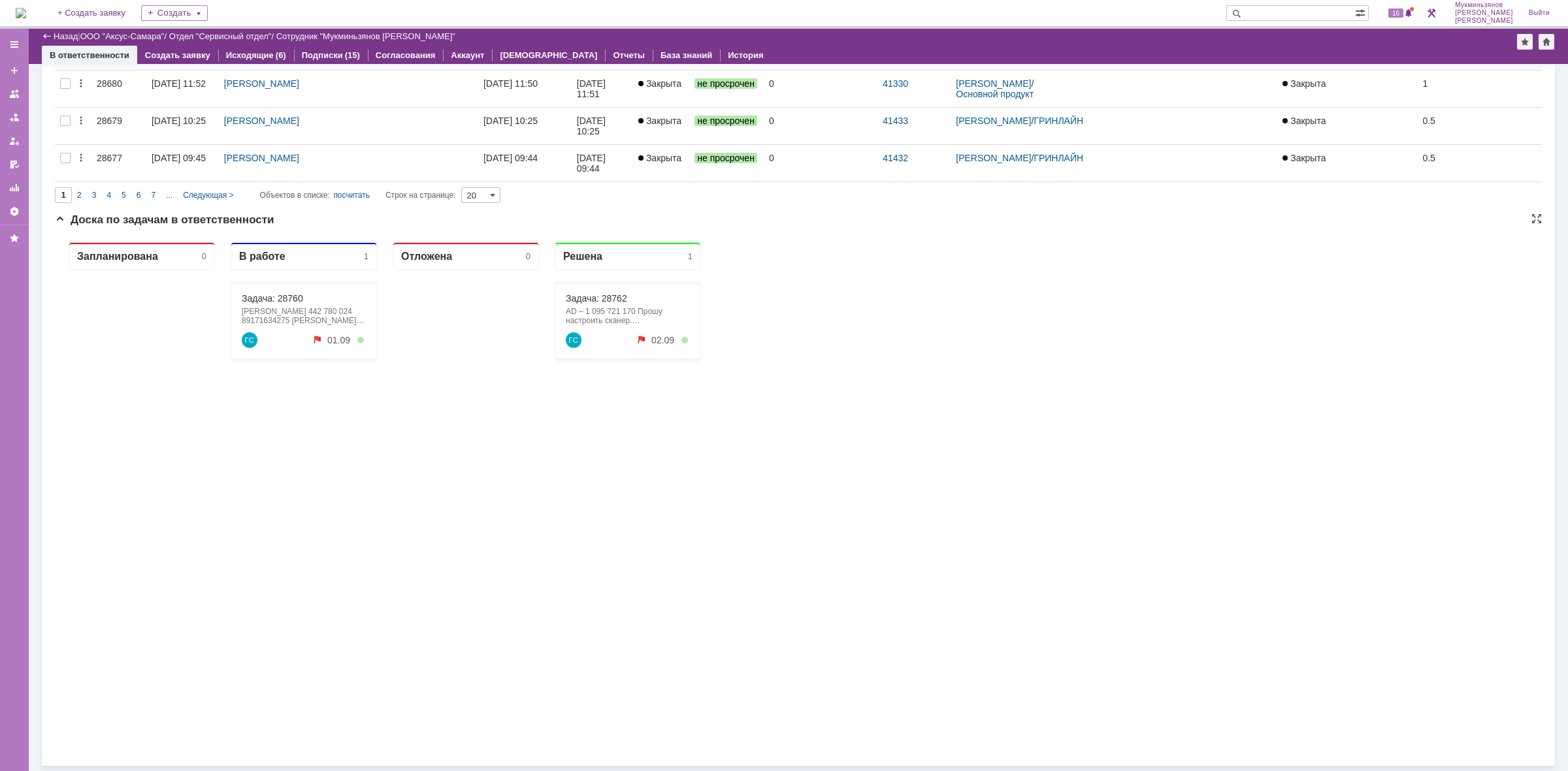
click at [273, 291] on div "Задача: 28760 [PERSON_NAME] 442 780 024 89171634275 [PERSON_NAME], архиекторы, …" at bounding box center [304, 321] width 147 height 76
click at [269, 298] on link "Задача: 28760" at bounding box center [272, 298] width 61 height 11
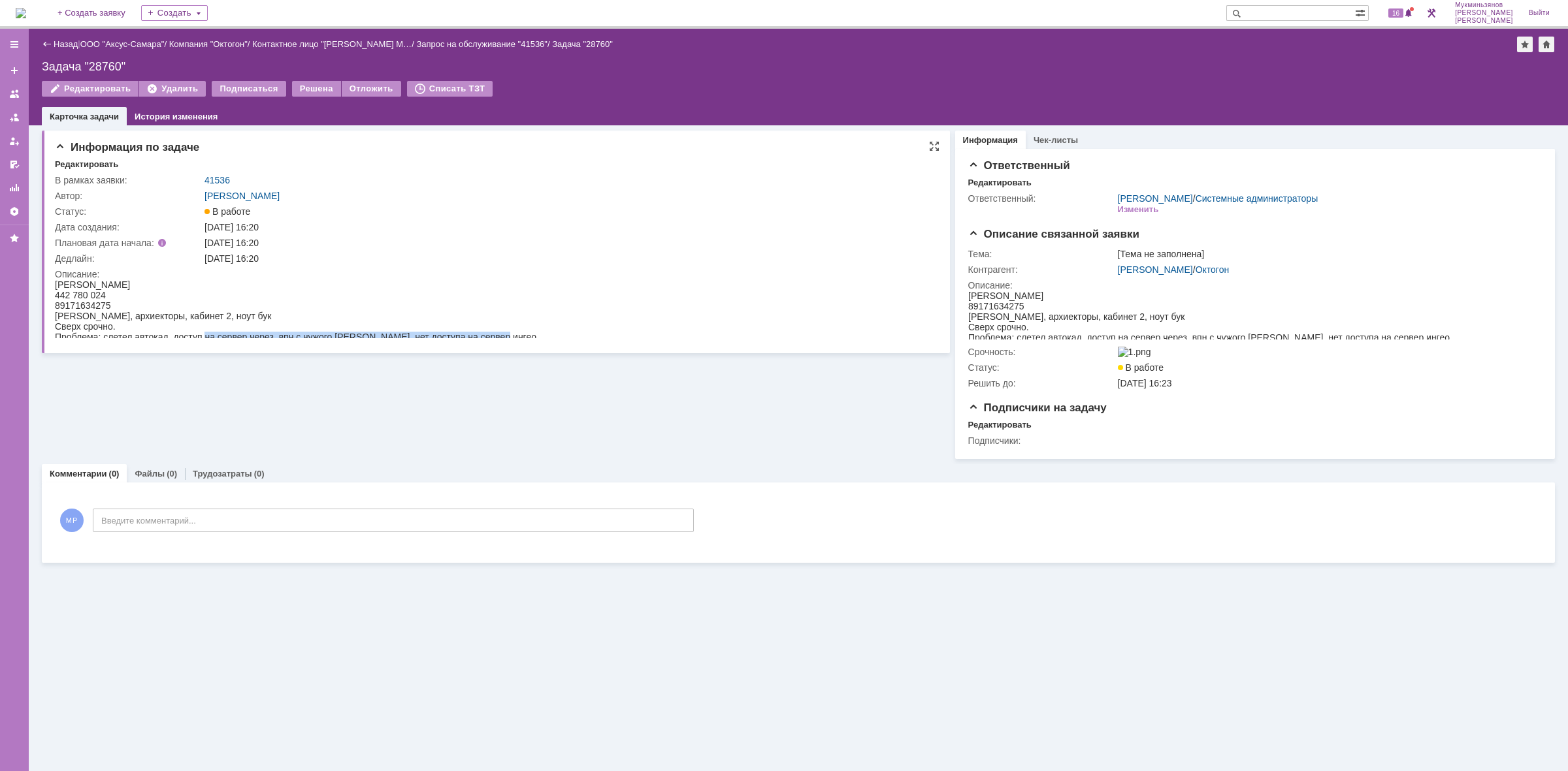
drag, startPoint x: 207, startPoint y: 335, endPoint x: 518, endPoint y: 327, distance: 311.1
click at [518, 327] on html "Черноталова Мария Григорьевна 442 780 024 89171634275 Офис Октогон, архиекторы,…" at bounding box center [492, 310] width 875 height 63
drag, startPoint x: 55, startPoint y: 294, endPoint x: 118, endPoint y: 290, distance: 63.1
click at [125, 290] on div "442 780 024" at bounding box center [295, 295] width 481 height 11
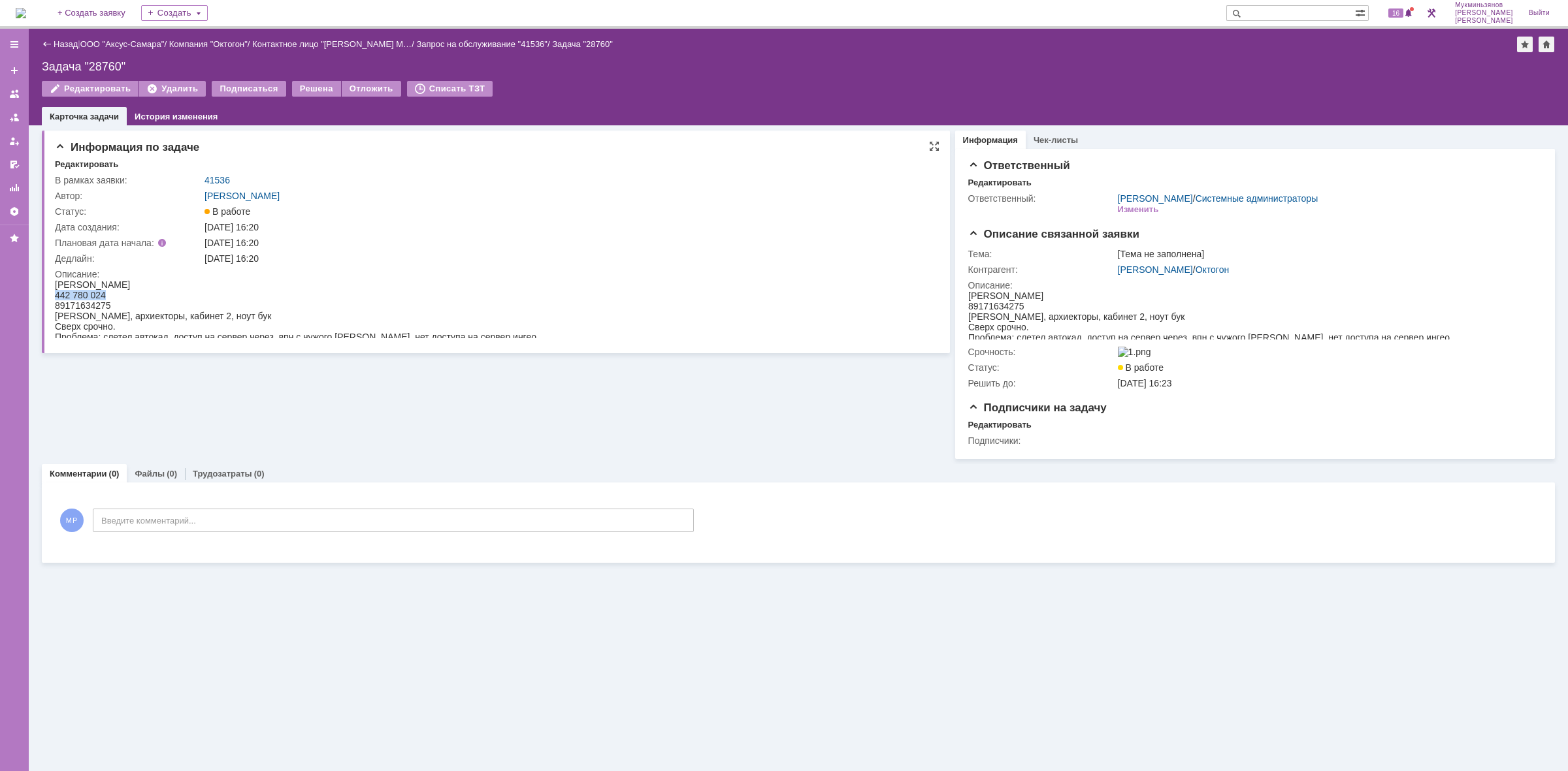
copy span "442 780 024"
click at [26, 8] on img at bounding box center [21, 13] width 11 height 11
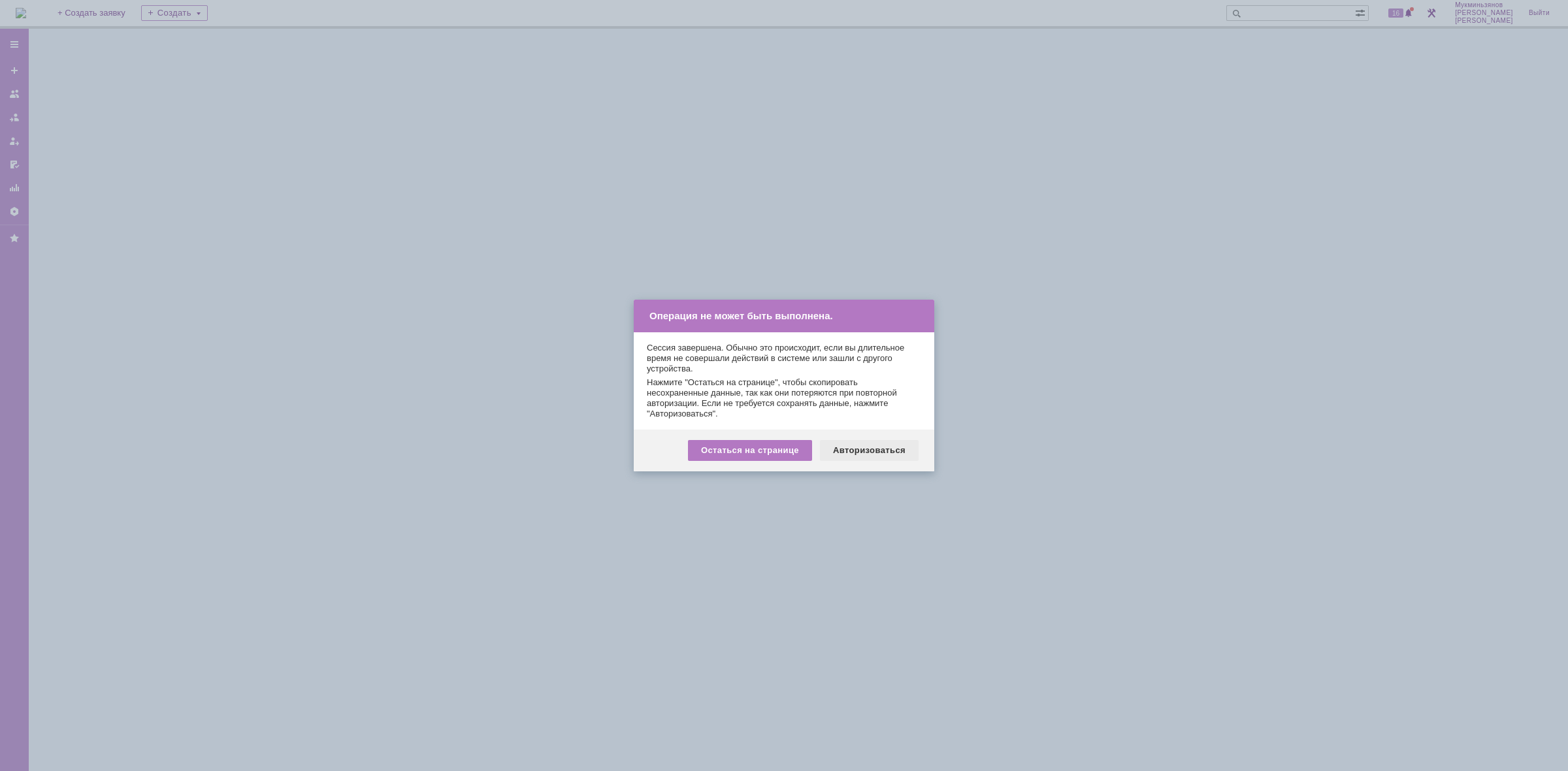
click at [871, 448] on div "Авторизоваться" at bounding box center [869, 451] width 98 height 21
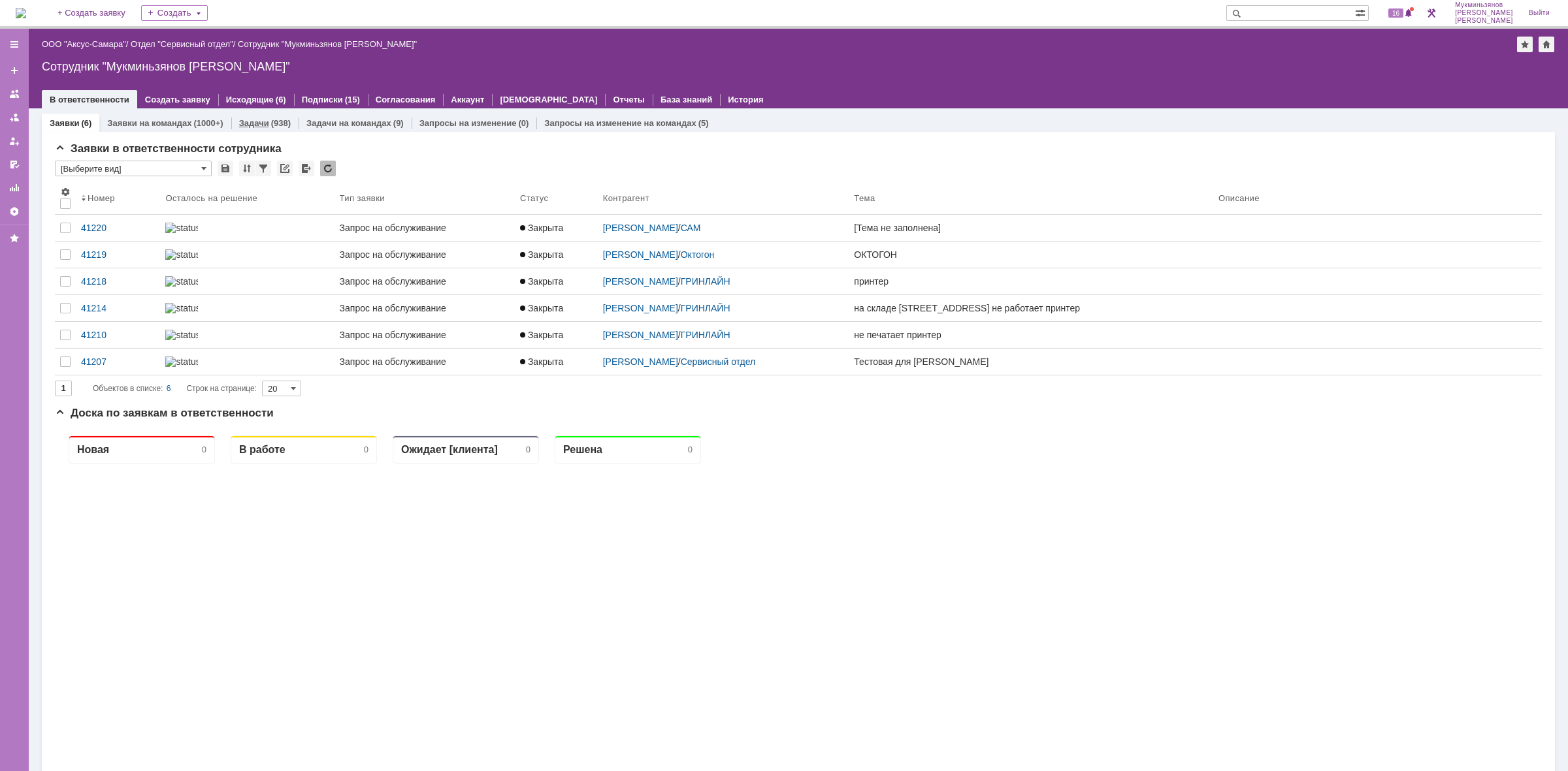
click at [263, 125] on link "Задачи" at bounding box center [254, 123] width 30 height 10
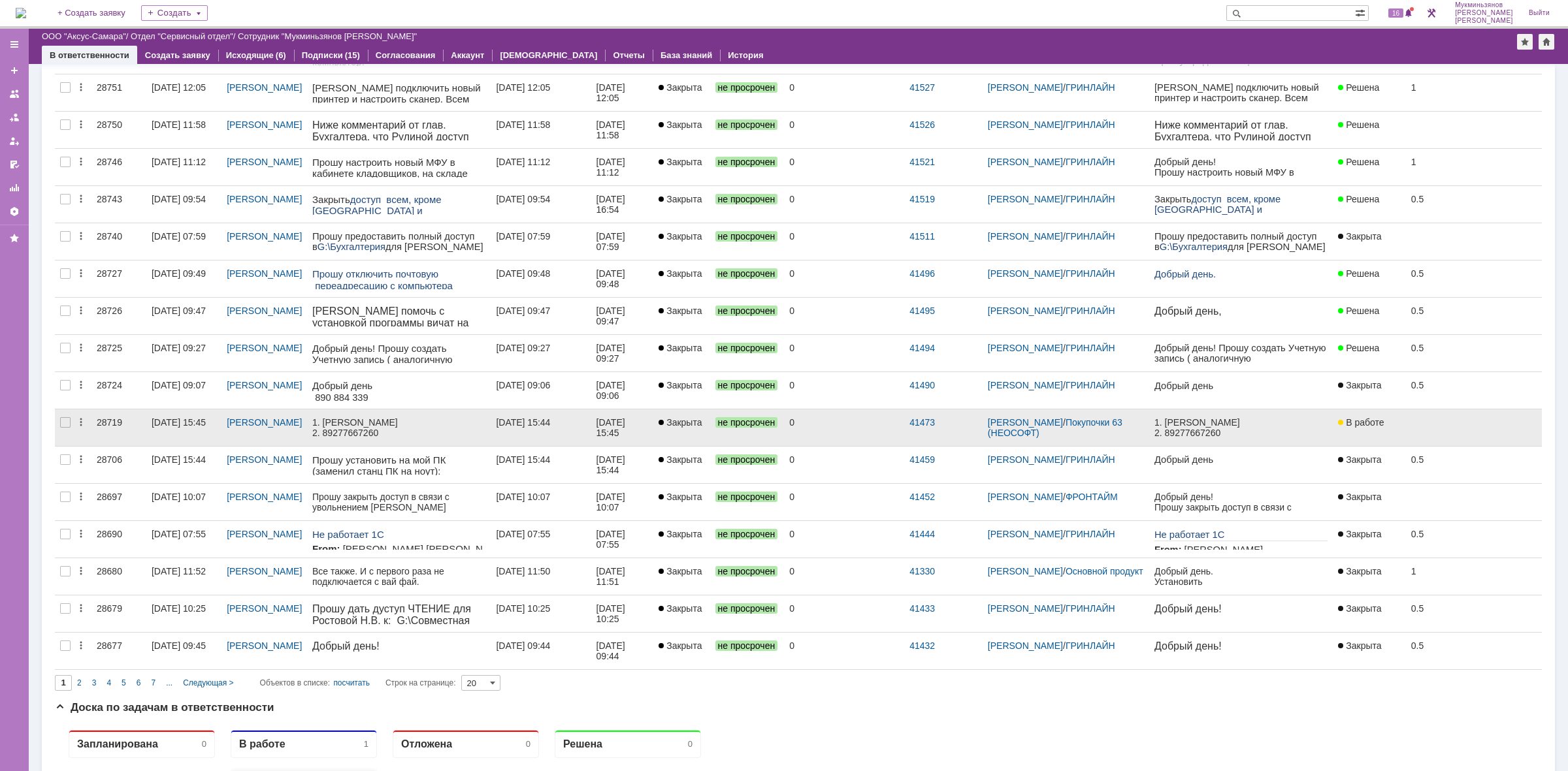
click at [543, 424] on div "[DATE] 15:44" at bounding box center [523, 422] width 54 height 11
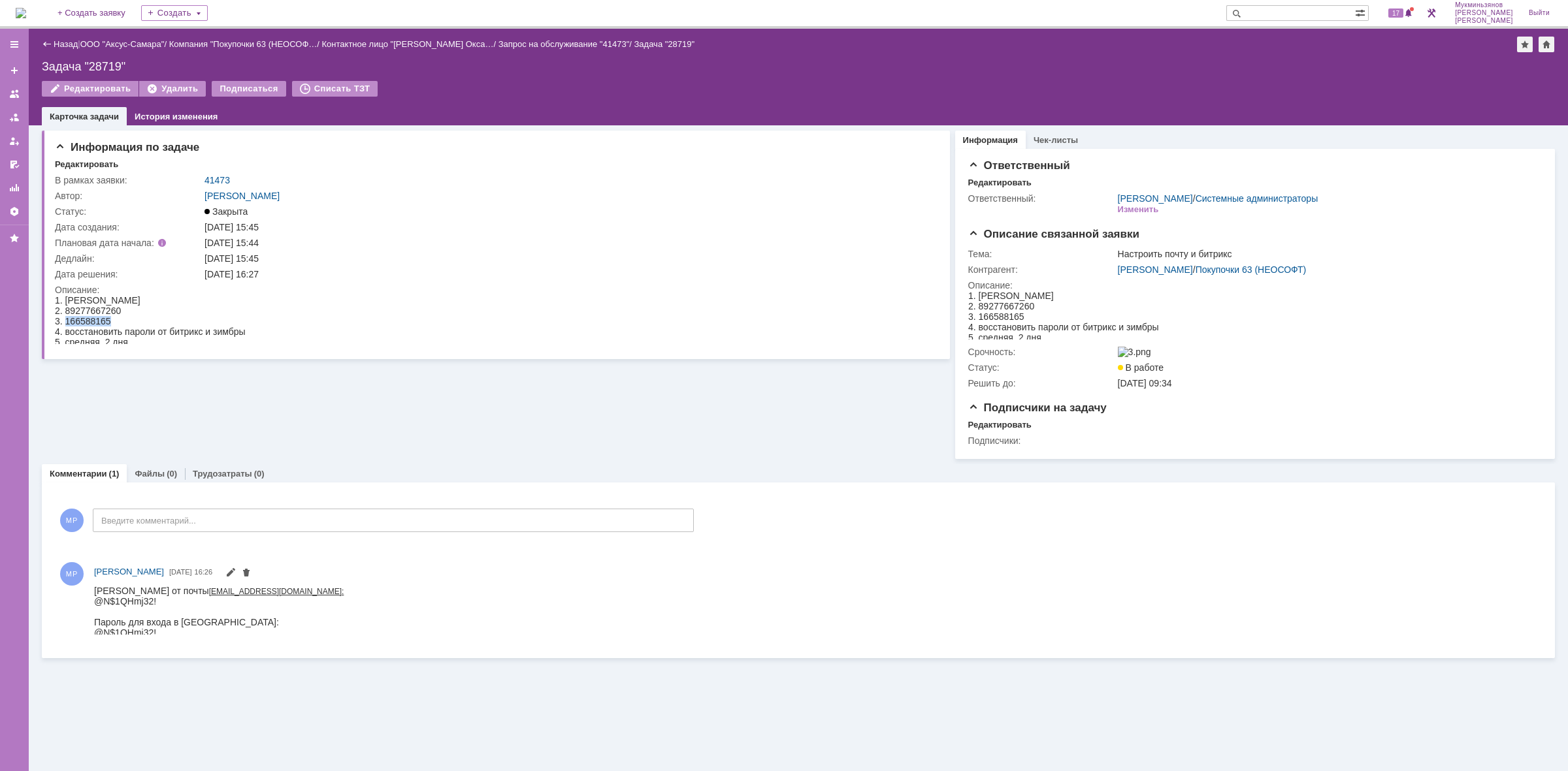
drag, startPoint x: 63, startPoint y: 321, endPoint x: 95, endPoint y: 320, distance: 32.0
click at [131, 319] on div "3. 166588165" at bounding box center [150, 321] width 191 height 11
copy div "166588165"
drag, startPoint x: 161, startPoint y: 599, endPoint x: 188, endPoint y: 1193, distance: 594.6
click at [94, 602] on html "Пароль от почты ermakovaog@63pokupki.ru: @N$1QHmj32! Пароль для входа в битрикс…" at bounding box center [814, 611] width 1442 height 52
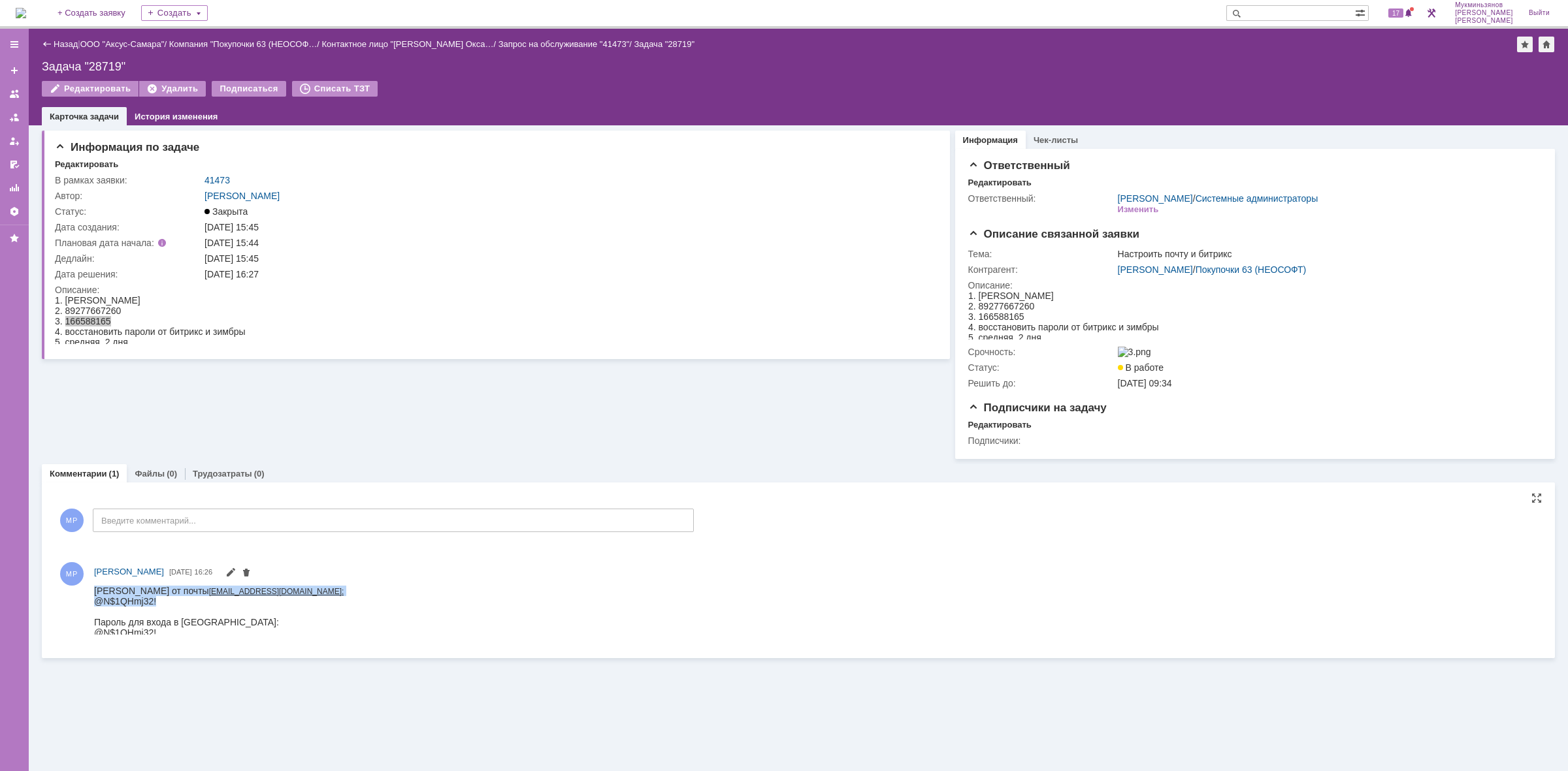
click at [108, 602] on span "@N$1QHmj32!" at bounding box center [125, 601] width 62 height 11
drag, startPoint x: 96, startPoint y: 603, endPoint x: 144, endPoint y: 599, distance: 48.2
click at [153, 599] on span "@N$1QHmj32!" at bounding box center [125, 601] width 62 height 11
drag, startPoint x: 159, startPoint y: 599, endPoint x: 94, endPoint y: 603, distance: 65.1
click at [94, 603] on div "Пароль от почты ermakovaog@63pokupki.ru: @N$1QHmj32! Пароль для входа в битрикс…" at bounding box center [219, 611] width 250 height 52
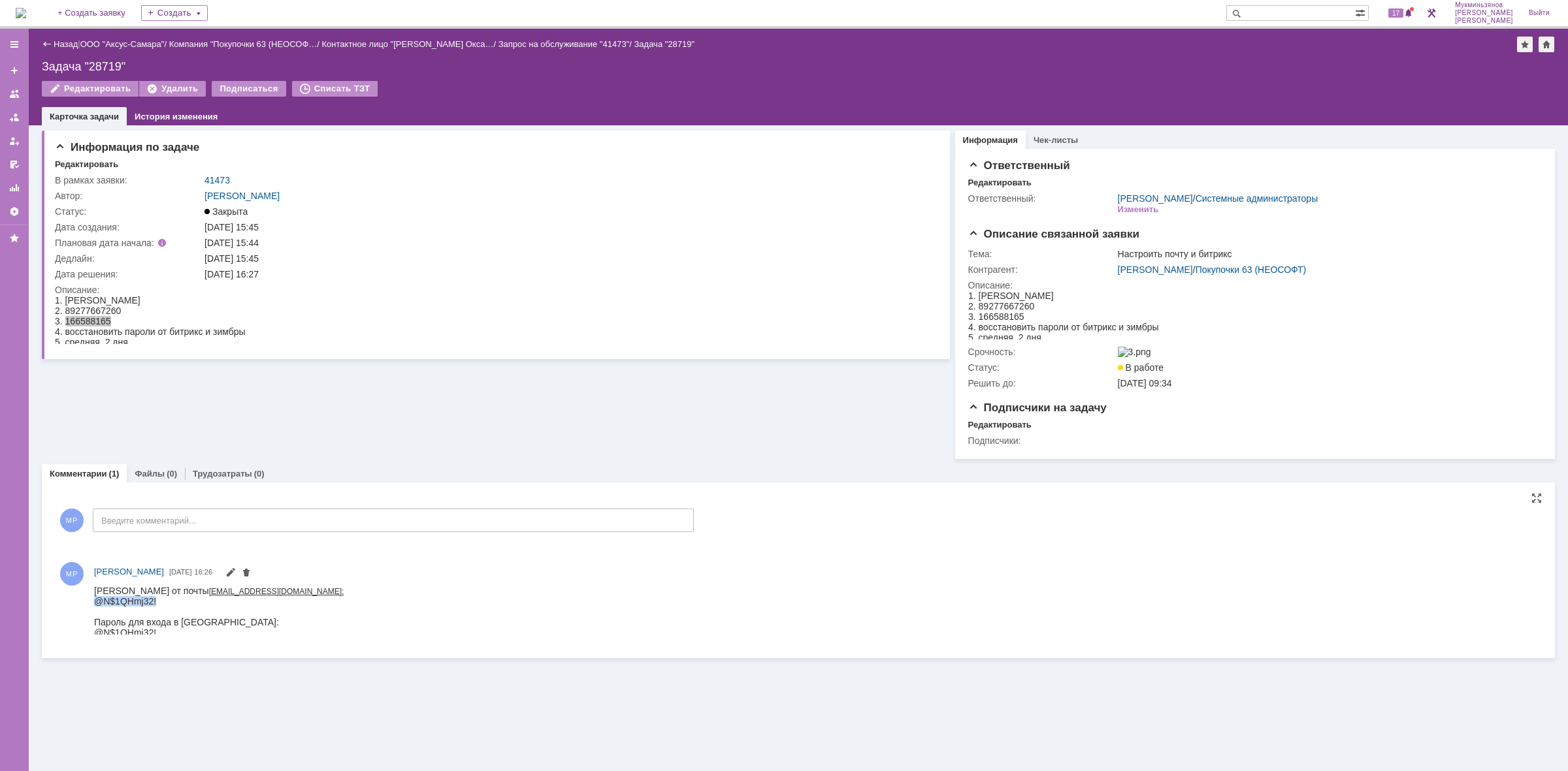
copy span "@N$1QHmj32!"
drag, startPoint x: 165, startPoint y: 589, endPoint x: 250, endPoint y: 590, distance: 85.0
click at [263, 590] on div "Пароль от почты ermakovaog@63pokupki.ru: @N$1QHmj32! Пароль для входа в битрикс…" at bounding box center [219, 611] width 250 height 52
copy div "ermakovaog@63pokupki.ru"
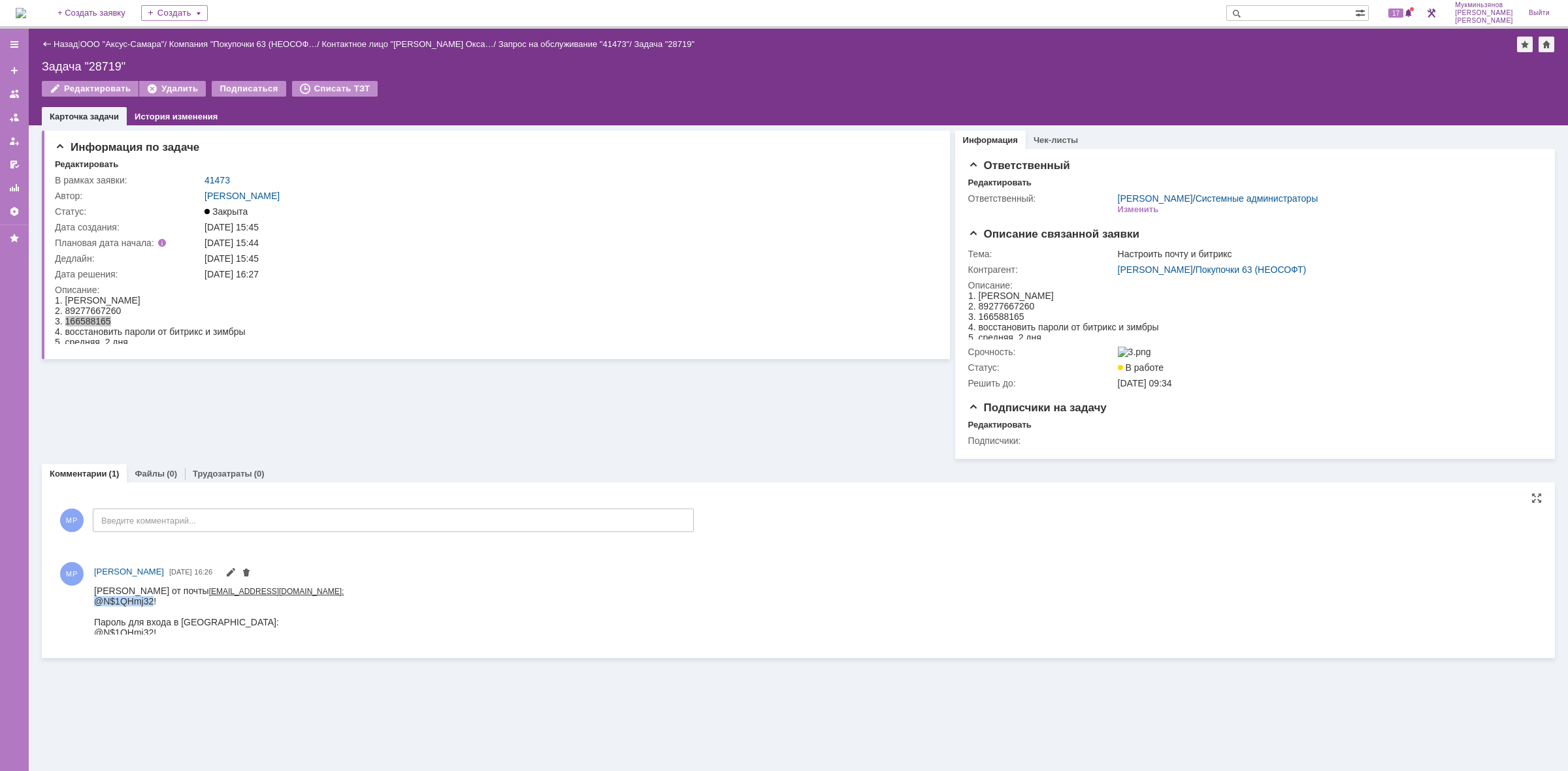
drag, startPoint x: 154, startPoint y: 599, endPoint x: 188, endPoint y: 1191, distance: 593.0
click at [98, 600] on span "@N$1QHmj32!" at bounding box center [125, 601] width 62 height 11
click at [94, 606] on iframe at bounding box center [814, 610] width 1442 height 49
click at [92, 608] on div "МР Мукминьзянов Раиль Рамильевич 26.08.2025 16:26" at bounding box center [799, 600] width 1487 height 85
click at [92, 605] on div "МР Мукминьзянов Раиль Рамильевич 26.08.2025 16:26" at bounding box center [799, 600] width 1487 height 85
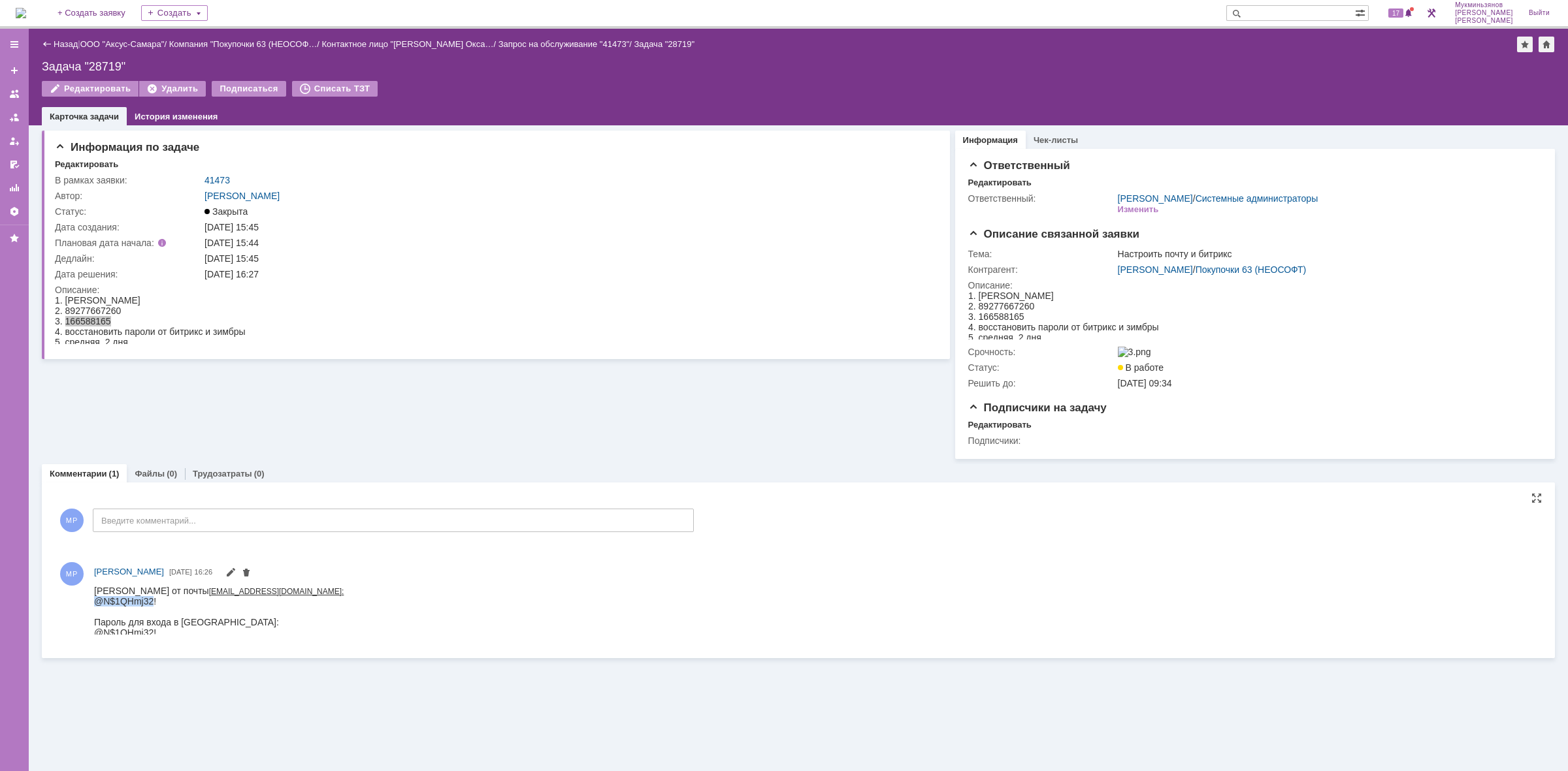
click at [94, 606] on iframe at bounding box center [814, 610] width 1442 height 49
click at [159, 605] on div "Пароль от почты ermakovaog@63pokupki.ru: @N$1QHmj32! Пароль для входа в битрикс…" at bounding box center [219, 611] width 250 height 52
drag, startPoint x: 161, startPoint y: 599, endPoint x: 96, endPoint y: 601, distance: 65.0
click at [96, 601] on div "Пароль от почты ermakovaog@63pokupki.ru: @N$1QHmj32! Пароль для входа в битрикс…" at bounding box center [219, 611] width 250 height 52
copy span "@N$1QHmj32!"
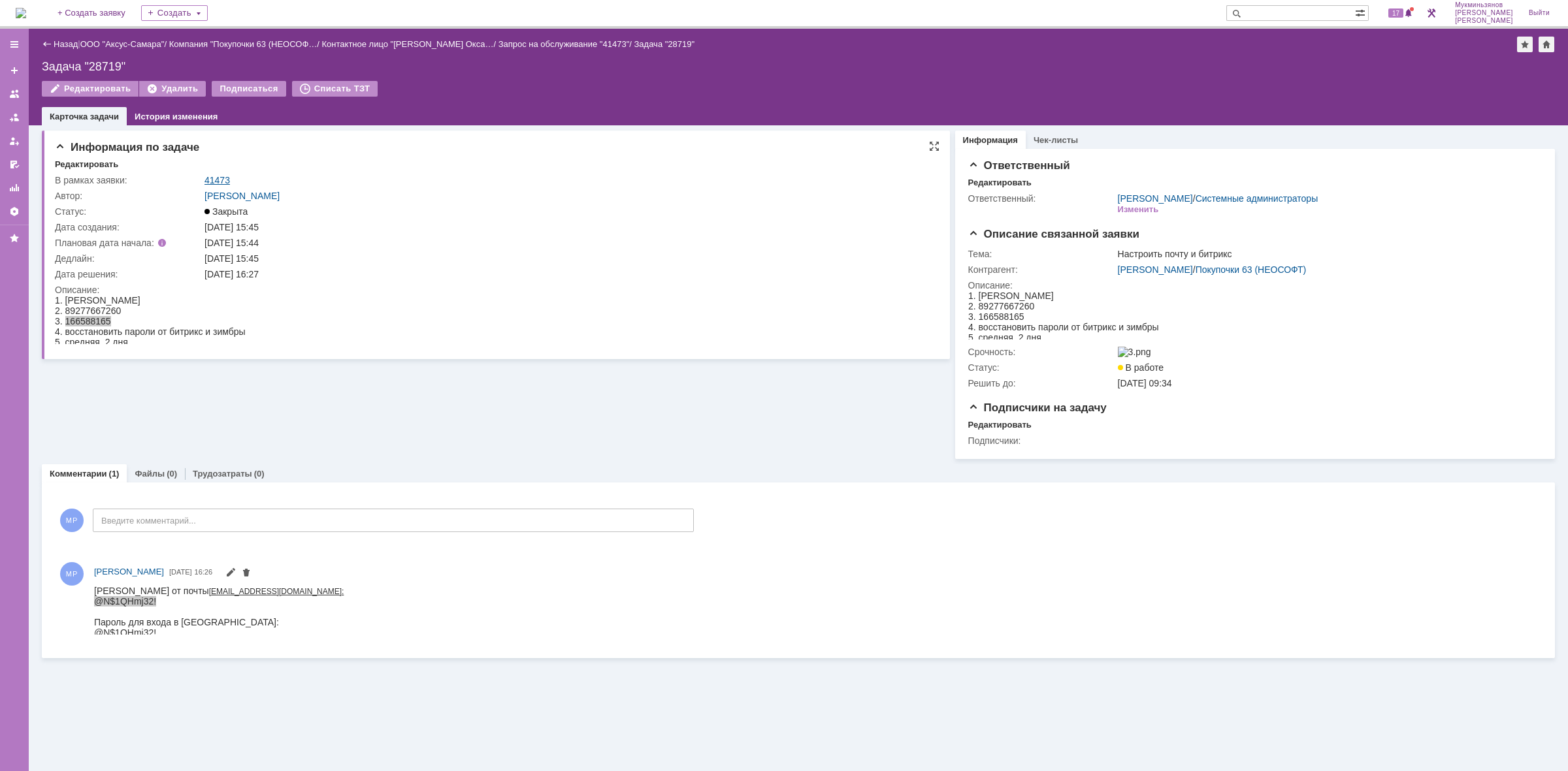
click at [208, 178] on link "41473" at bounding box center [217, 180] width 26 height 11
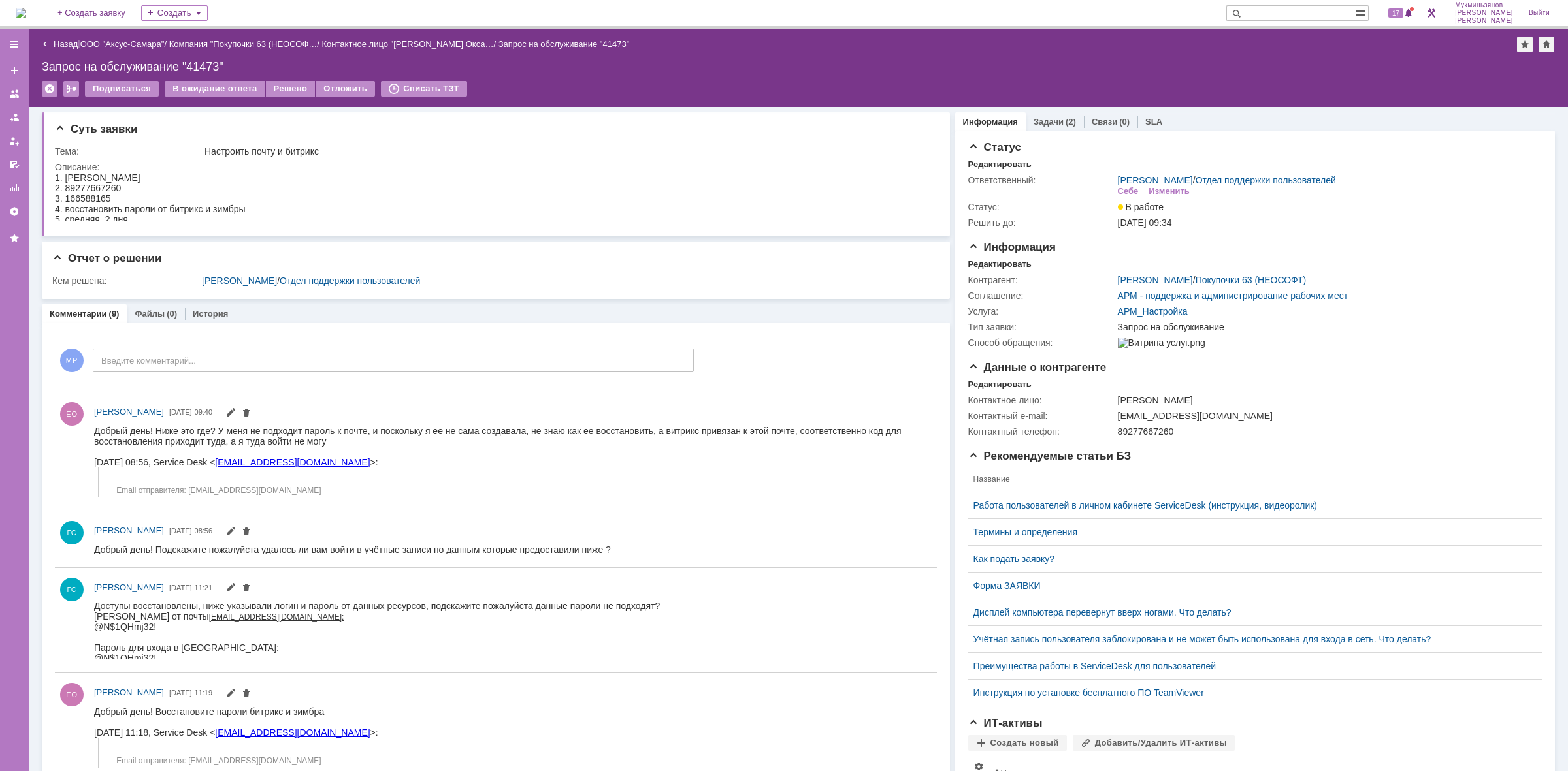
click at [26, 17] on img at bounding box center [21, 13] width 11 height 11
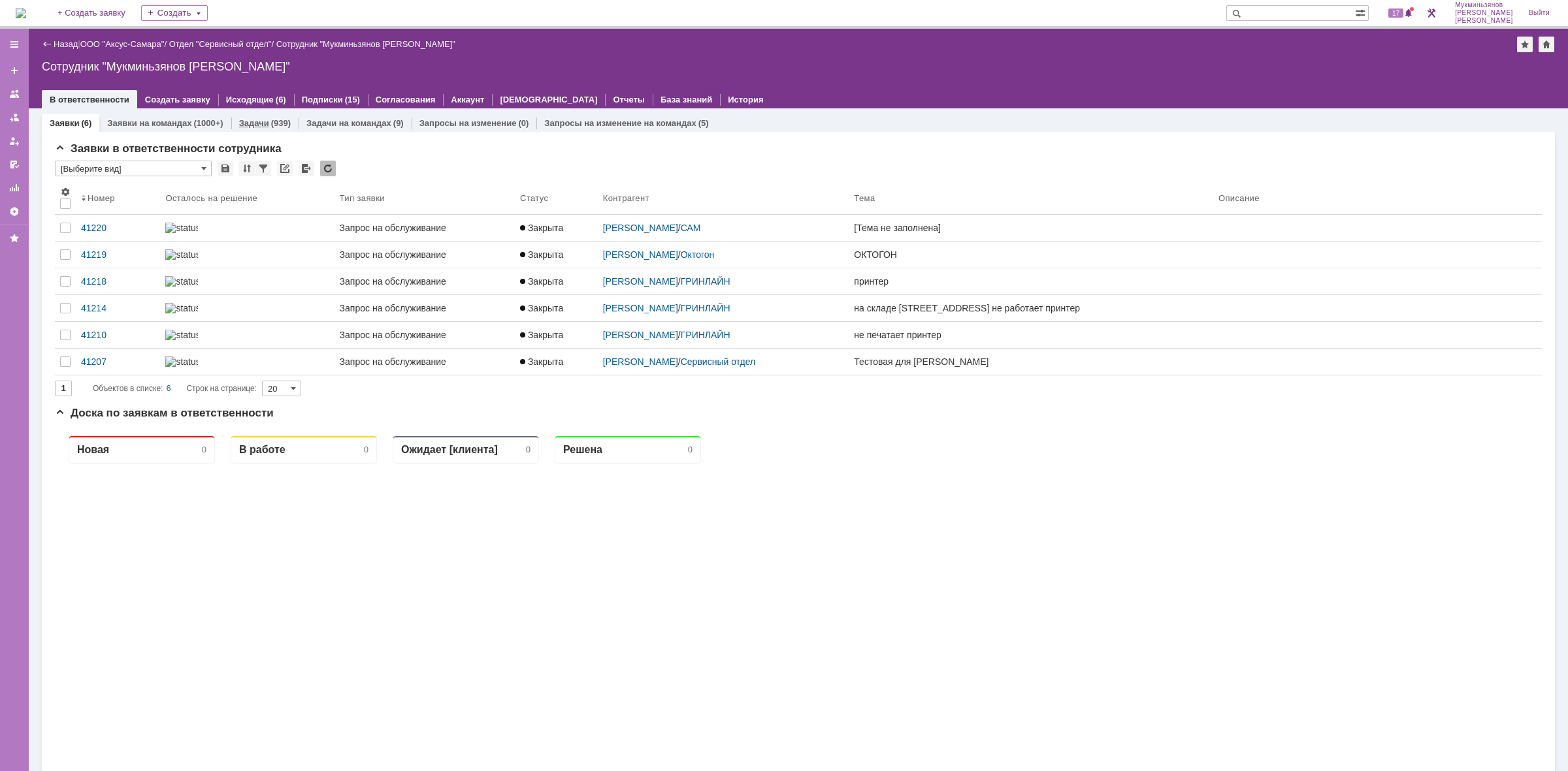
click at [273, 119] on div "(939)" at bounding box center [281, 123] width 20 height 10
click at [256, 119] on link "Задачи" at bounding box center [254, 123] width 30 height 10
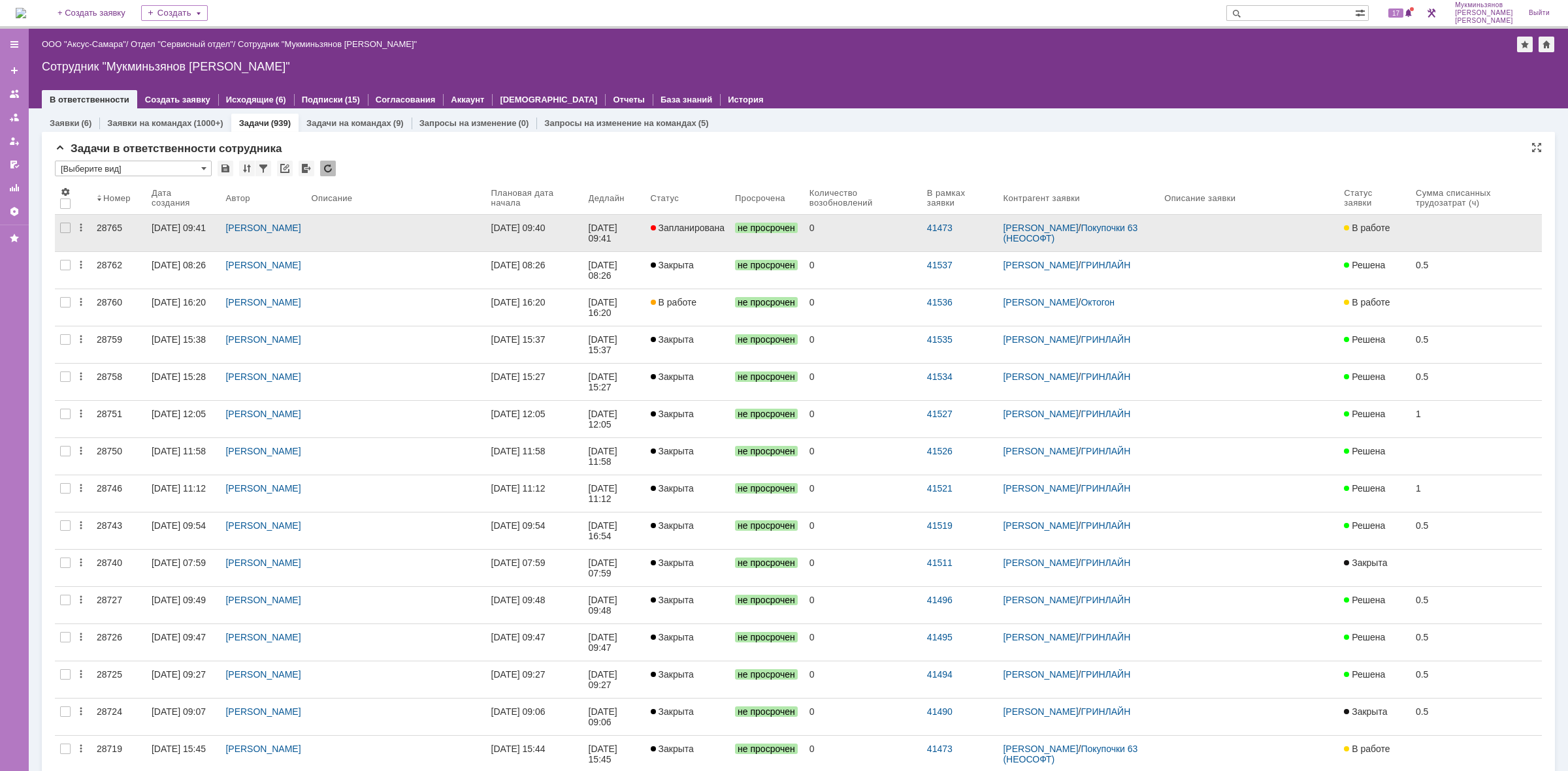
click at [517, 226] on div "29.08.2025 09:40" at bounding box center [518, 228] width 54 height 11
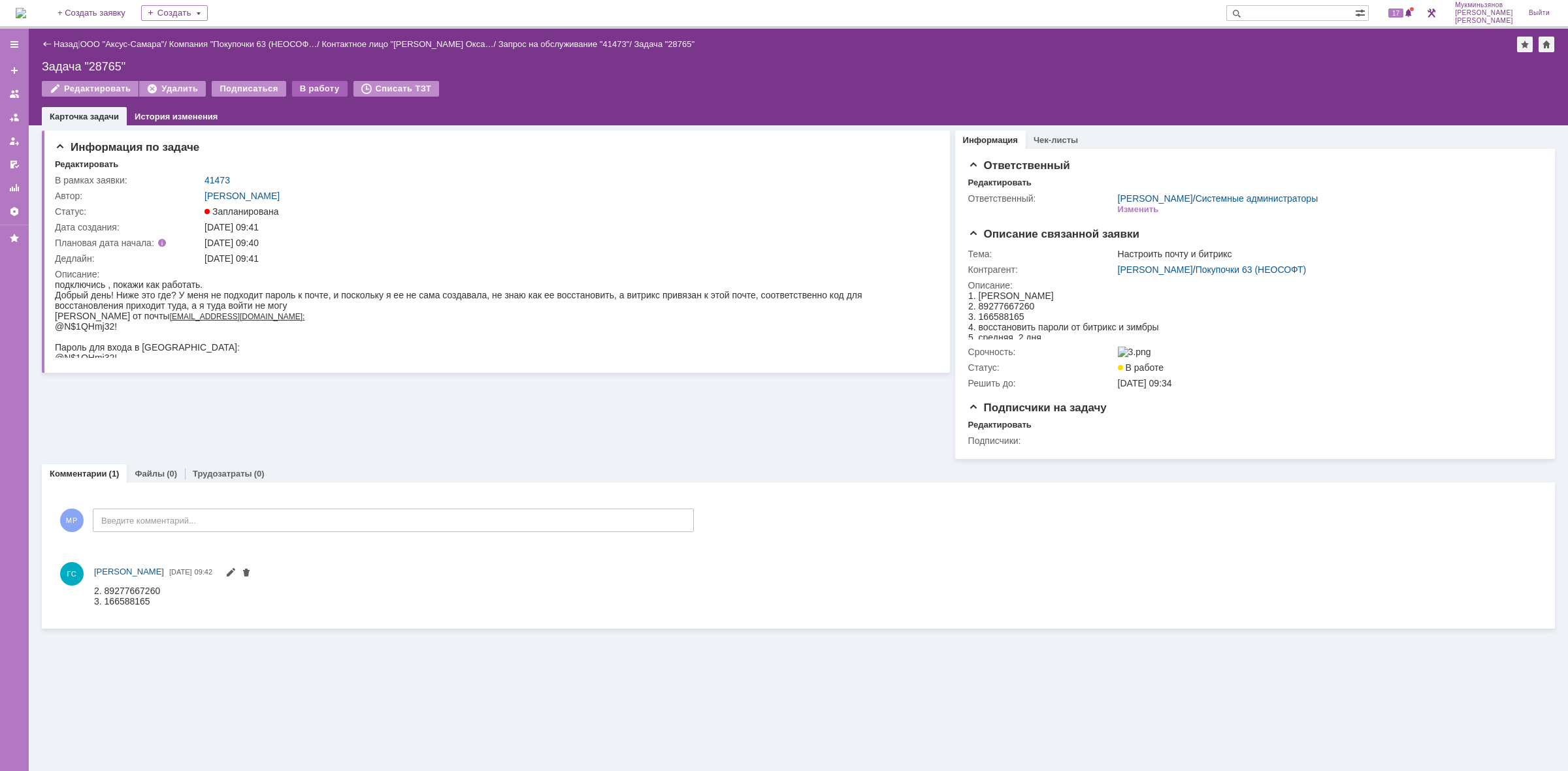
click at [309, 90] on div "В работу" at bounding box center [320, 89] width 55 height 16
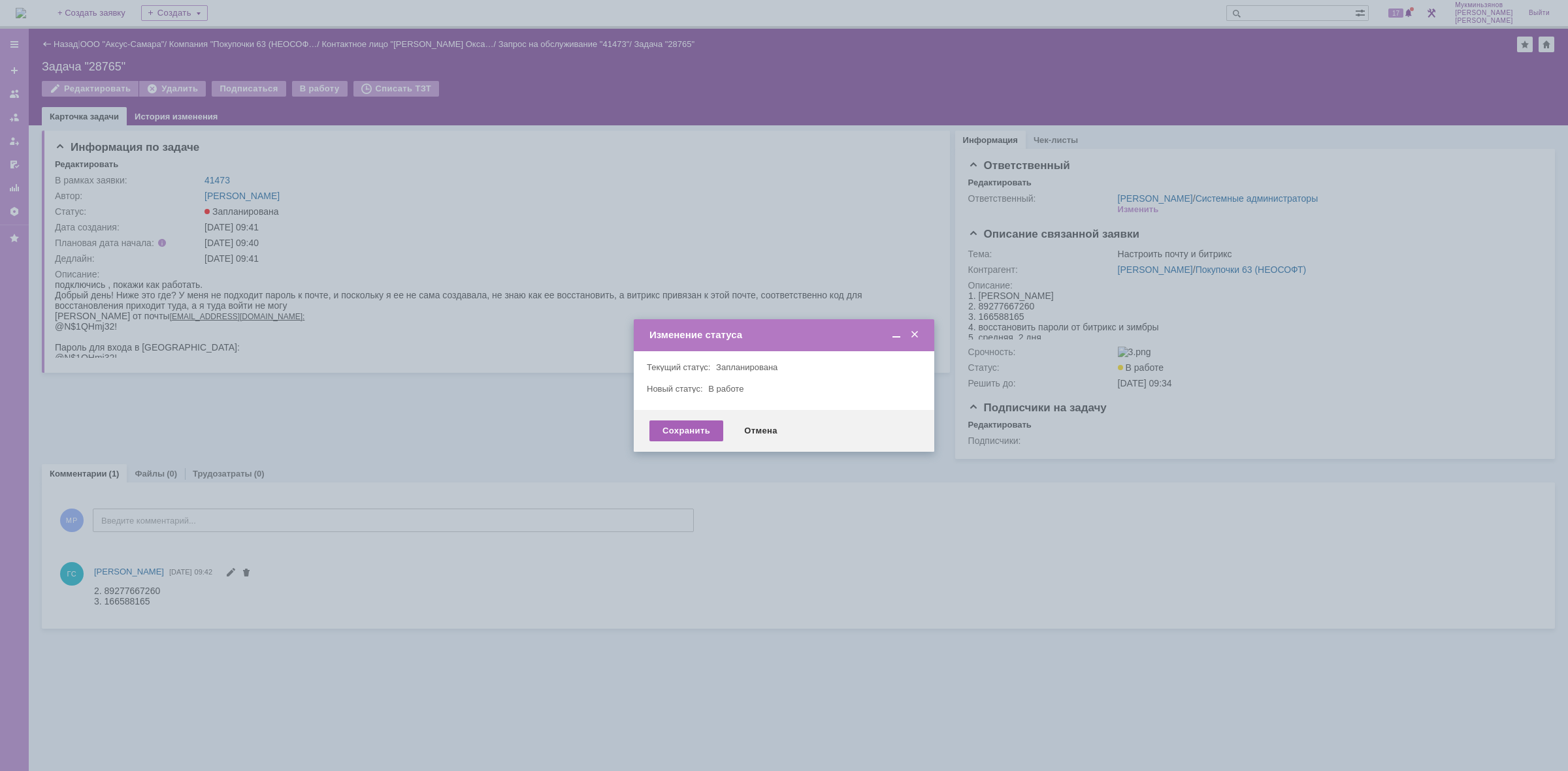
click at [684, 428] on div "Сохранить" at bounding box center [686, 431] width 74 height 21
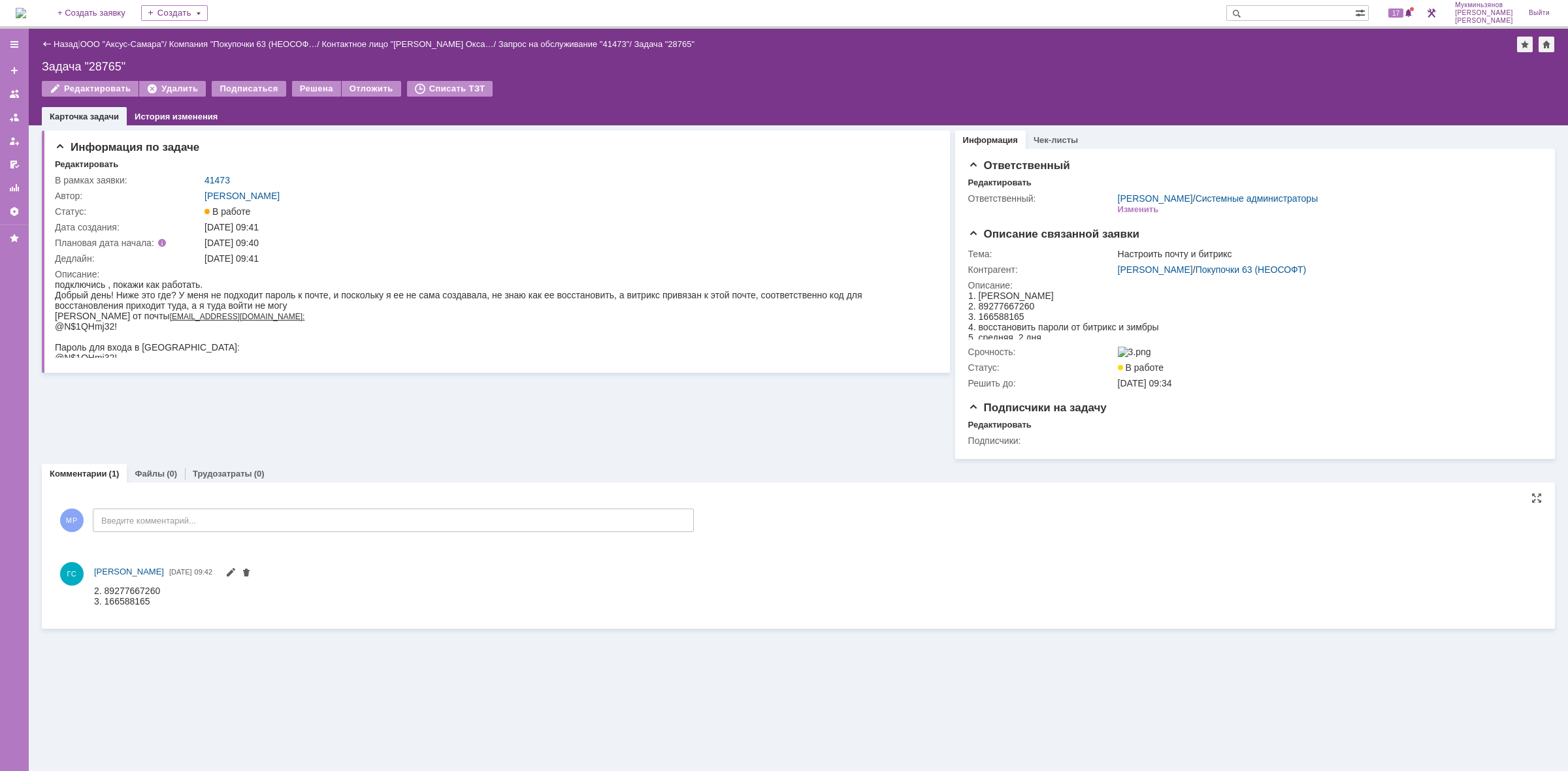
click at [295, 543] on div "МР Введите комментарий..." at bounding box center [374, 522] width 639 height 61
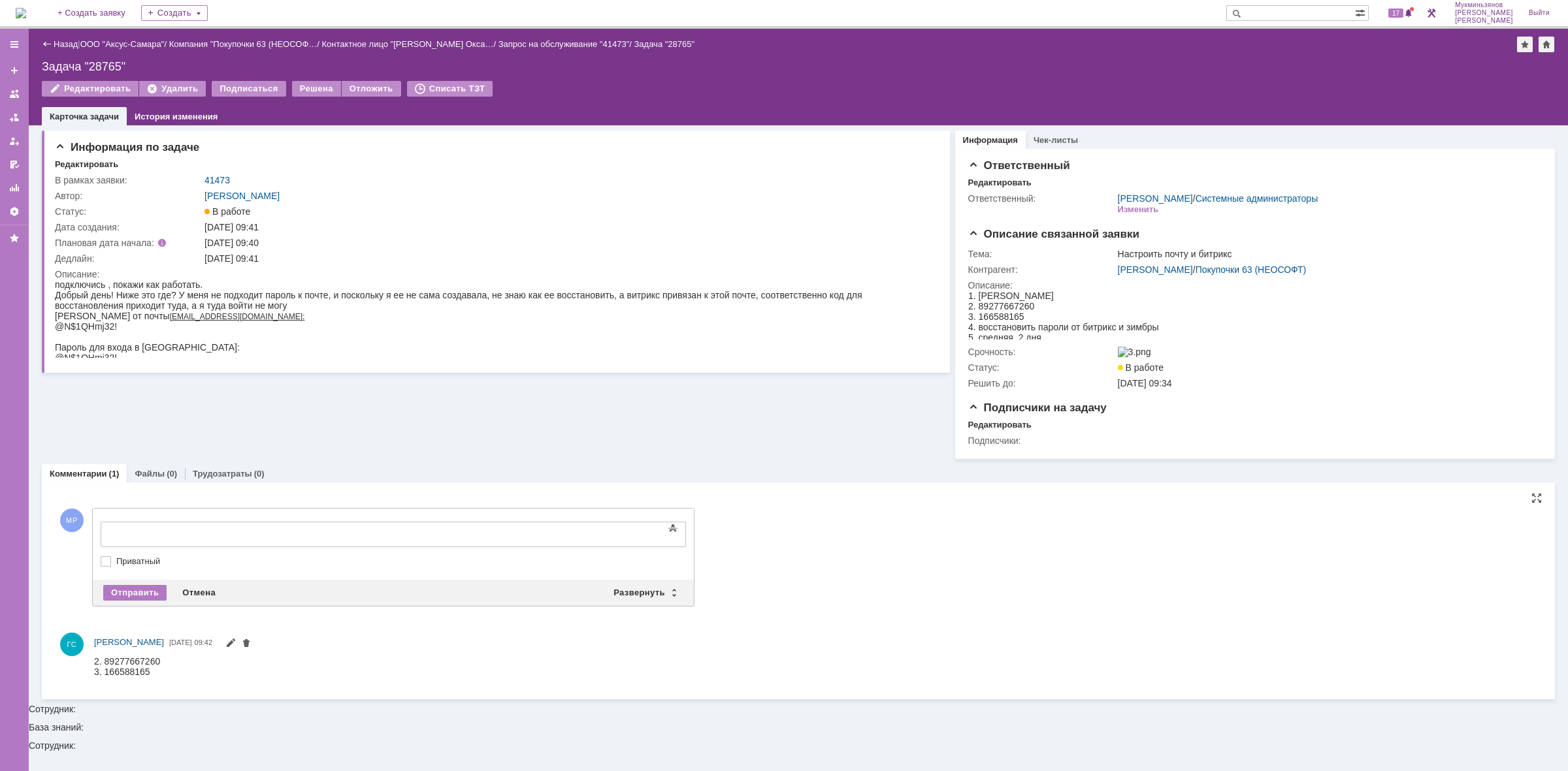
click at [305, 539] on body at bounding box center [207, 533] width 196 height 22
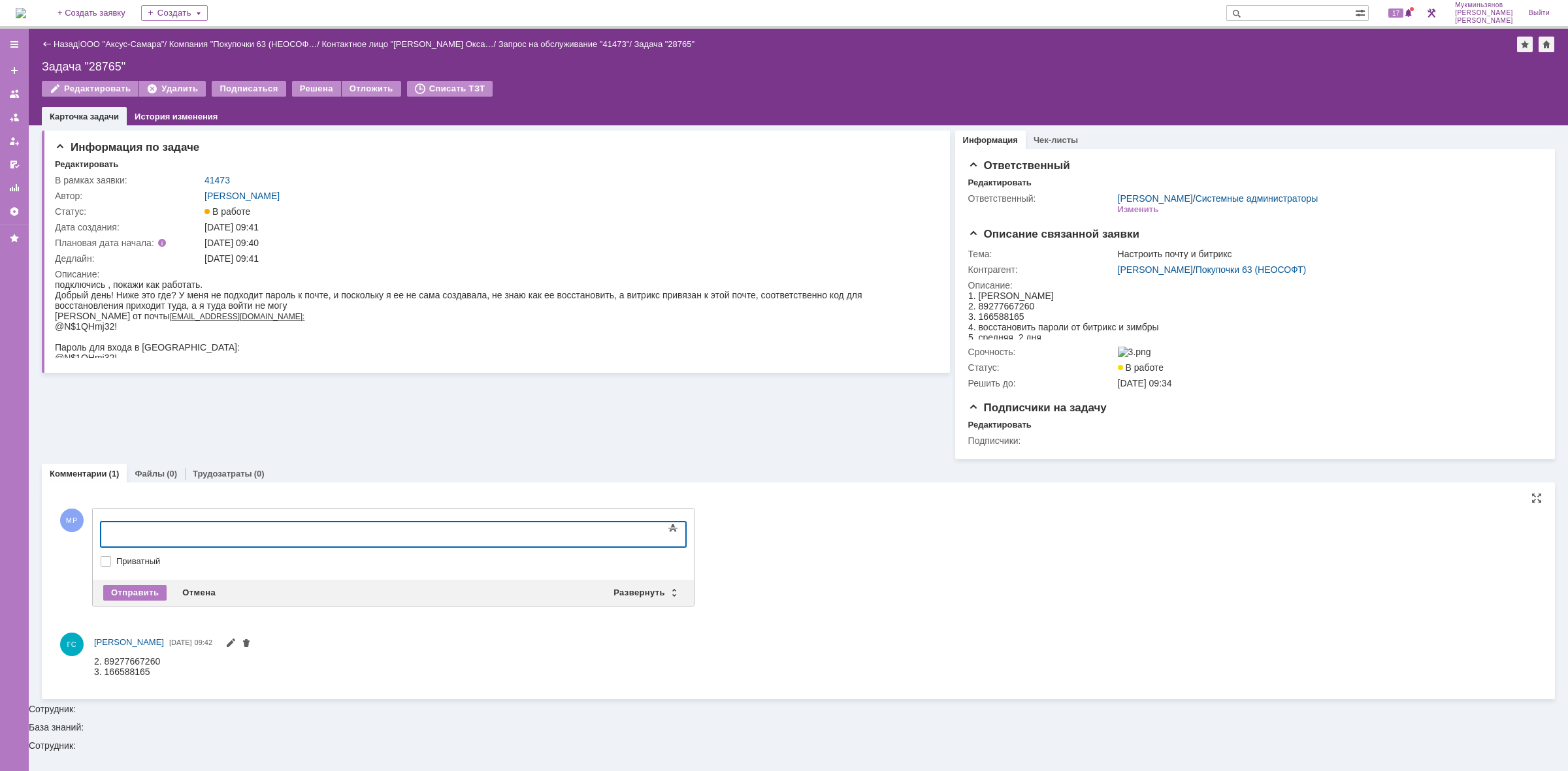
click at [300, 531] on div at bounding box center [207, 533] width 186 height 11
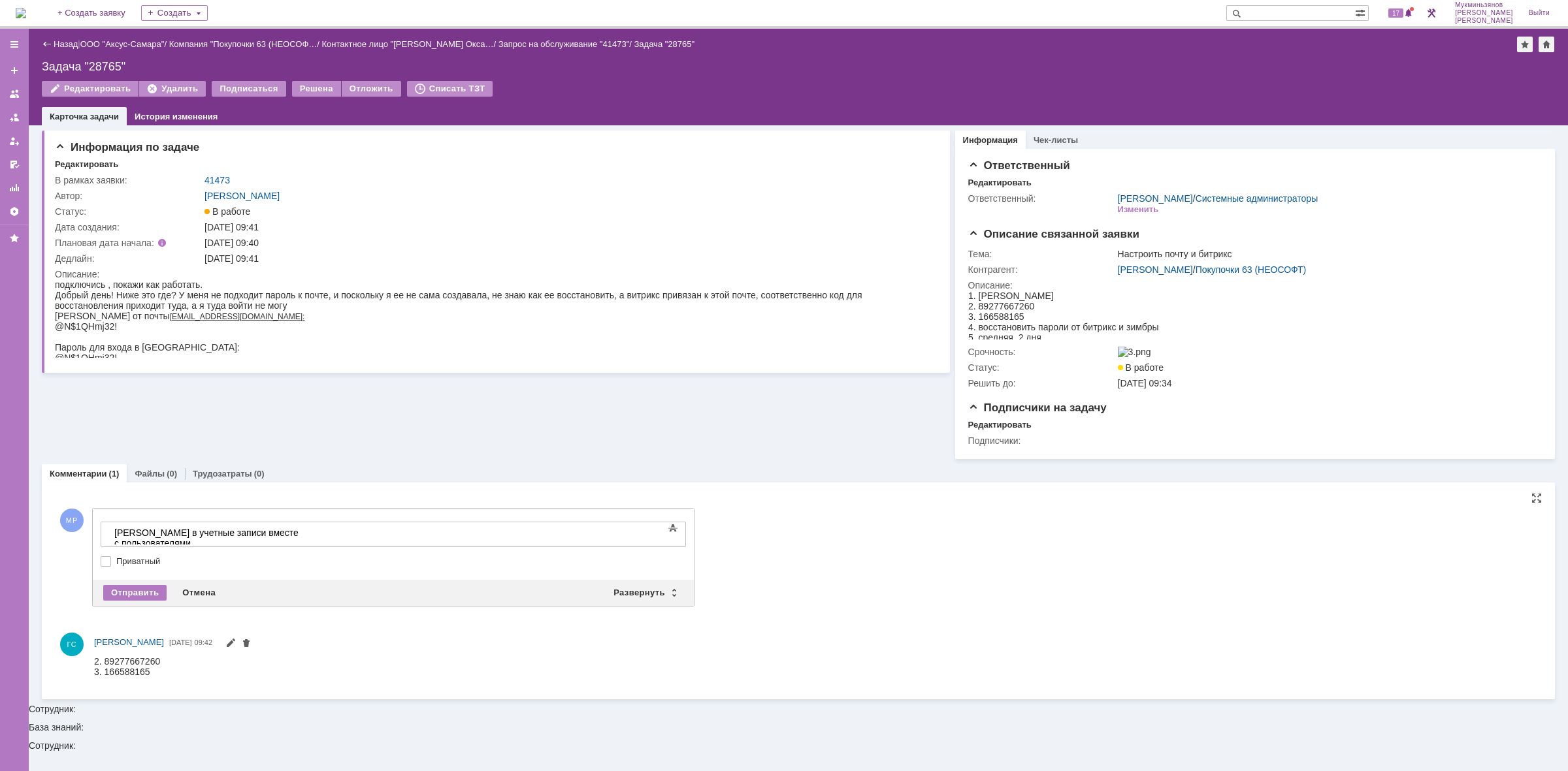
drag, startPoint x: 335, startPoint y: 527, endPoint x: 100, endPoint y: 543, distance: 235.5
click at [100, 543] on div at bounding box center [393, 534] width 585 height 26
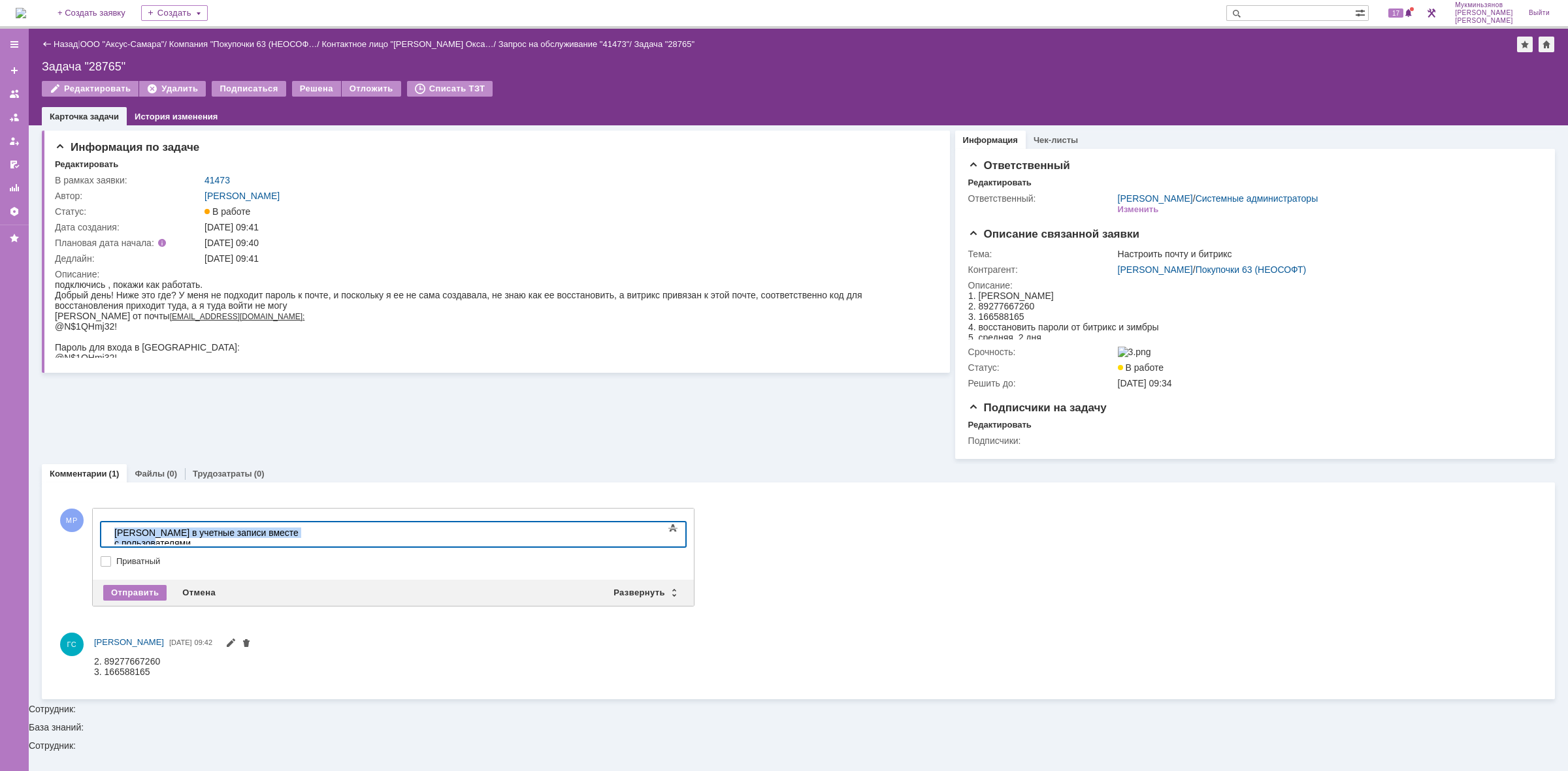
drag, startPoint x: 355, startPoint y: 537, endPoint x: 7, endPoint y: 531, distance: 348.1
click at [109, 531] on html "​Зашли в учетные записи вместе с пользователями" at bounding box center [207, 537] width 196 height 31
copy div "​Зашли в учетные записи вместе с пользователями"
click at [142, 589] on div "Отправить" at bounding box center [135, 593] width 63 height 16
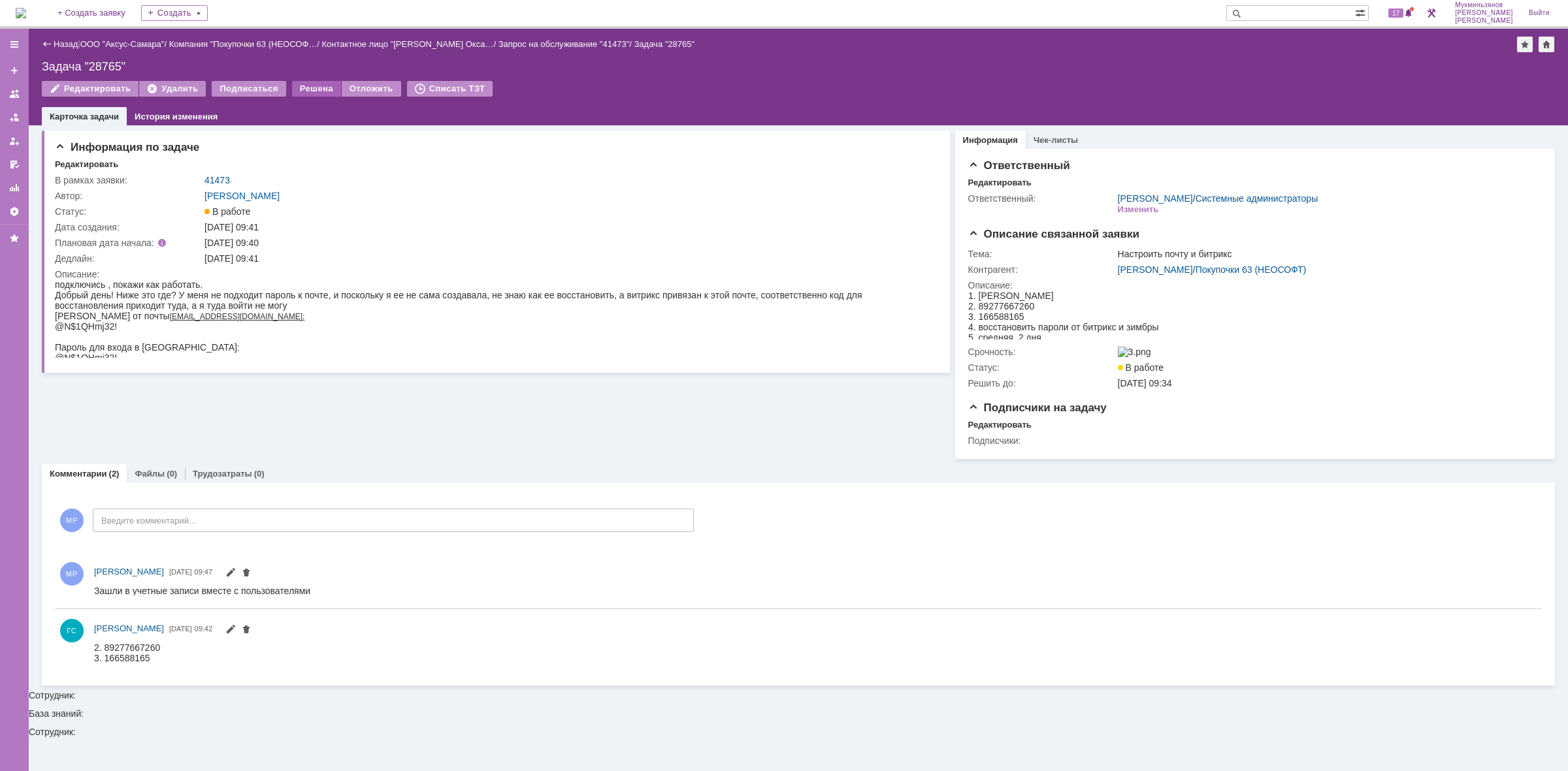
click at [301, 86] on div "Решена" at bounding box center [316, 89] width 49 height 16
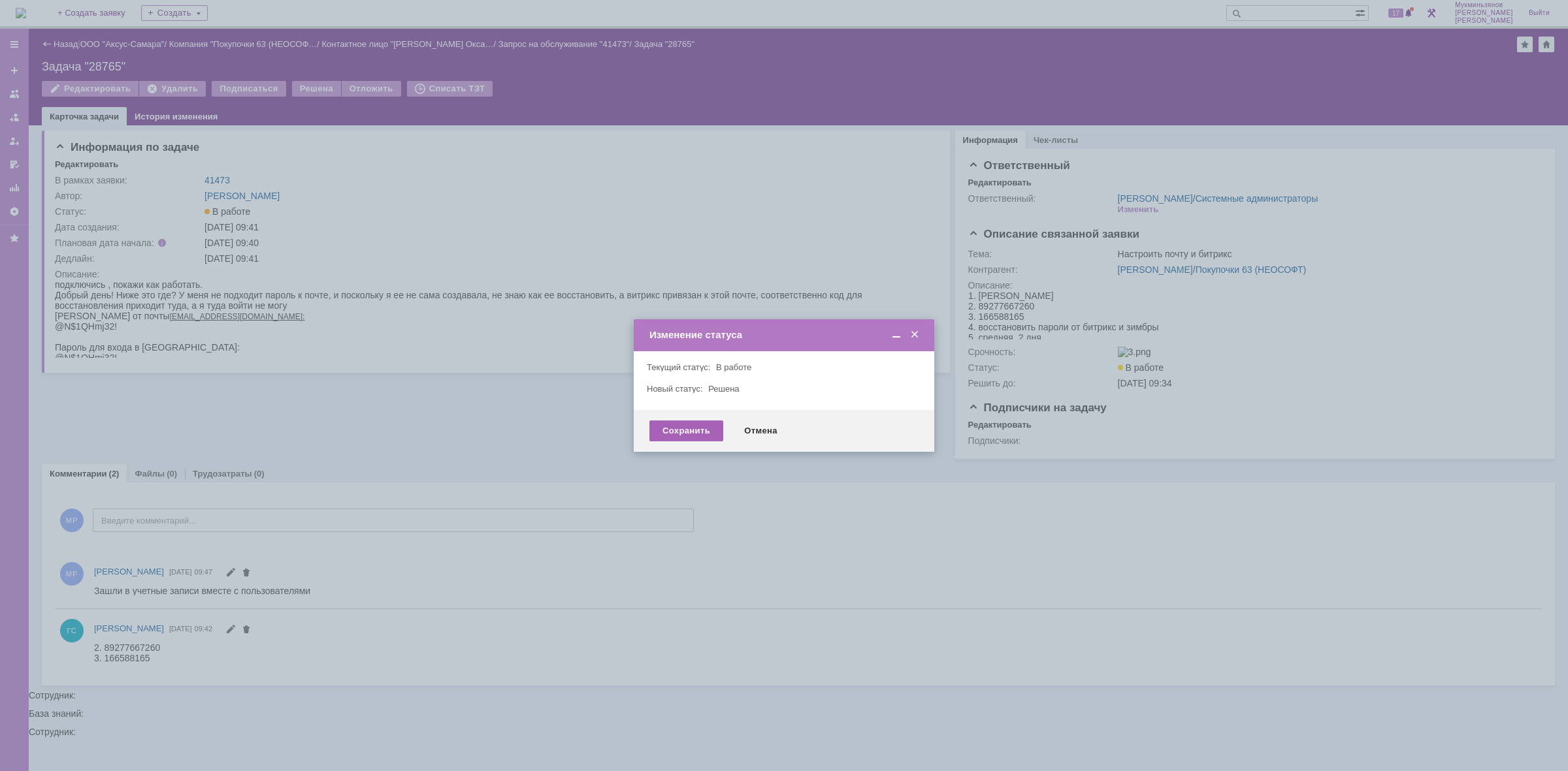
click at [673, 426] on div "Сохранить" at bounding box center [686, 431] width 74 height 21
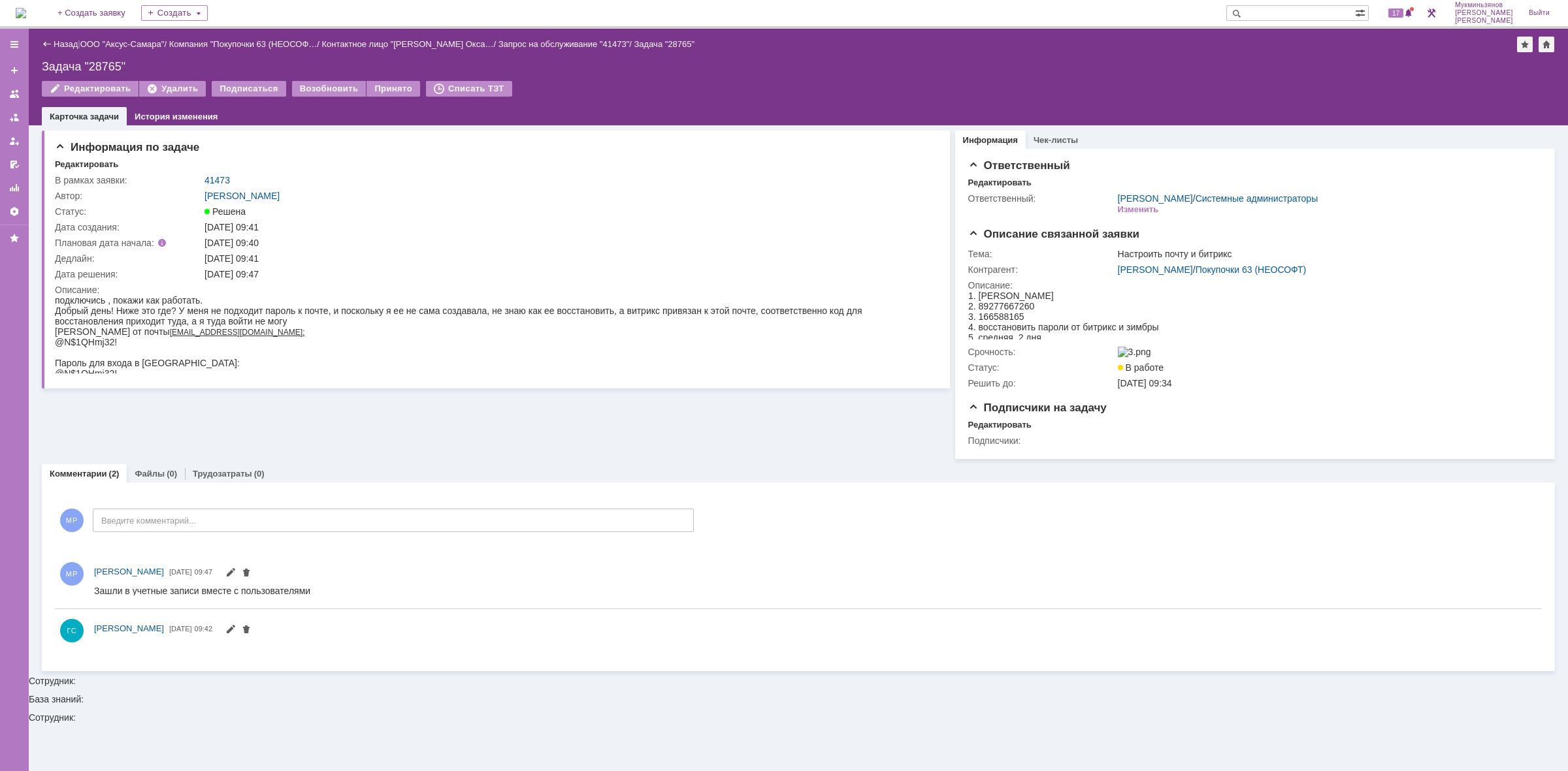
click at [53, 17] on div "На домашнюю + Создать заявку Создать 17 Мукминьзянов Раиль Рамильевич Выйти" at bounding box center [784, 15] width 1568 height 29
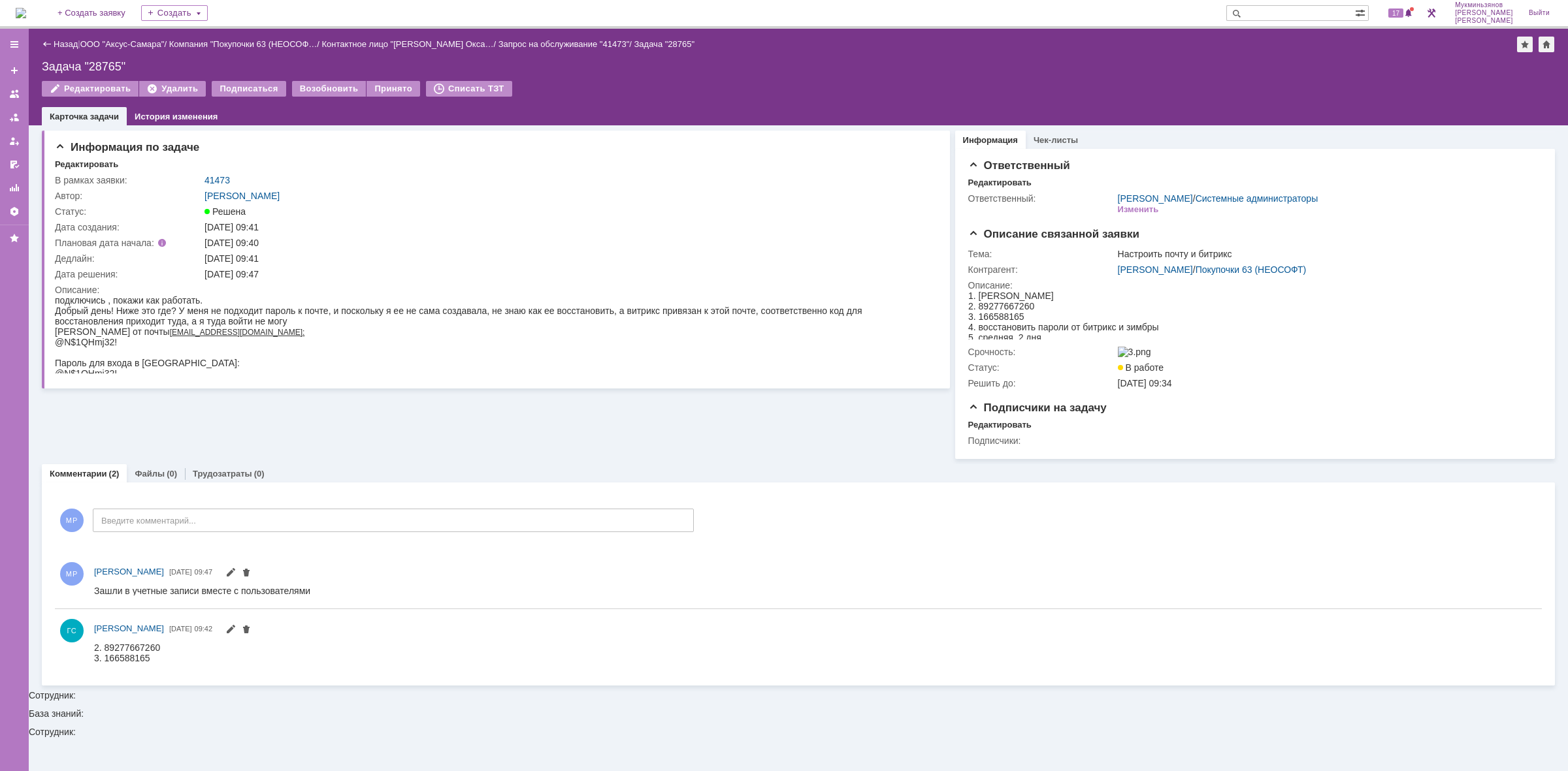
click at [26, 13] on img at bounding box center [21, 13] width 11 height 11
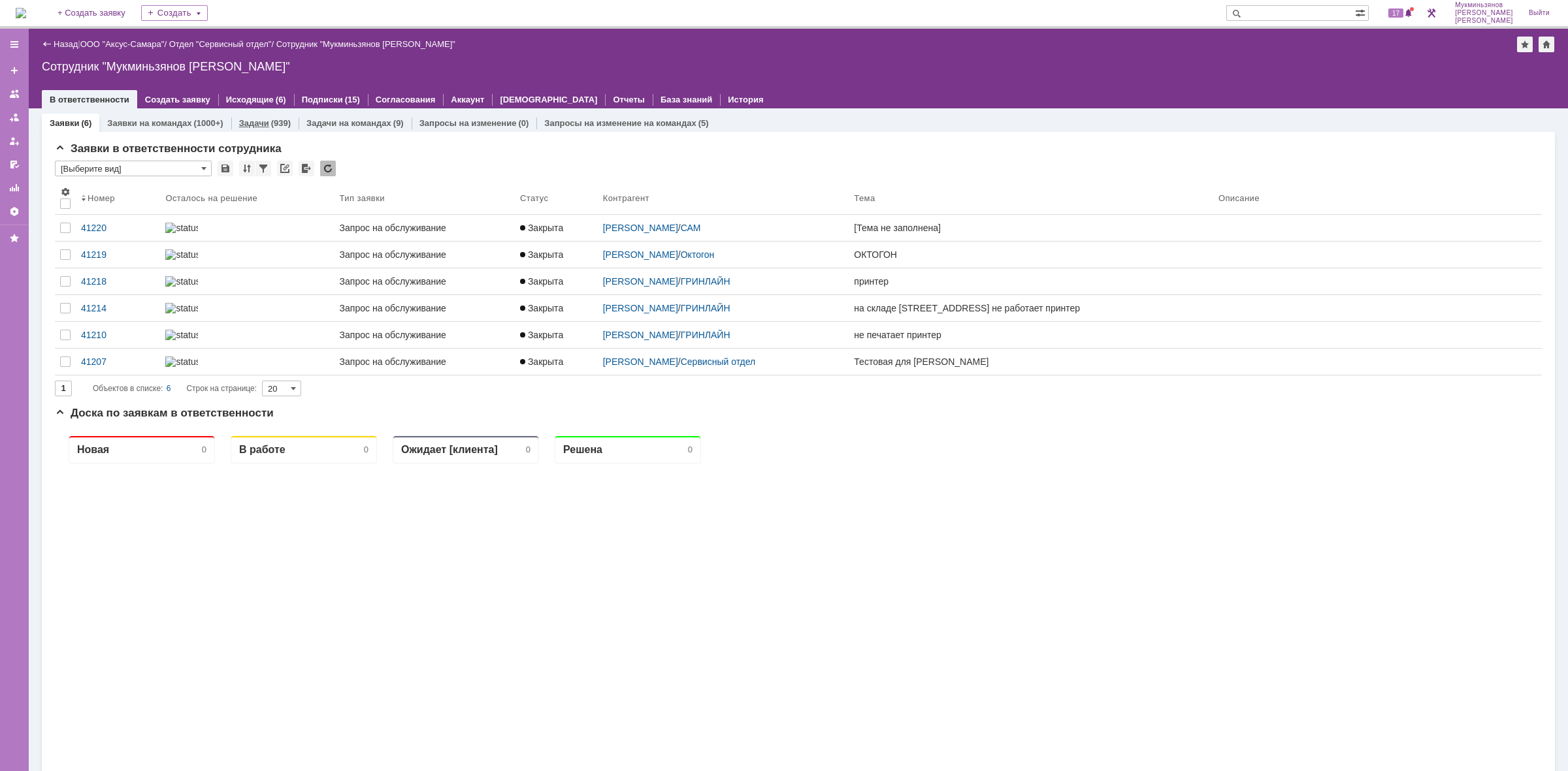
click at [256, 121] on link "Задачи" at bounding box center [254, 123] width 30 height 10
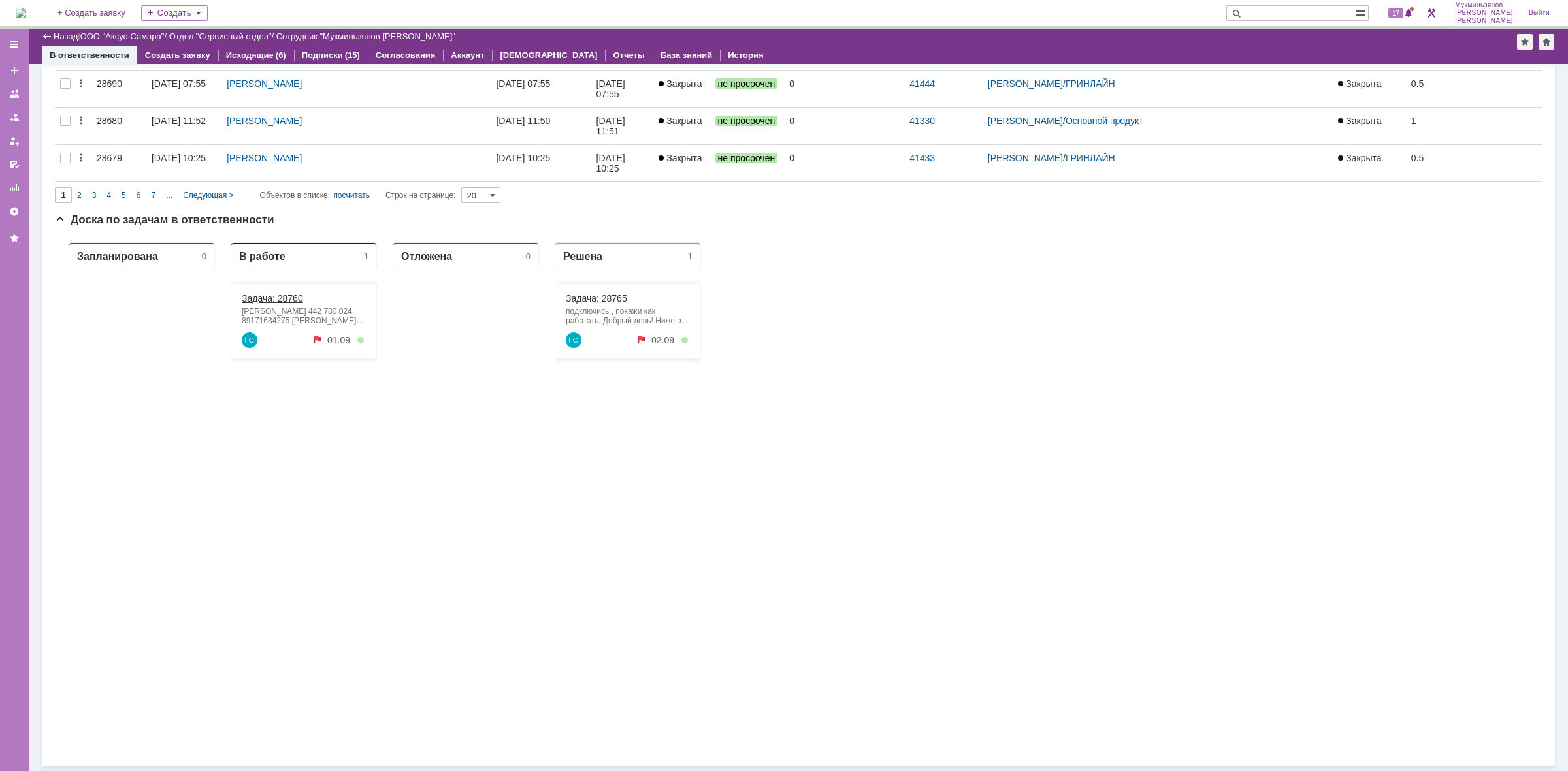
click at [295, 300] on link "Задача: 28760" at bounding box center [272, 298] width 61 height 11
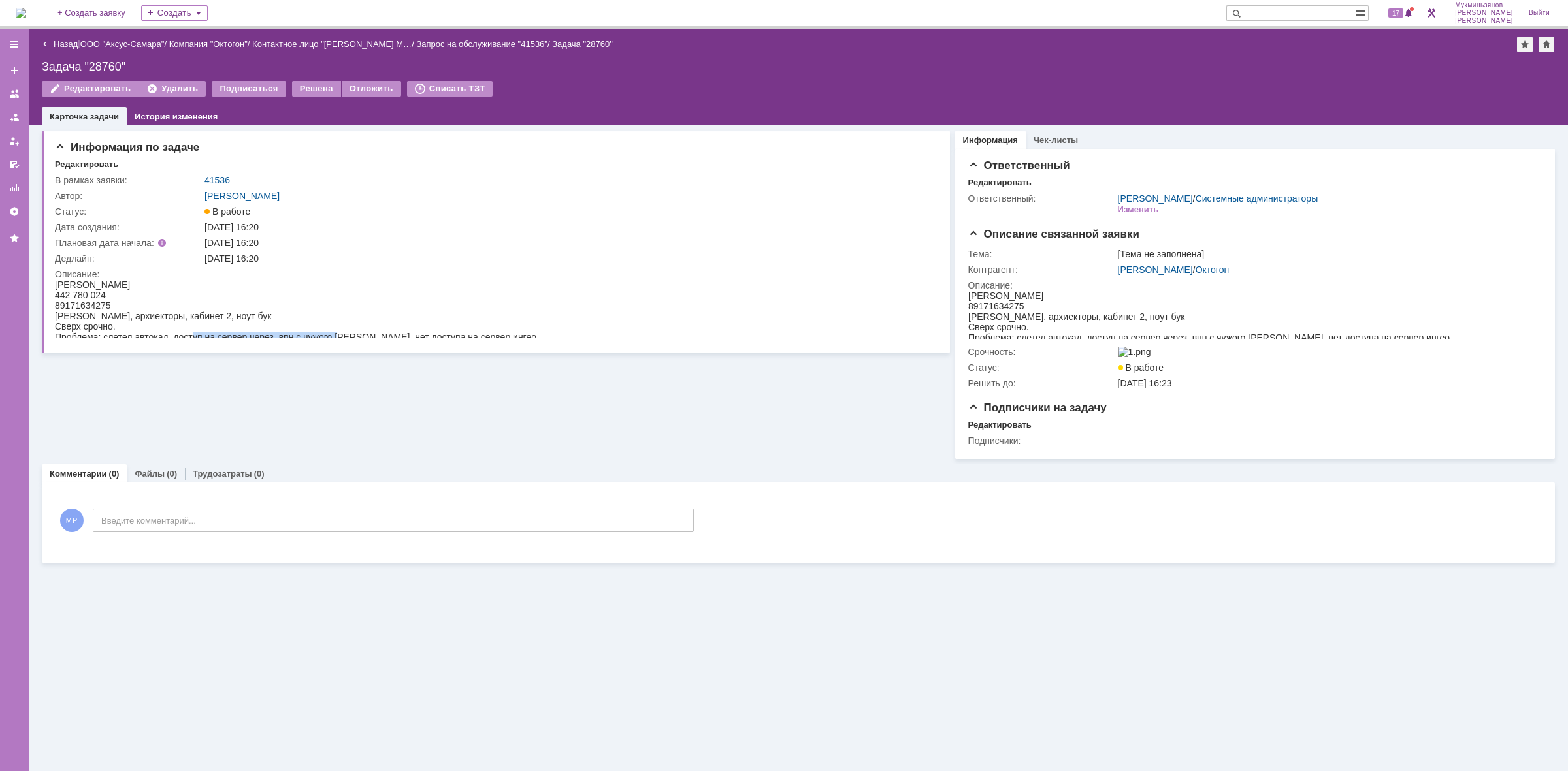
drag, startPoint x: 194, startPoint y: 335, endPoint x: 342, endPoint y: 339, distance: 148.1
click at [342, 339] on html "[PERSON_NAME] 442 780 024 89171634275 [PERSON_NAME], архиекторы, кабинет 2, ноу…" at bounding box center [492, 310] width 875 height 63
click at [486, 337] on div "Проблема: слетел автокад, доступ на сервер через впн с чужого [PERSON_NAME], не…" at bounding box center [295, 337] width 481 height 11
